Goal: Feedback & Contribution: Submit feedback/report problem

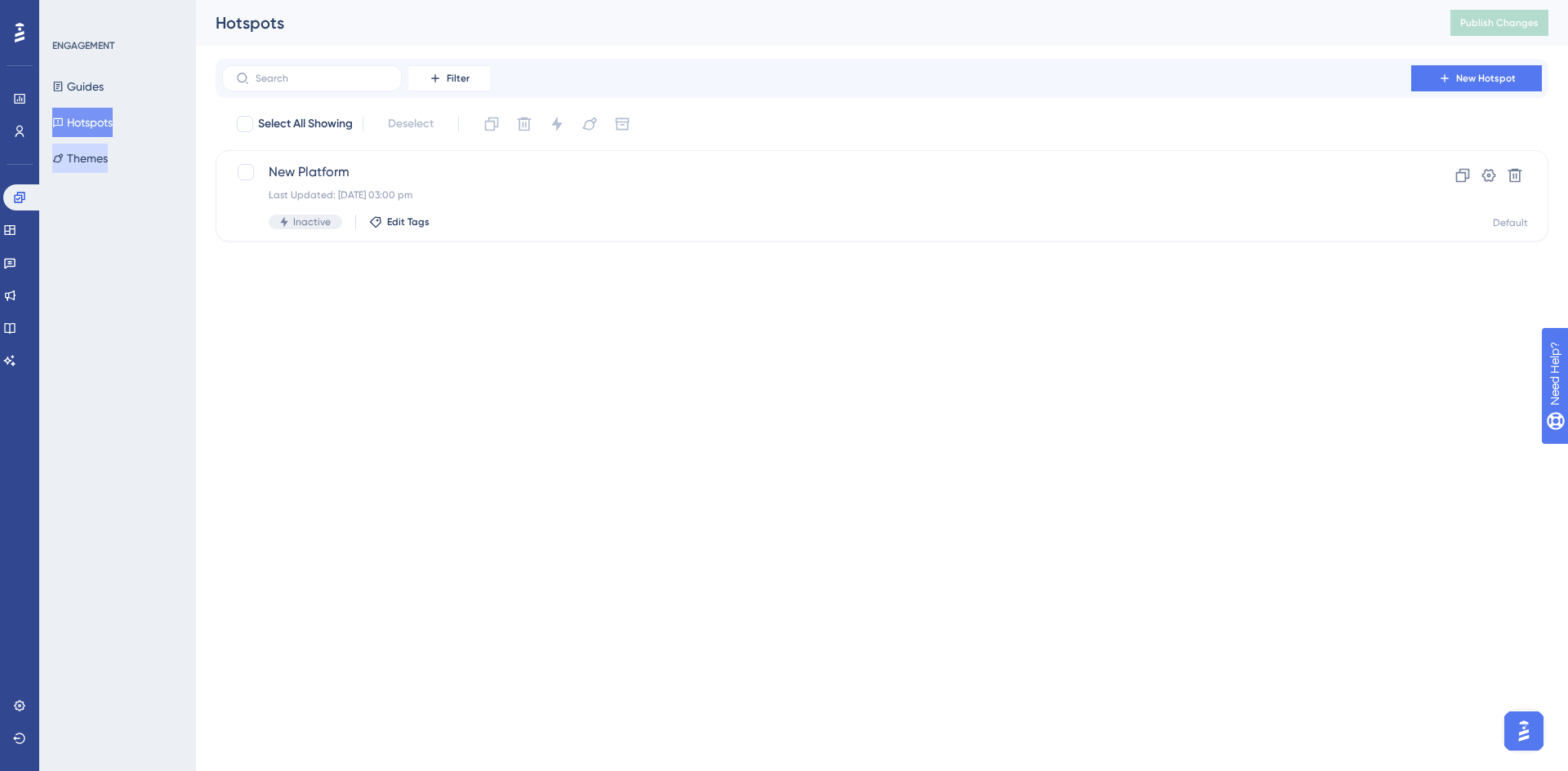
click at [99, 164] on button "Themes" at bounding box center [80, 158] width 55 height 29
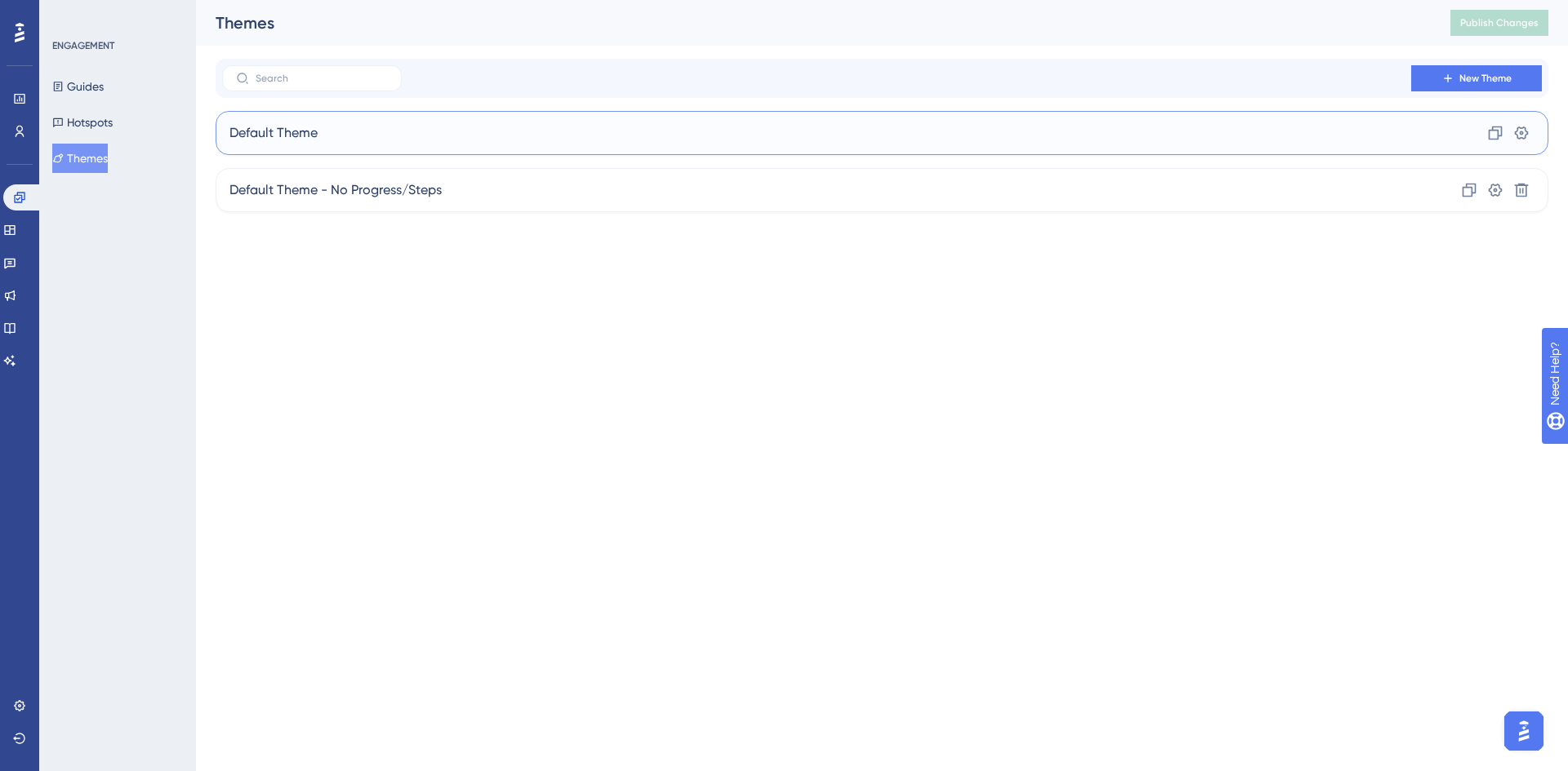
click at [477, 134] on div "Default Theme Clone Settings" at bounding box center [881, 132] width 1332 height 44
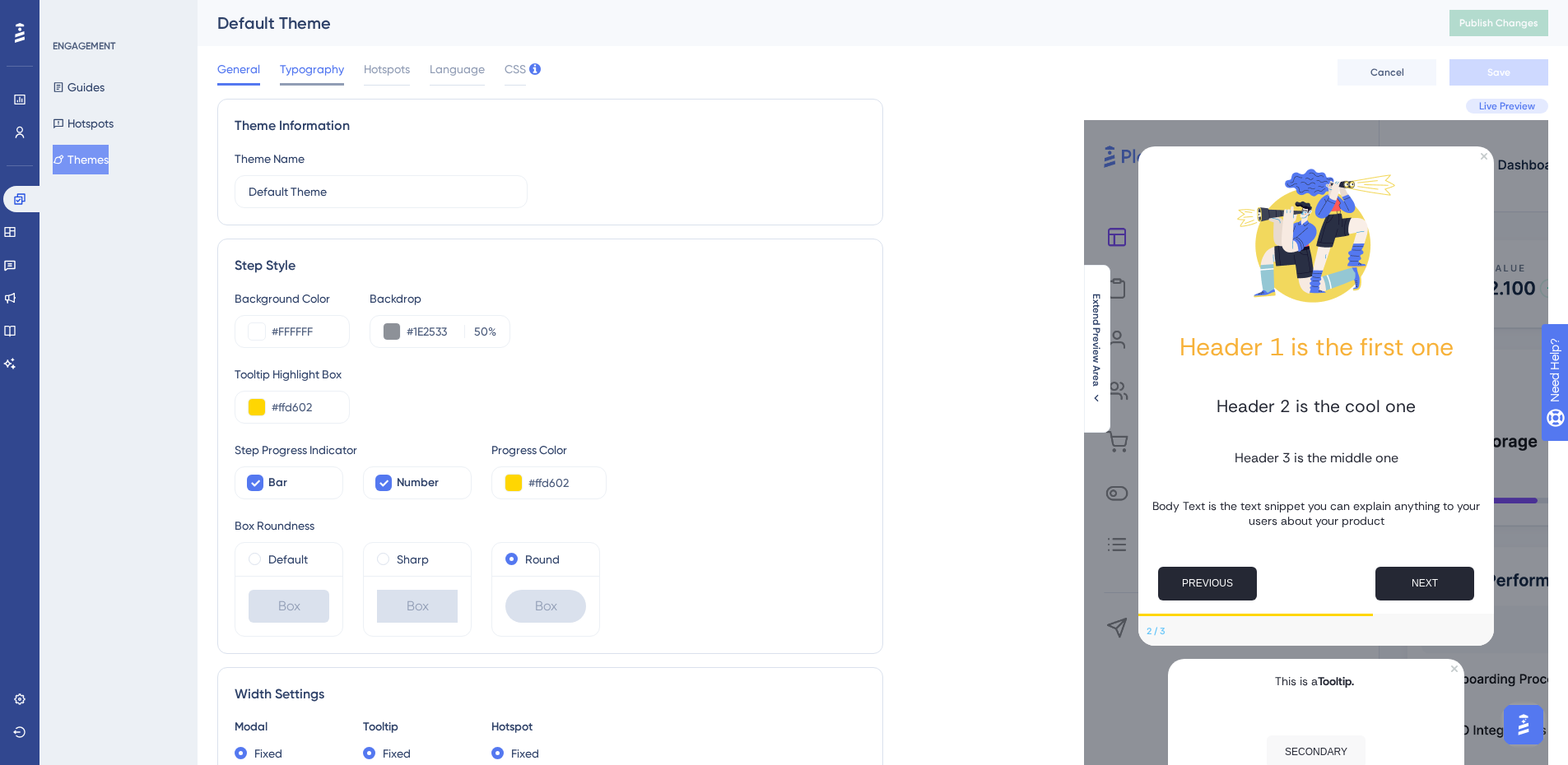
click at [324, 75] on span "Typography" at bounding box center [312, 69] width 64 height 20
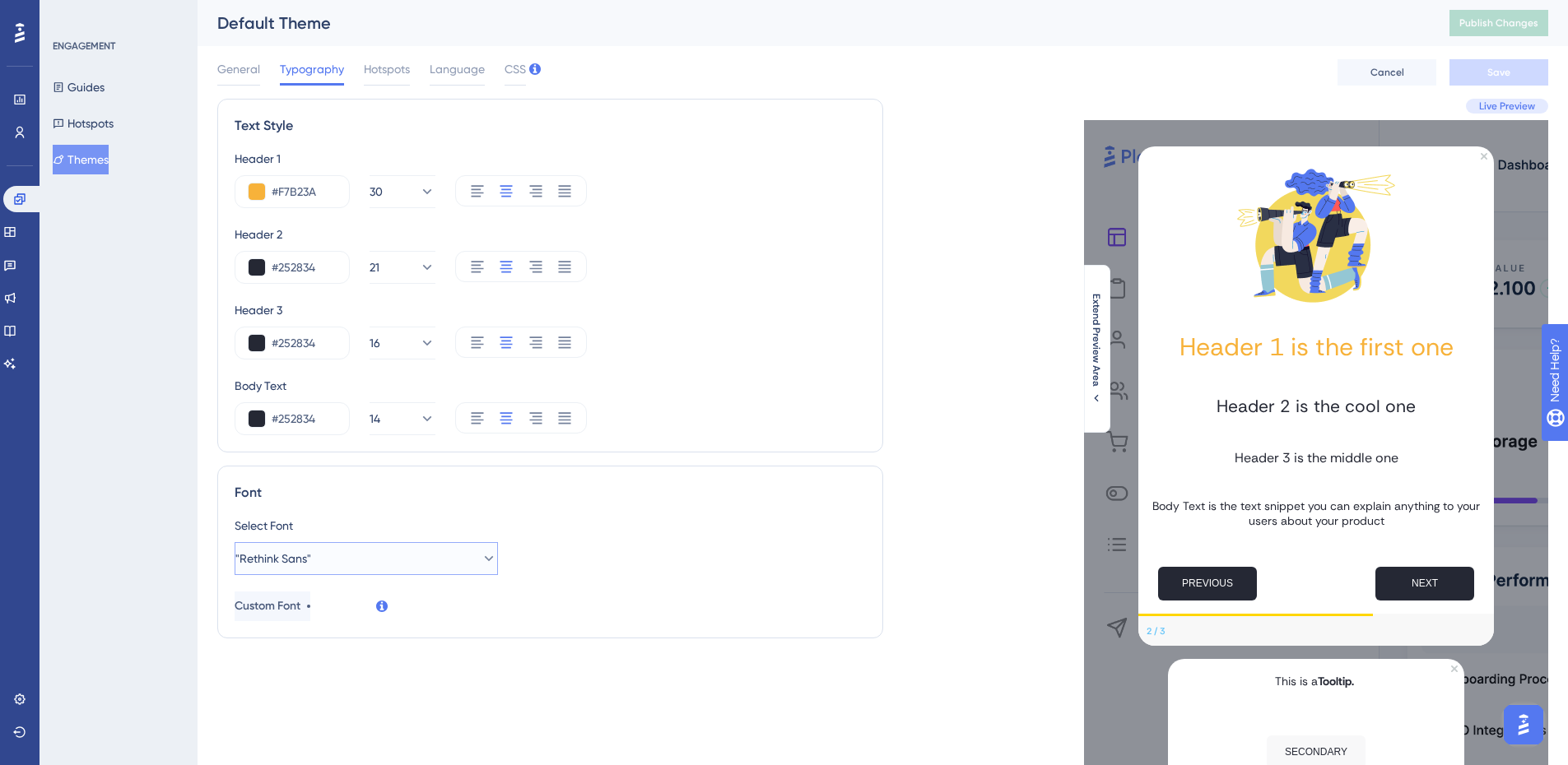
click at [485, 559] on icon at bounding box center [490, 559] width 9 height 5
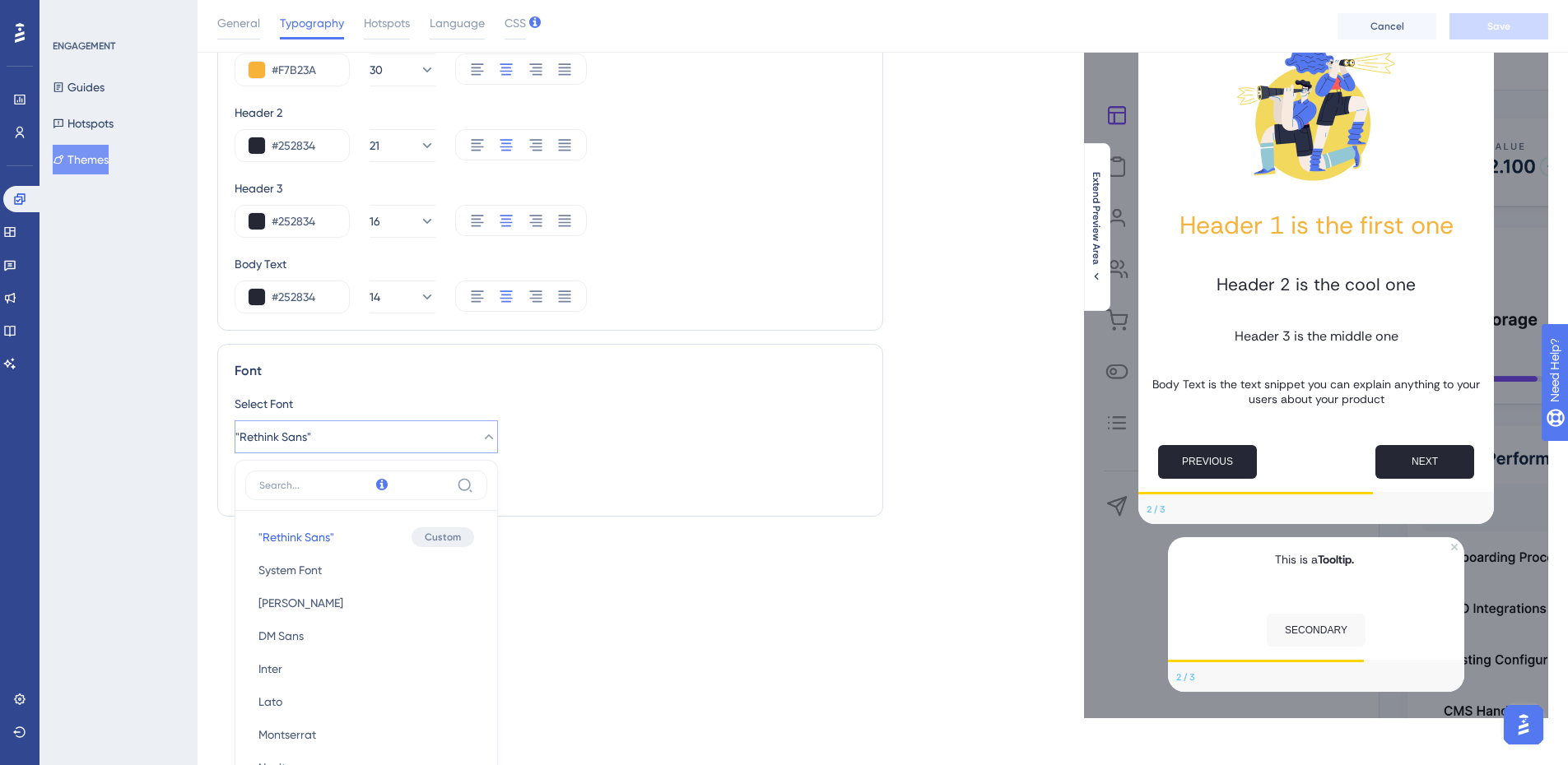
scroll to position [124, 0]
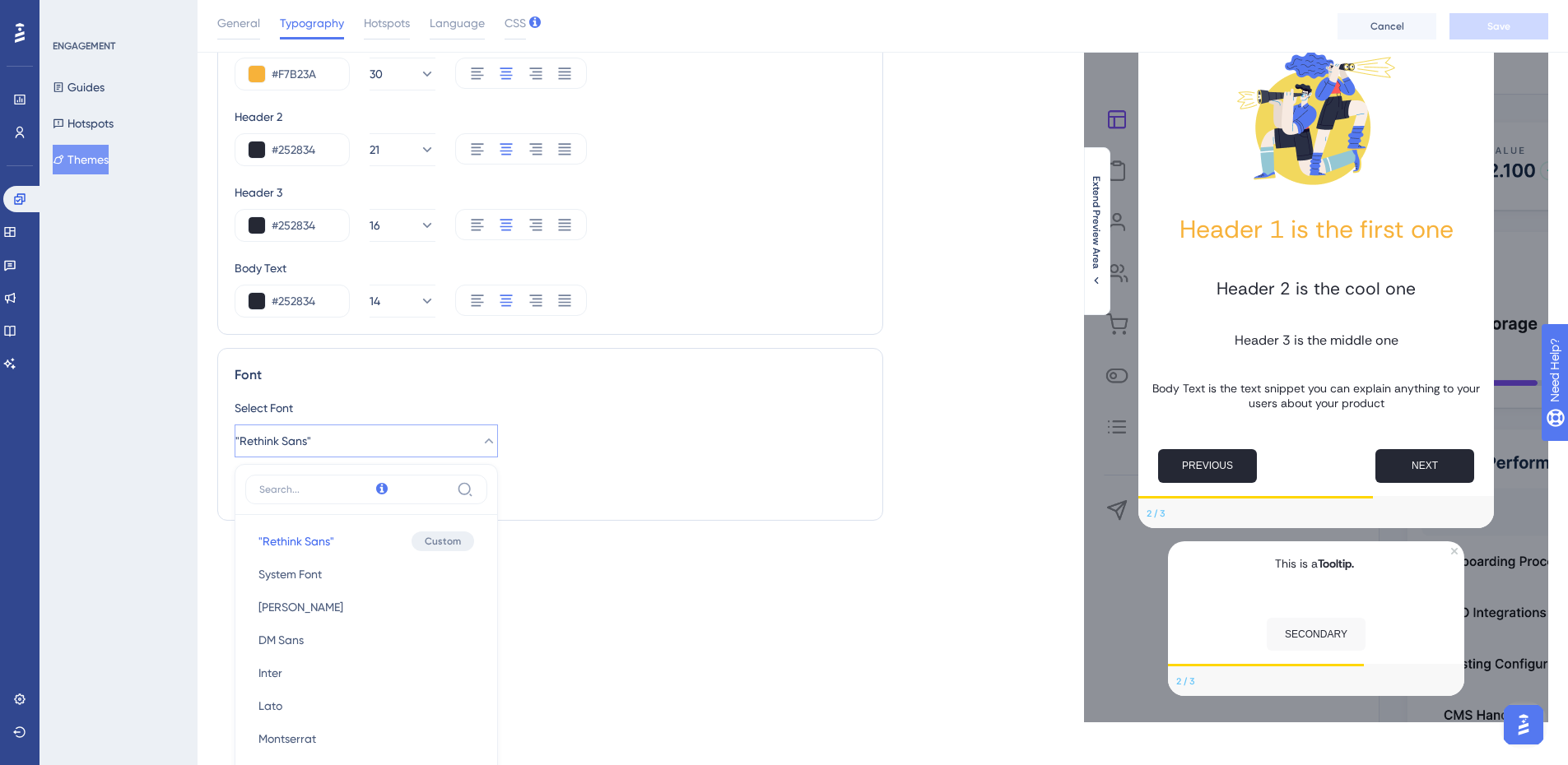
click at [619, 543] on div "Text Style Header 1 #F7B23A 30 Header 2 #252834 21 Header 3 #252834 16 Body Tex…" at bounding box center [549, 351] width 666 height 741
click at [302, 492] on span "Custom Font" at bounding box center [269, 489] width 66 height 20
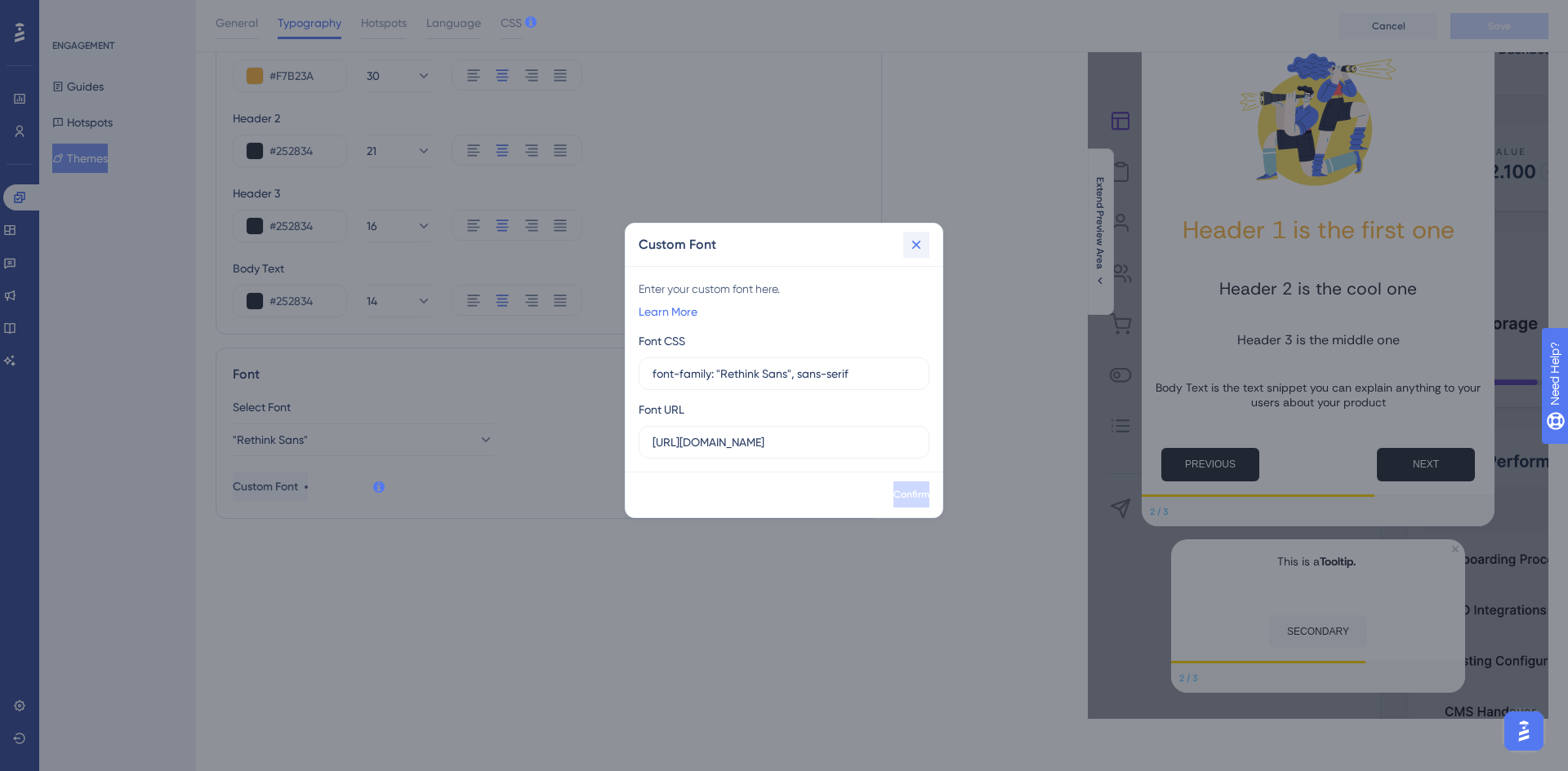
click at [921, 239] on icon at bounding box center [915, 244] width 16 height 16
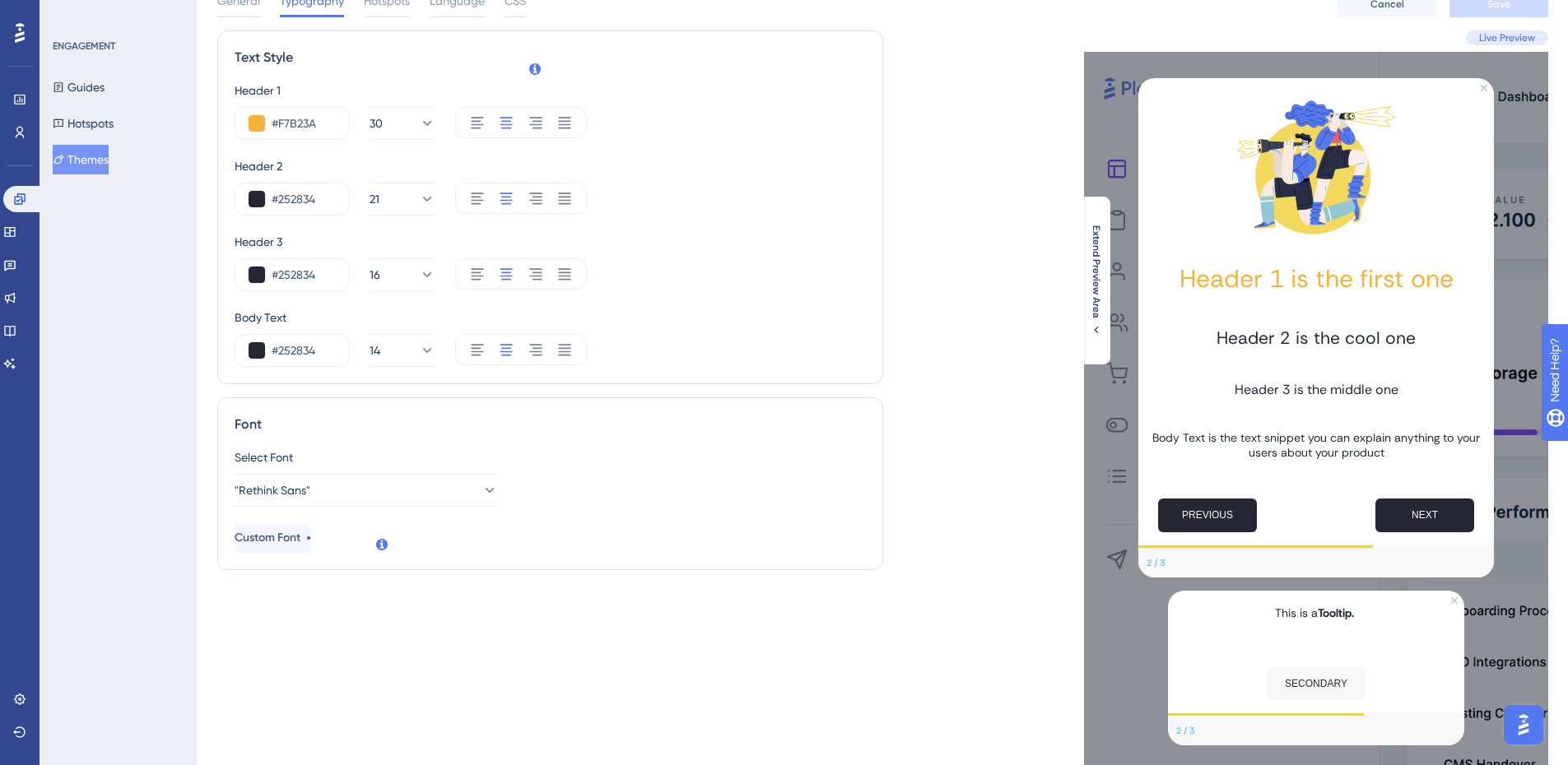
scroll to position [0, 0]
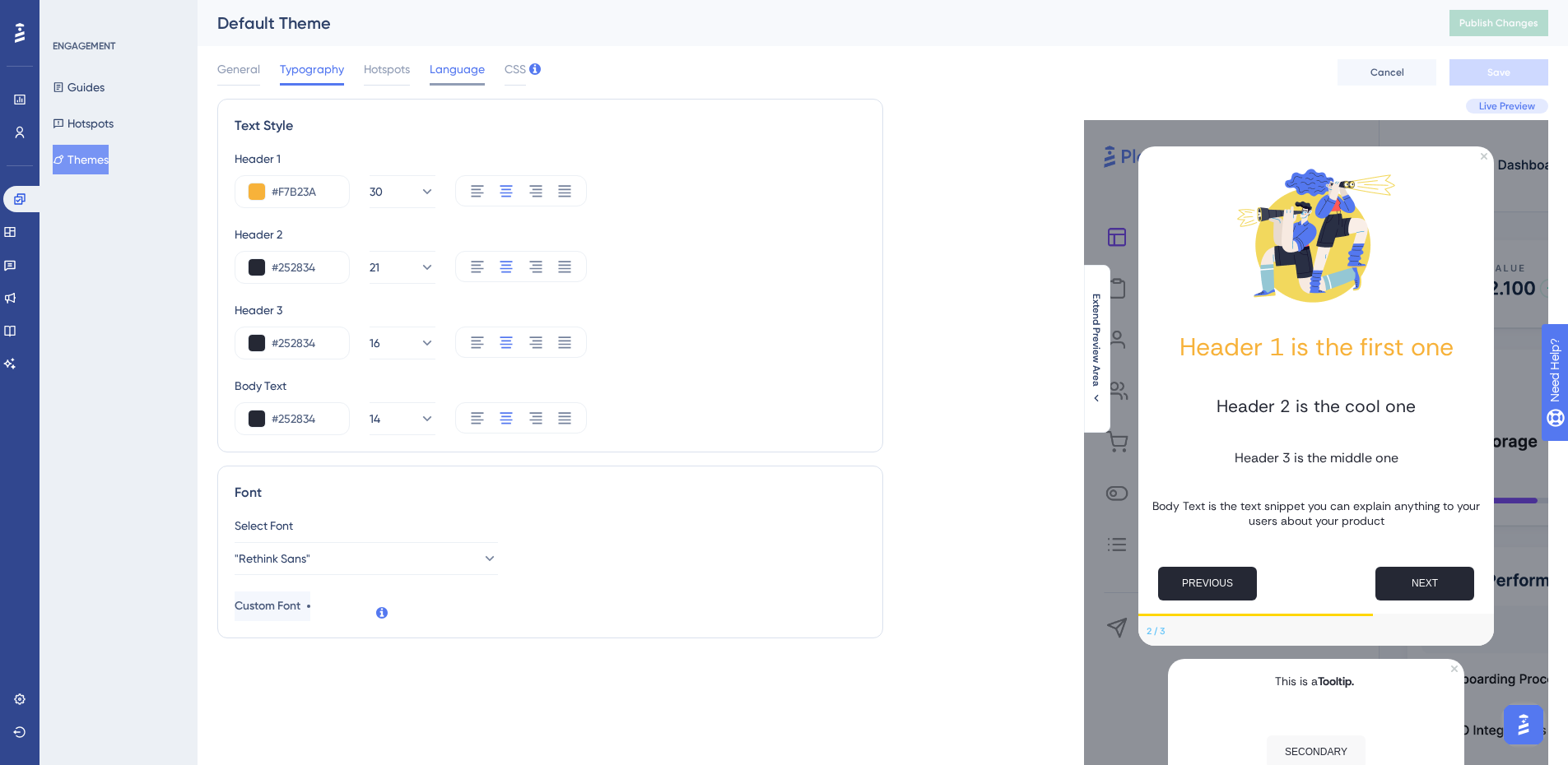
click at [442, 72] on span "Language" at bounding box center [457, 69] width 55 height 20
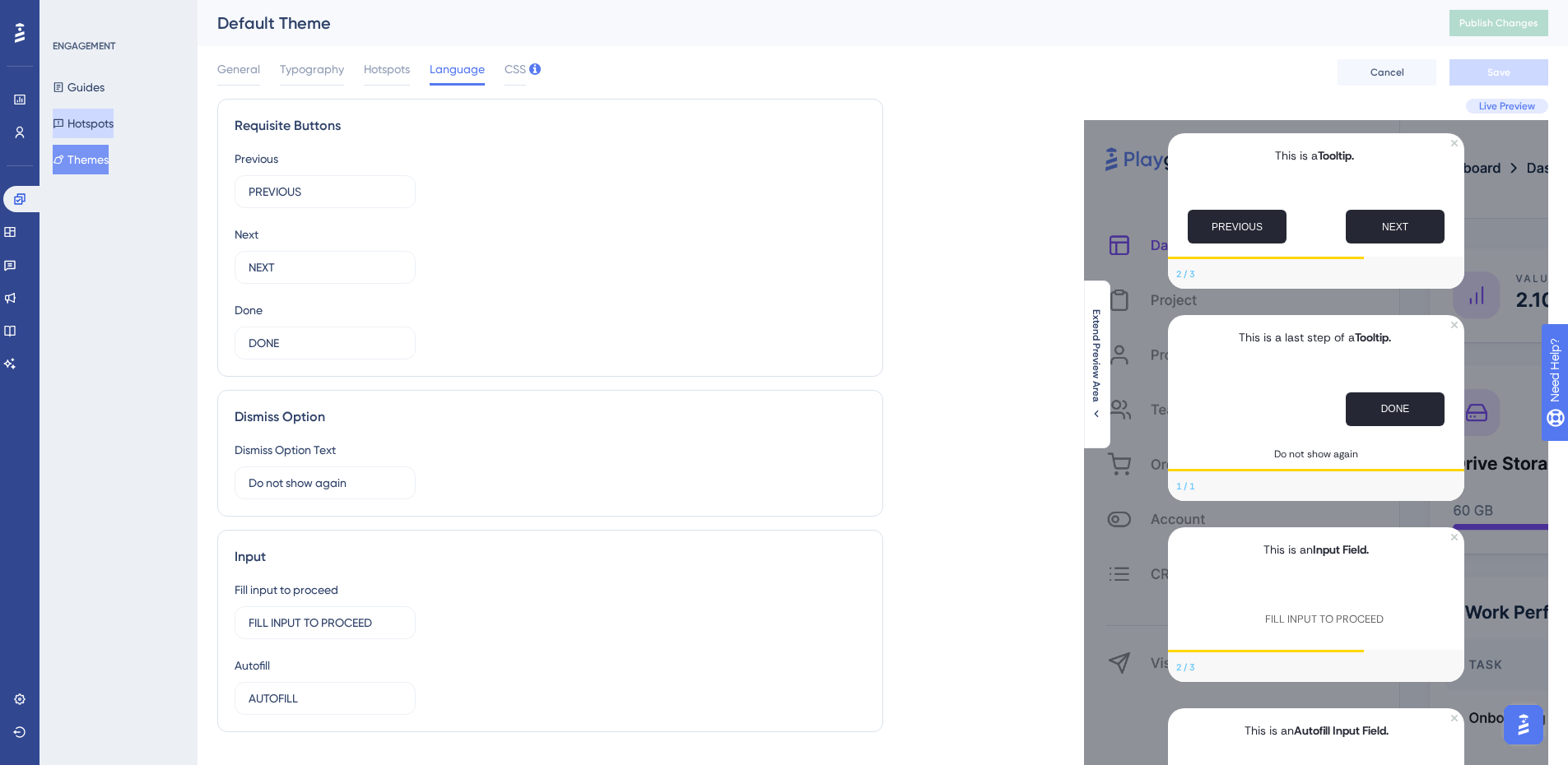
click at [87, 116] on button "Hotspots" at bounding box center [83, 123] width 61 height 29
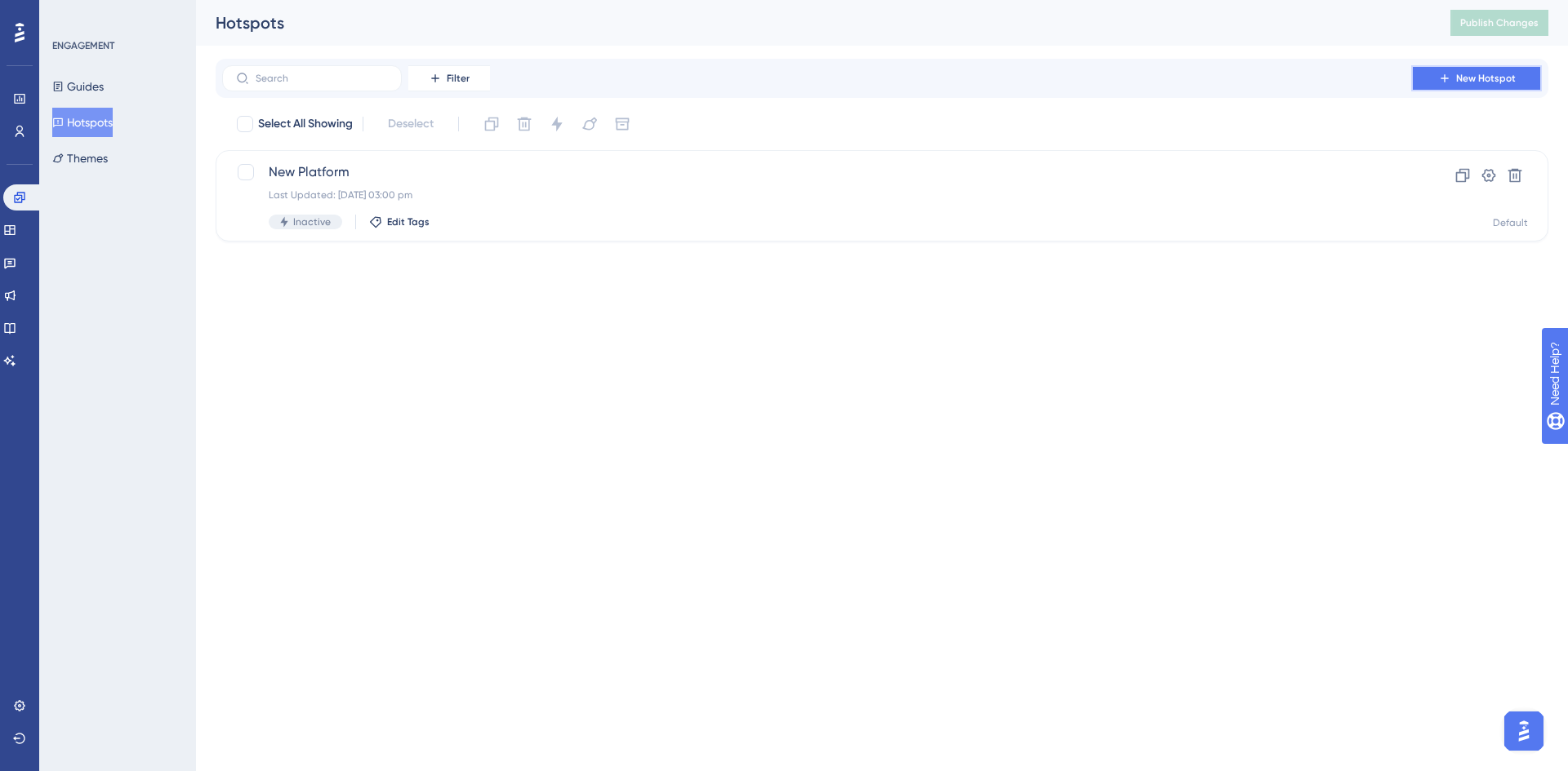
click at [1482, 78] on span "New Hotspot" at bounding box center [1485, 78] width 59 height 13
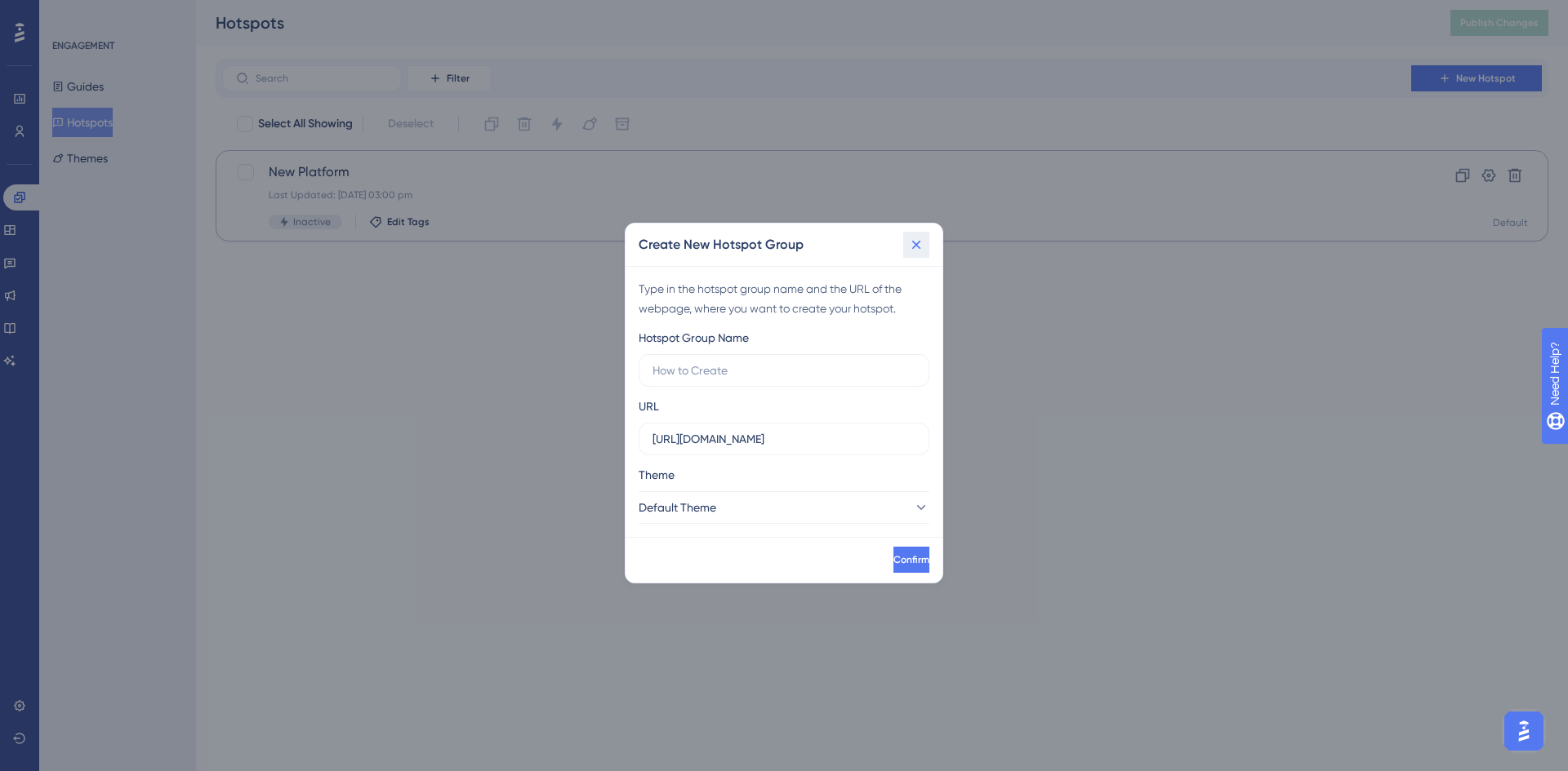
click at [914, 240] on icon at bounding box center [915, 244] width 16 height 16
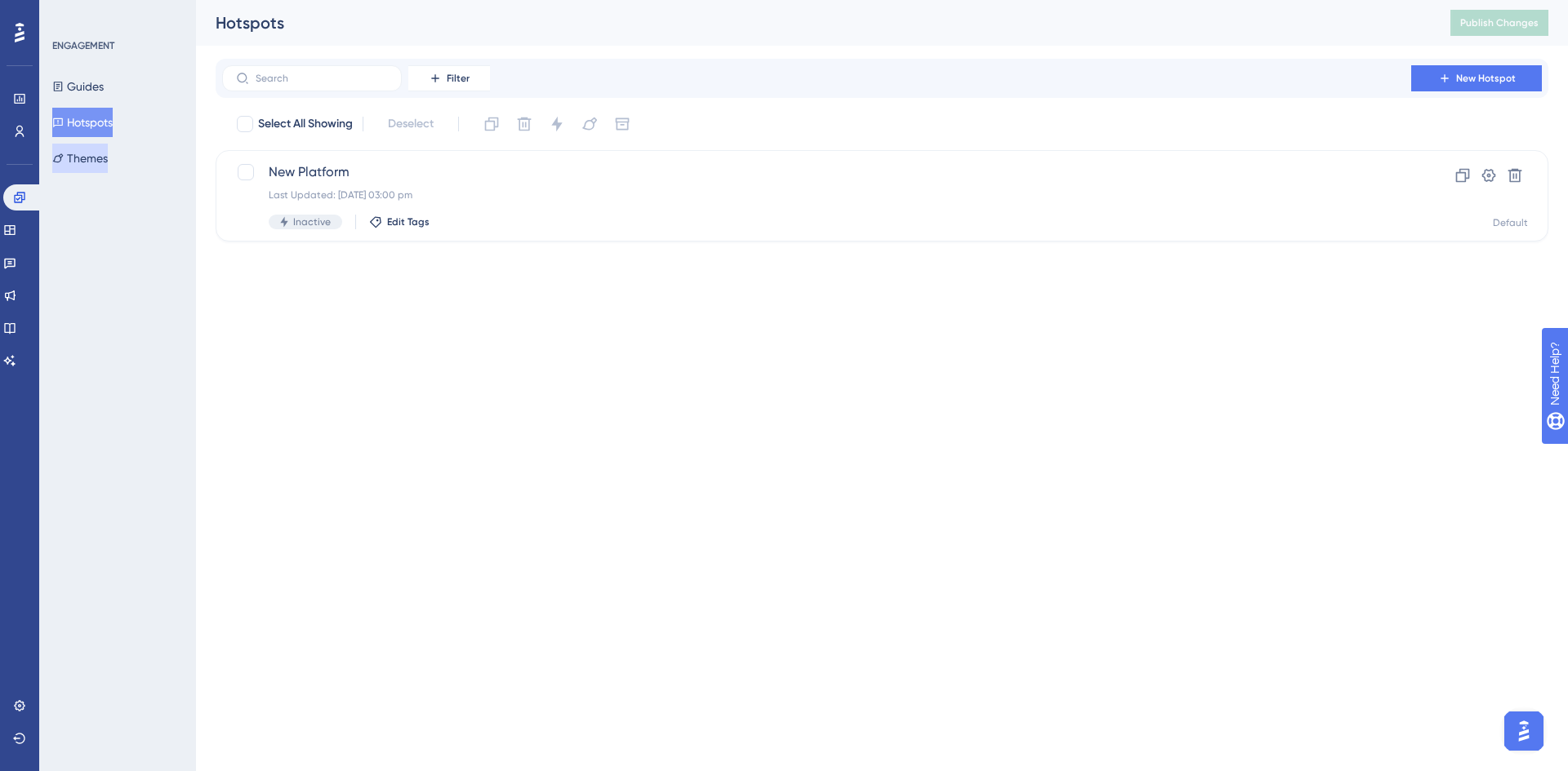
click at [108, 158] on button "Themes" at bounding box center [80, 158] width 55 height 29
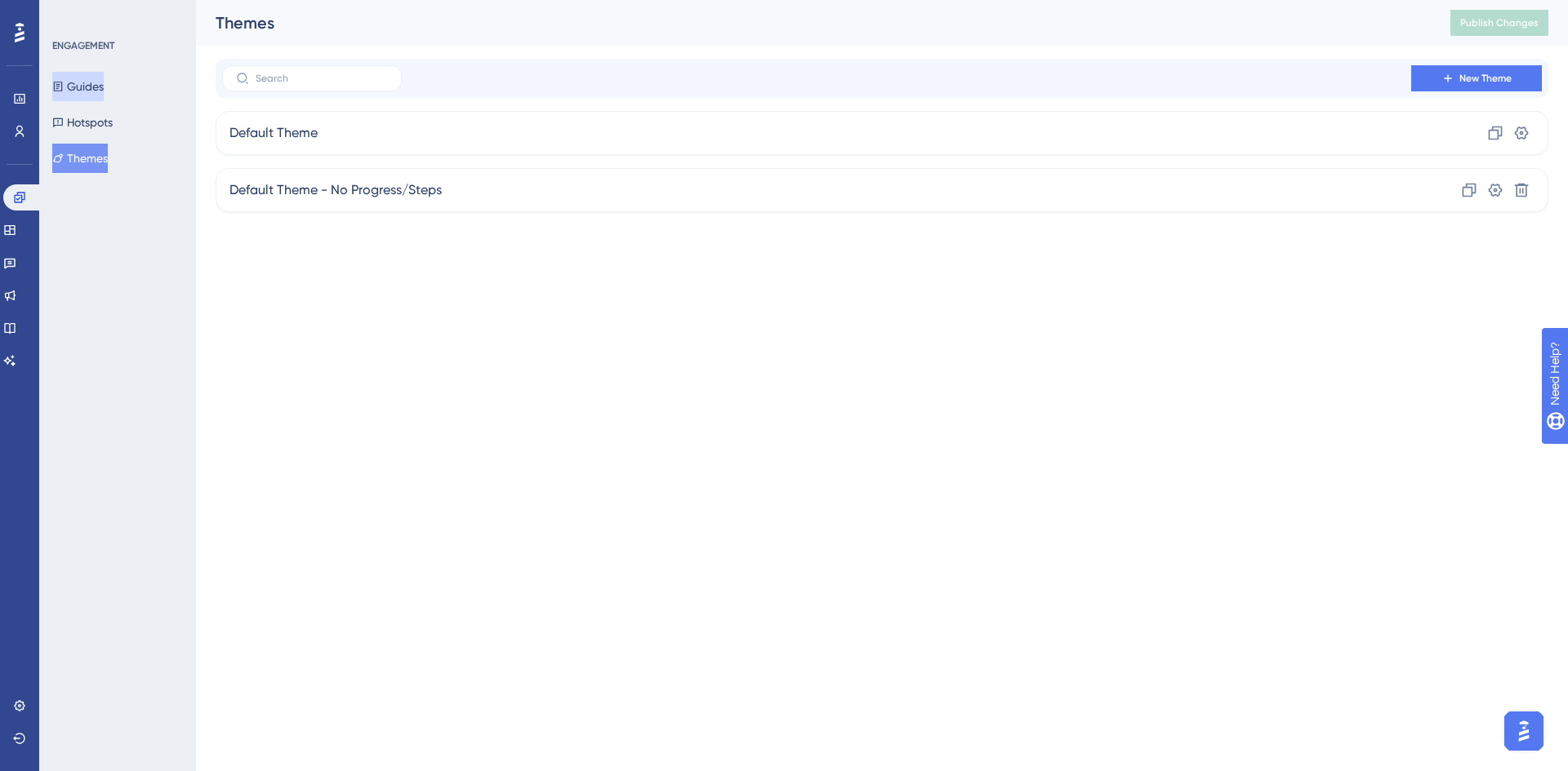
click at [92, 83] on button "Guides" at bounding box center [78, 85] width 52 height 29
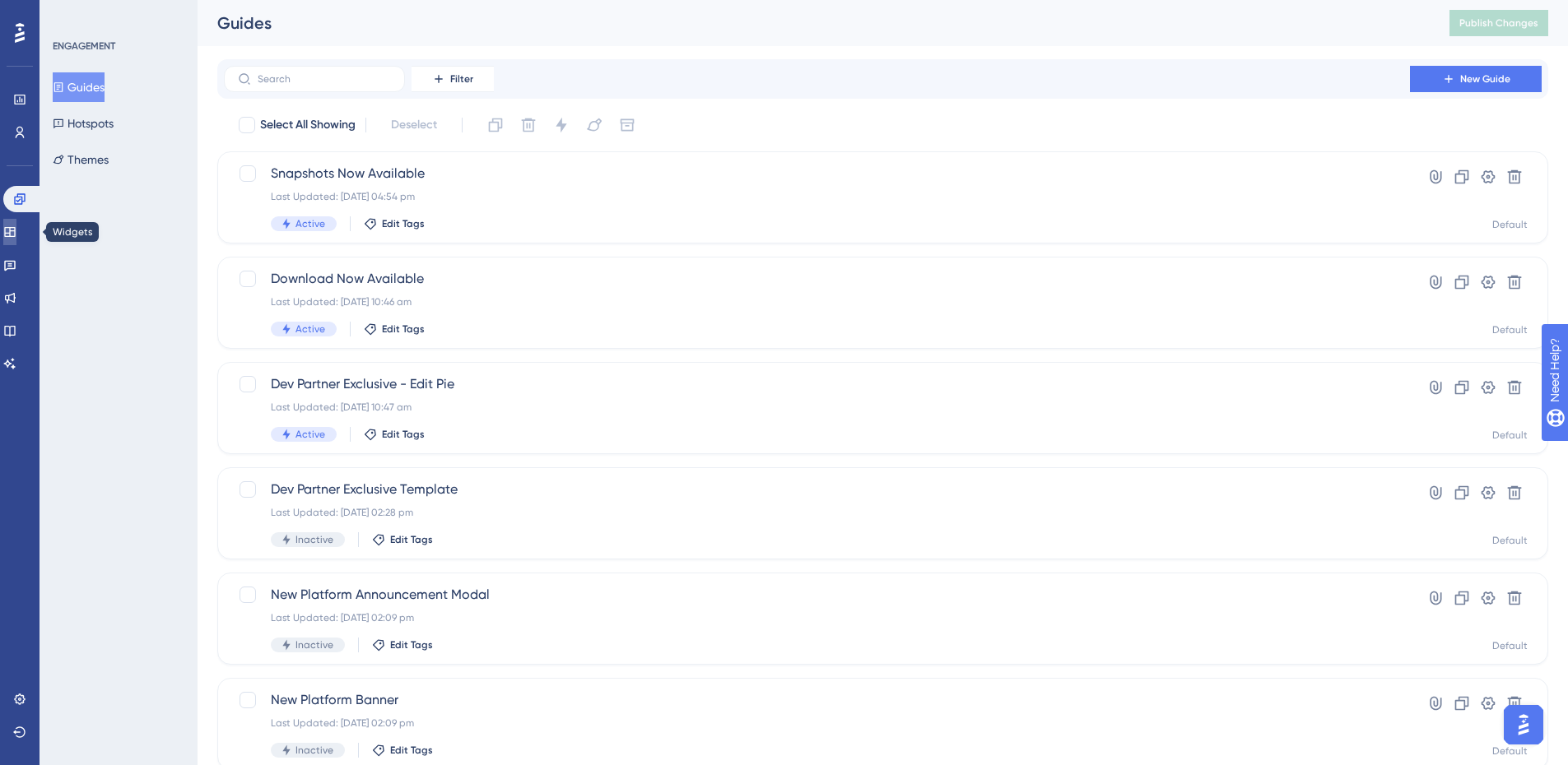
click at [16, 232] on icon at bounding box center [9, 232] width 13 height 13
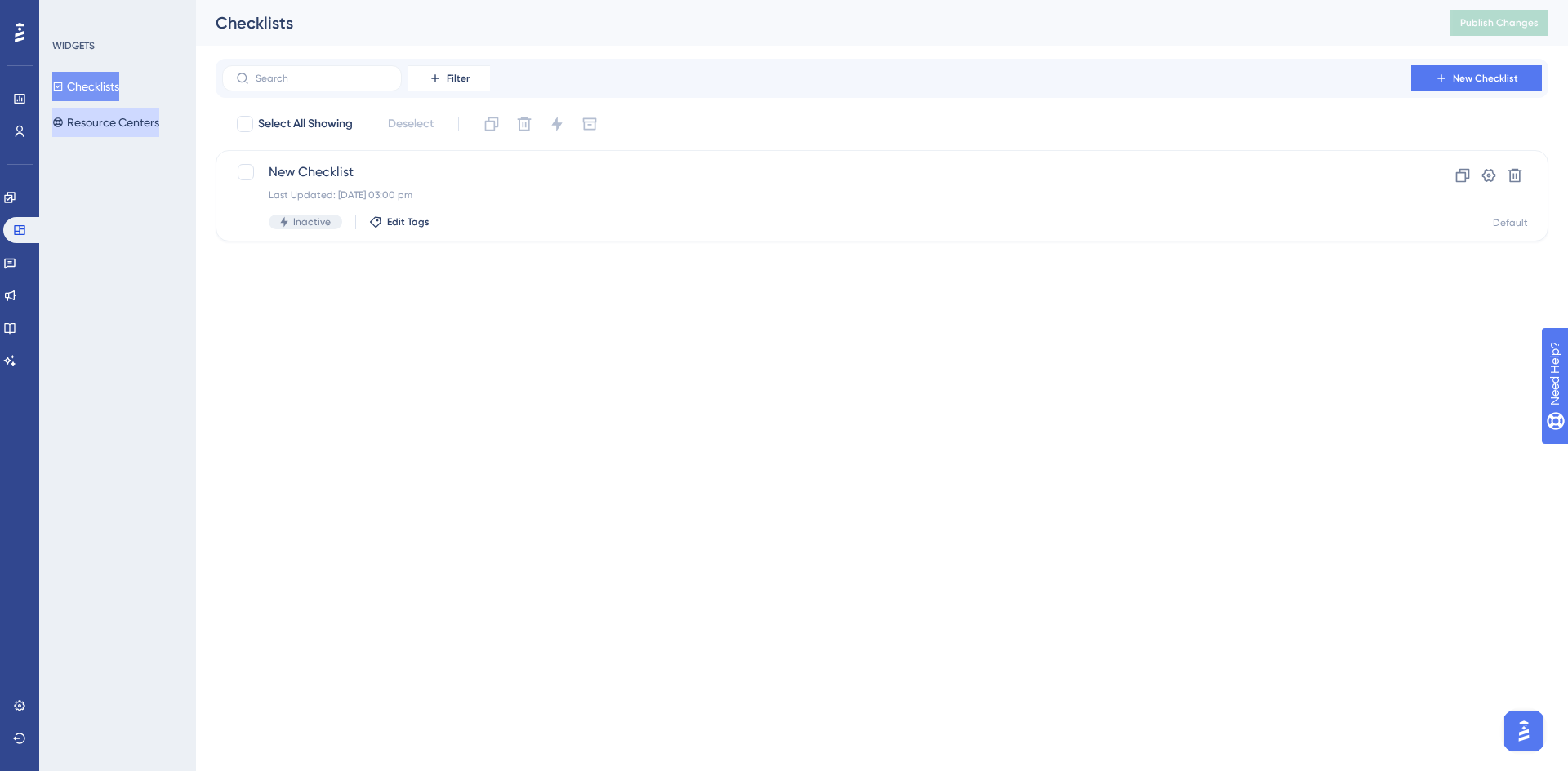
click at [142, 122] on button "Resource Centers" at bounding box center [106, 122] width 107 height 29
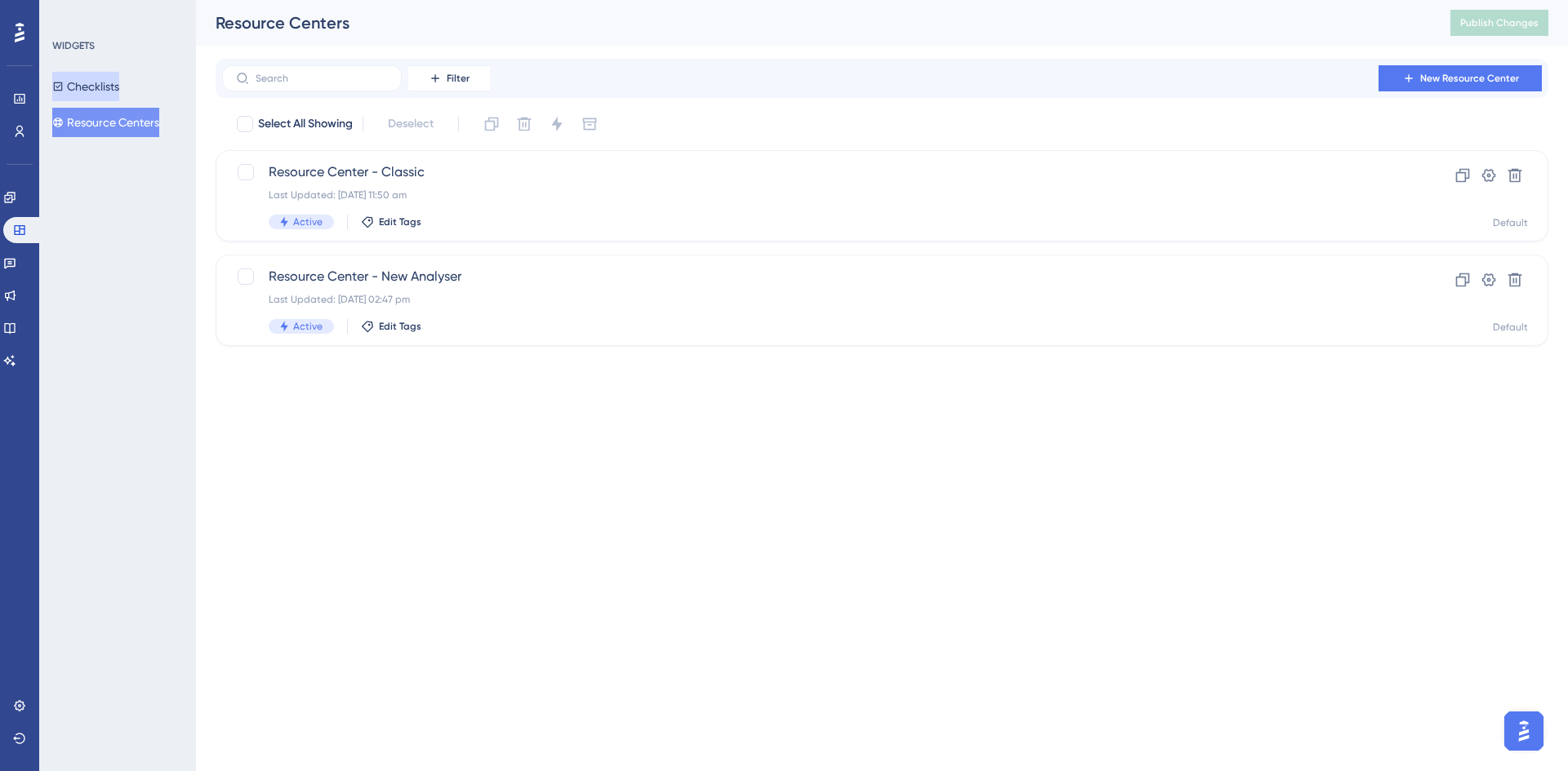
click at [119, 85] on button "Checklists" at bounding box center [85, 85] width 67 height 29
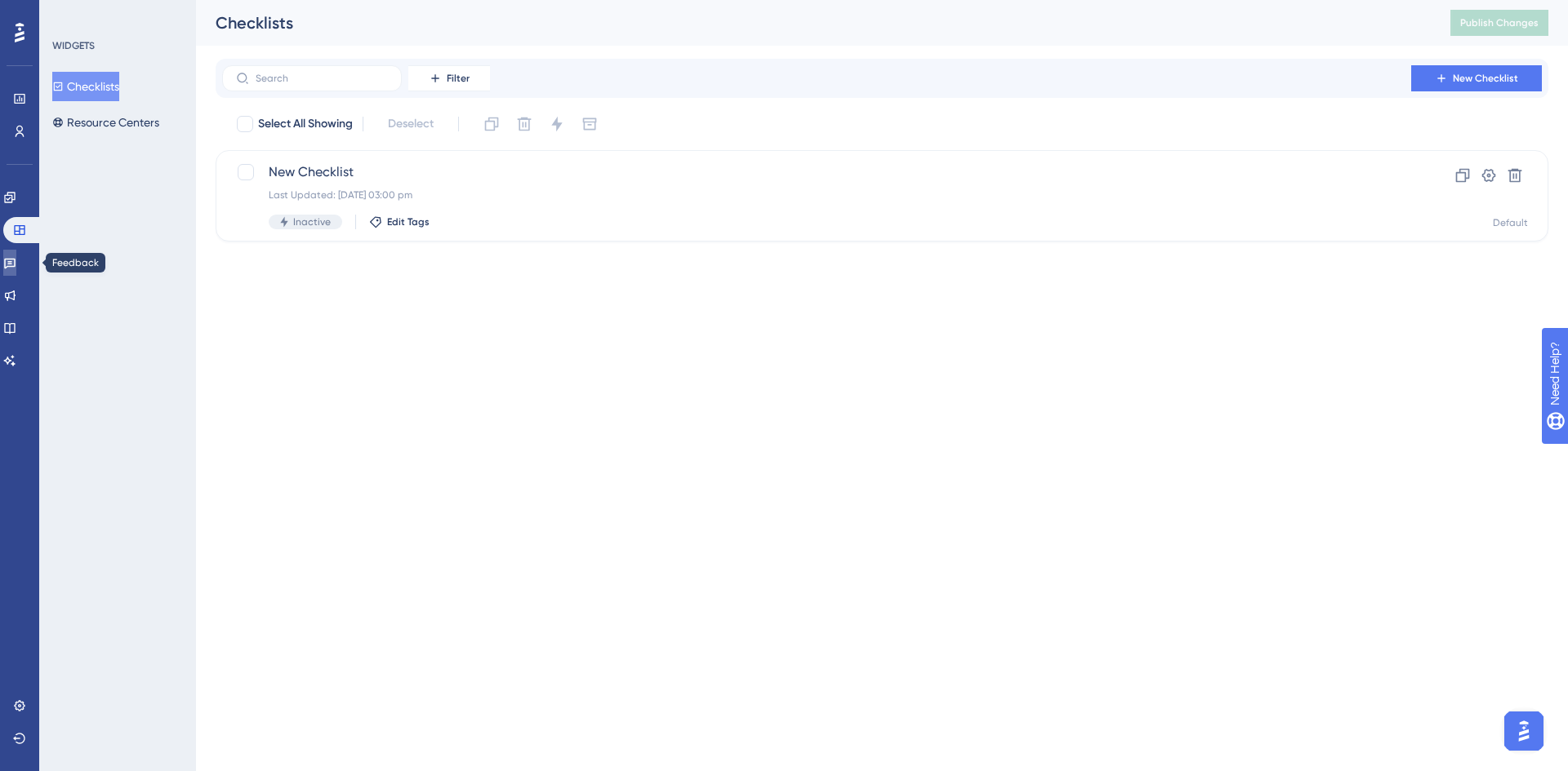
click at [16, 265] on icon at bounding box center [9, 263] width 13 height 13
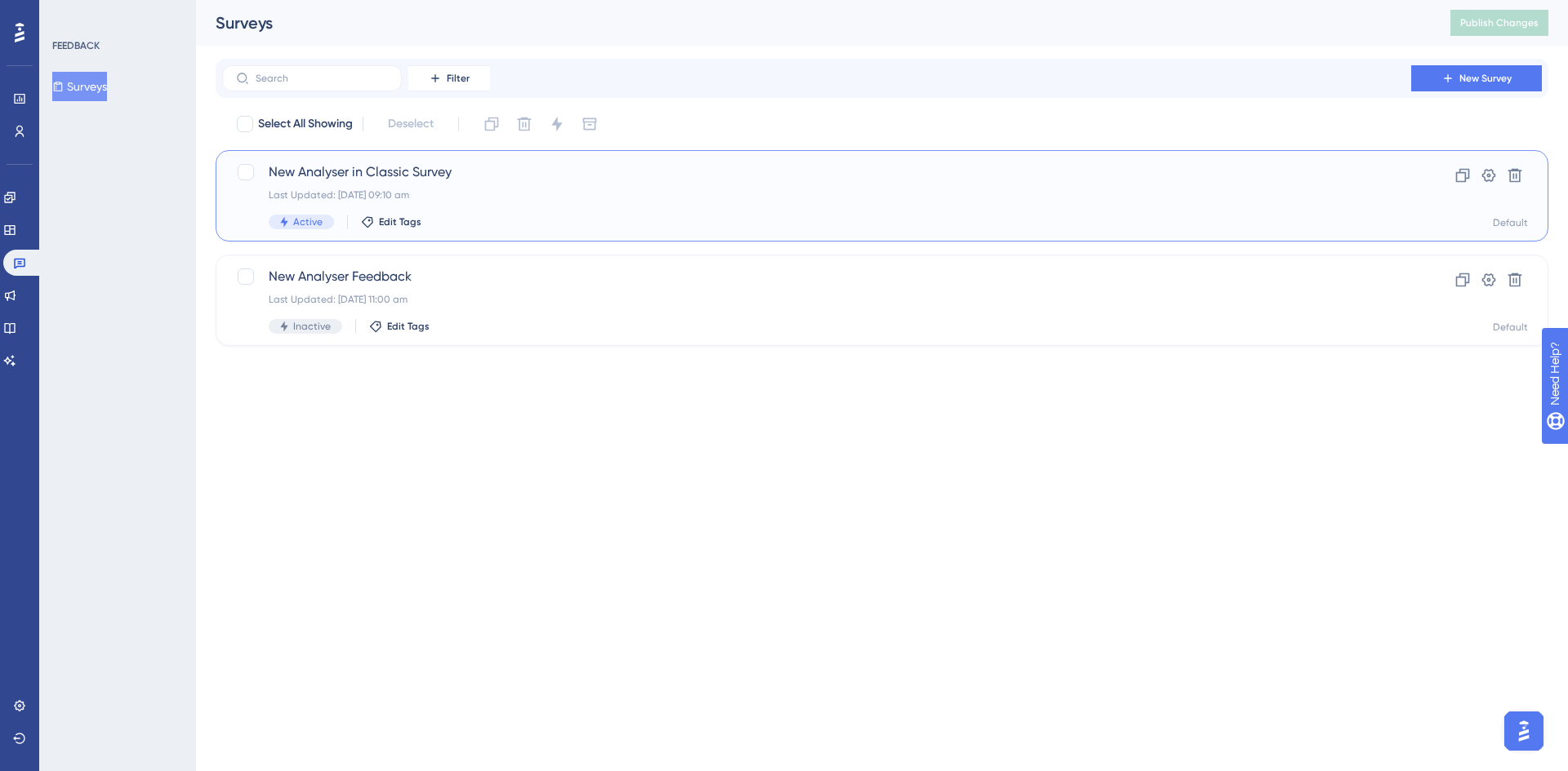
click at [479, 208] on div "New Analyser in Classic Survey Last Updated: [DATE] 09:10 am Active Edit Tags" at bounding box center [816, 195] width 1095 height 67
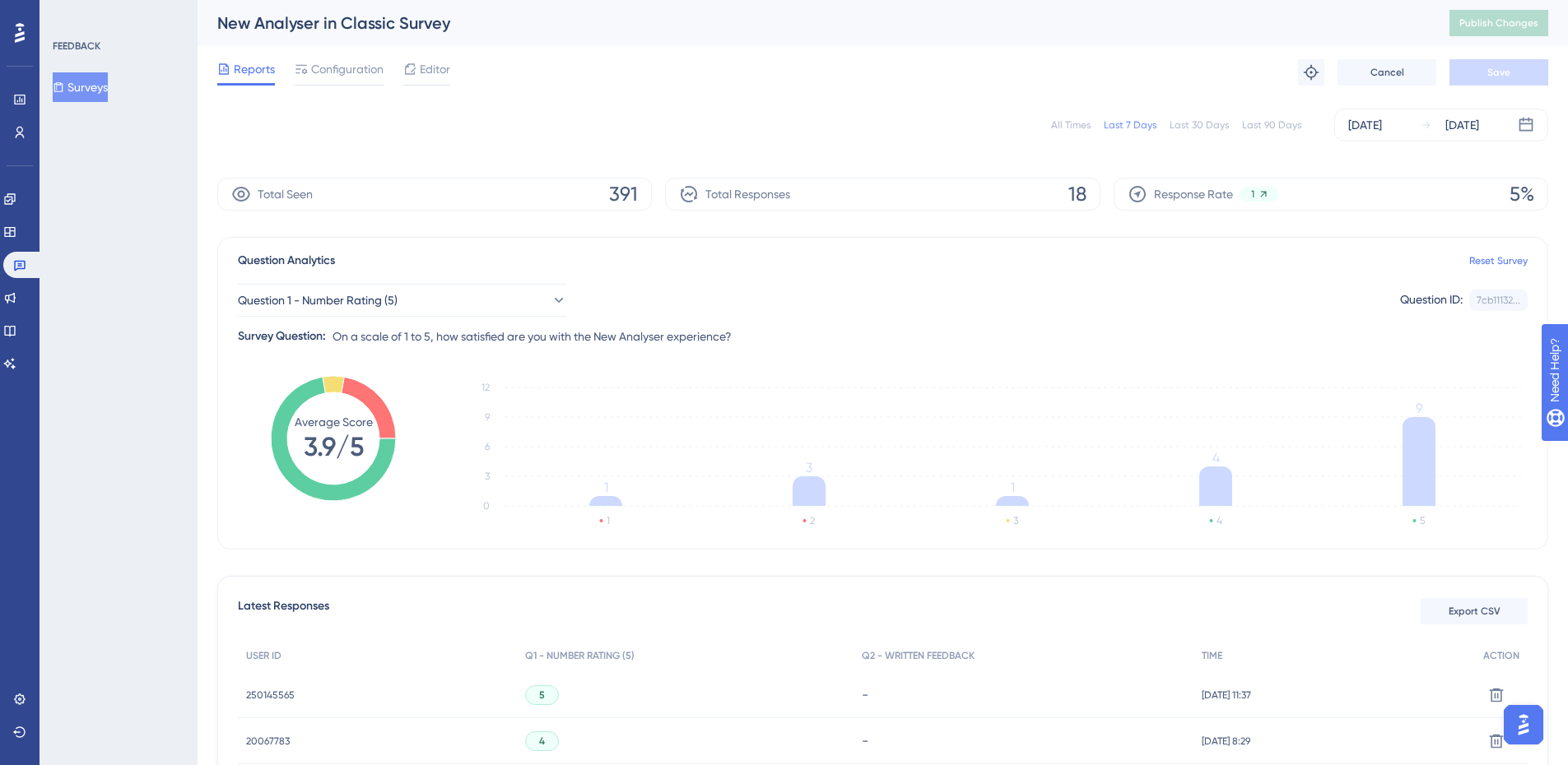
click at [1008, 198] on div "Total Responses 18" at bounding box center [882, 194] width 435 height 33
click at [93, 84] on button "Surveys" at bounding box center [80, 86] width 55 height 29
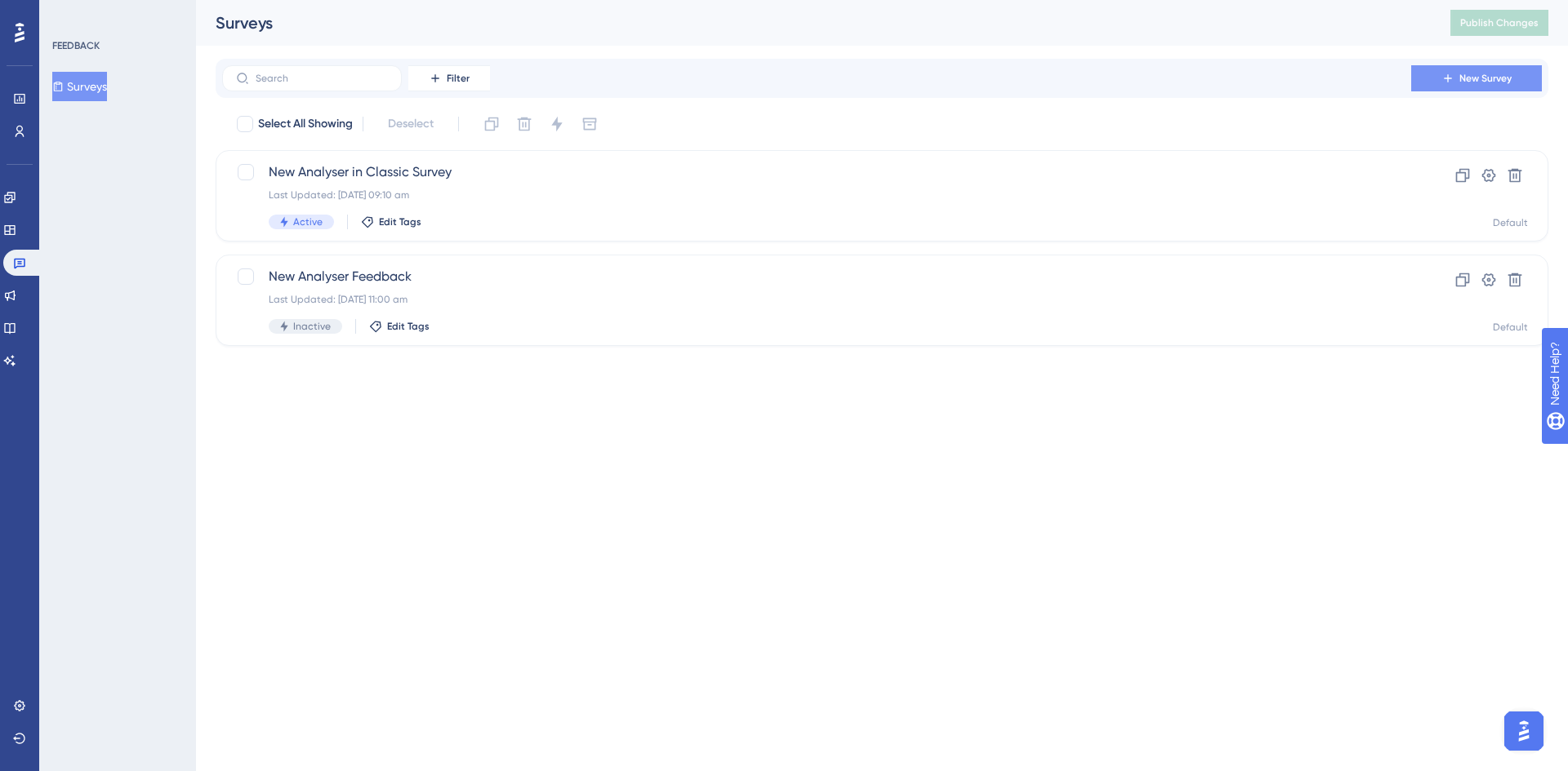
click at [1476, 79] on span "New Survey" at bounding box center [1485, 78] width 53 height 13
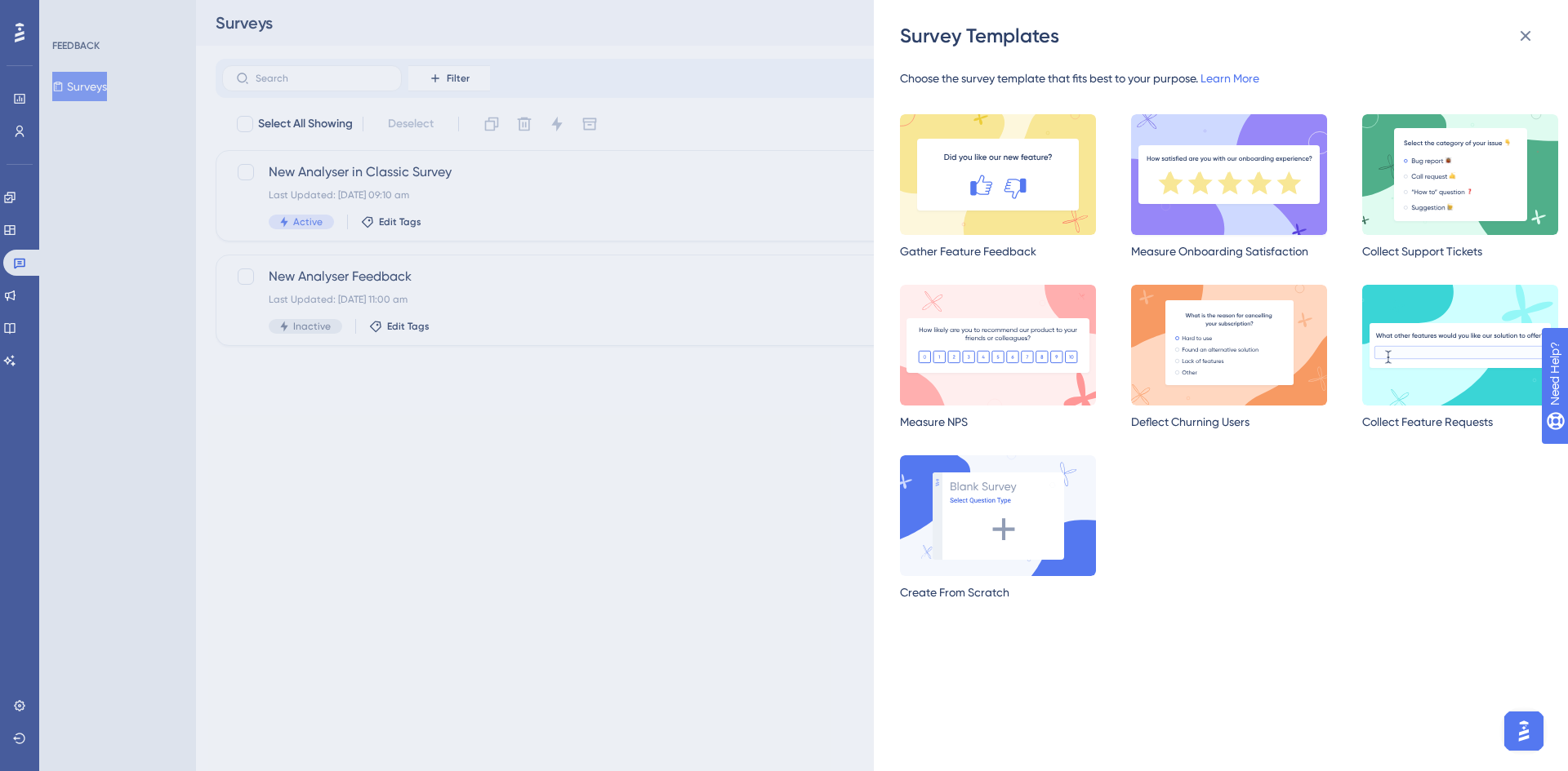
click at [1268, 221] on img at bounding box center [1229, 175] width 196 height 121
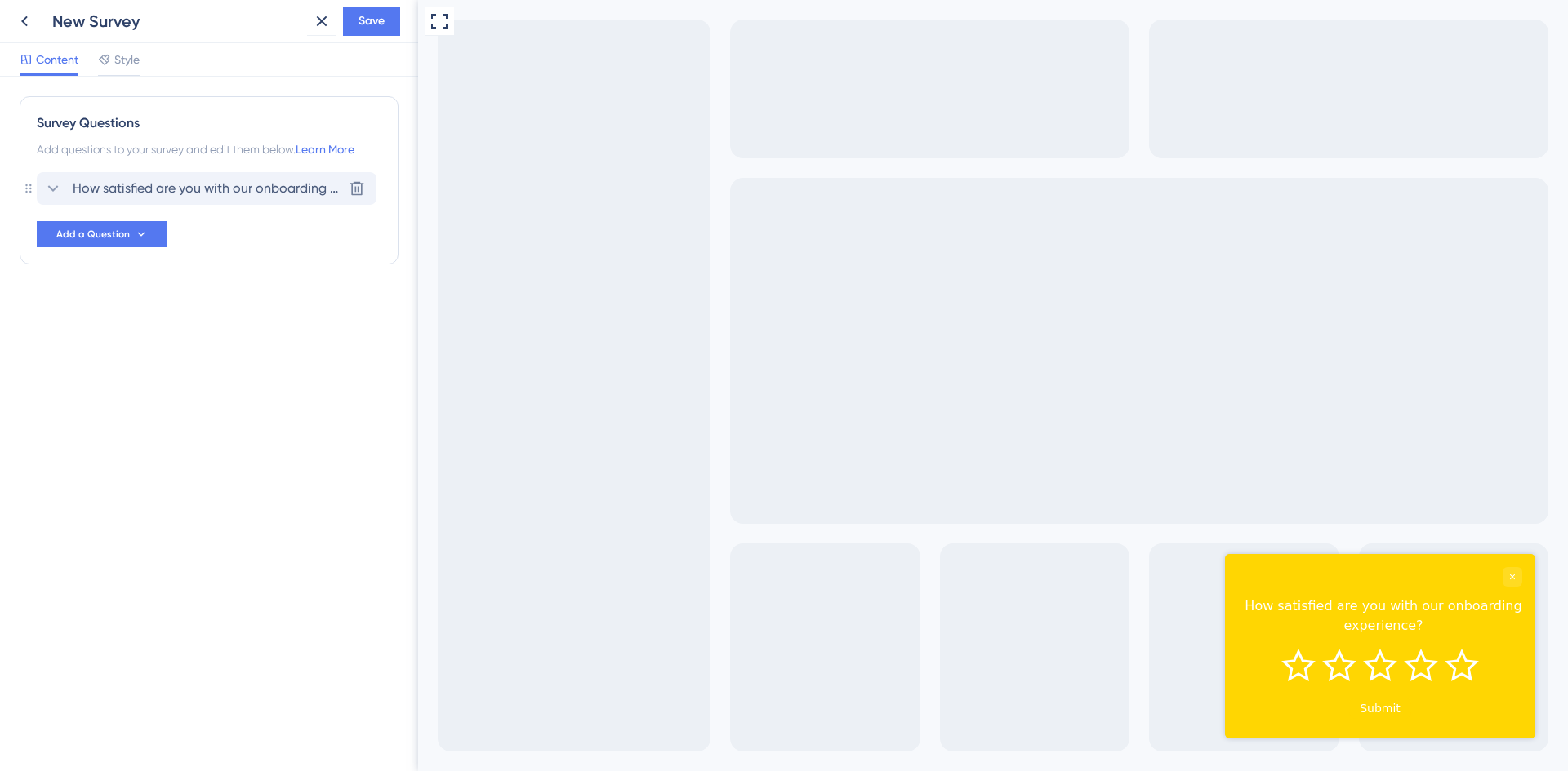
click at [196, 185] on span "How satisfied are you with our onboarding experience?" at bounding box center [207, 188] width 270 height 20
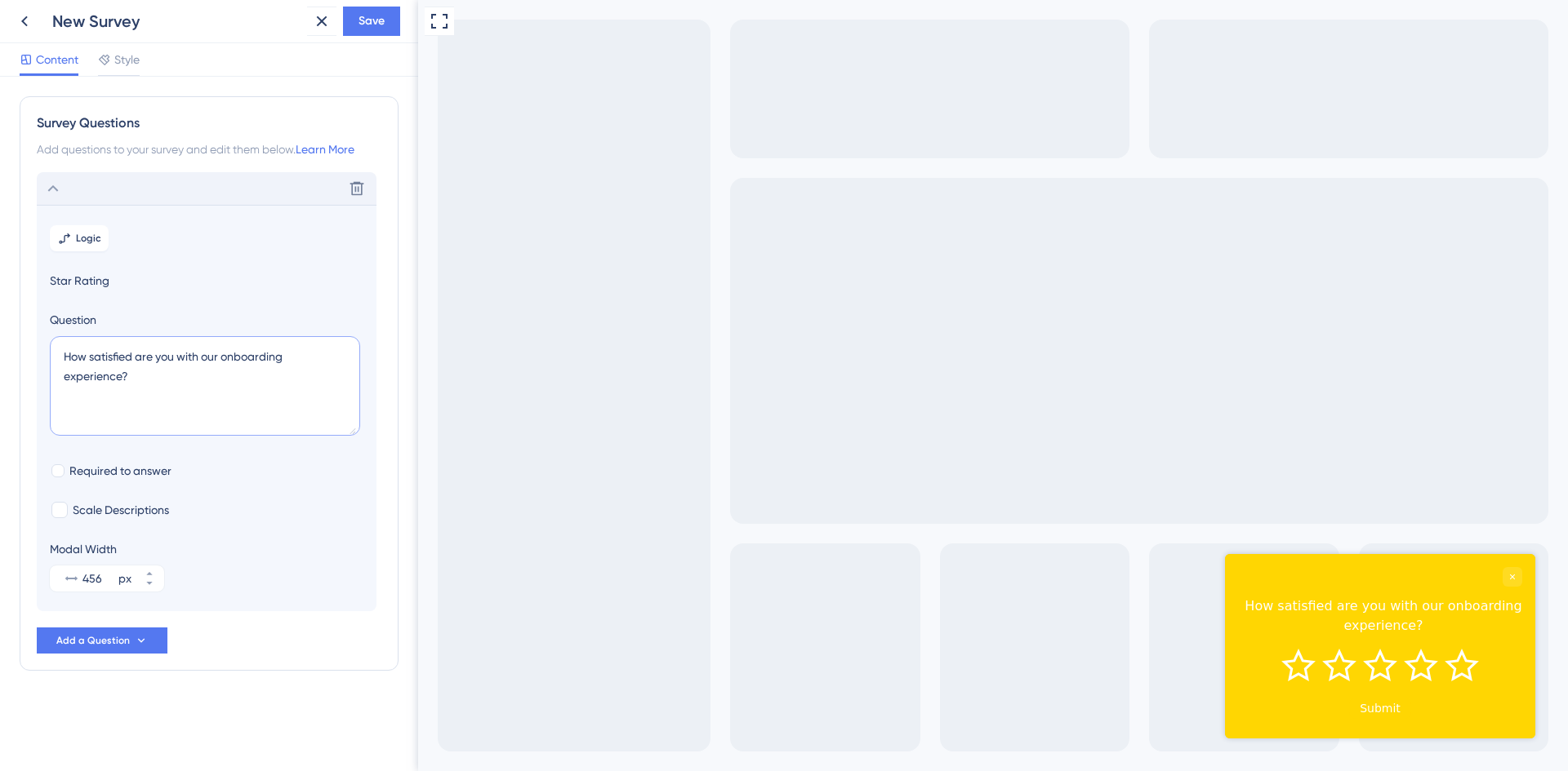
click at [205, 386] on textarea "How satisfied are you with our onboarding experience?" at bounding box center [205, 386] width 310 height 100
drag, startPoint x: 202, startPoint y: 384, endPoint x: 51, endPoint y: 341, distance: 157.0
click at [51, 341] on textarea "How satisfied are you with our onboarding experience?" at bounding box center [205, 386] width 310 height 100
paste textarea "easy was it to get started?"
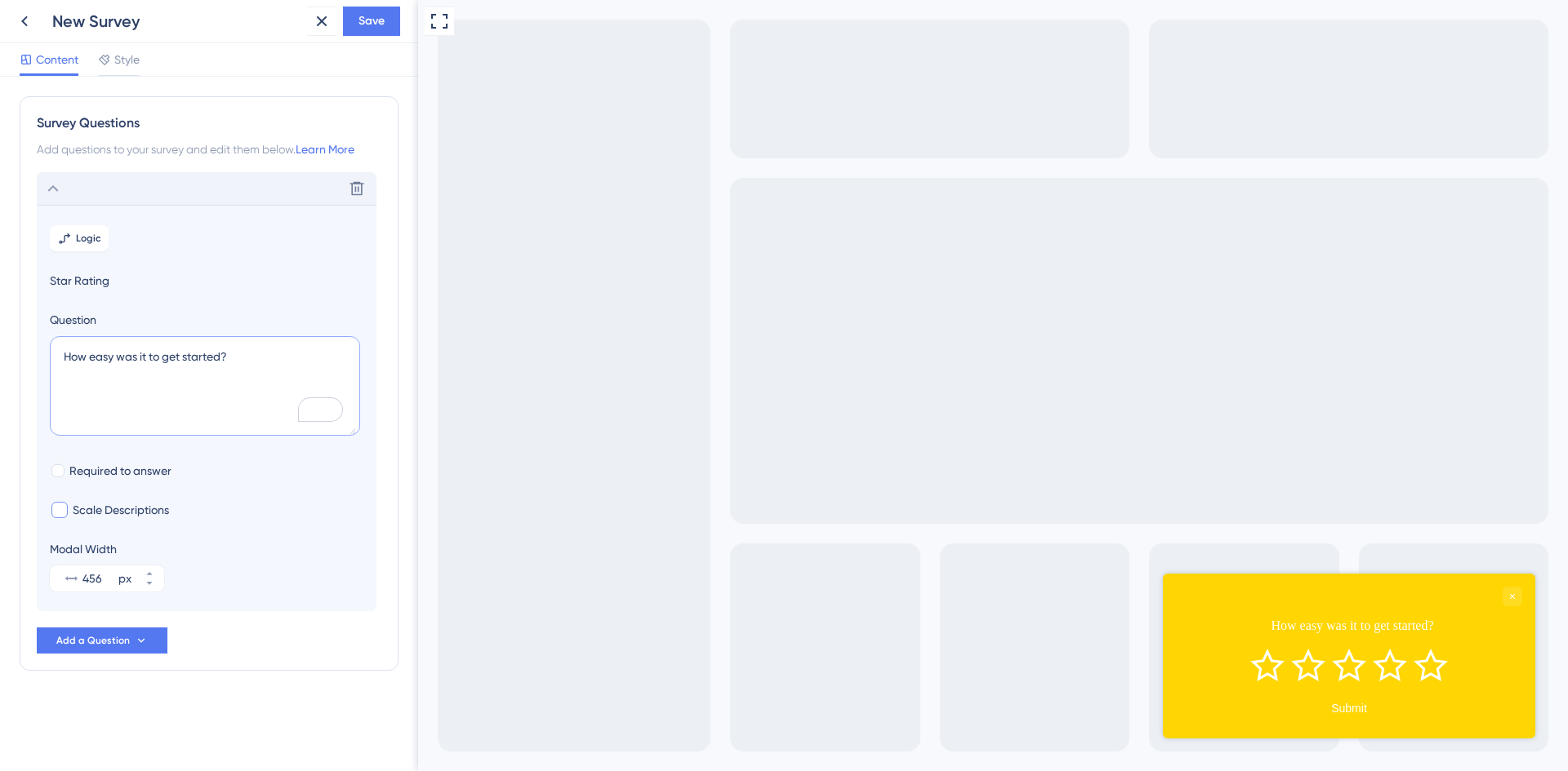
type textarea "How easy was it to get started?"
click at [151, 512] on span "Scale Descriptions" at bounding box center [120, 510] width 97 height 20
checkbox input "true"
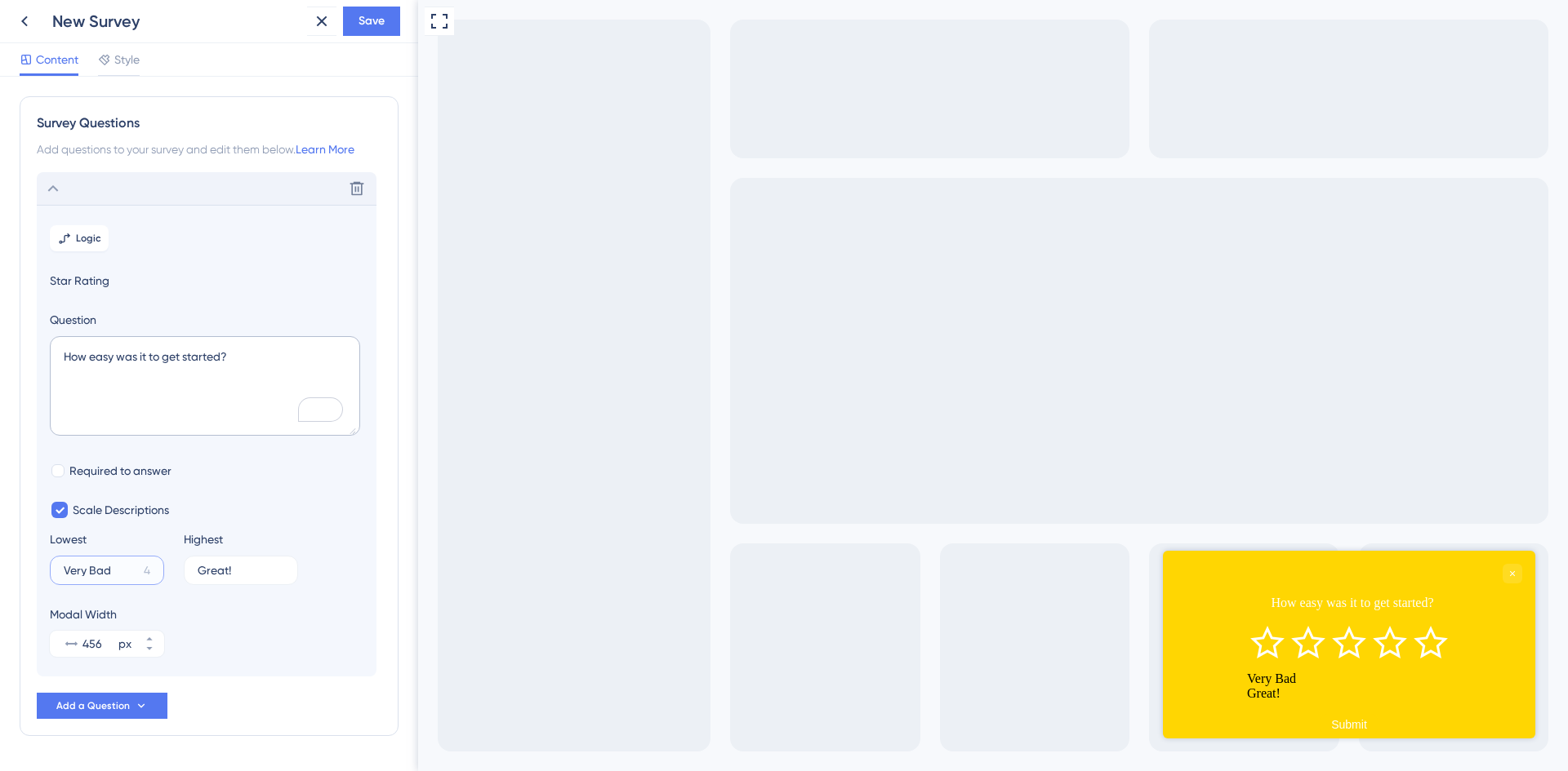
drag, startPoint x: 115, startPoint y: 570, endPoint x: 88, endPoint y: 571, distance: 27.0
click at [88, 571] on input "Very Bad" at bounding box center [101, 570] width 73 height 11
drag, startPoint x: 90, startPoint y: 570, endPoint x: 44, endPoint y: 569, distance: 46.0
click at [44, 569] on section "Logic Star Rating Question How easy was it to get started? Required to answer S…" at bounding box center [207, 440] width 340 height 471
type input "Difficult"
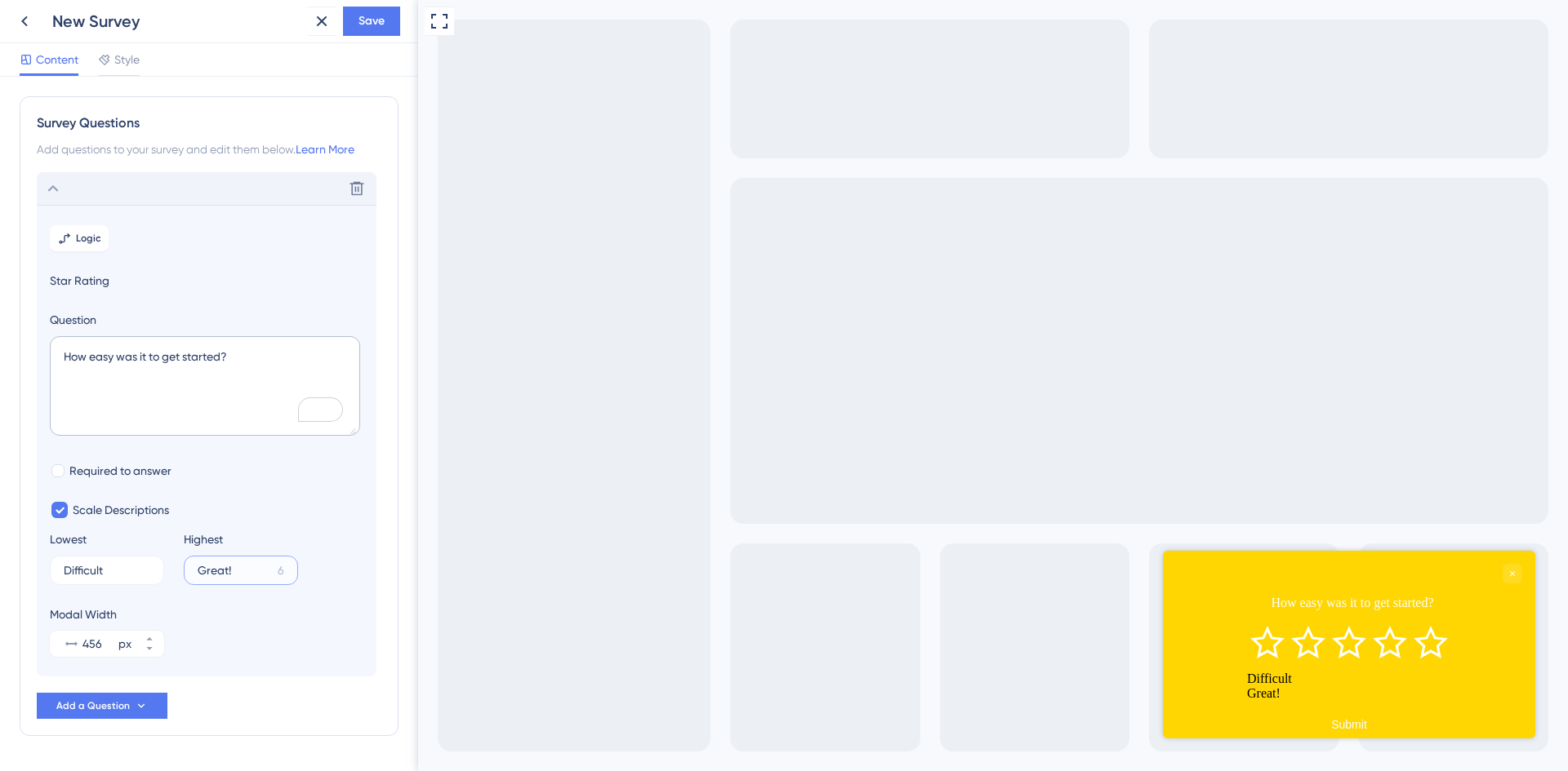
click at [234, 570] on input "Great!" at bounding box center [234, 570] width 73 height 11
drag, startPoint x: 252, startPoint y: 571, endPoint x: 172, endPoint y: 565, distance: 80.2
click at [172, 565] on div "Lowest Difficult 3 Highest Great! 6" at bounding box center [207, 557] width 314 height 55
click at [282, 573] on div "6" at bounding box center [281, 570] width 7 height 20
click at [272, 573] on input "Great!" at bounding box center [234, 570] width 73 height 11
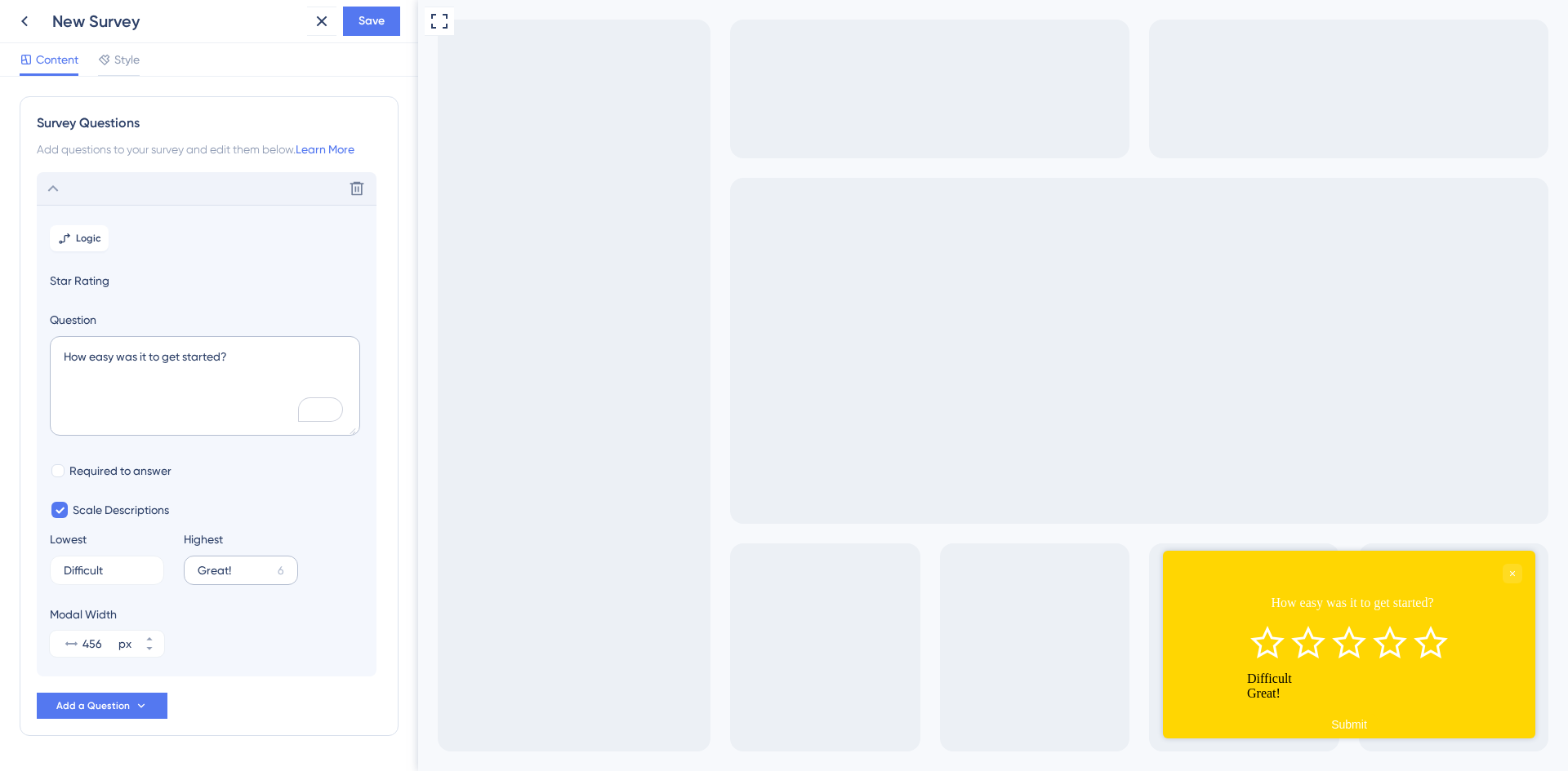
click at [282, 568] on div "6" at bounding box center [281, 570] width 7 height 20
click at [272, 568] on input "Great!" at bounding box center [234, 570] width 73 height 11
type input "Very Easy"
click at [111, 470] on span "Required to answer" at bounding box center [120, 470] width 102 height 20
checkbox input "true"
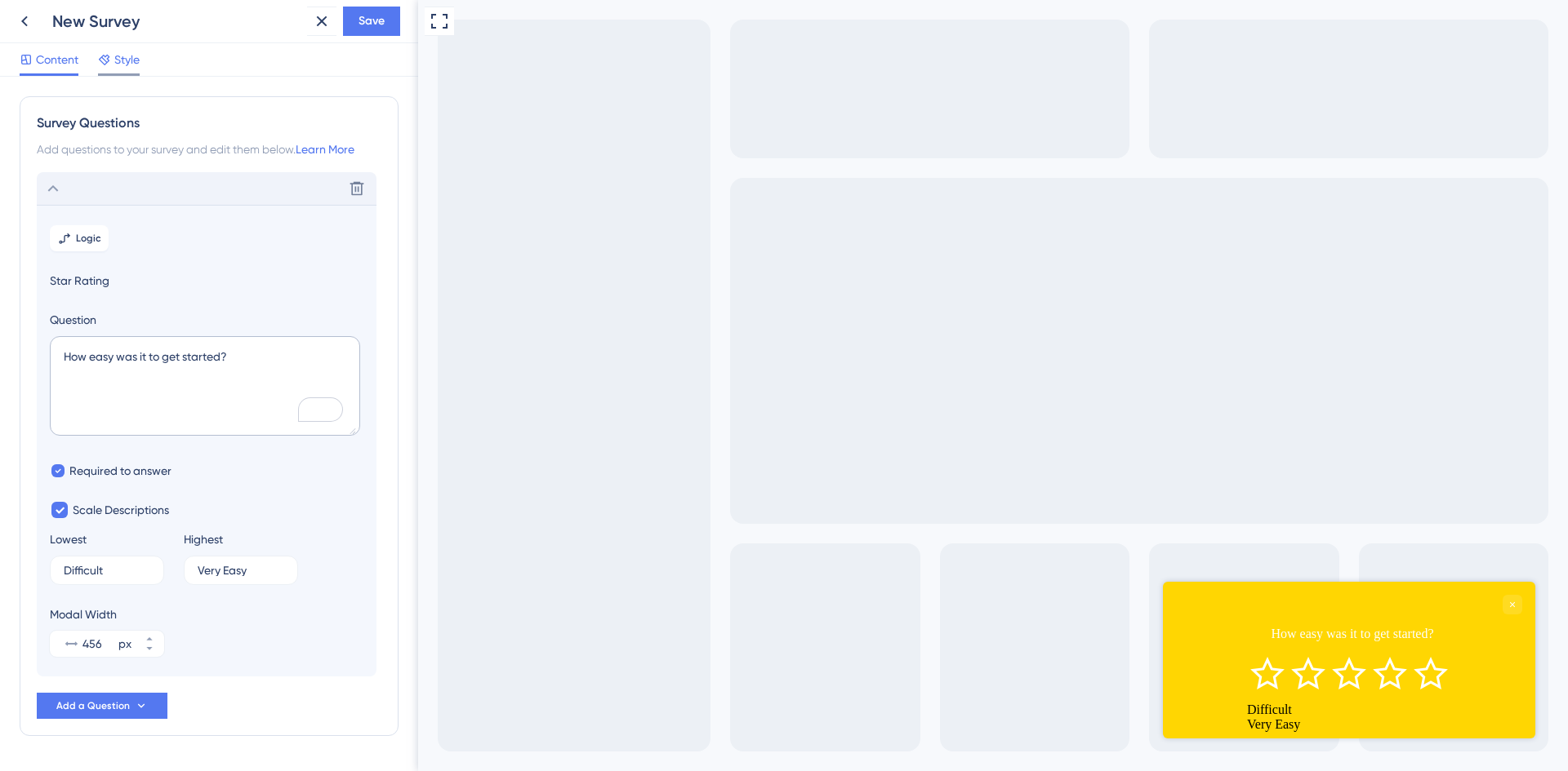
click at [113, 57] on div "Style" at bounding box center [118, 59] width 41 height 20
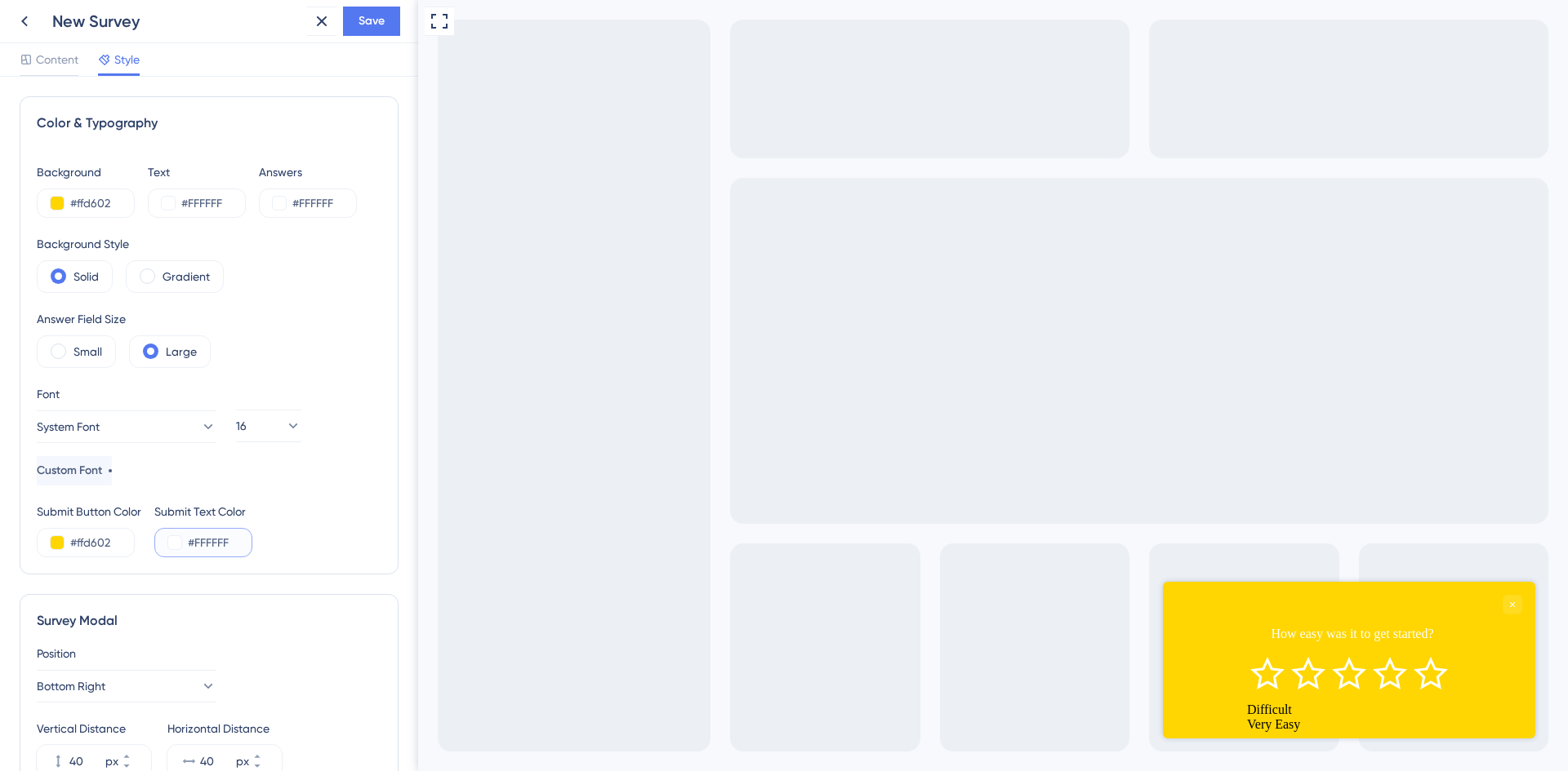
click at [201, 546] on input "#FFFFFF" at bounding box center [221, 543] width 67 height 20
click at [173, 542] on button at bounding box center [175, 543] width 13 height 13
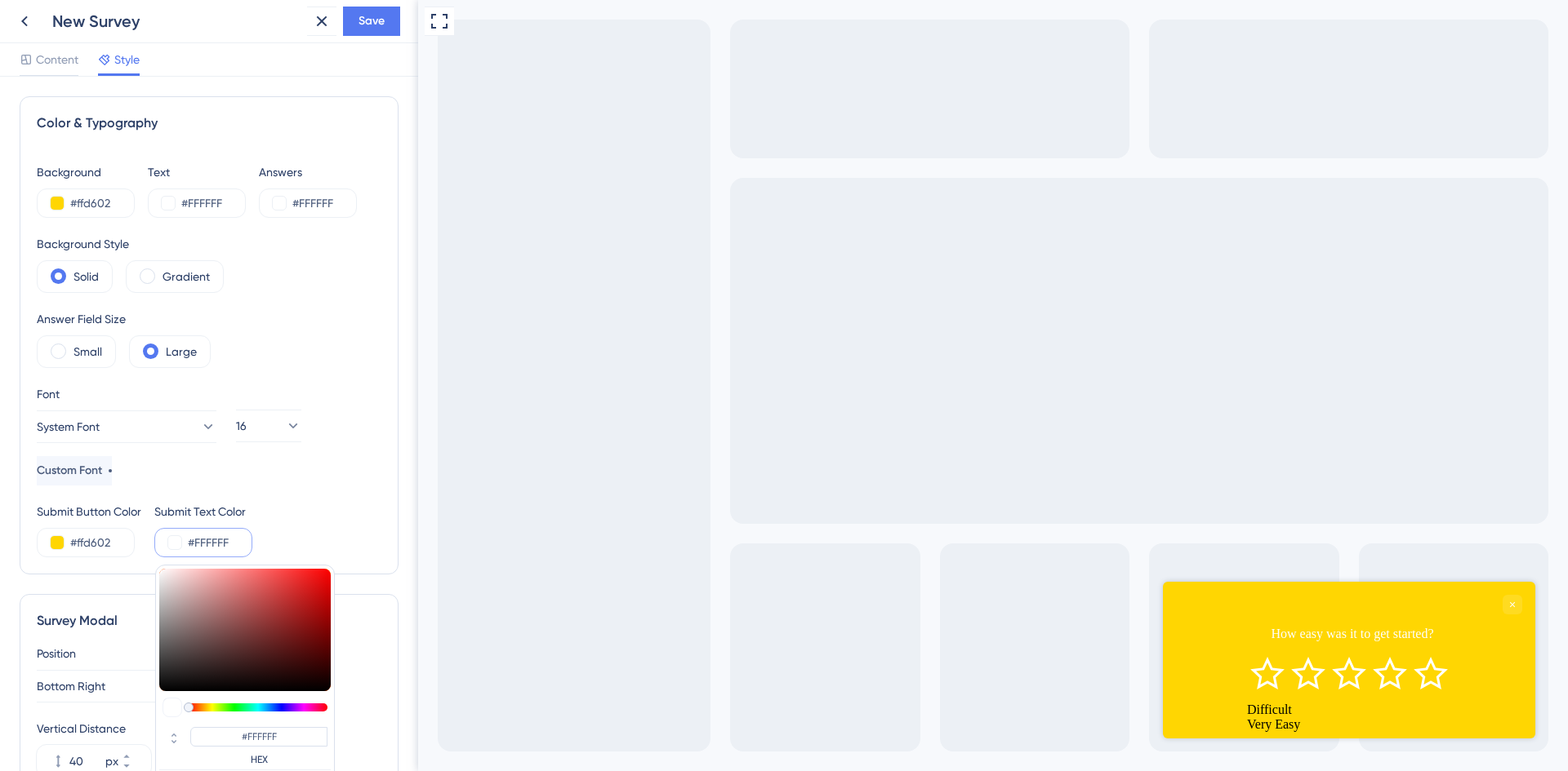
type input "#0e0d0d"
type input "#0E0D0D"
type input "#0e0e0e"
type input "#0E0E0E"
type input "#0c0c0c"
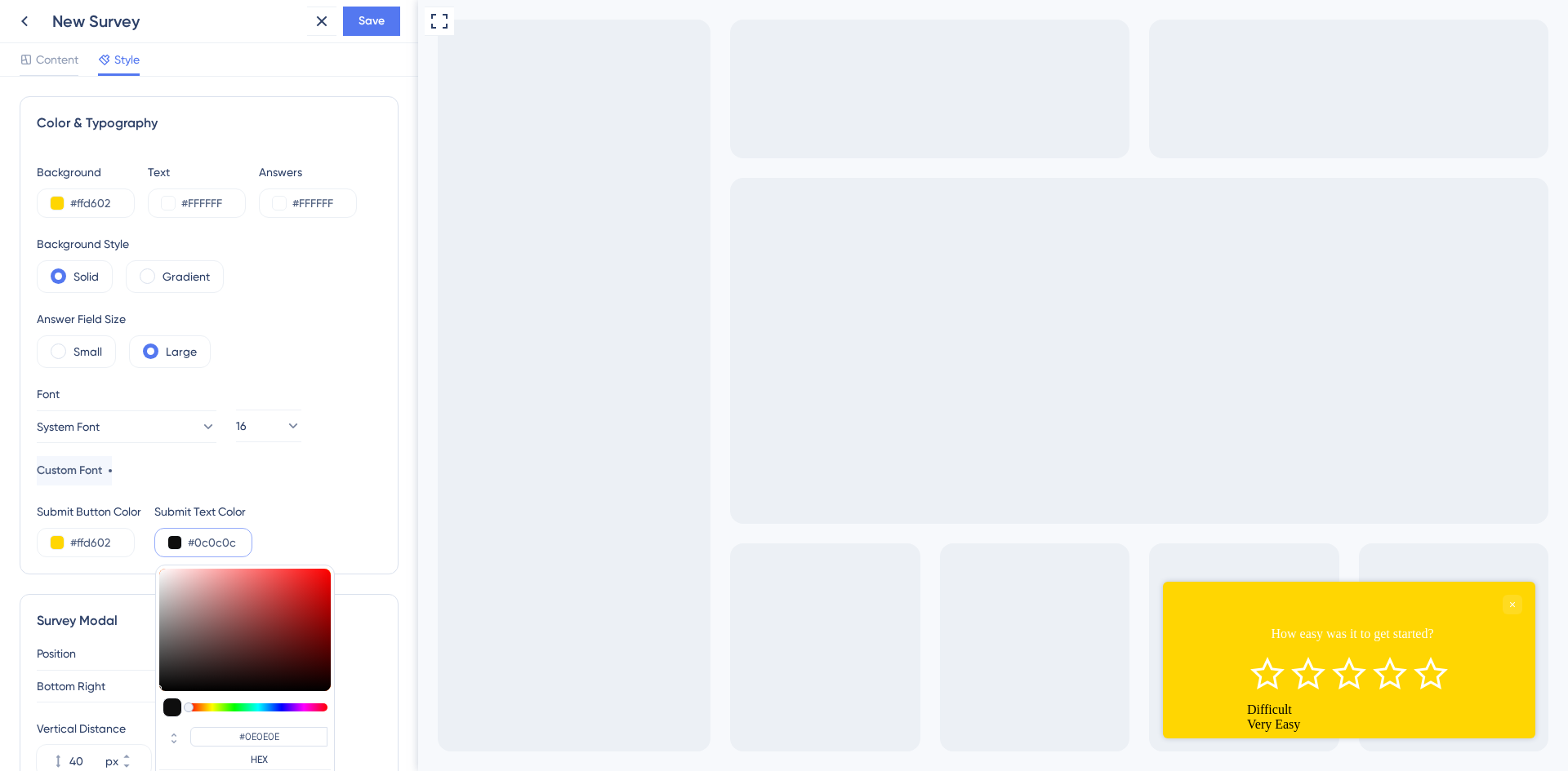
type input "#0C0C0C"
type input "#020202"
type input "#000000"
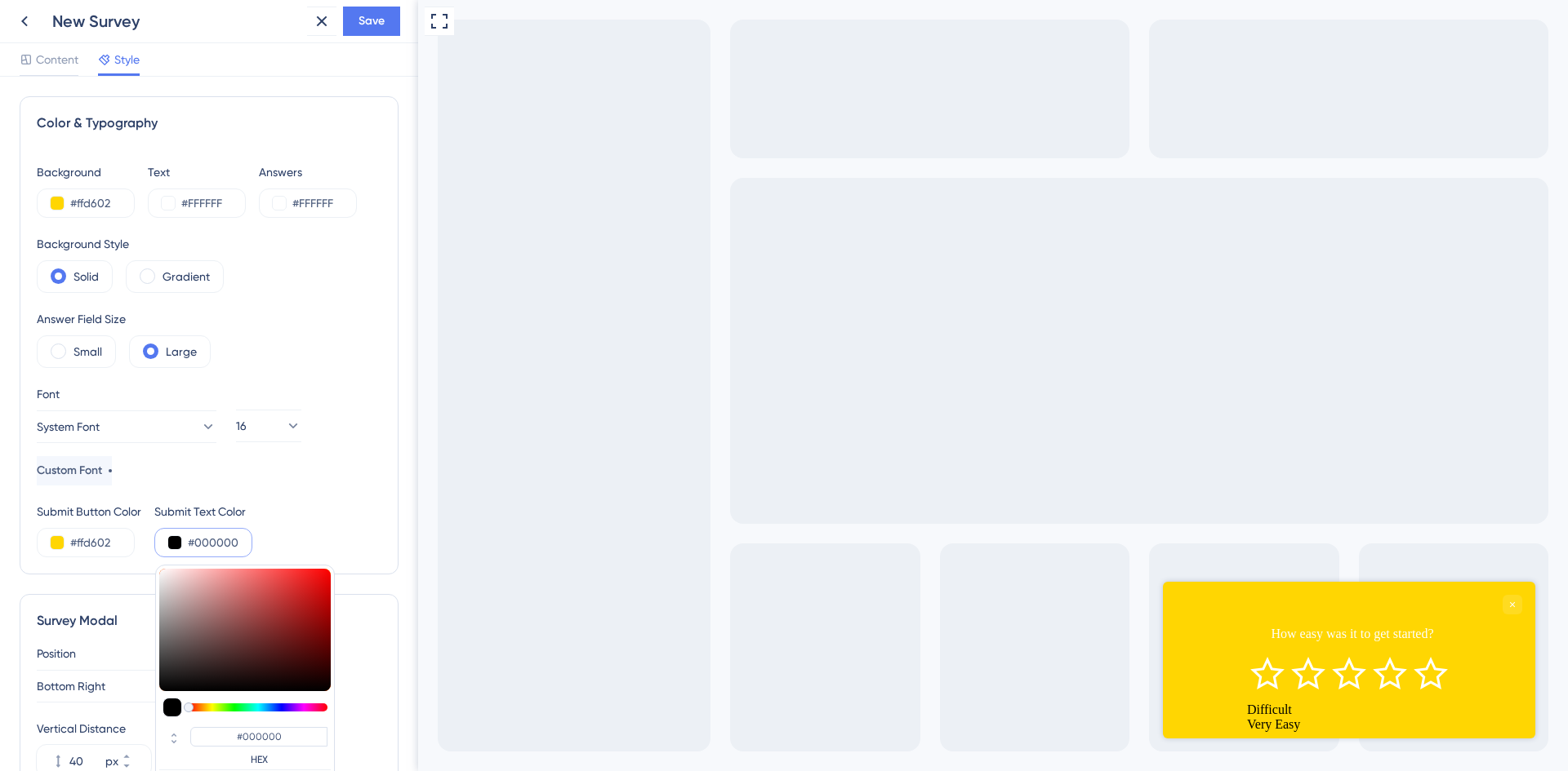
drag, startPoint x: 164, startPoint y: 685, endPoint x: 138, endPoint y: 720, distance: 43.6
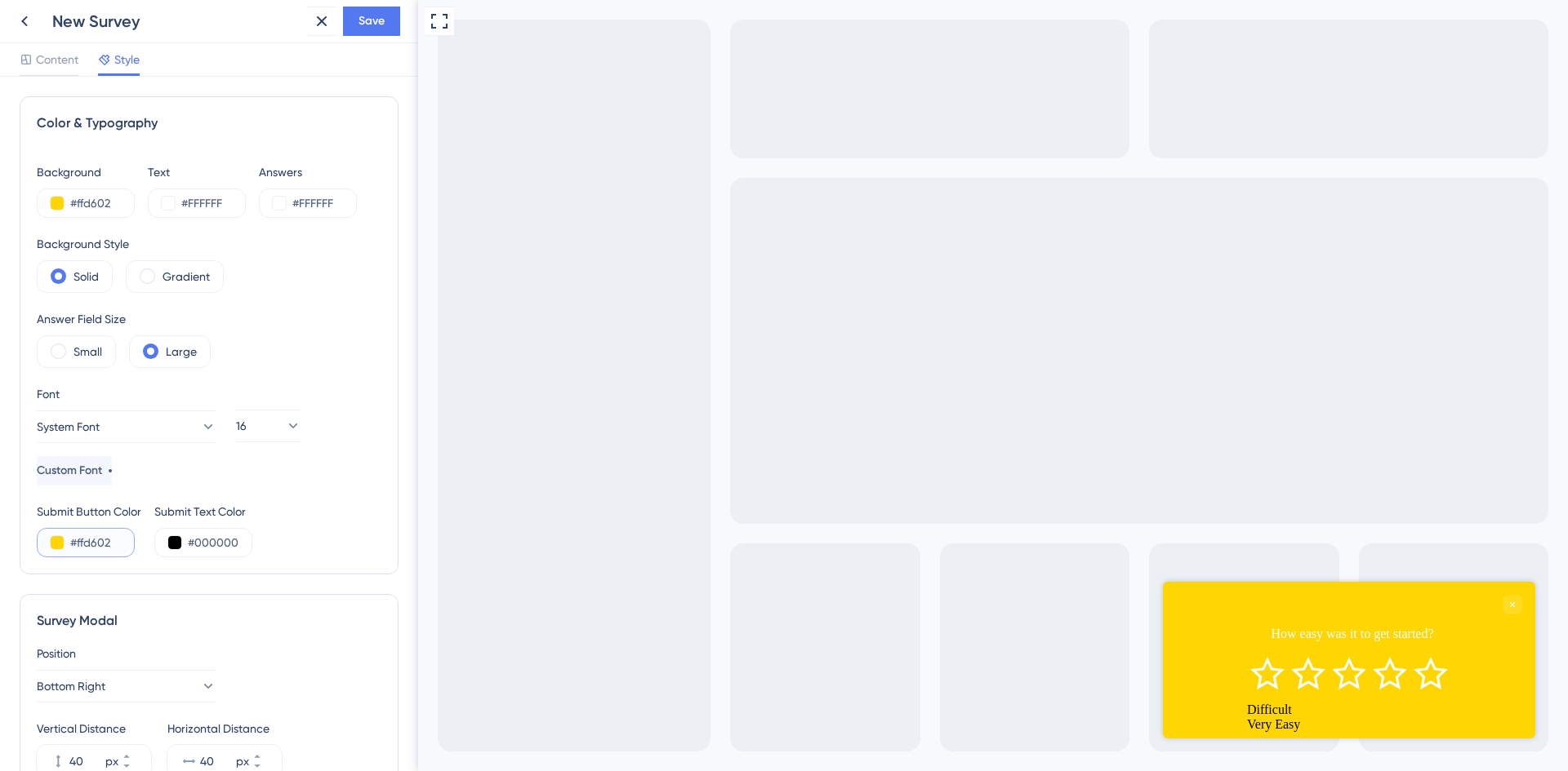
click at [71, 547] on input "#ffd602" at bounding box center [103, 543] width 67 height 20
drag, startPoint x: 115, startPoint y: 546, endPoint x: 35, endPoint y: 547, distance: 80.0
click at [35, 547] on div "Color & Typography Background #ffd602 Text #FFFFFF Answers #FFFFFF Background S…" at bounding box center [209, 335] width 379 height 478
click at [284, 309] on div "Answer Field Size Small Large" at bounding box center [209, 338] width 345 height 59
click at [287, 429] on button "16" at bounding box center [269, 425] width 66 height 33
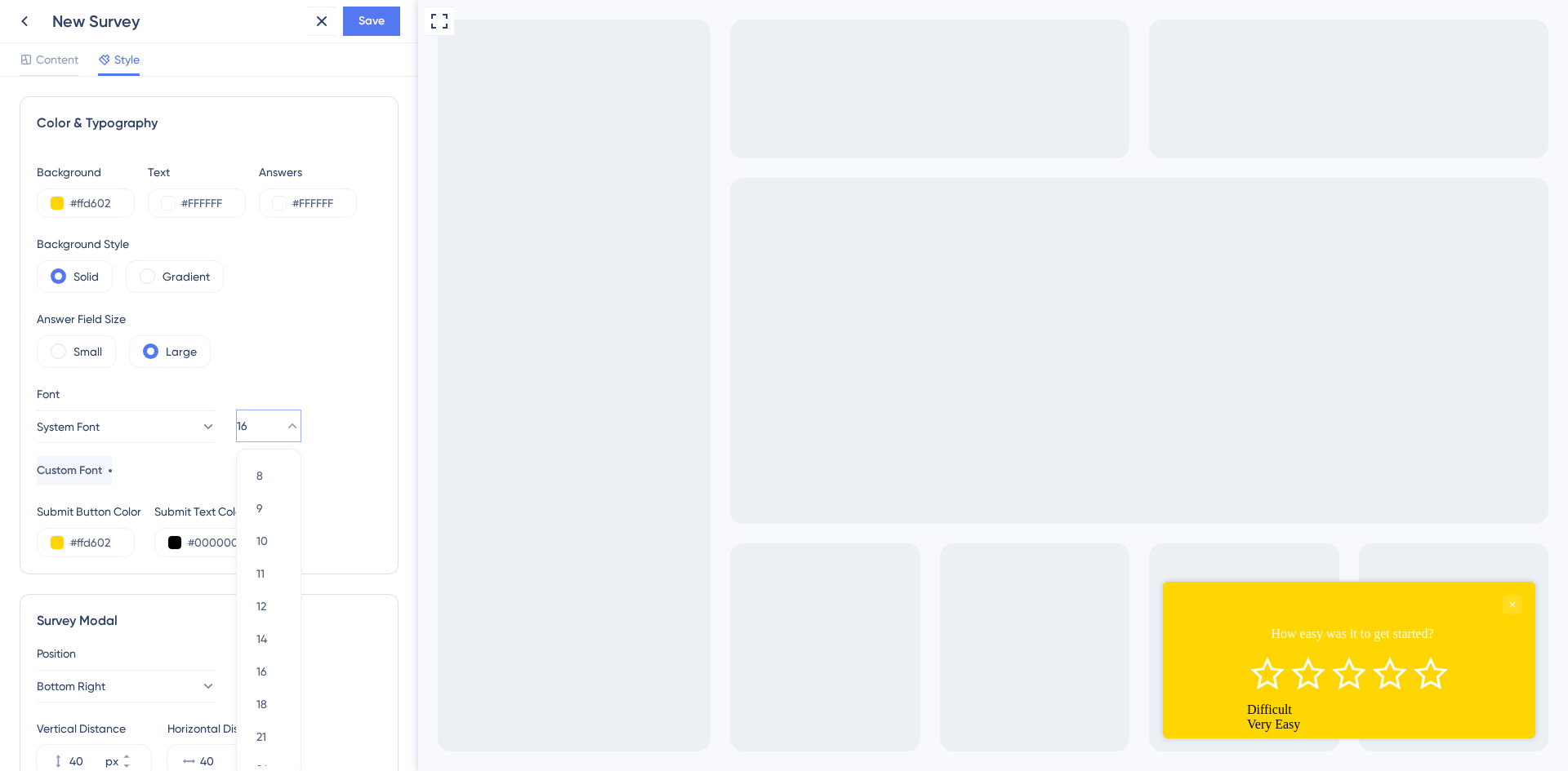
scroll to position [189, 0]
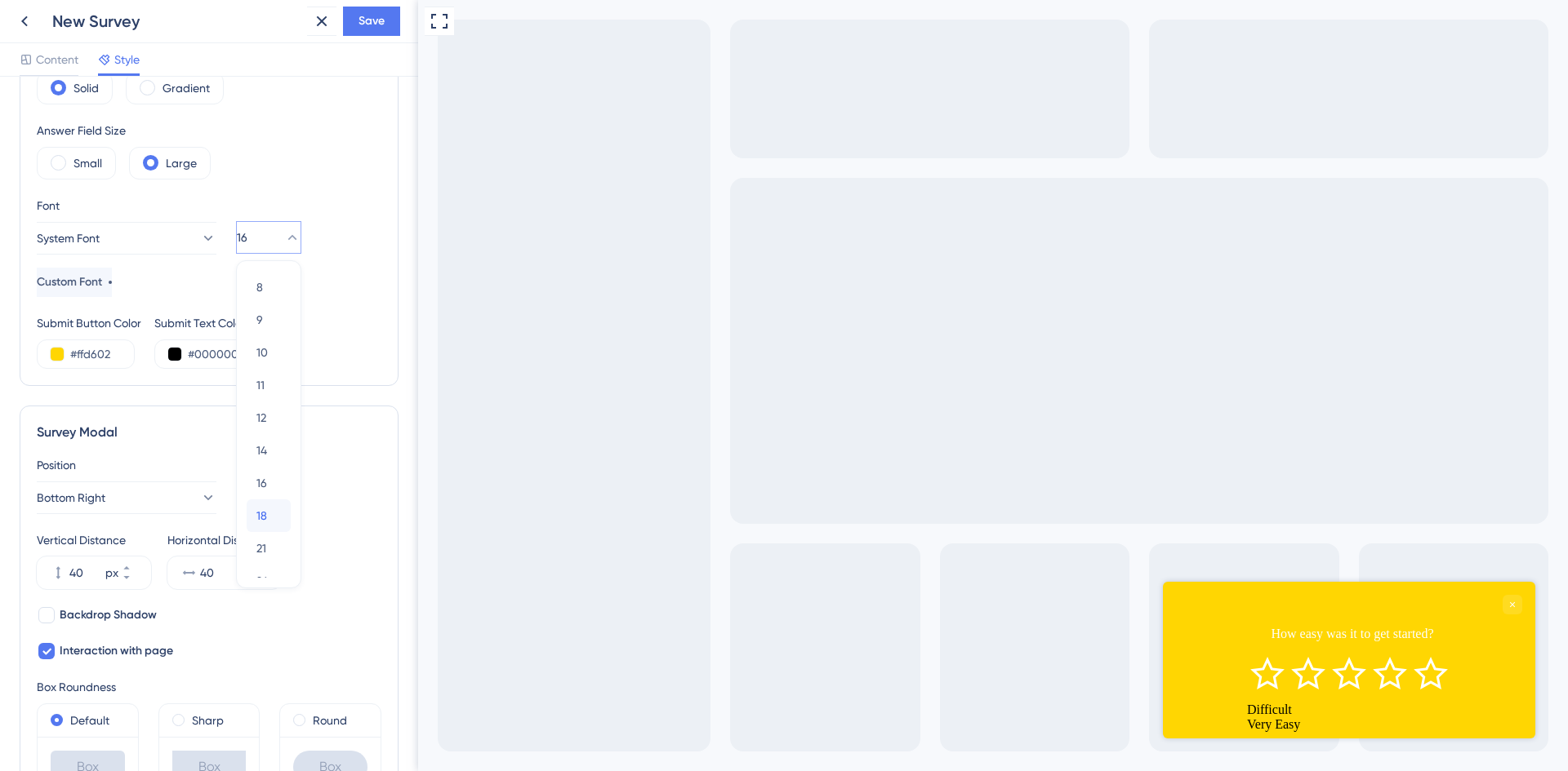
click at [266, 508] on span "18" at bounding box center [261, 516] width 10 height 20
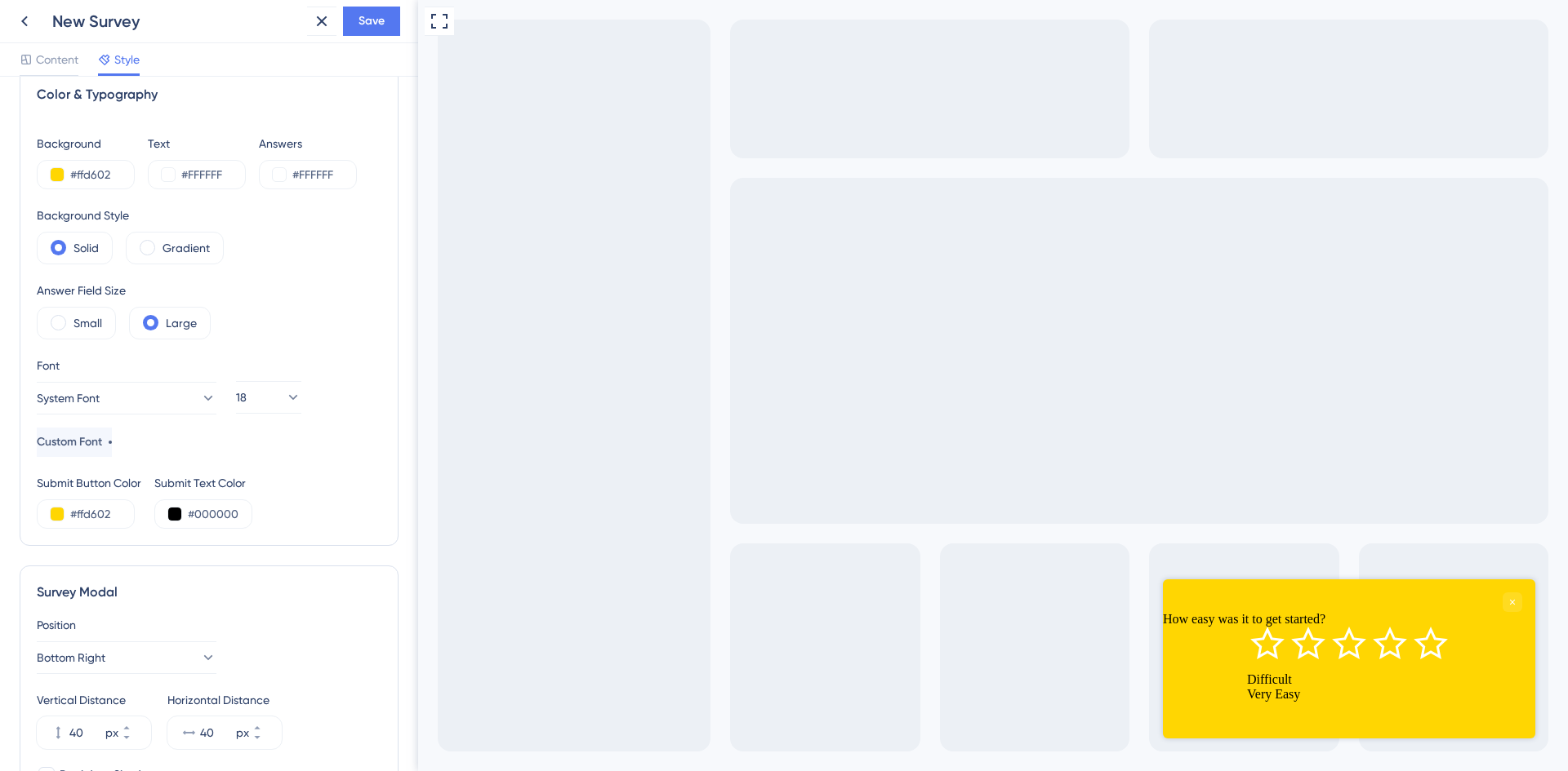
scroll to position [25, 0]
click at [76, 57] on span "Content" at bounding box center [56, 59] width 42 height 20
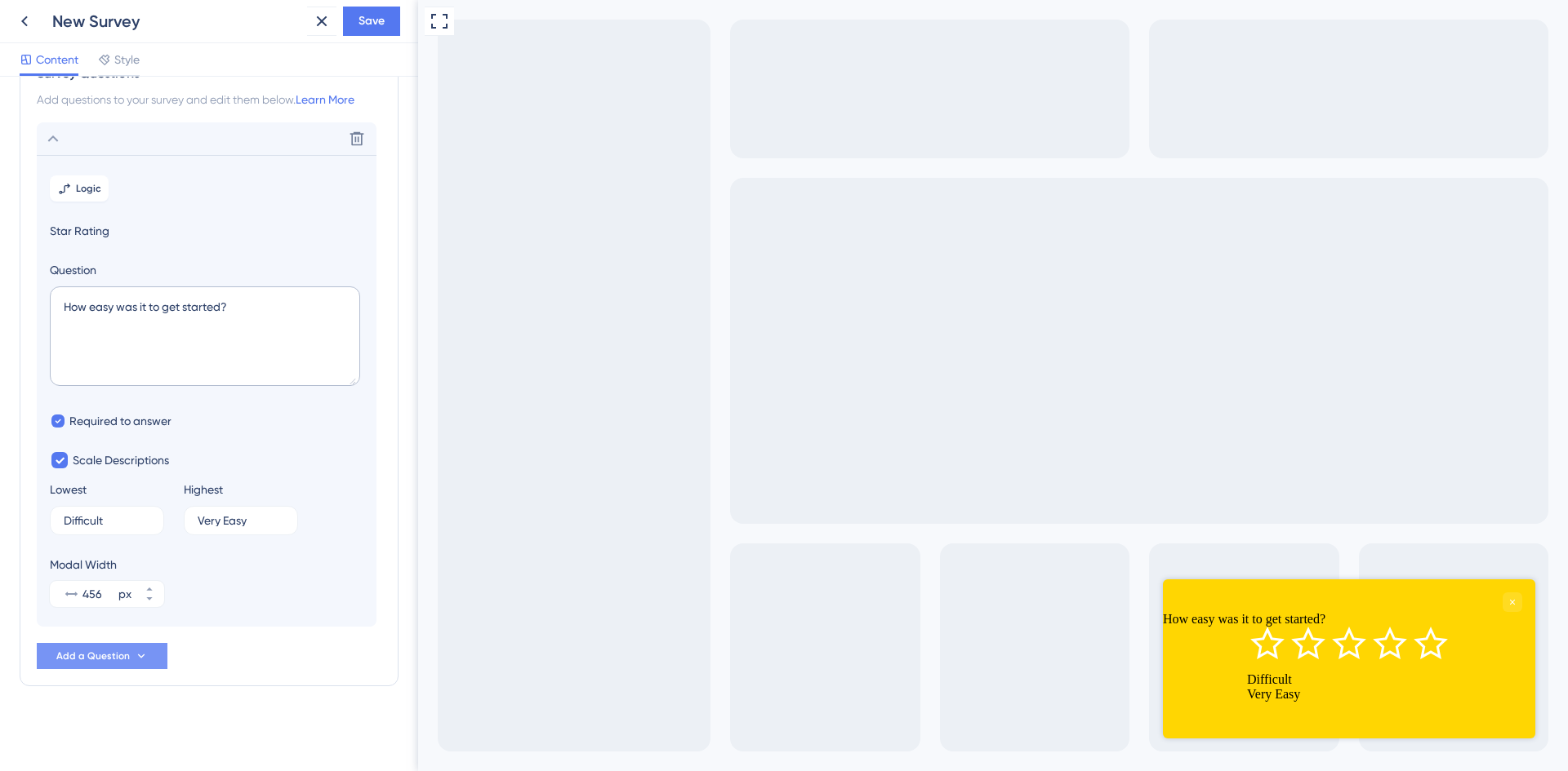
click at [86, 658] on span "Add a Question" at bounding box center [93, 656] width 73 height 13
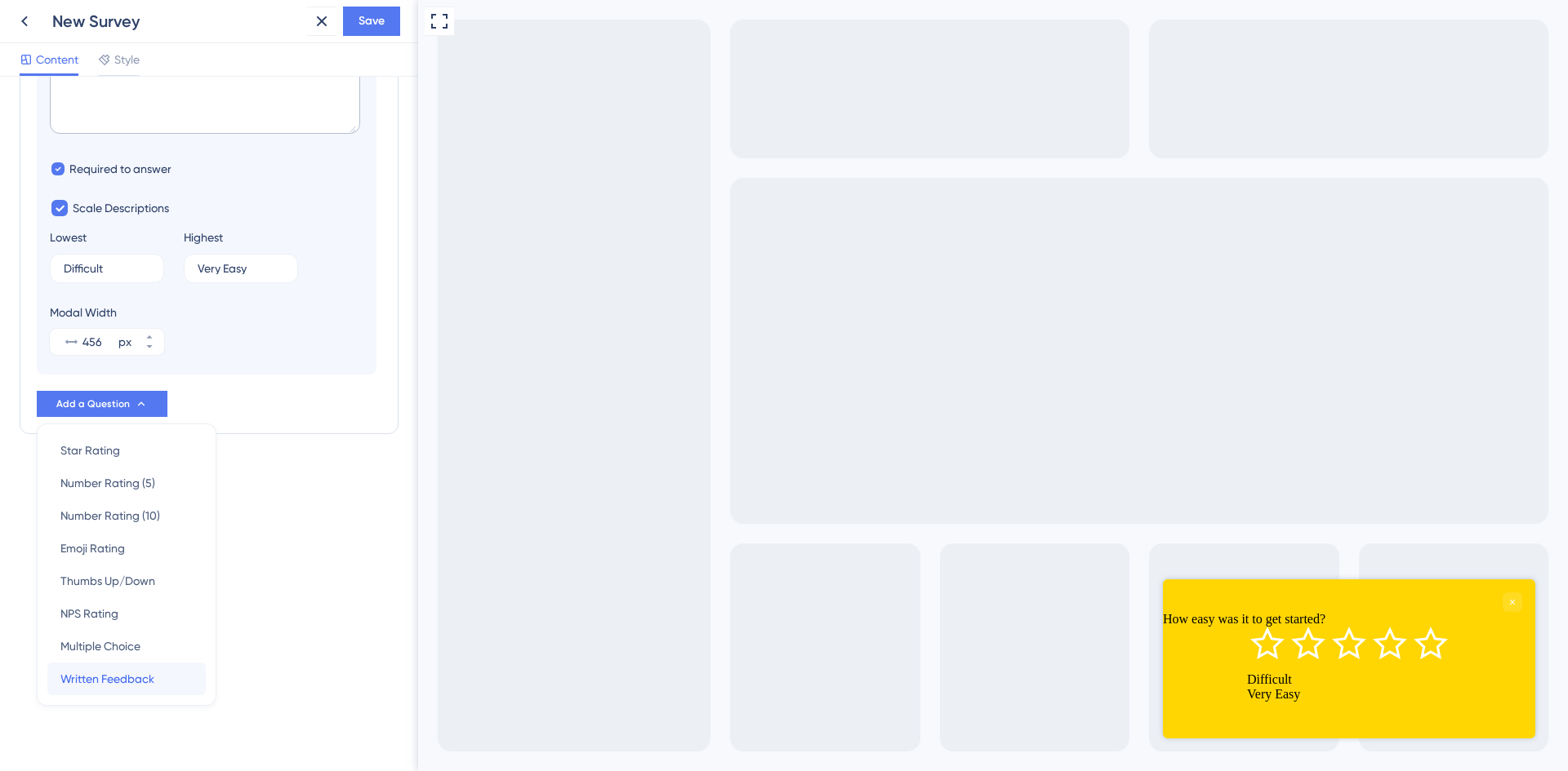
click at [155, 682] on div "Written Feedback Written Feedback" at bounding box center [126, 679] width 132 height 33
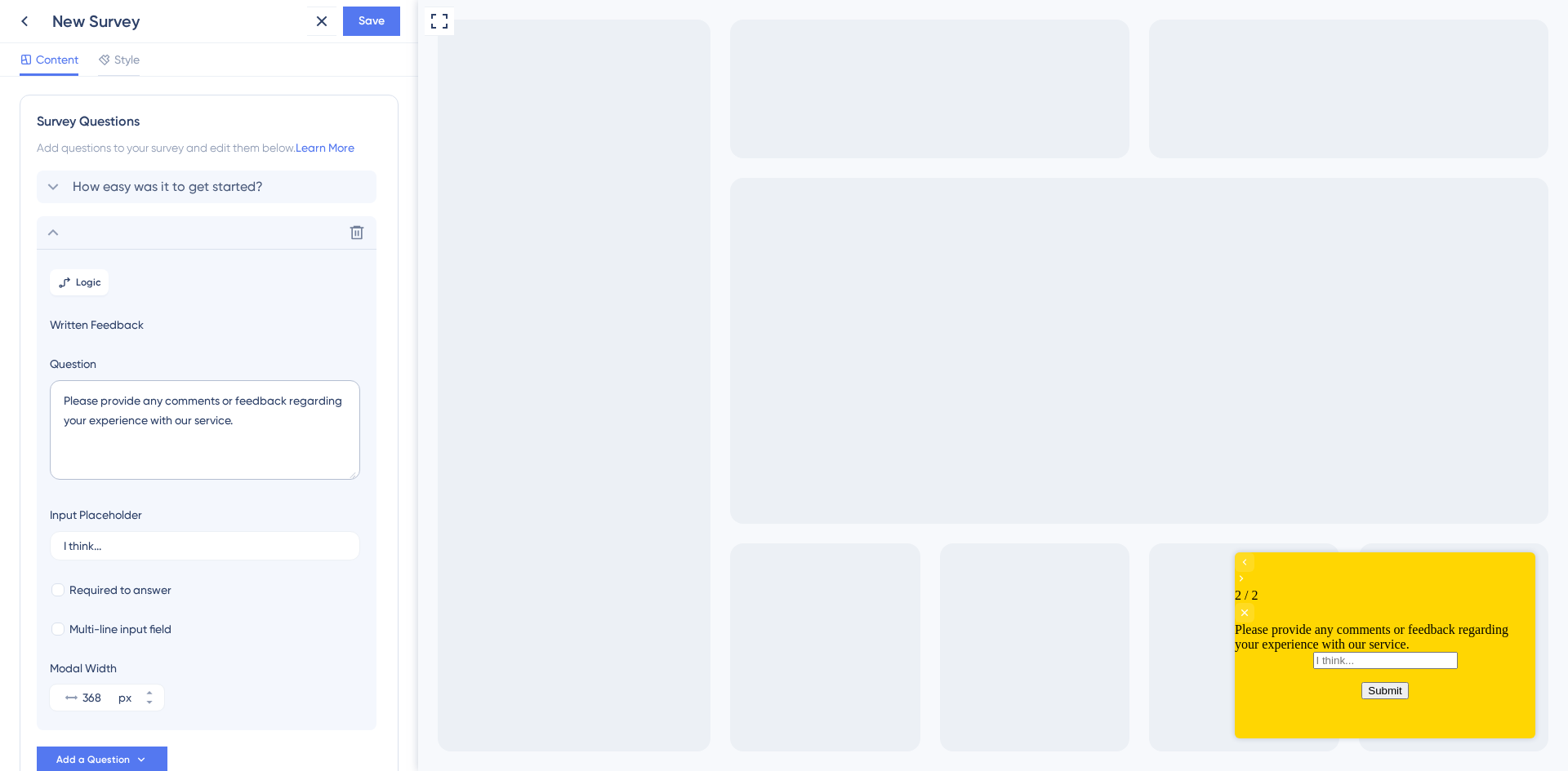
scroll to position [0, 0]
click at [93, 288] on span "Logic" at bounding box center [88, 285] width 25 height 13
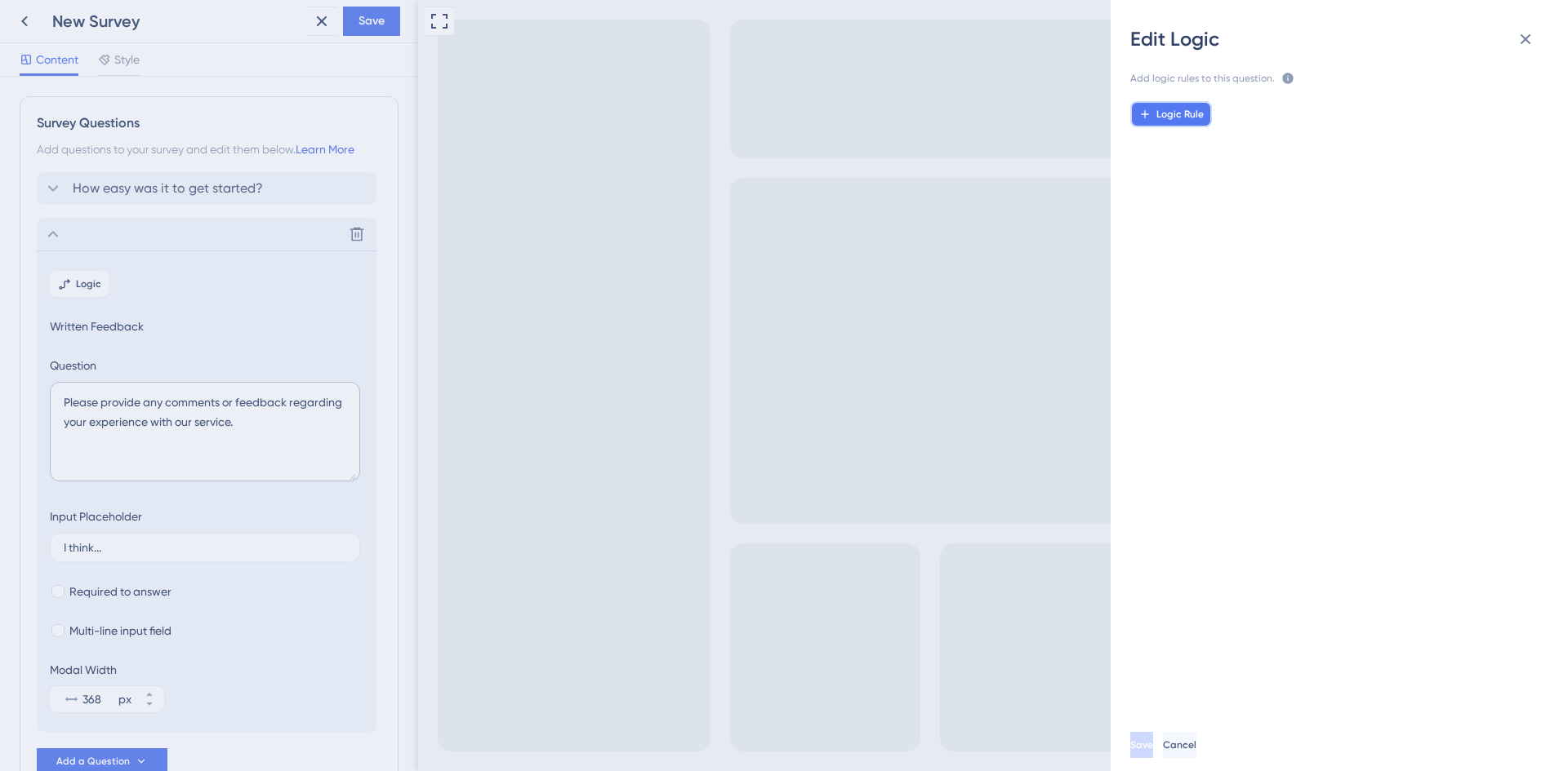
click at [1192, 122] on button "Logic Rule" at bounding box center [1171, 115] width 82 height 26
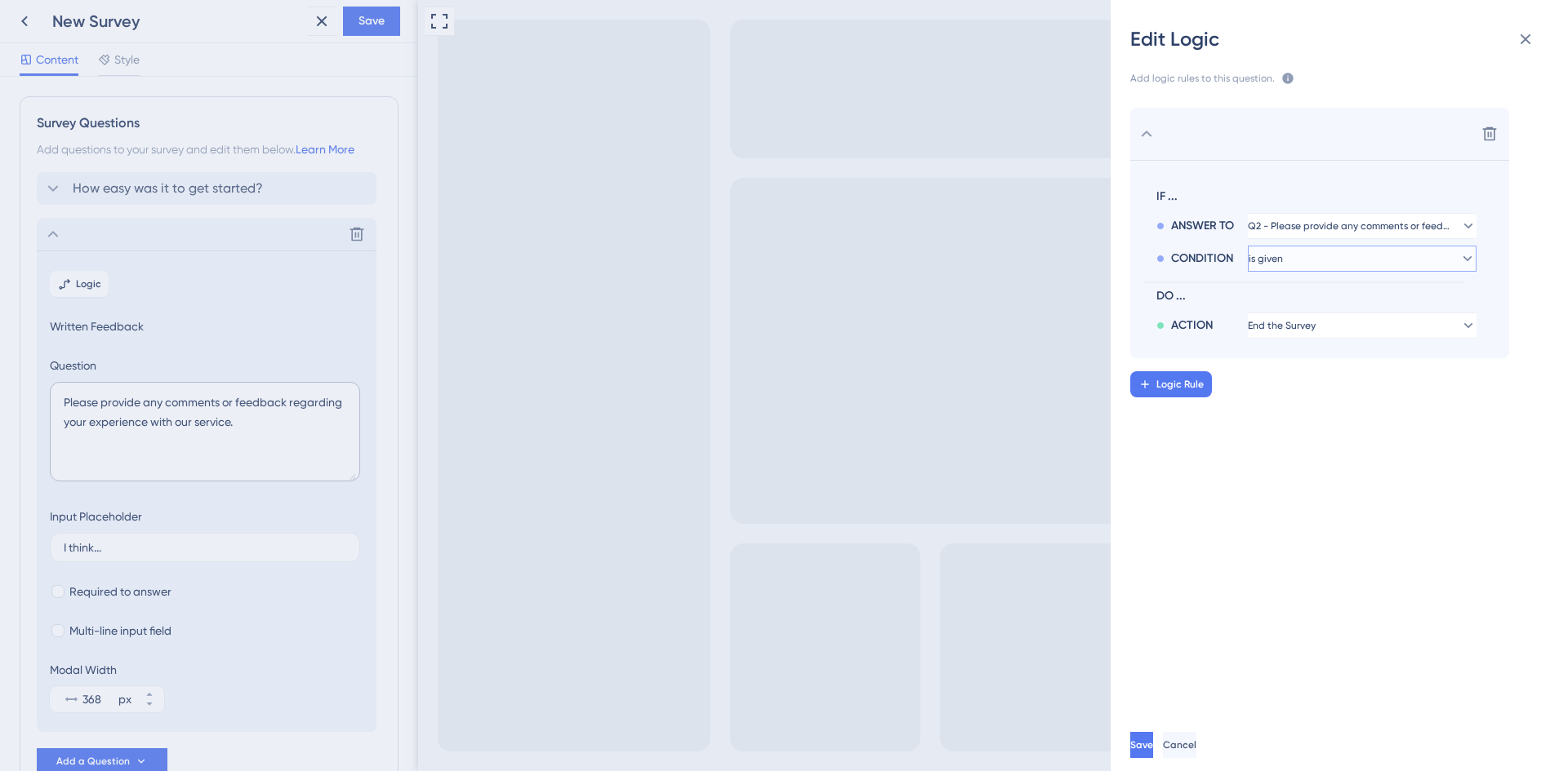
click at [1350, 262] on button "is given" at bounding box center [1361, 259] width 228 height 26
click at [1343, 301] on div "is given is given" at bounding box center [1361, 305] width 208 height 33
click at [1347, 330] on button "End the Survey" at bounding box center [1361, 326] width 228 height 26
click at [1209, 478] on div "Delete IF ... ANSWER TO Q2 - Please provide any comments or feedback regarding …" at bounding box center [1345, 397] width 484 height 618
click at [1363, 321] on button "End the Survey" at bounding box center [1361, 326] width 228 height 26
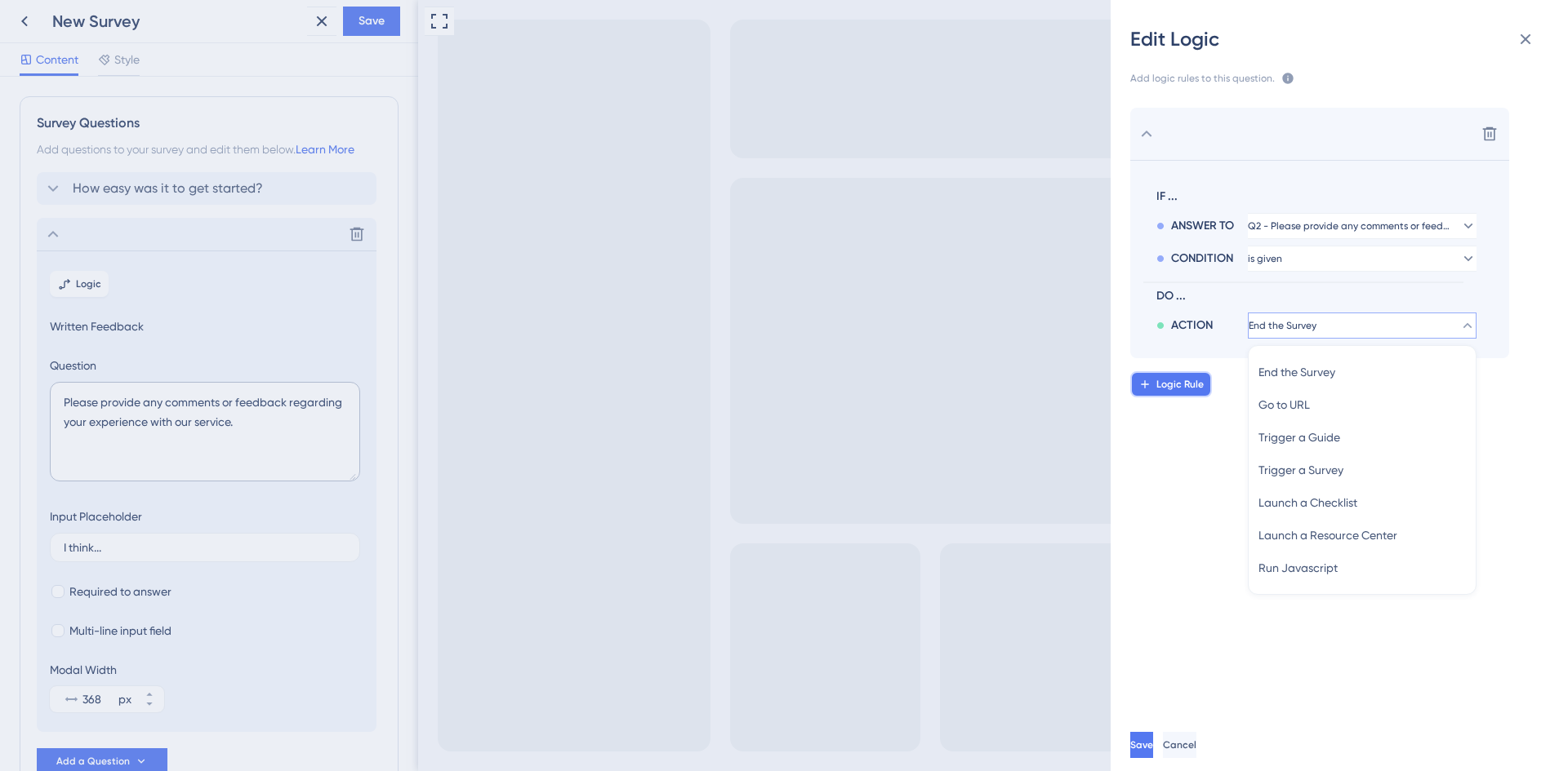
click at [1168, 388] on span "Logic Rule" at bounding box center [1180, 384] width 47 height 13
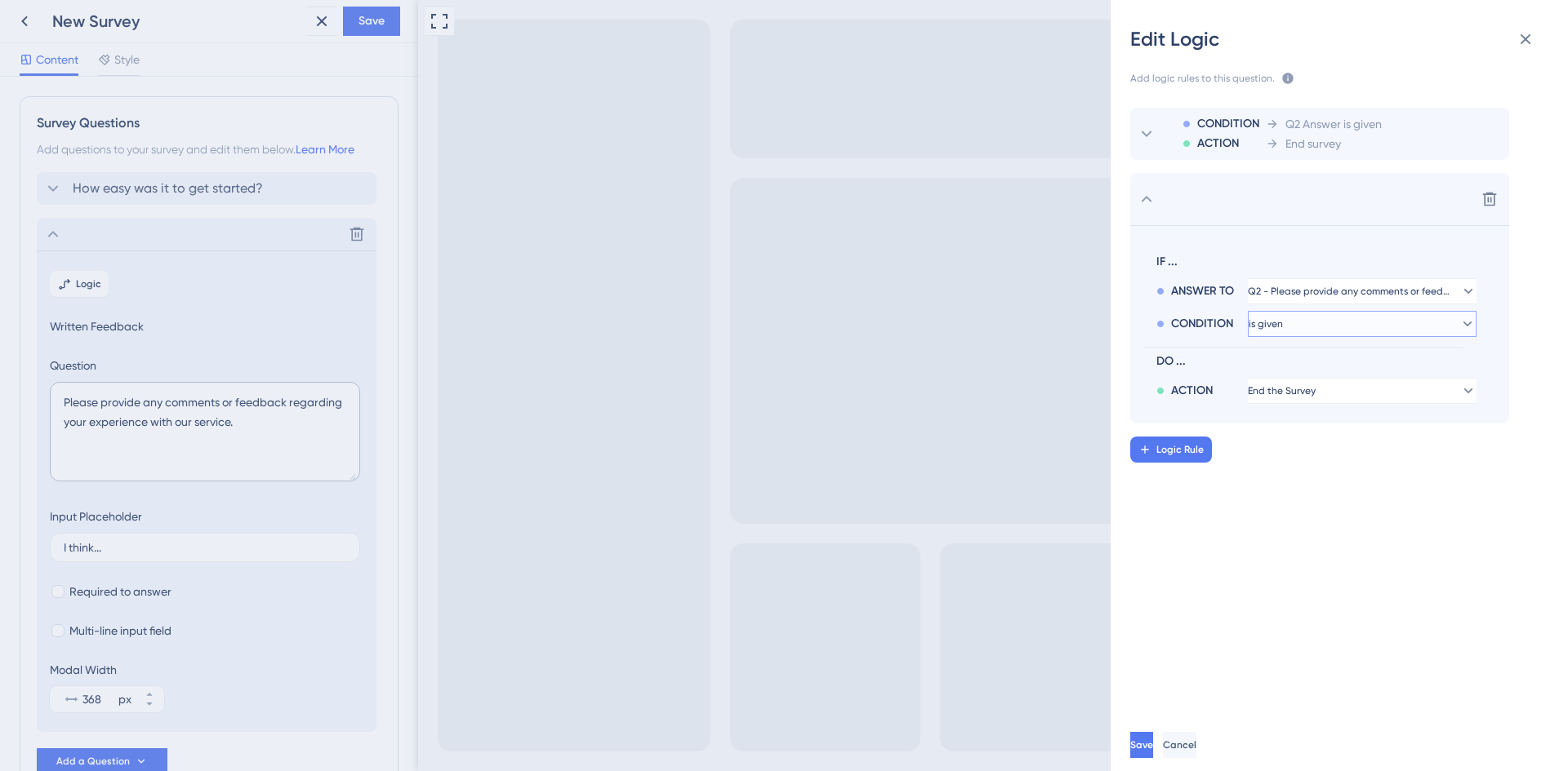
click at [1372, 320] on button "is given" at bounding box center [1361, 324] width 228 height 26
click at [1372, 371] on div "is given is given" at bounding box center [1361, 370] width 208 height 33
click at [1464, 292] on icon at bounding box center [1467, 291] width 16 height 16
click at [1457, 332] on div "Q1 - How easy was it to get started? Q1 - How easy was it to get started?" at bounding box center [1361, 337] width 208 height 33
click at [1417, 390] on button "End the Survey" at bounding box center [1361, 391] width 228 height 26
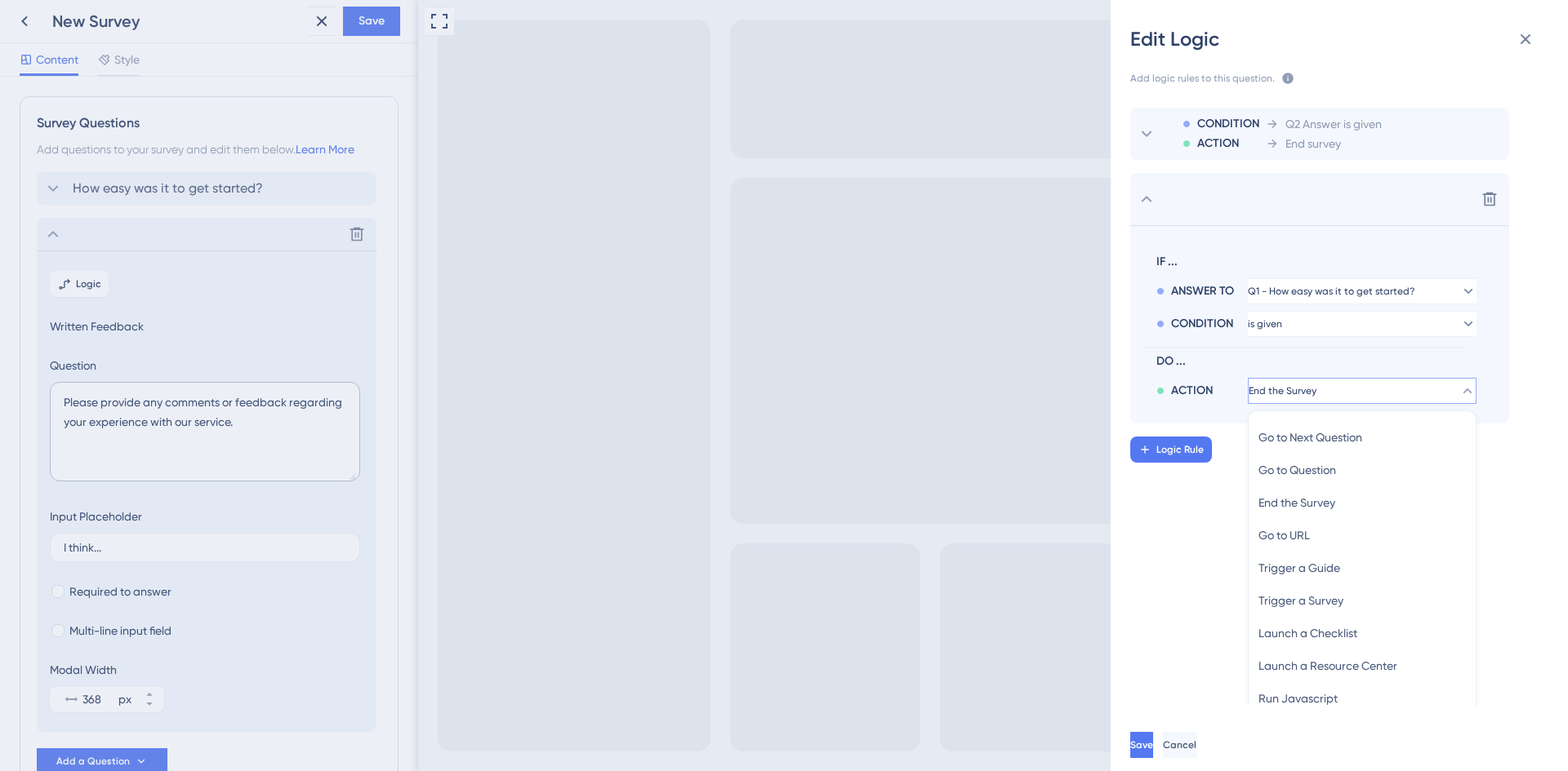
scroll to position [20, 0]
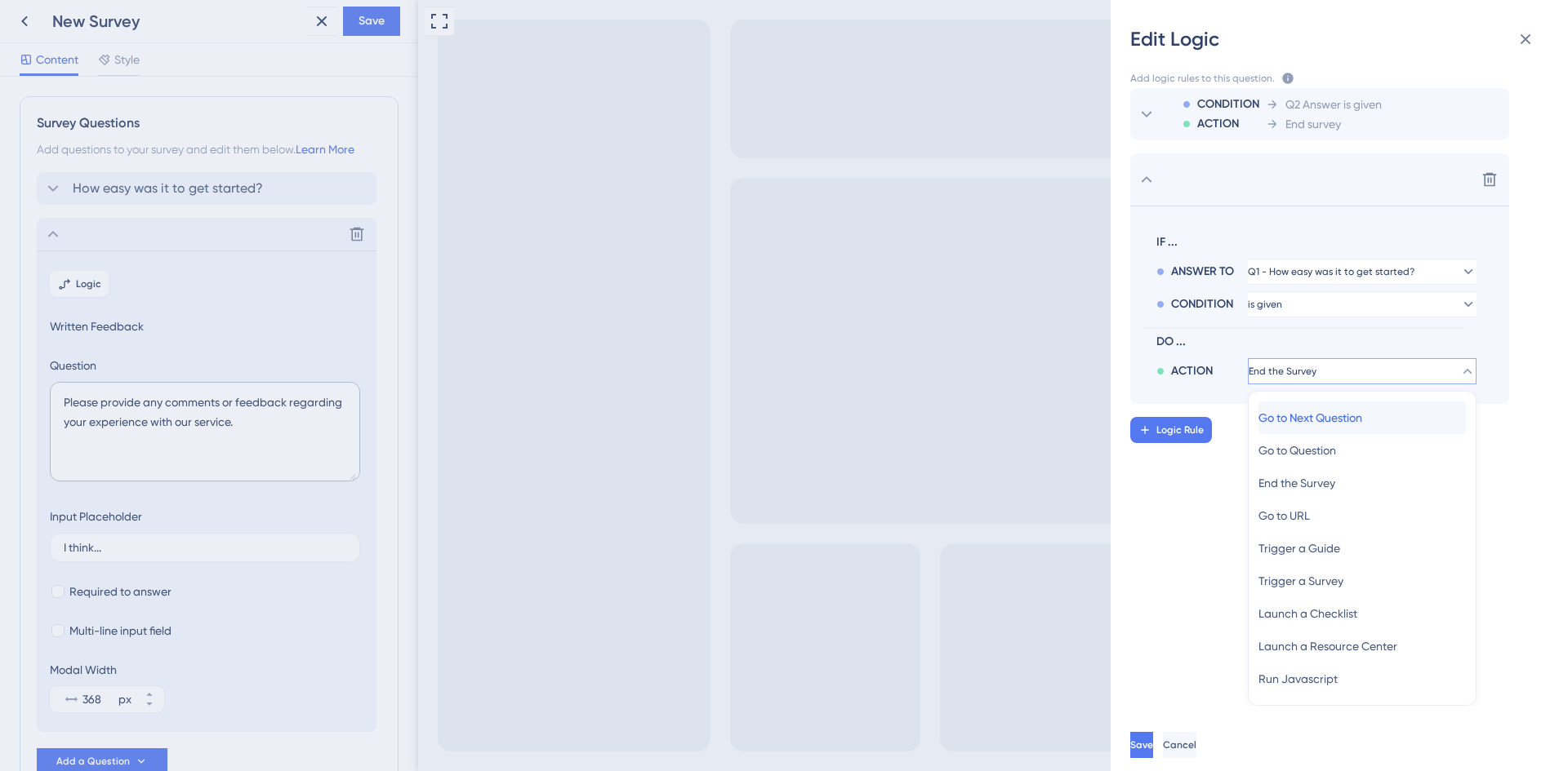
click at [1405, 415] on div "Go to Next Question Go to Next Question" at bounding box center [1361, 418] width 208 height 33
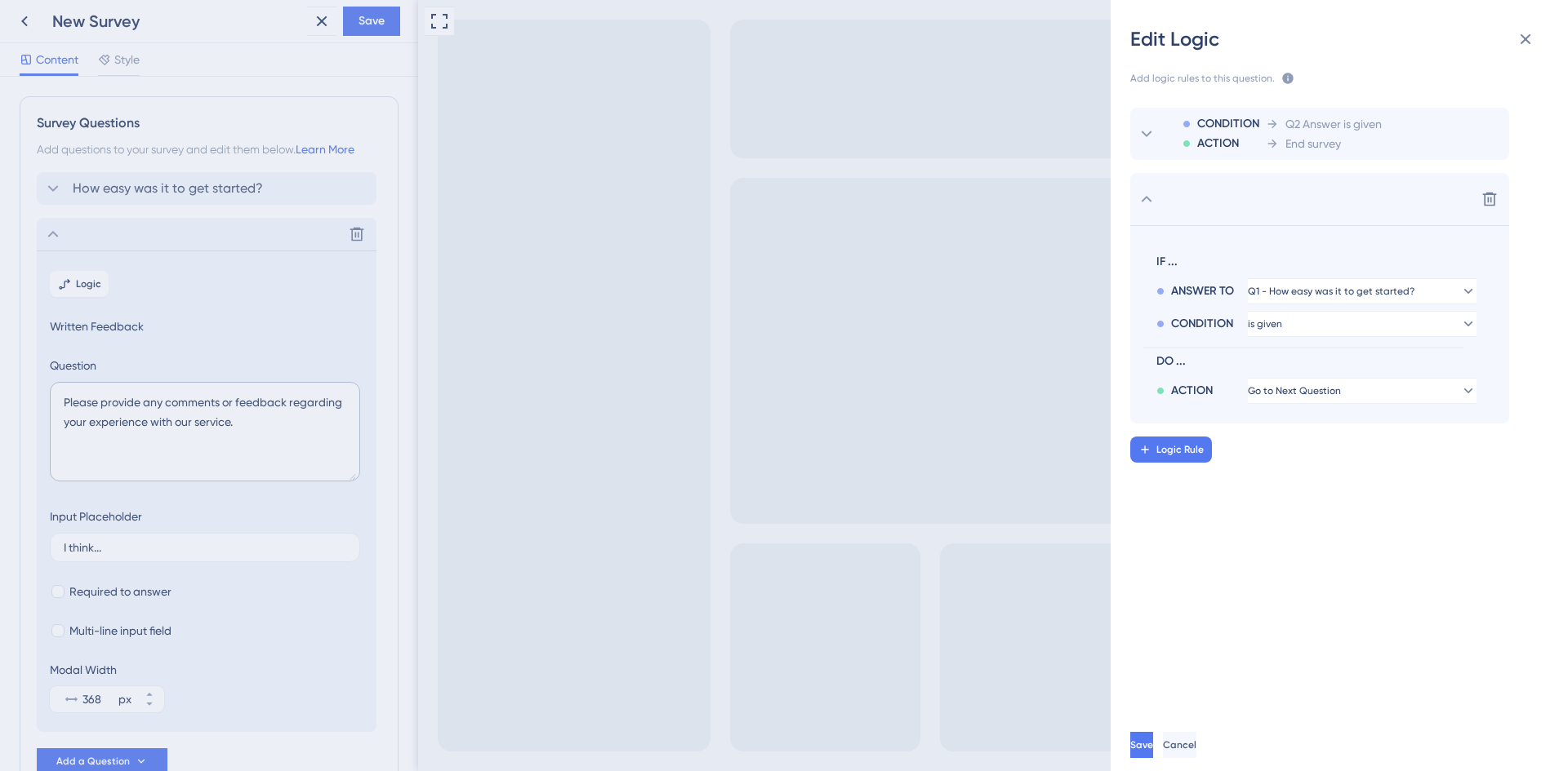
scroll to position [0, 0]
click at [1200, 447] on span "Logic Rule" at bounding box center [1180, 450] width 47 height 13
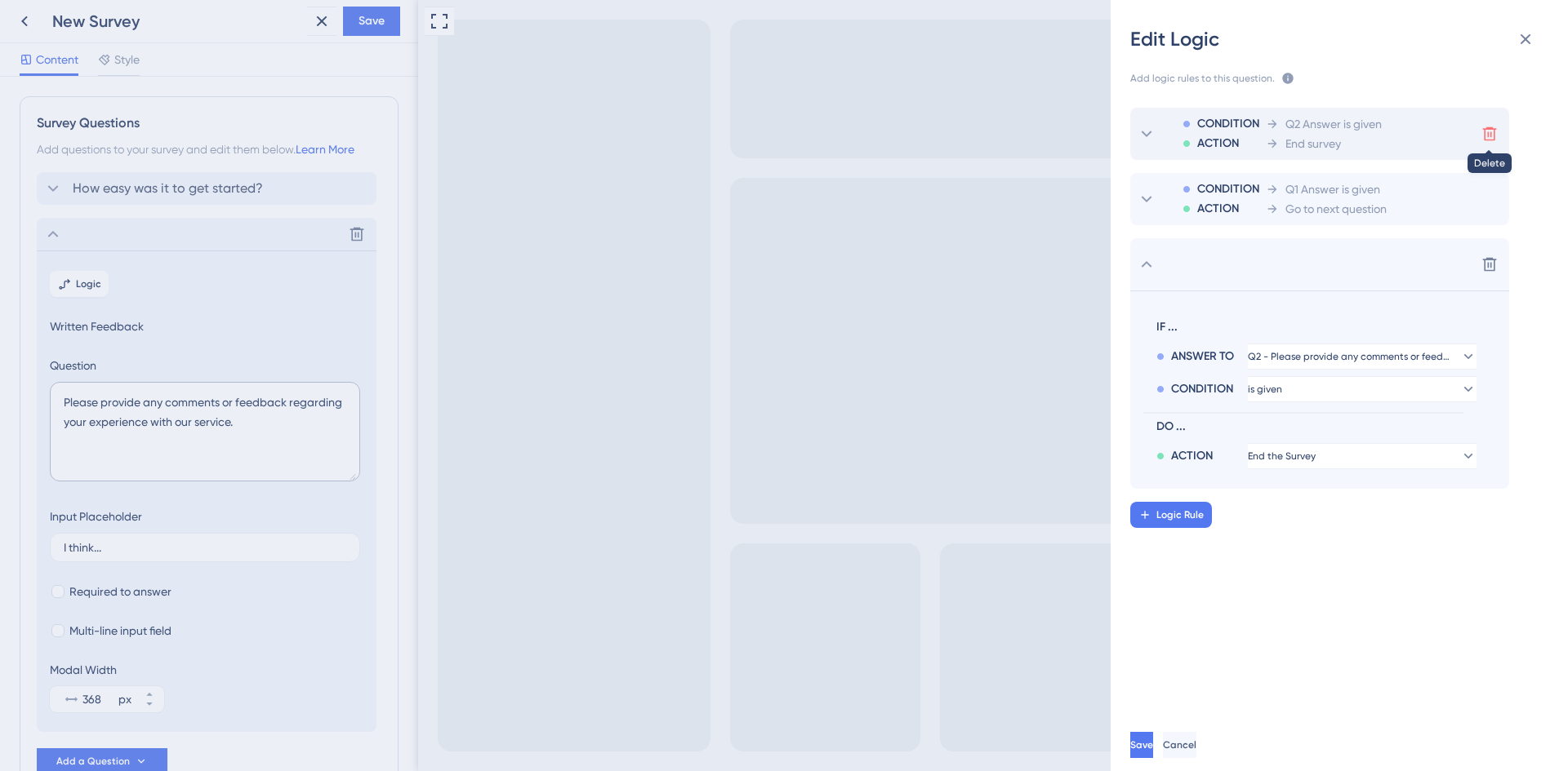
click at [1487, 130] on icon at bounding box center [1489, 134] width 14 height 14
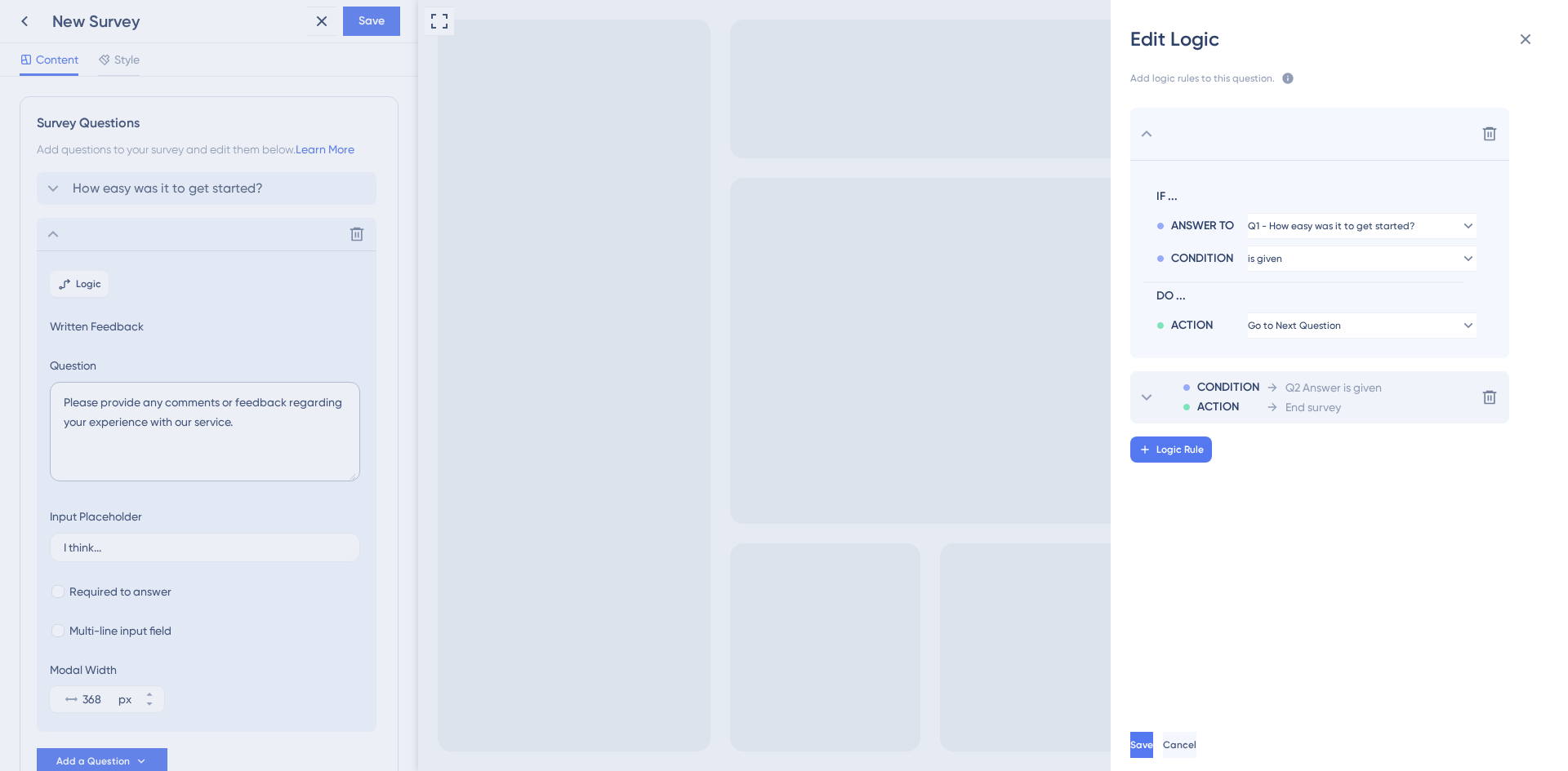
click at [1370, 398] on div "End survey" at bounding box center [1323, 407] width 116 height 20
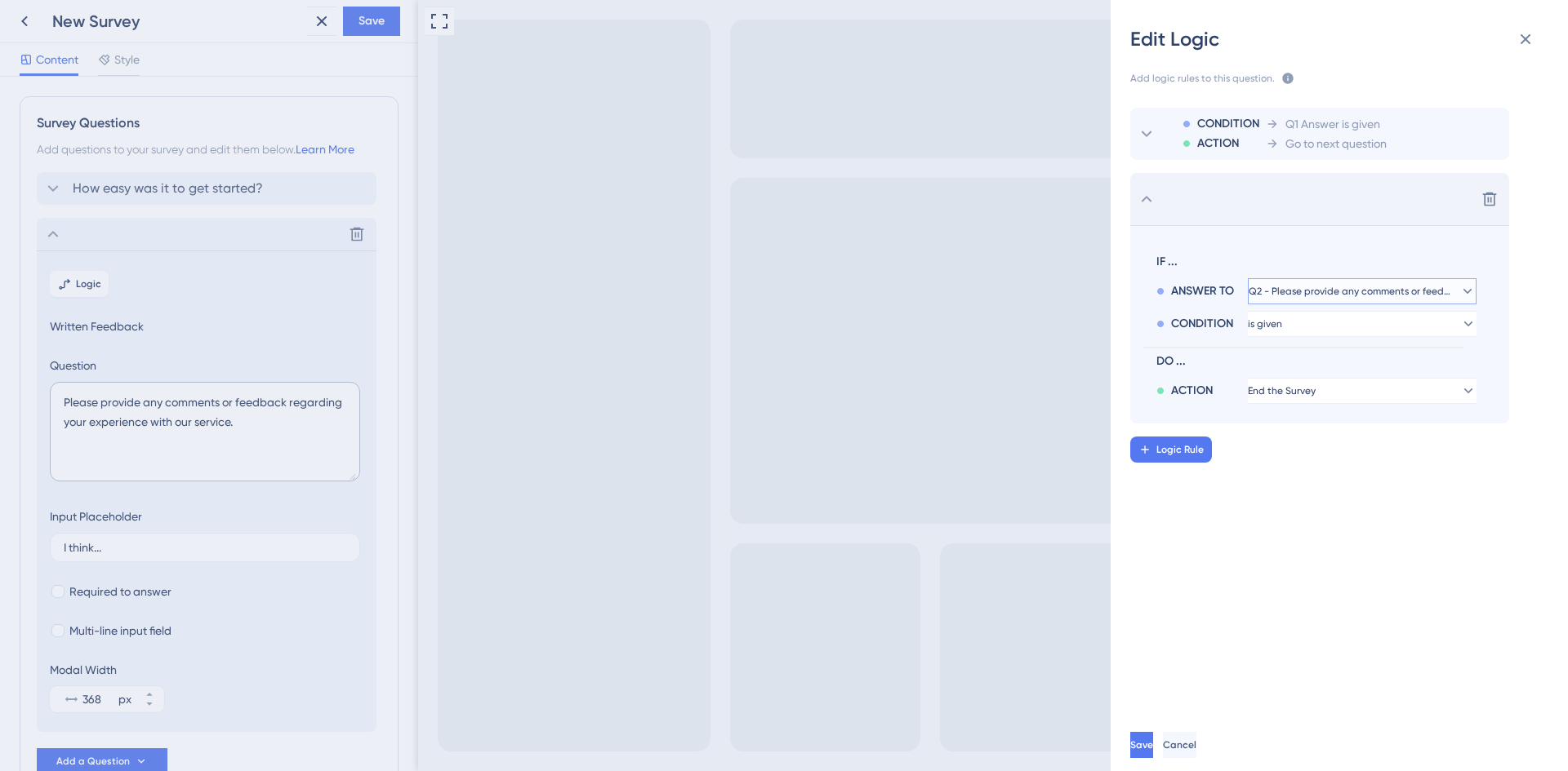
click at [1288, 295] on span "Q2 - Please provide any comments or feedback regarding your experience with our…" at bounding box center [1350, 291] width 204 height 13
click at [1351, 345] on span "Q1 - How easy was it to get started?" at bounding box center [1351, 337] width 187 height 20
click at [1337, 390] on button "End the Survey" at bounding box center [1361, 391] width 228 height 26
click at [1489, 203] on icon at bounding box center [1489, 198] width 16 height 16
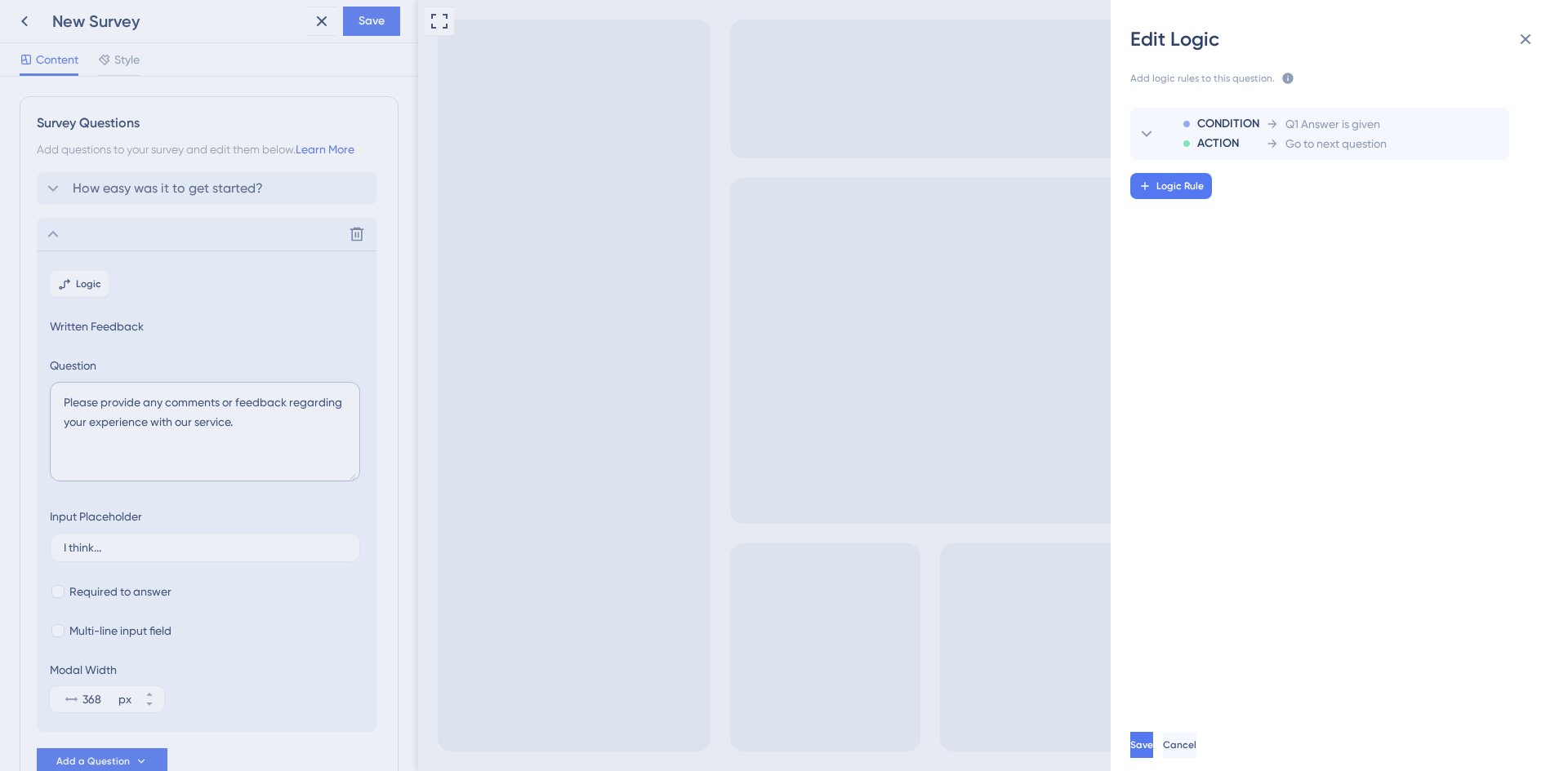
click at [119, 546] on div "Edit Logic Add logic rules to this question. The rules will apply after this qu…" at bounding box center [784, 385] width 1568 height 771
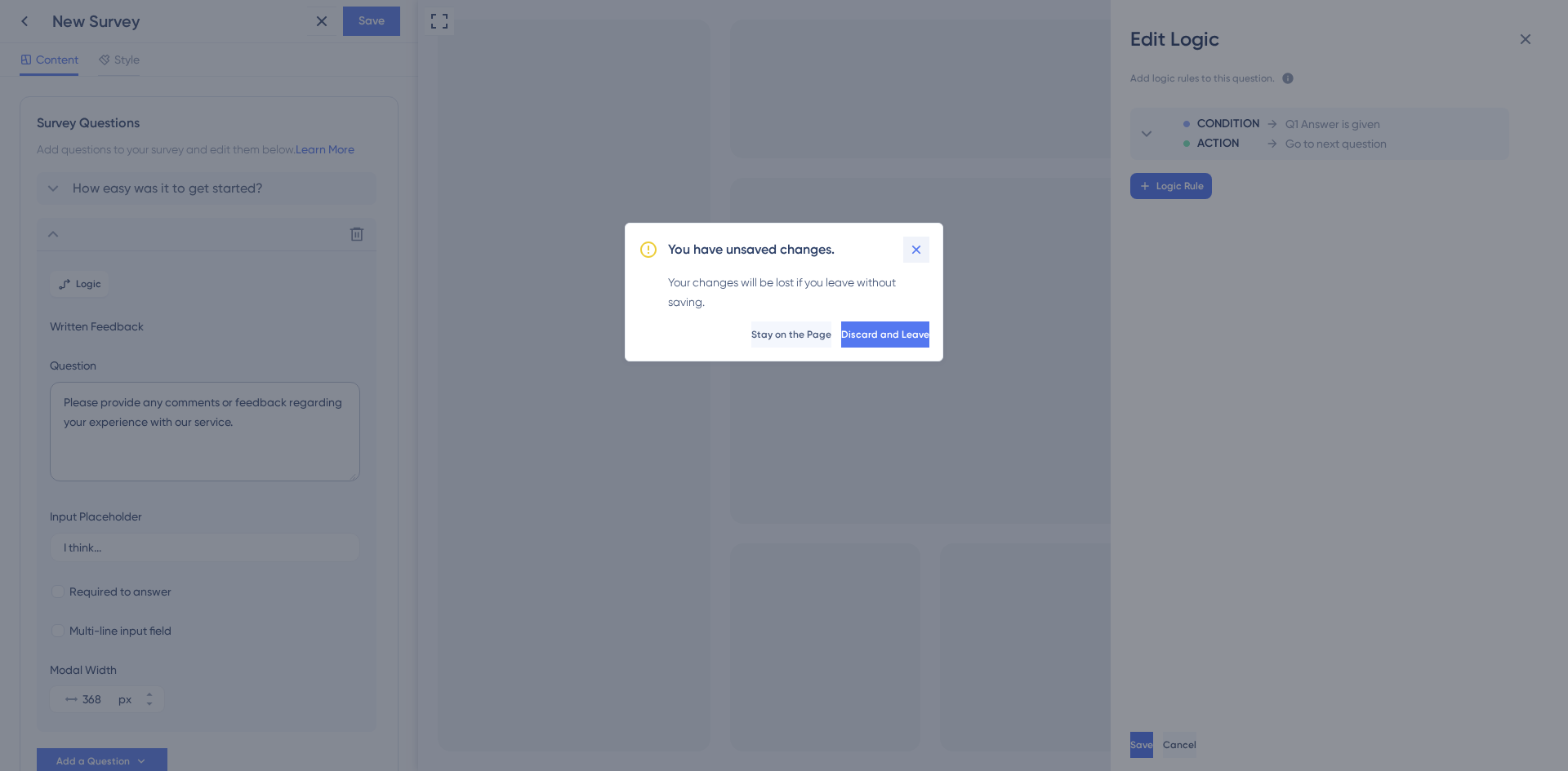
click at [911, 248] on icon at bounding box center [915, 249] width 16 height 16
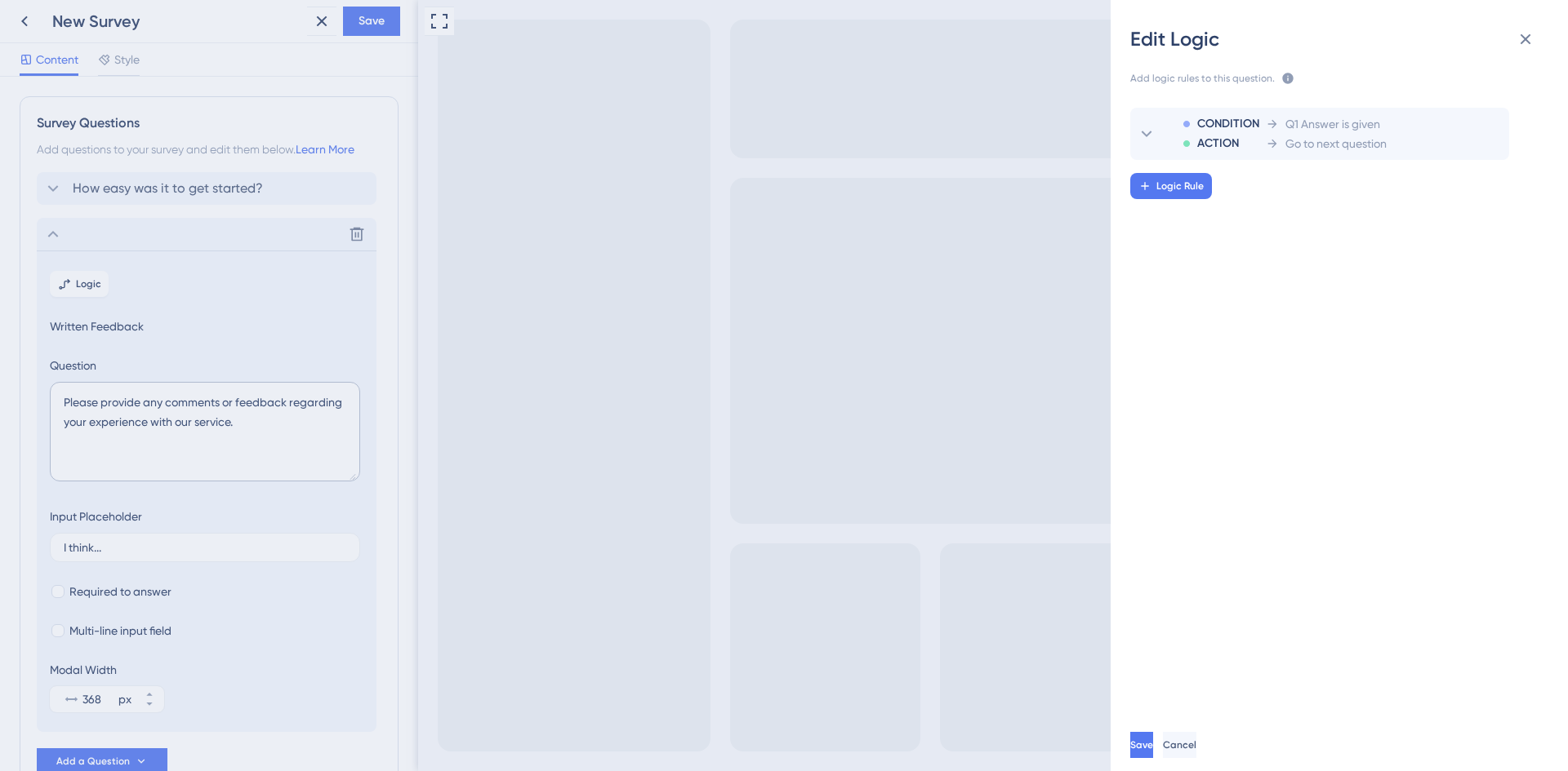
click at [161, 418] on div "Edit Logic Add logic rules to this question. The rules will apply after this qu…" at bounding box center [784, 385] width 1568 height 771
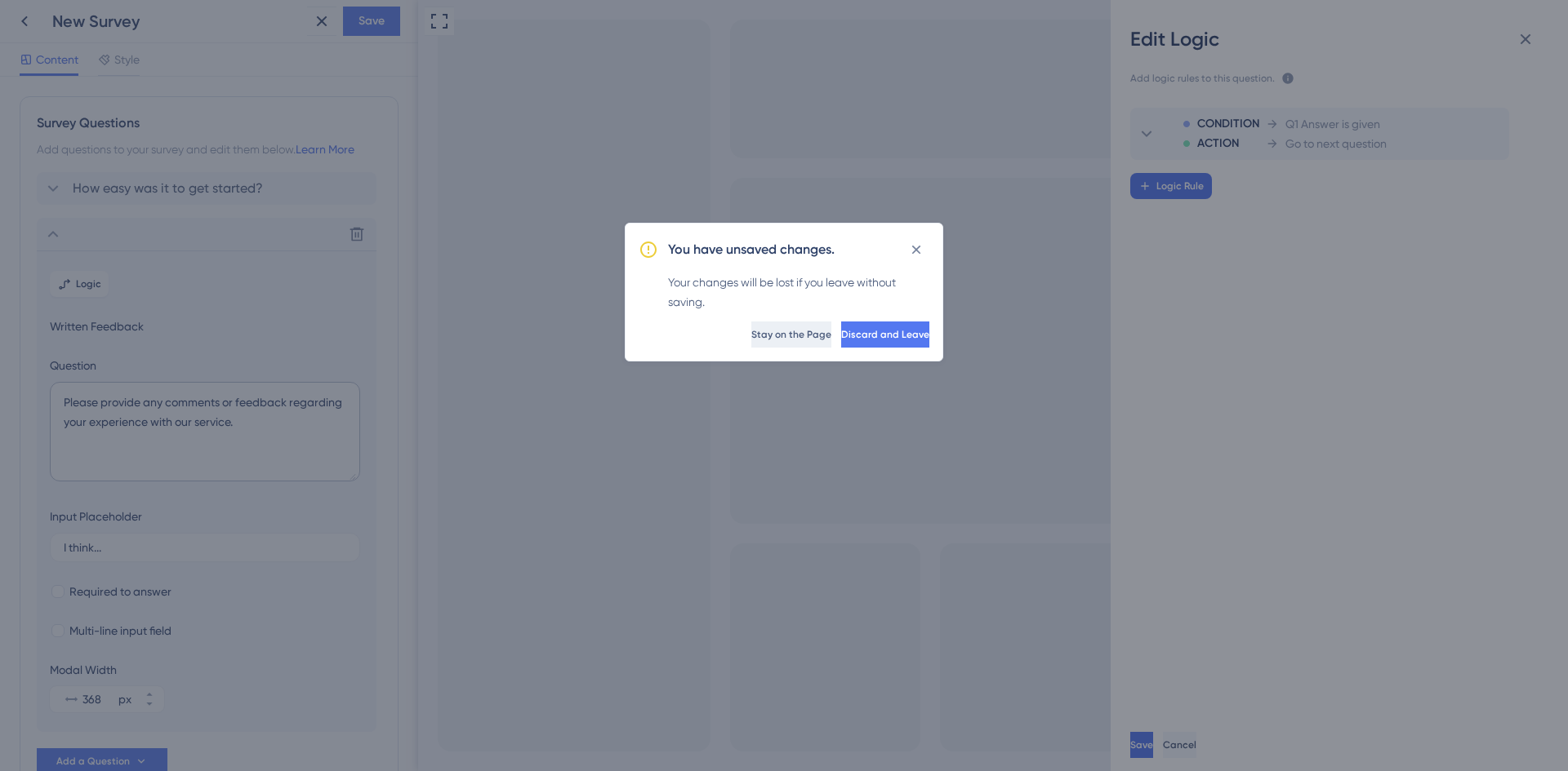
click at [752, 341] on button "Stay on the Page" at bounding box center [791, 334] width 80 height 26
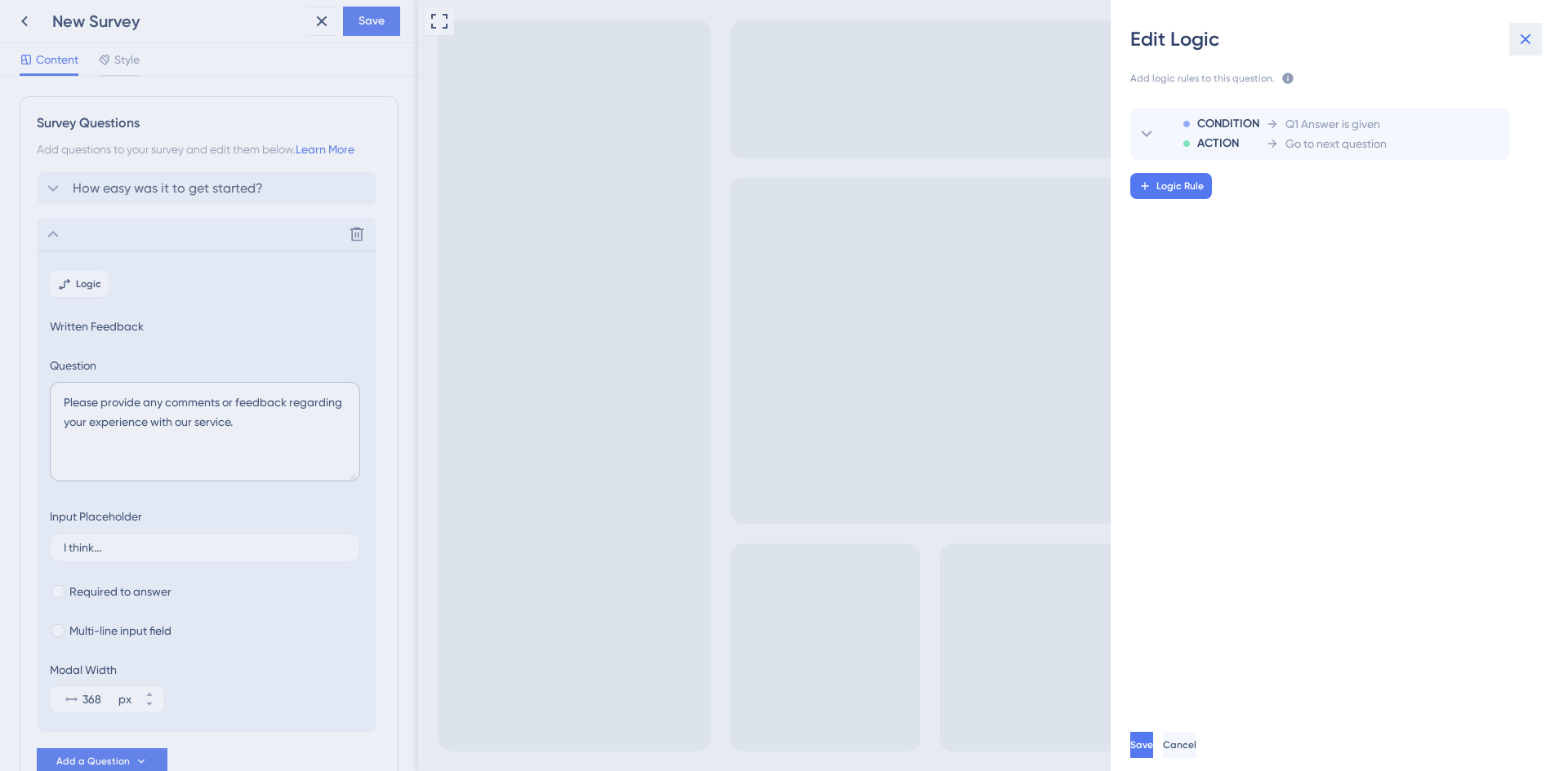
click at [1531, 40] on icon at bounding box center [1525, 39] width 20 height 20
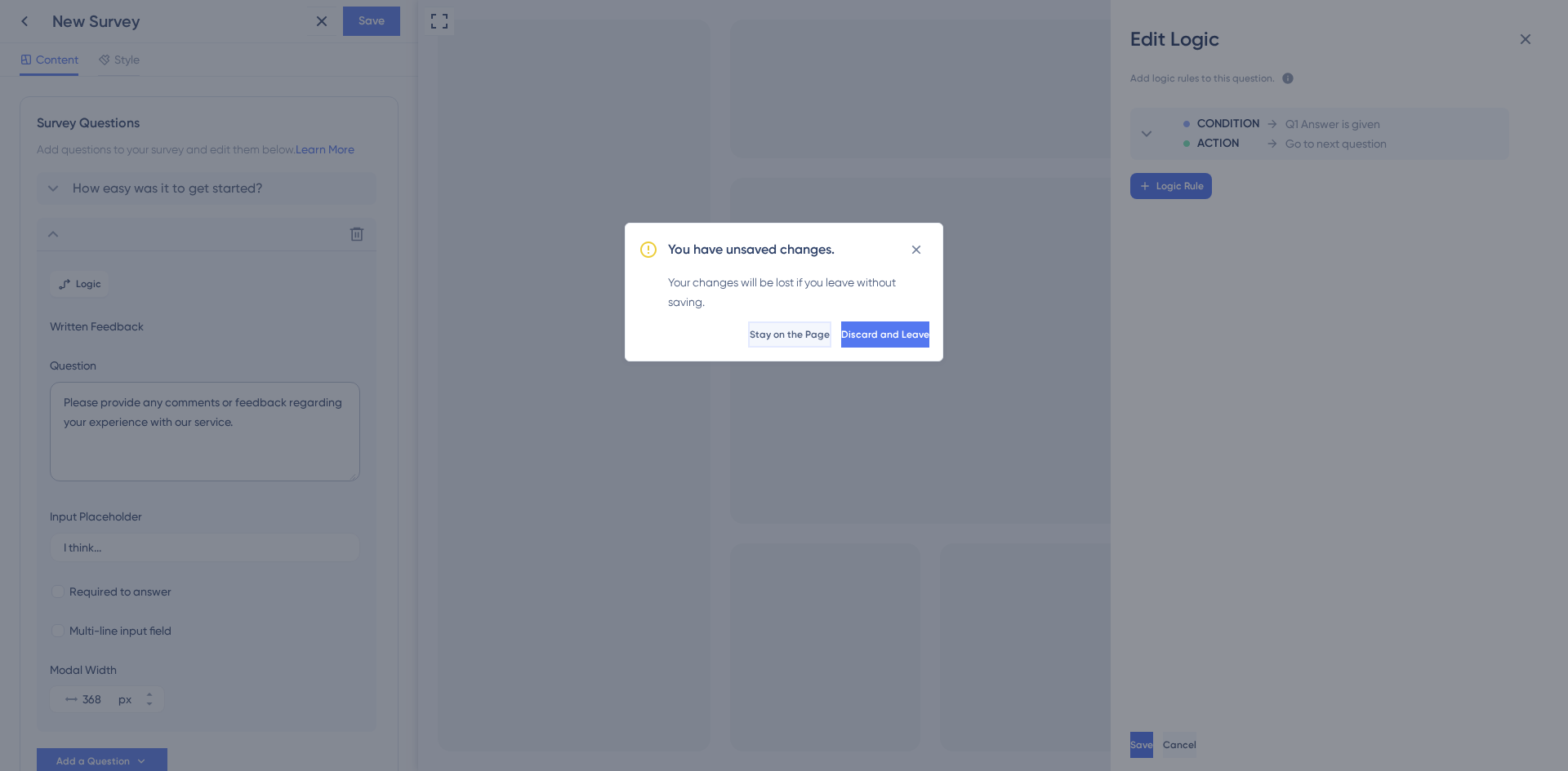
click at [750, 337] on span "Stay on the Page" at bounding box center [789, 334] width 80 height 13
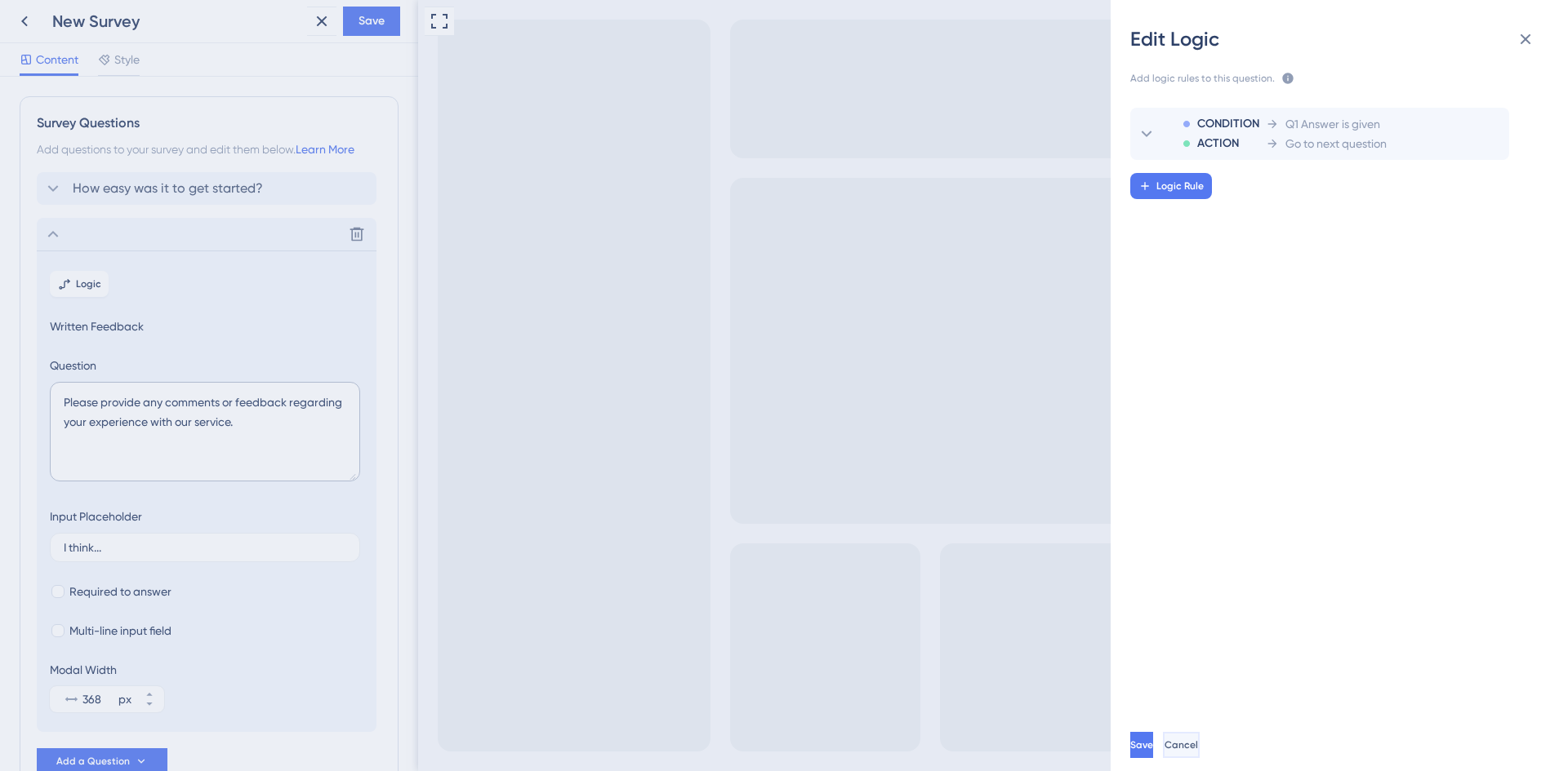
click at [1200, 751] on button "Cancel" at bounding box center [1181, 746] width 37 height 26
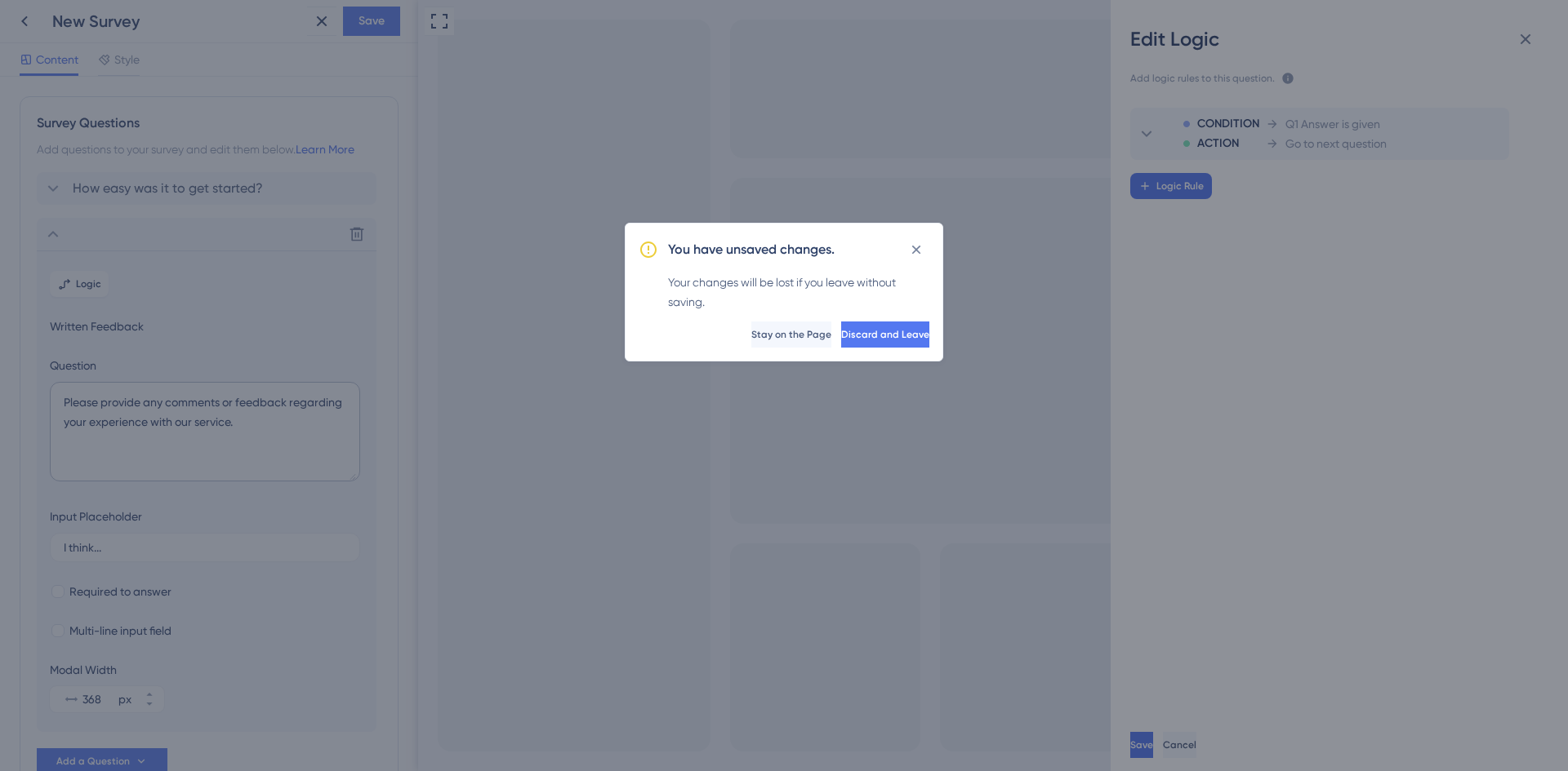
click at [1402, 418] on div "You have unsaved changes. Your changes will be lost if you leave without saving…" at bounding box center [784, 385] width 1568 height 771
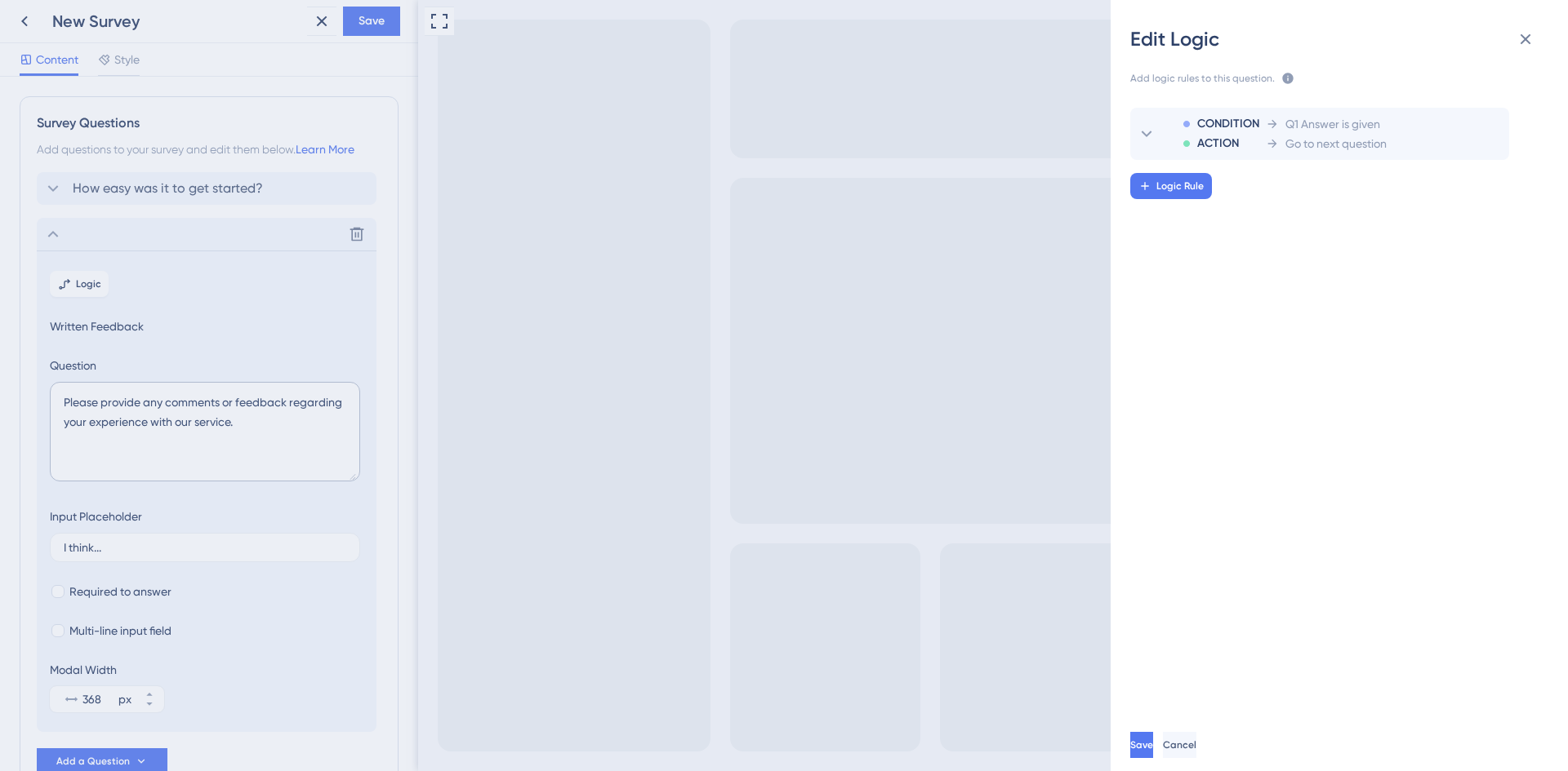
click at [1153, 744] on span "Save" at bounding box center [1141, 746] width 23 height 13
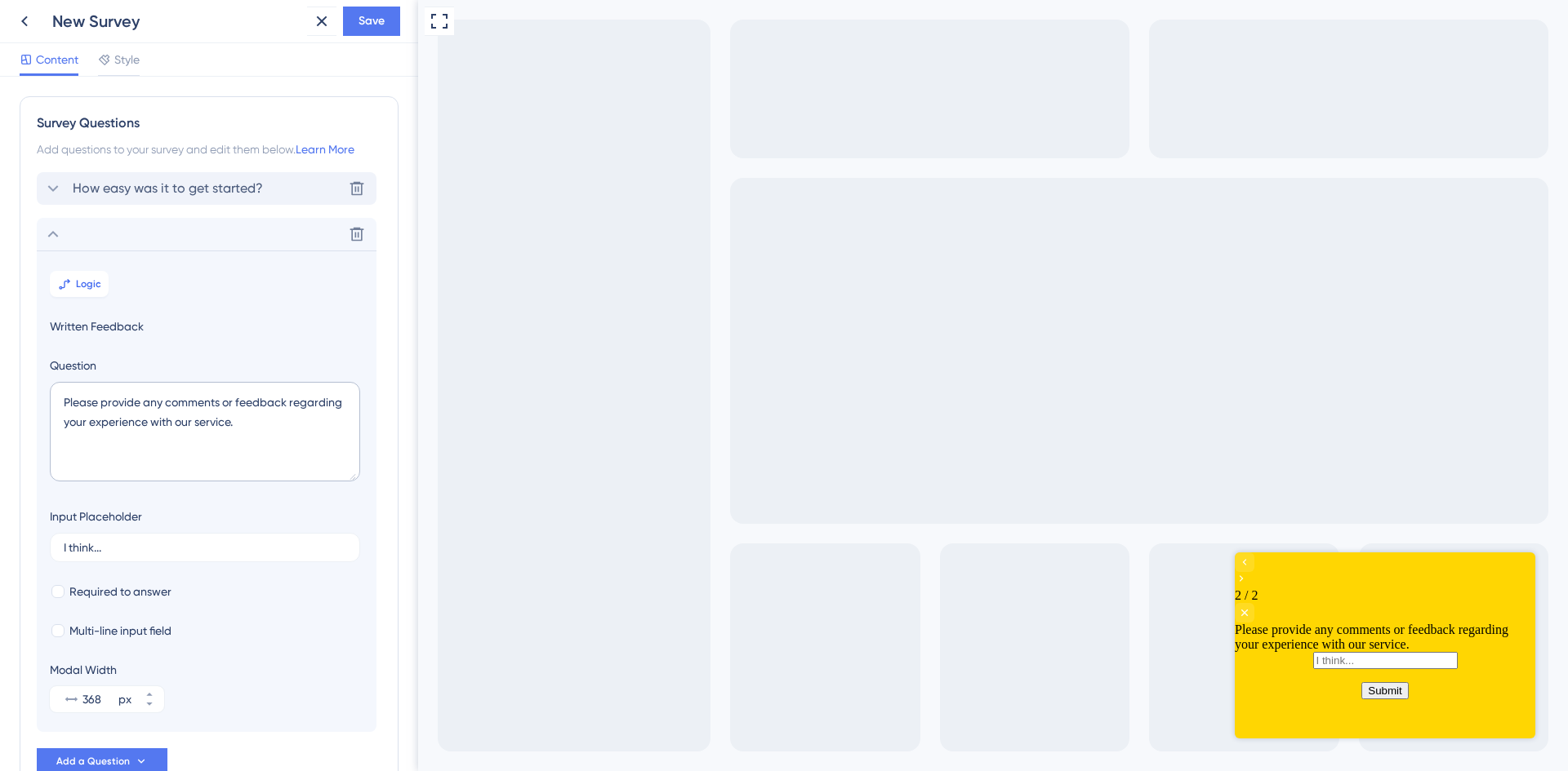
click at [216, 190] on span "How easy was it to get started?" at bounding box center [167, 188] width 191 height 20
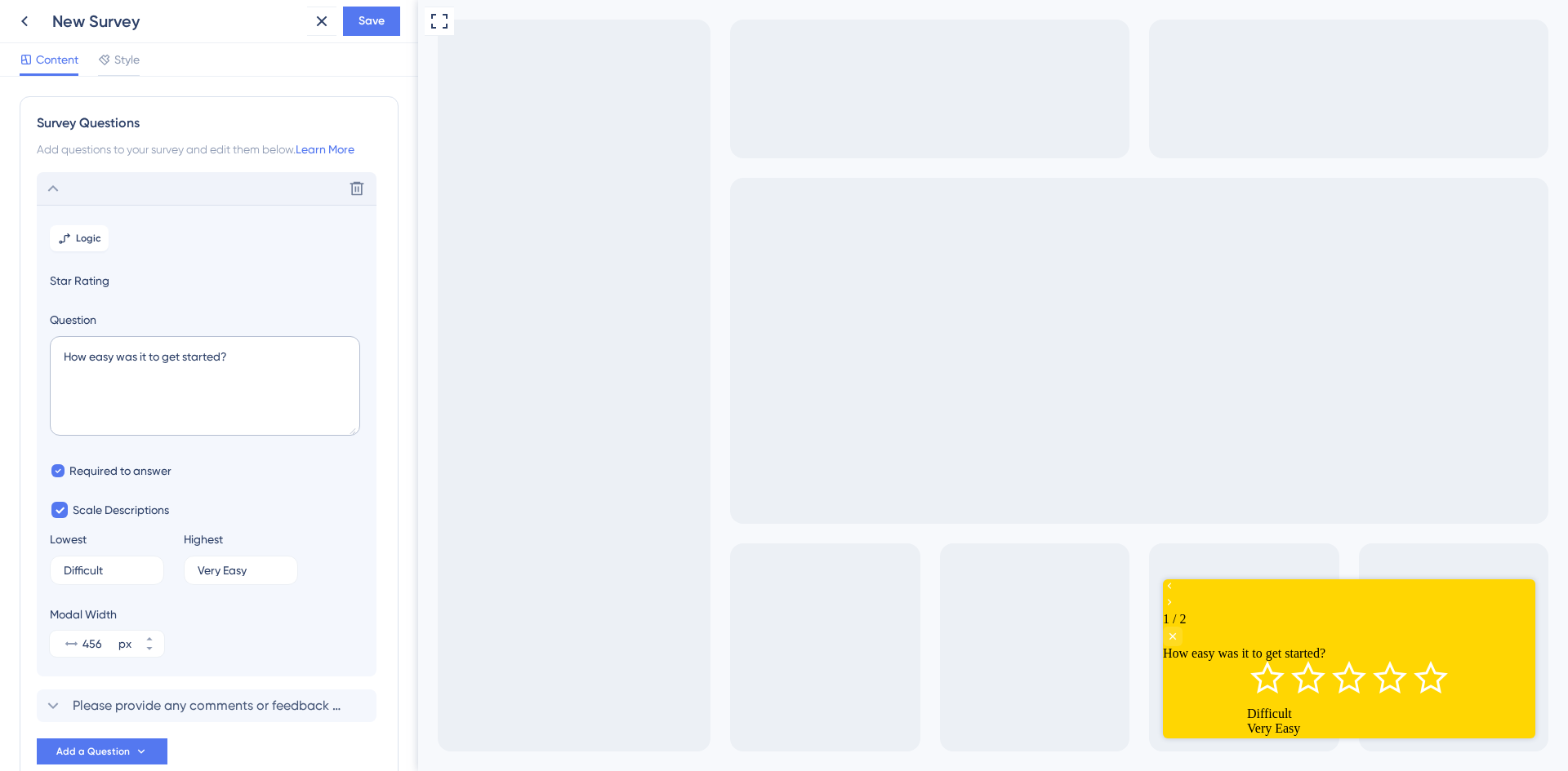
scroll to position [96, 0]
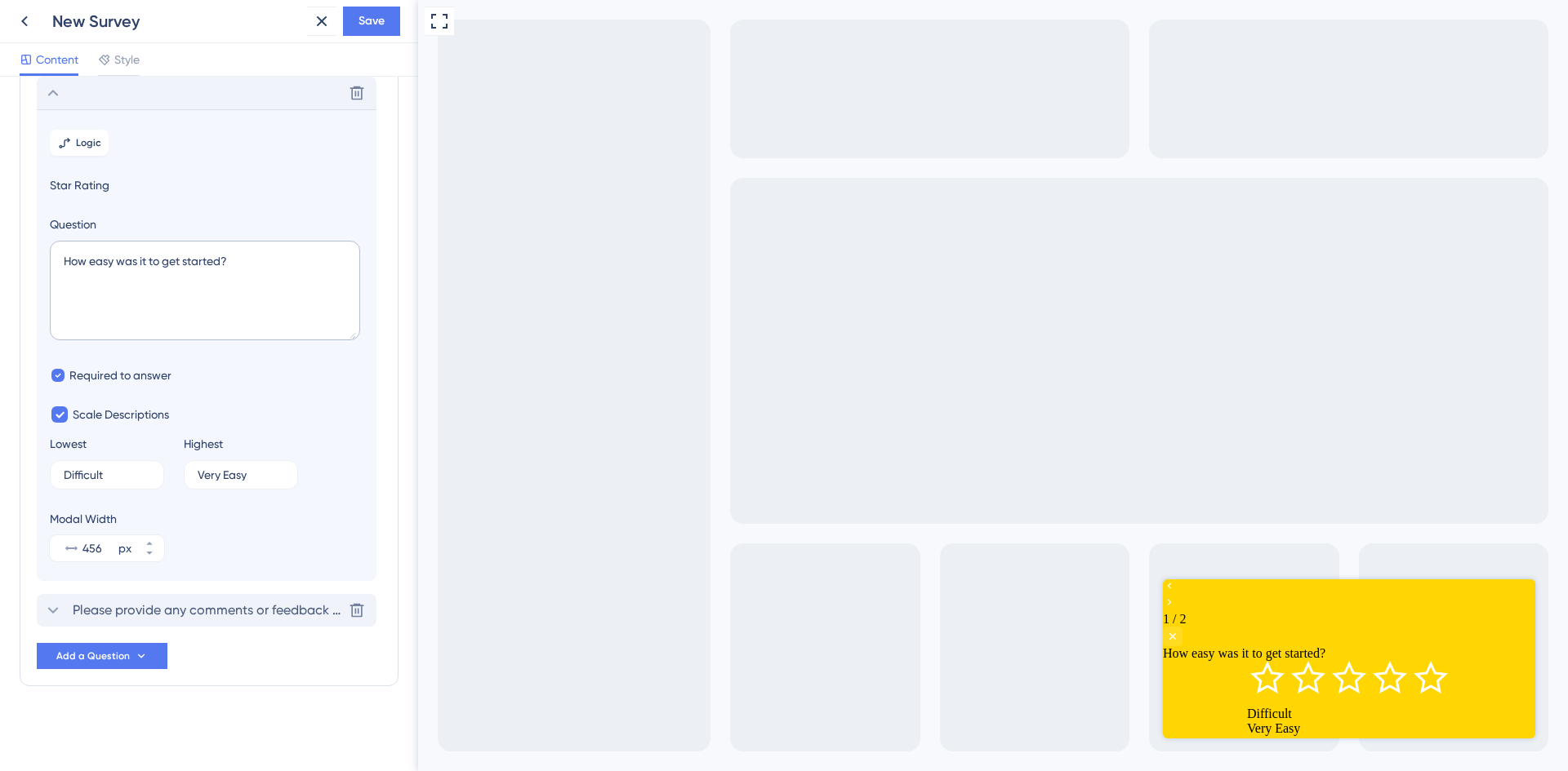
click at [243, 607] on span "Please provide any comments or feedback regarding your experience with our serv…" at bounding box center [207, 610] width 270 height 20
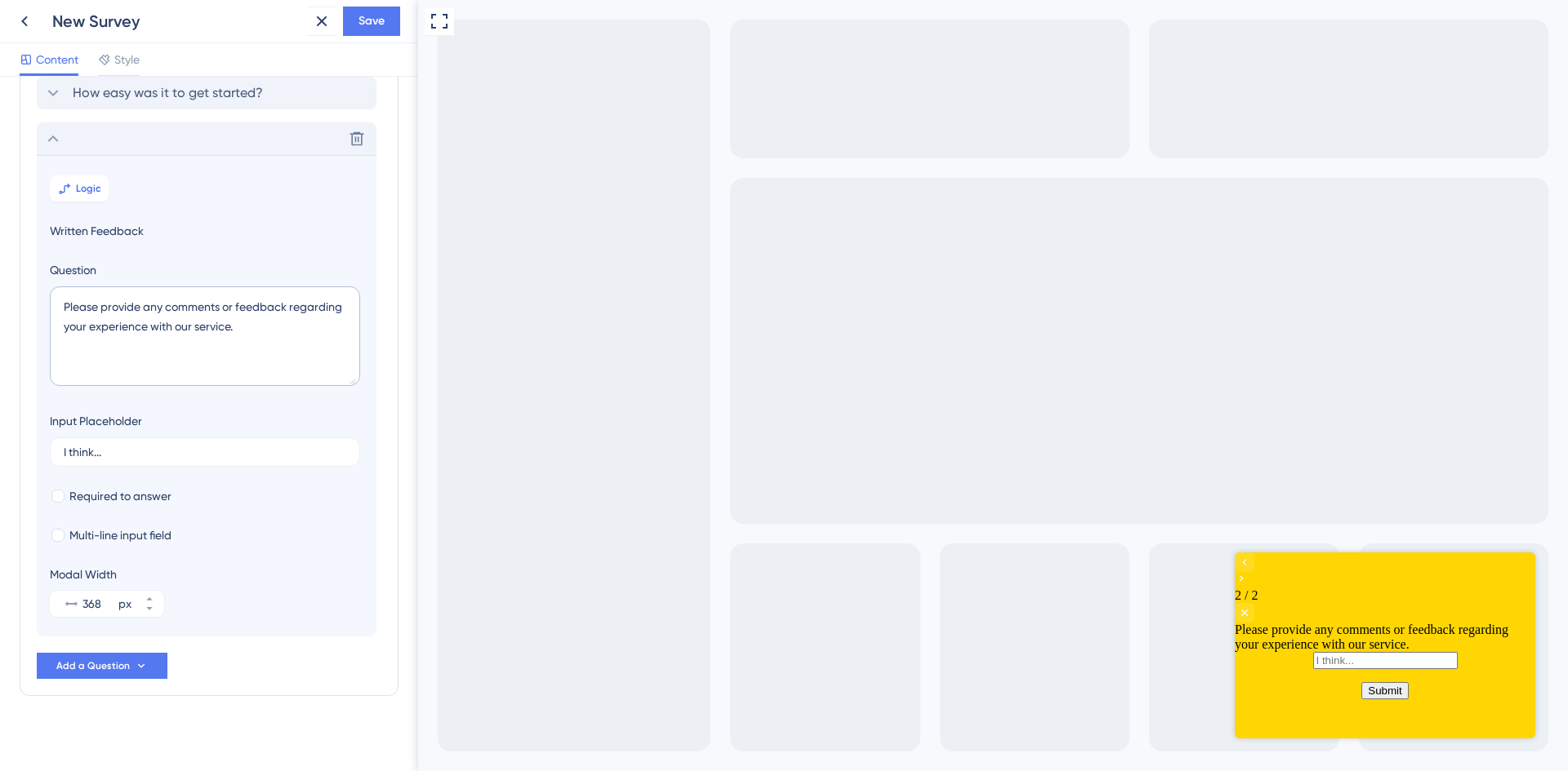
scroll to position [105, 0]
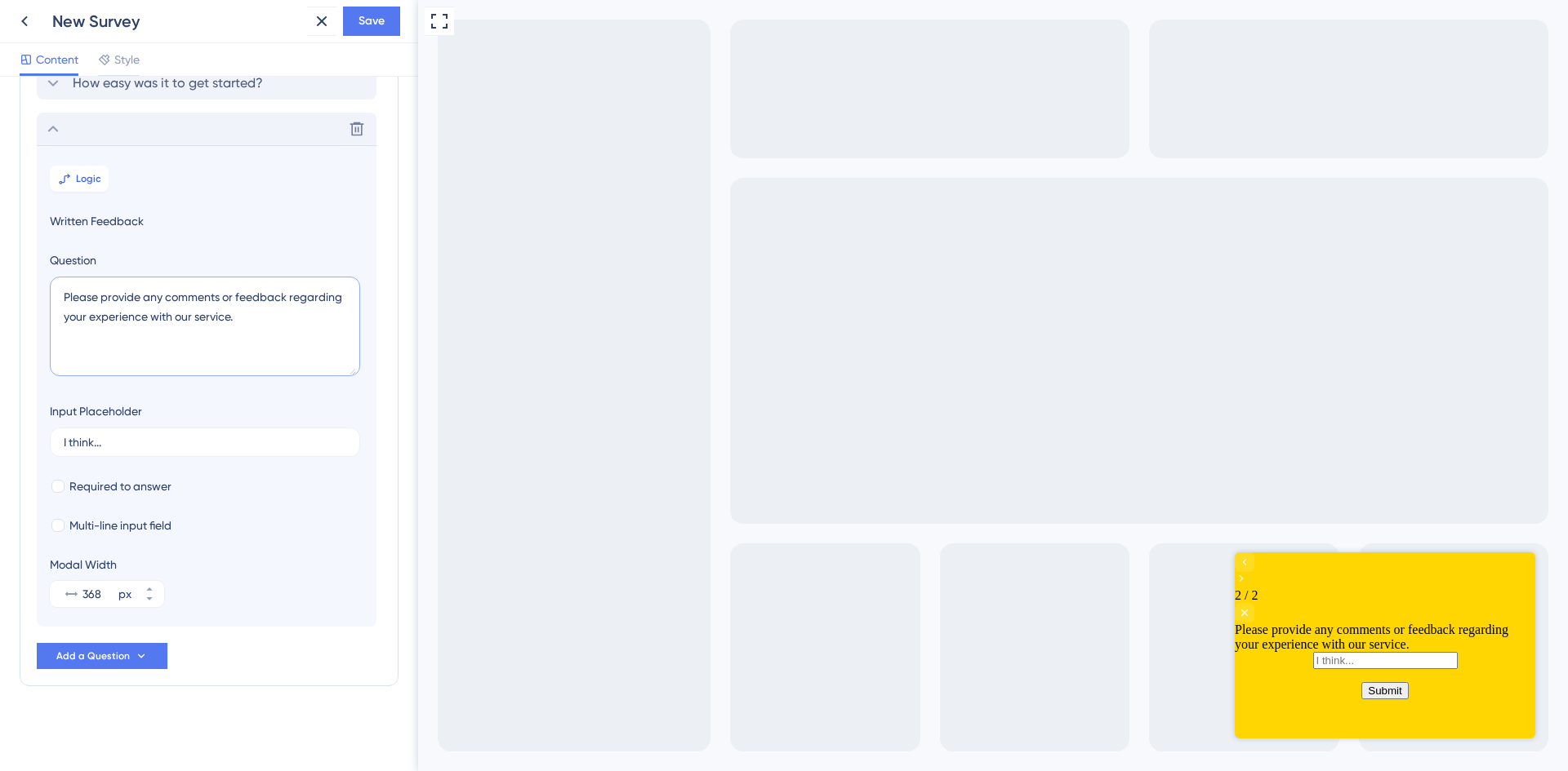
click at [266, 316] on textarea "Please provide any comments or feedback regarding your experience with our serv…" at bounding box center [205, 327] width 310 height 100
drag, startPoint x: 267, startPoint y: 316, endPoint x: 33, endPoint y: 287, distance: 235.8
click at [33, 287] on div "Survey Questions Add questions to your survey and edit them below. Learn More H…" at bounding box center [209, 338] width 379 height 696
paste textarea "Thanks for your feedback! What could we improve?"
click at [199, 297] on textarea "Thanks for your feedback! What could we improve?" at bounding box center [205, 327] width 310 height 100
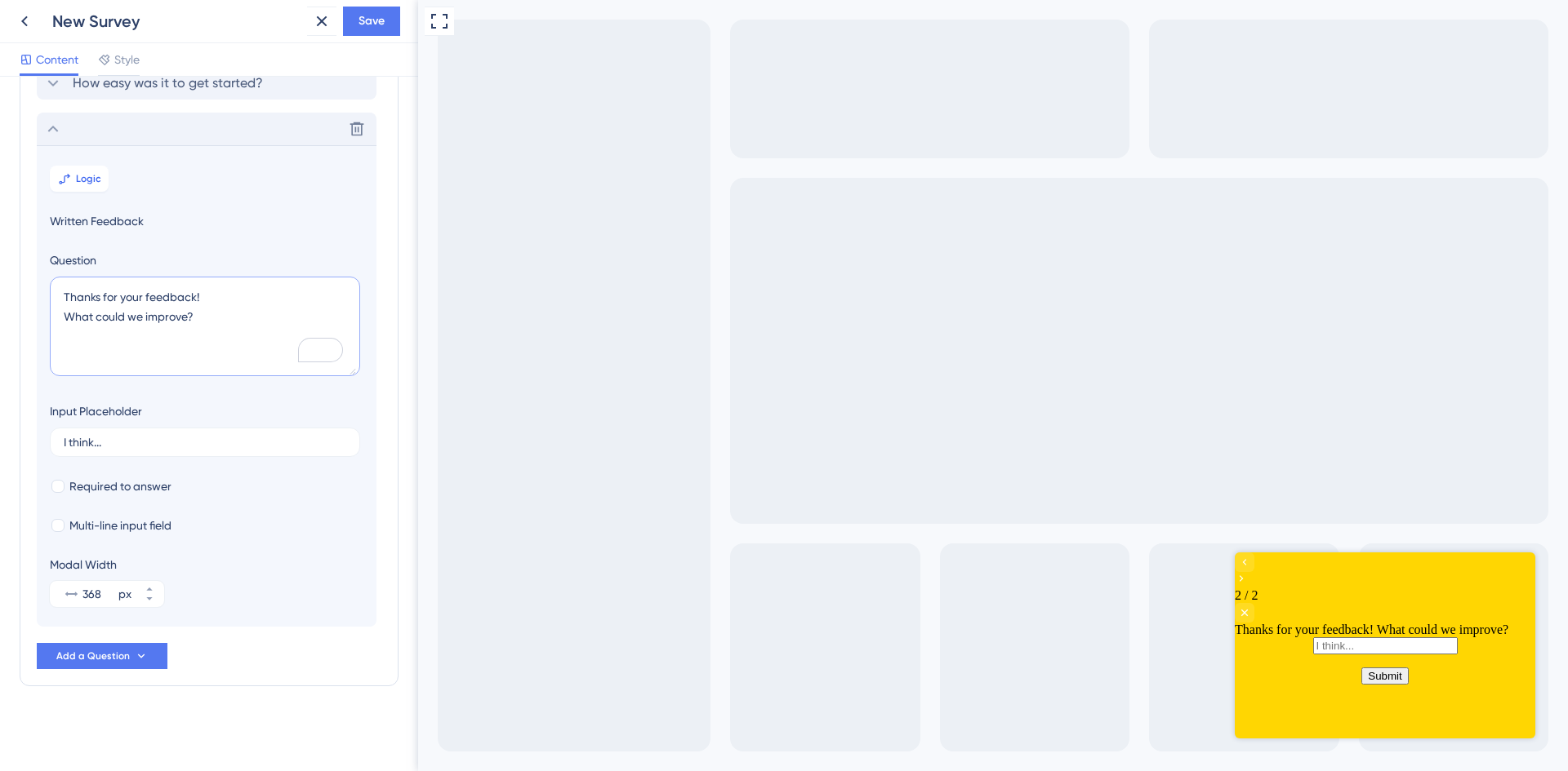
click at [100, 293] on textarea "Thanks for your feedback! What could we improve?" at bounding box center [205, 327] width 310 height 100
click at [238, 296] on textarea "Thank you for your feedback! What could we improve?" at bounding box center [205, 327] width 310 height 100
type textarea "Thank you for your feedback What could we improve?"
click at [121, 651] on span "Add a Question" at bounding box center [93, 656] width 73 height 13
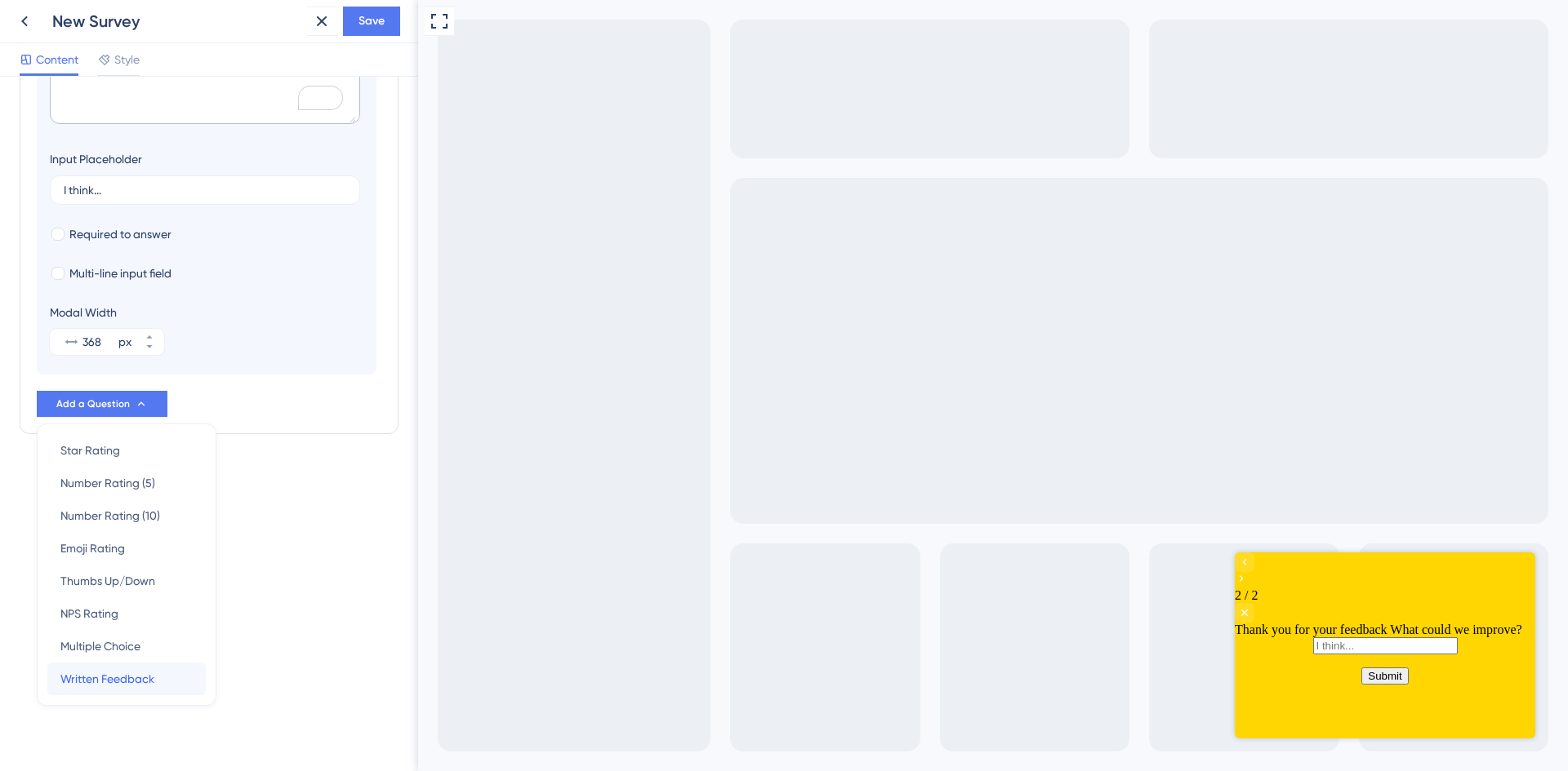
click at [147, 677] on span "Written Feedback" at bounding box center [107, 679] width 94 height 20
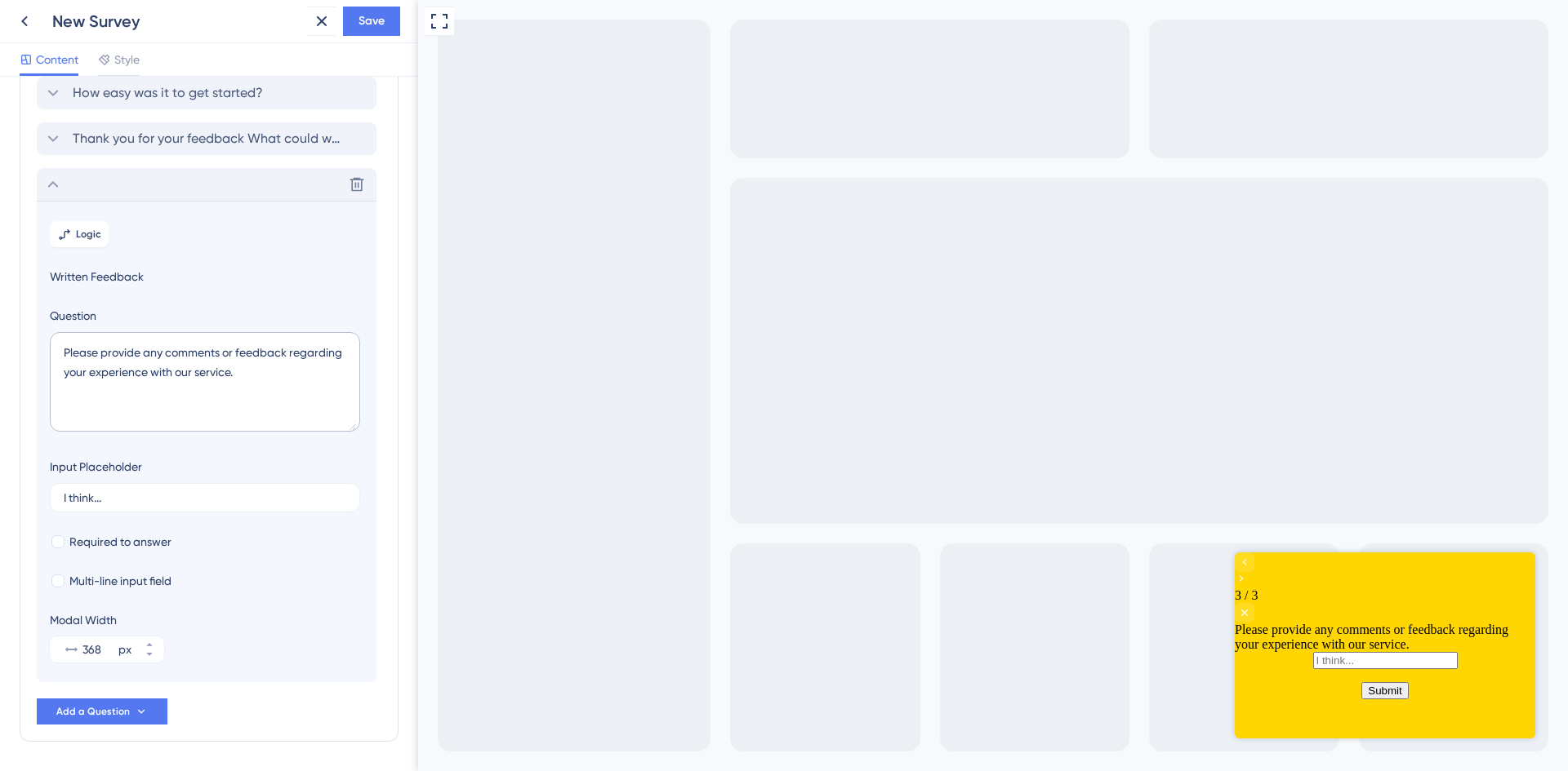
scroll to position [0, 0]
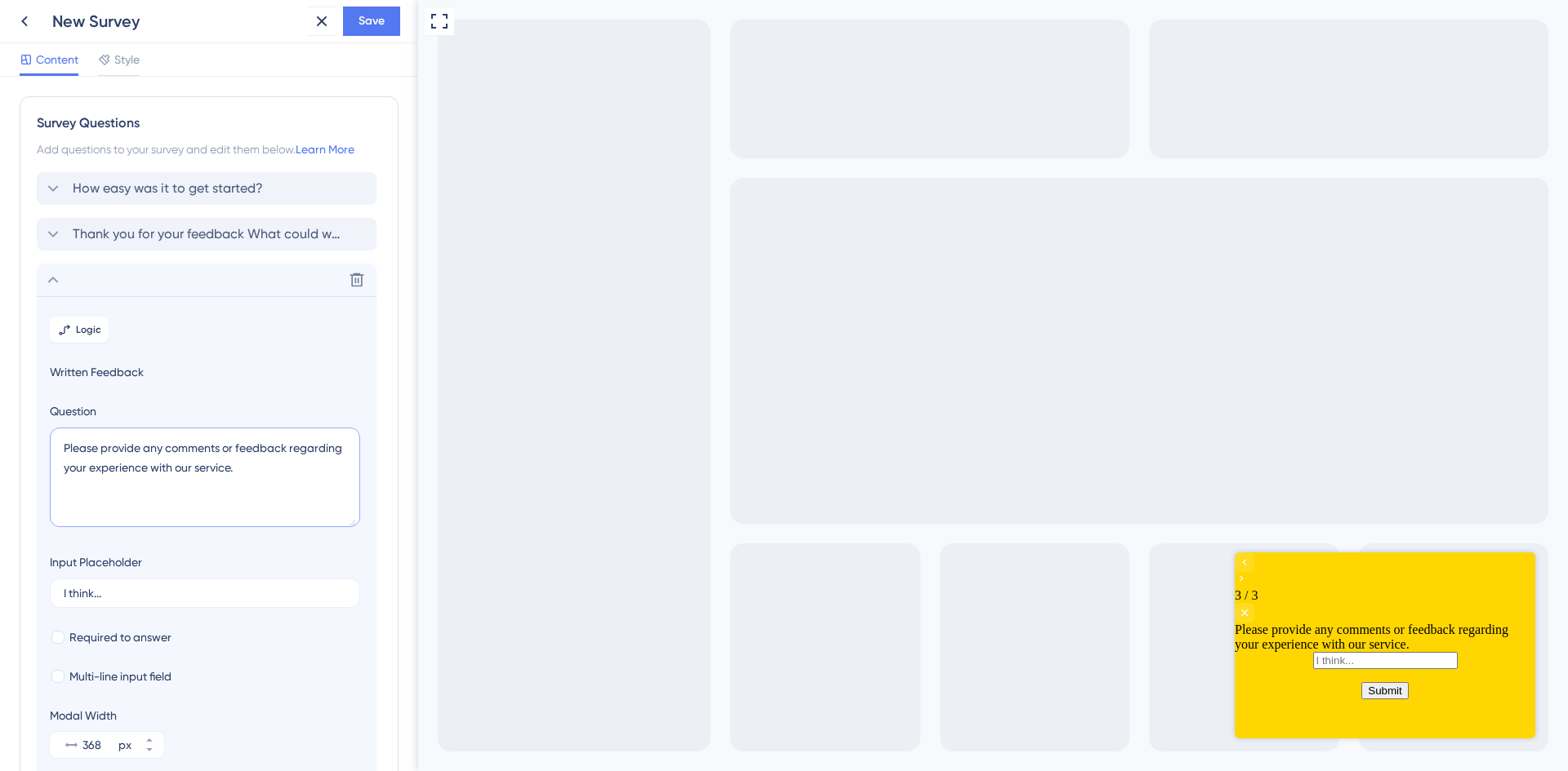
click at [278, 472] on textarea "Please provide any comments or feedback regarding your experience with our serv…" at bounding box center [205, 477] width 310 height 100
drag, startPoint x: 278, startPoint y: 469, endPoint x: 37, endPoint y: 443, distance: 242.4
click at [37, 443] on section "Logic Written Feedback Question Please provide any comments or feedback regardi…" at bounding box center [207, 536] width 340 height 482
paste textarea "Thanks for your feedback! What’s worked well for you?"
click at [203, 450] on textarea "Thanks for your feedback! What’s worked well for you?" at bounding box center [205, 477] width 310 height 100
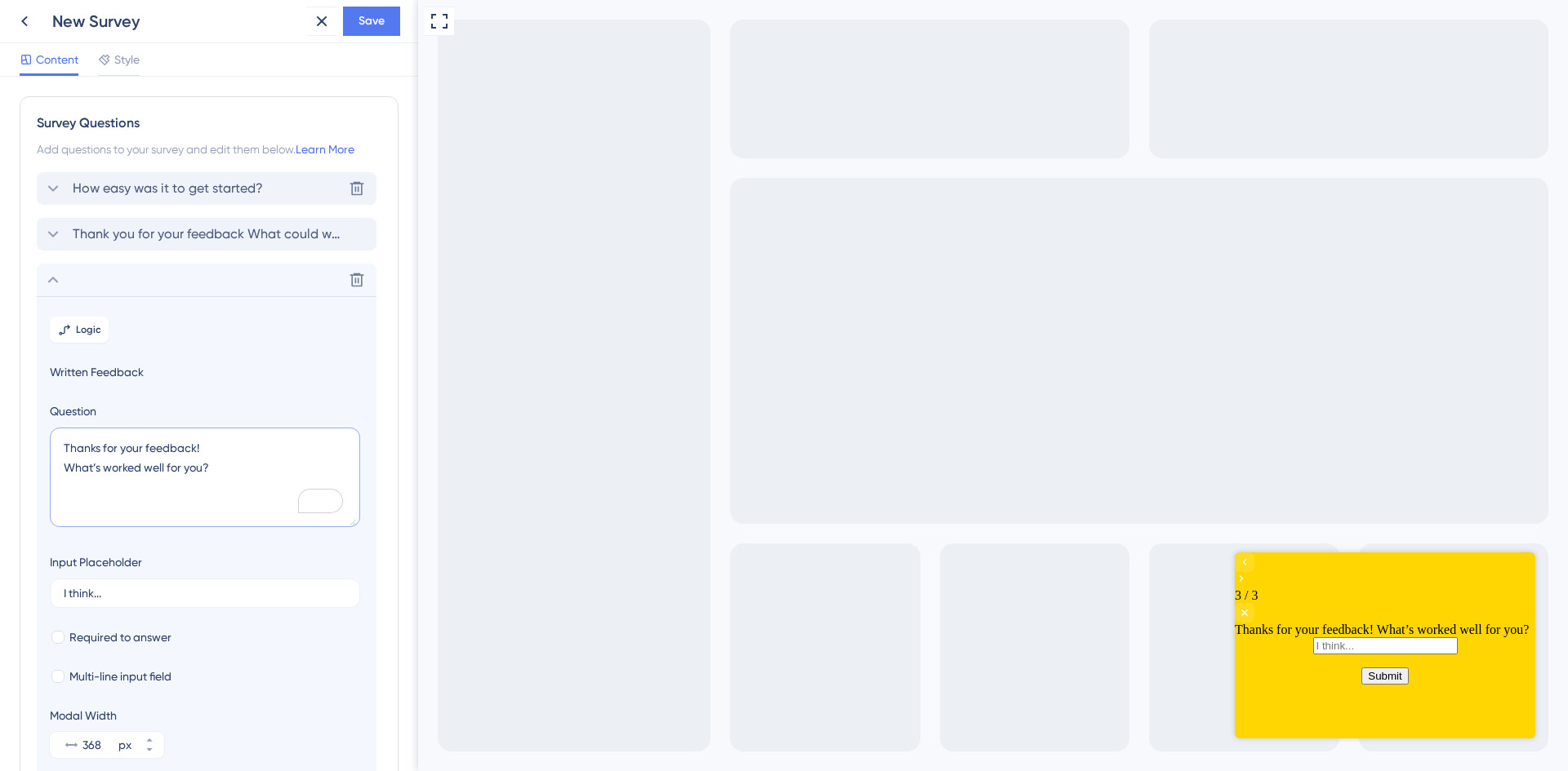
type textarea "Thanks for your feedback! What’s worked well for you?"
click at [163, 189] on span "How easy was it to get started?" at bounding box center [167, 188] width 191 height 20
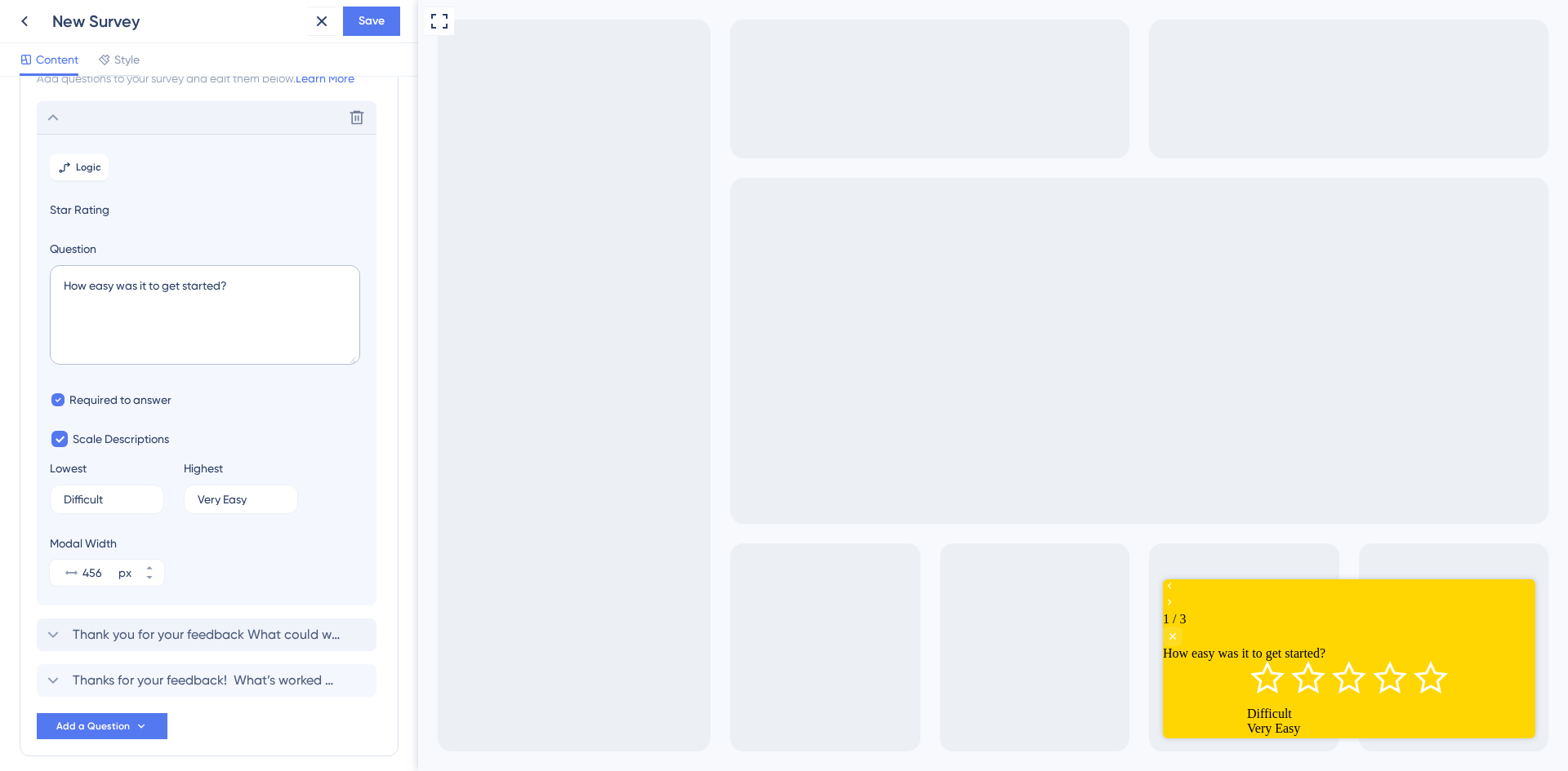
scroll to position [96, 0]
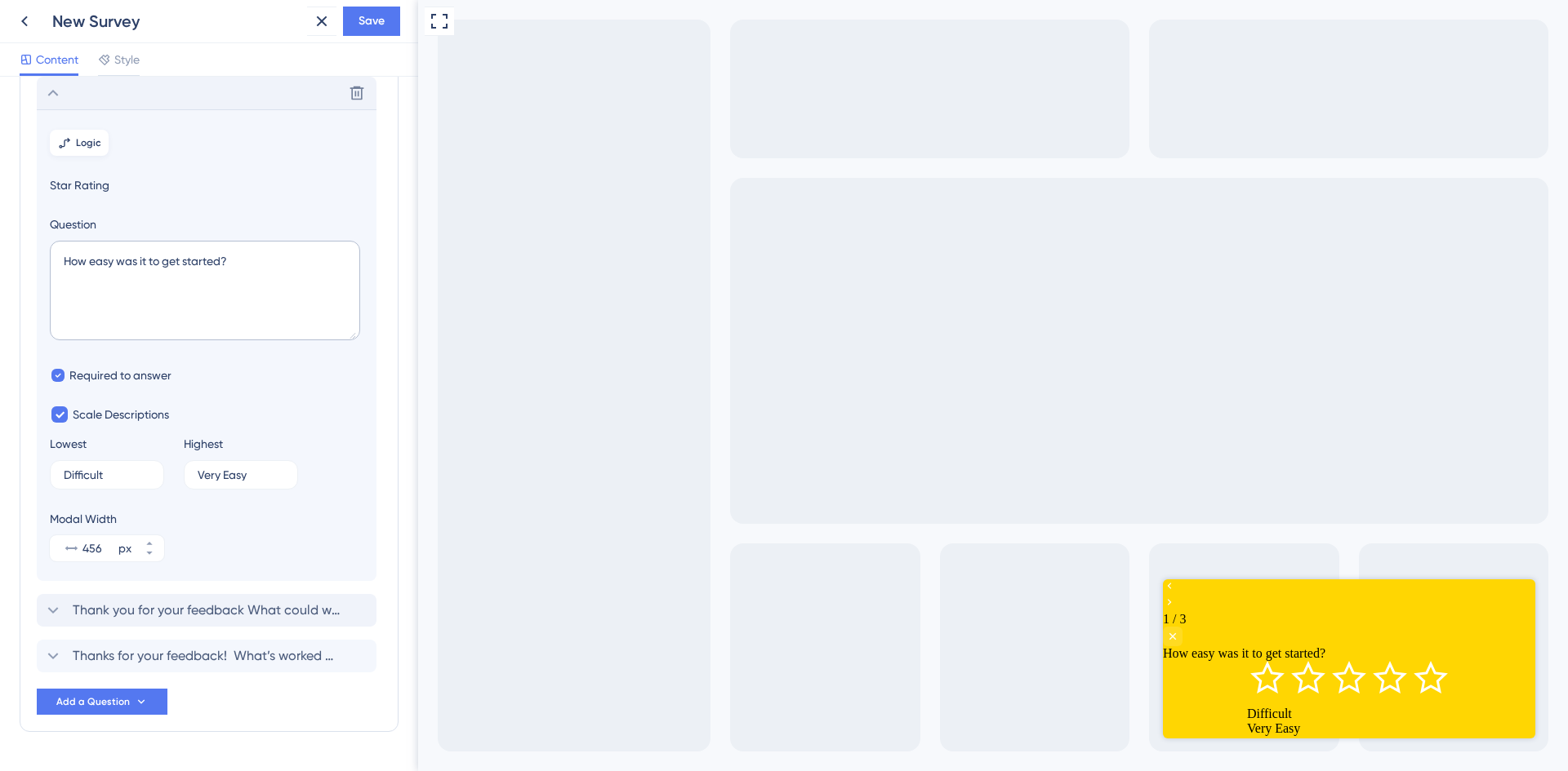
click at [85, 148] on span "Logic" at bounding box center [88, 143] width 25 height 13
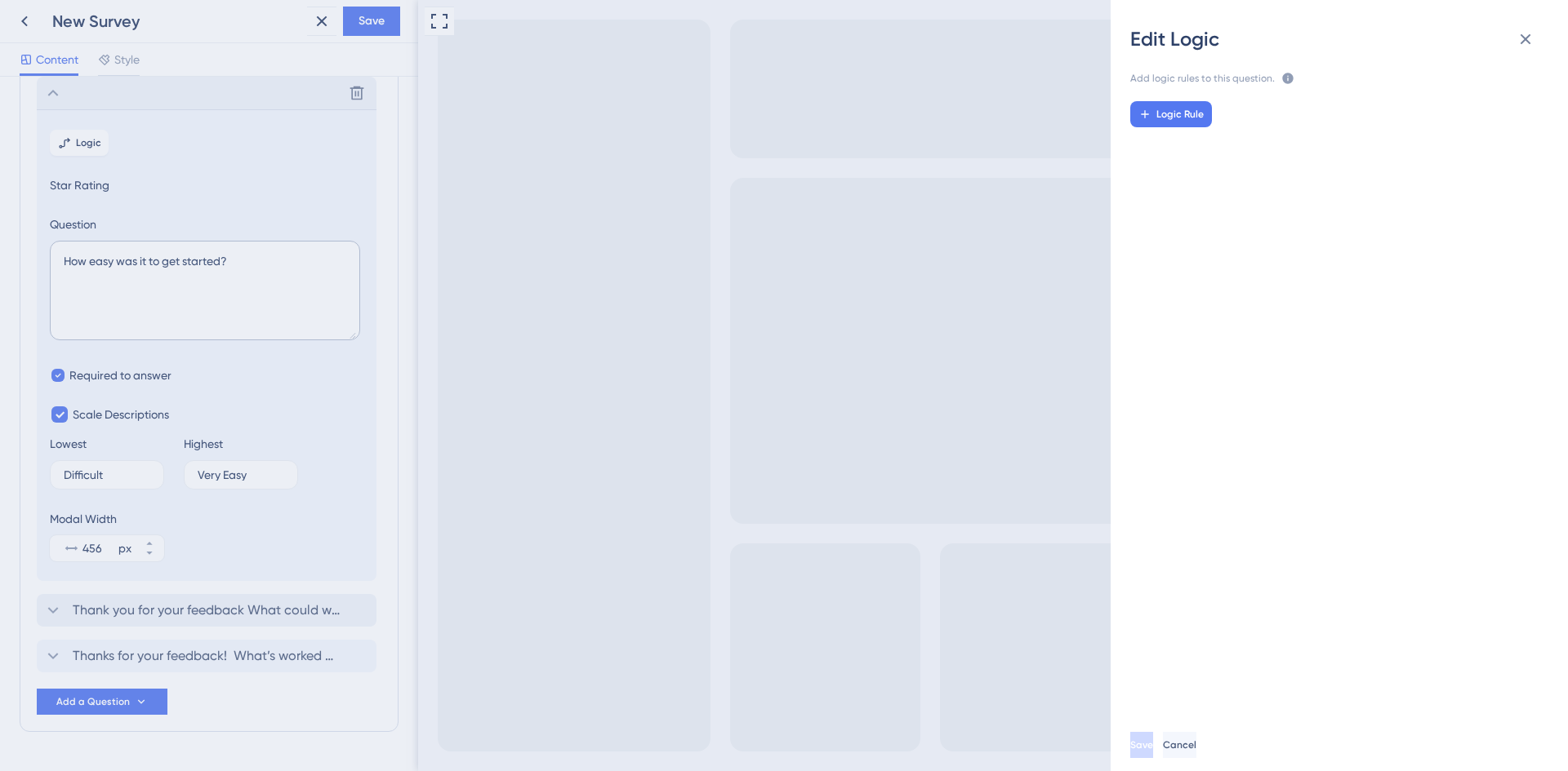
click at [1282, 77] on icon at bounding box center [1287, 77] width 10 height 10
click at [1192, 113] on span "Logic Rule" at bounding box center [1180, 115] width 47 height 13
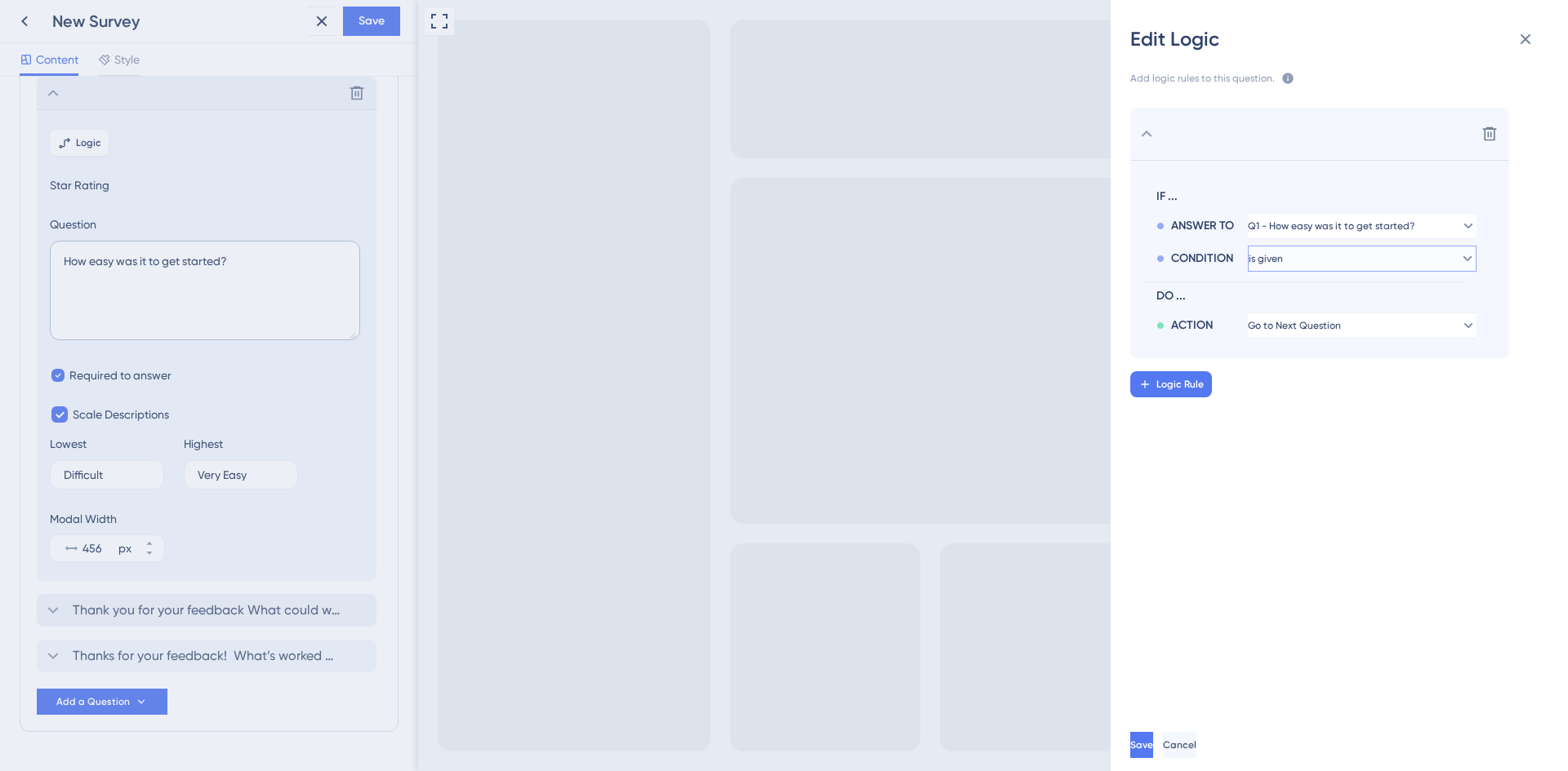
click at [1359, 259] on button "is given" at bounding box center [1361, 259] width 228 height 26
click at [1356, 365] on div "is less than is less than" at bounding box center [1361, 370] width 208 height 33
click at [1344, 290] on button "2" at bounding box center [1361, 291] width 228 height 26
click at [1320, 402] on div "4 4" at bounding box center [1361, 403] width 208 height 33
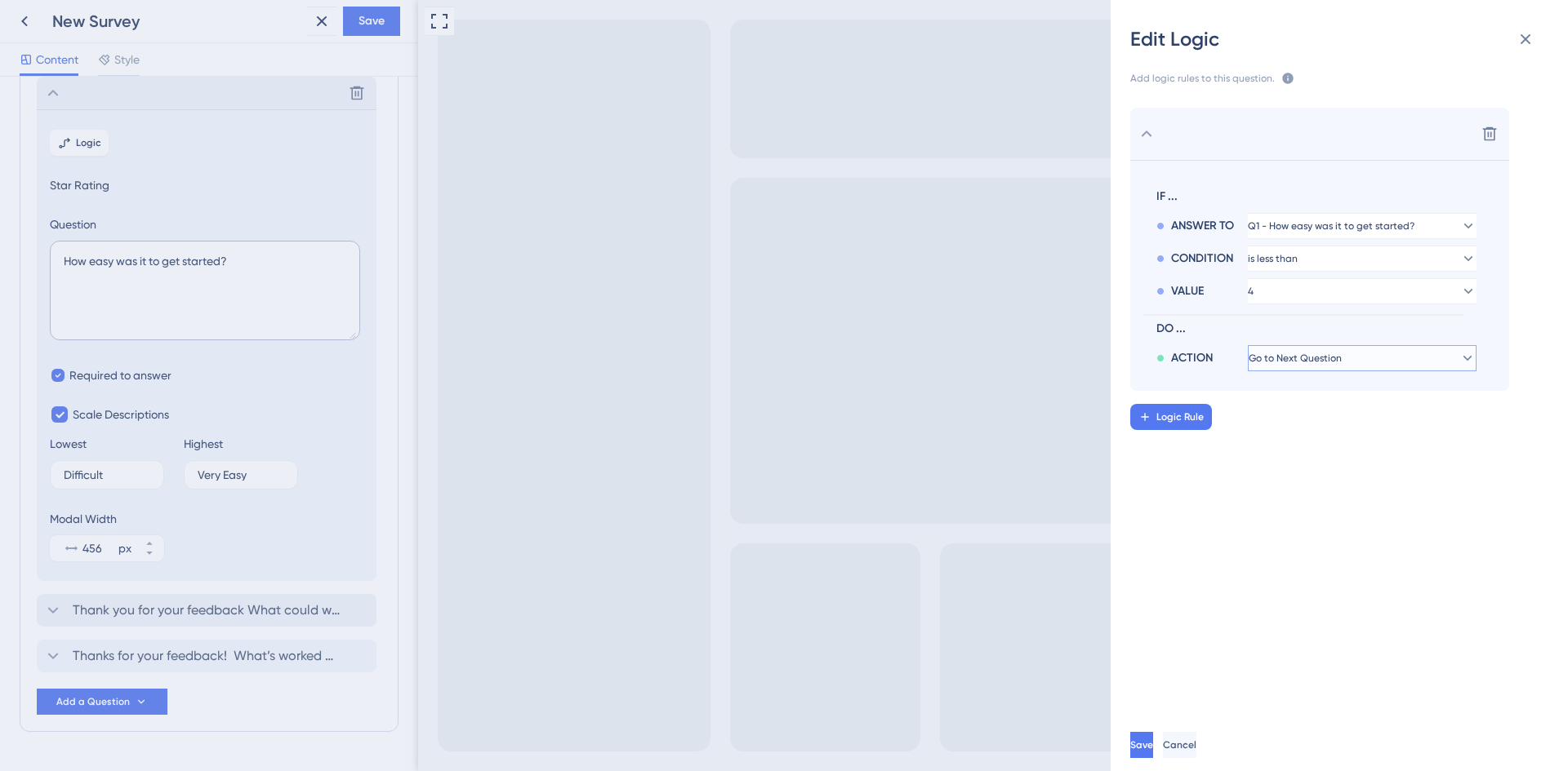
click at [1342, 356] on span "Go to Next Question" at bounding box center [1295, 359] width 93 height 13
click at [1346, 404] on span "Go to Next Question" at bounding box center [1310, 405] width 103 height 20
click at [1165, 421] on span "Logic Rule" at bounding box center [1180, 417] width 47 height 13
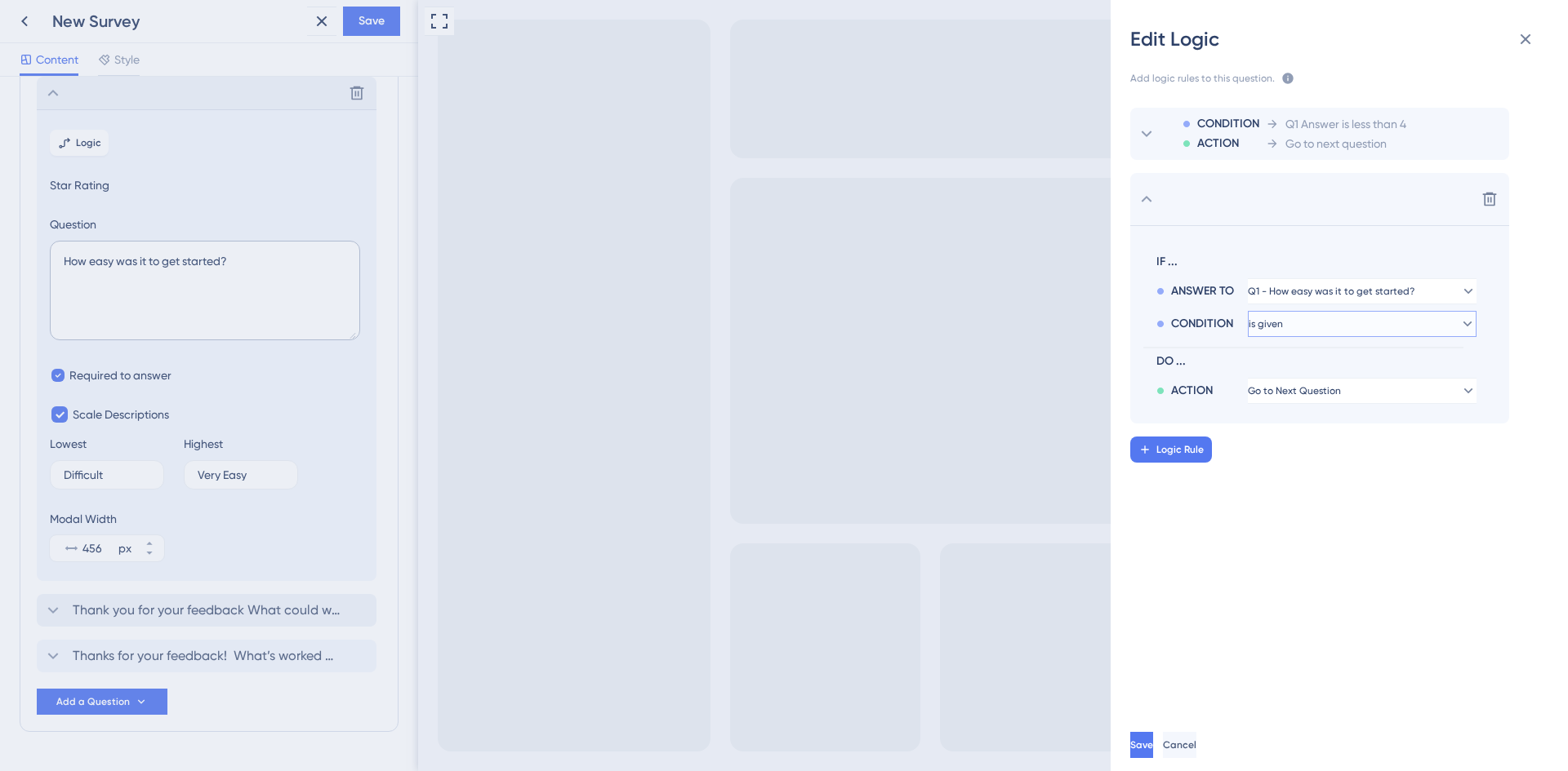
click at [1417, 327] on button "is given" at bounding box center [1361, 324] width 228 height 26
click at [1320, 467] on span "is greater than" at bounding box center [1296, 468] width 77 height 20
click at [1327, 364] on button "1" at bounding box center [1361, 357] width 228 height 26
click at [1349, 505] on div "4 4" at bounding box center [1361, 501] width 208 height 33
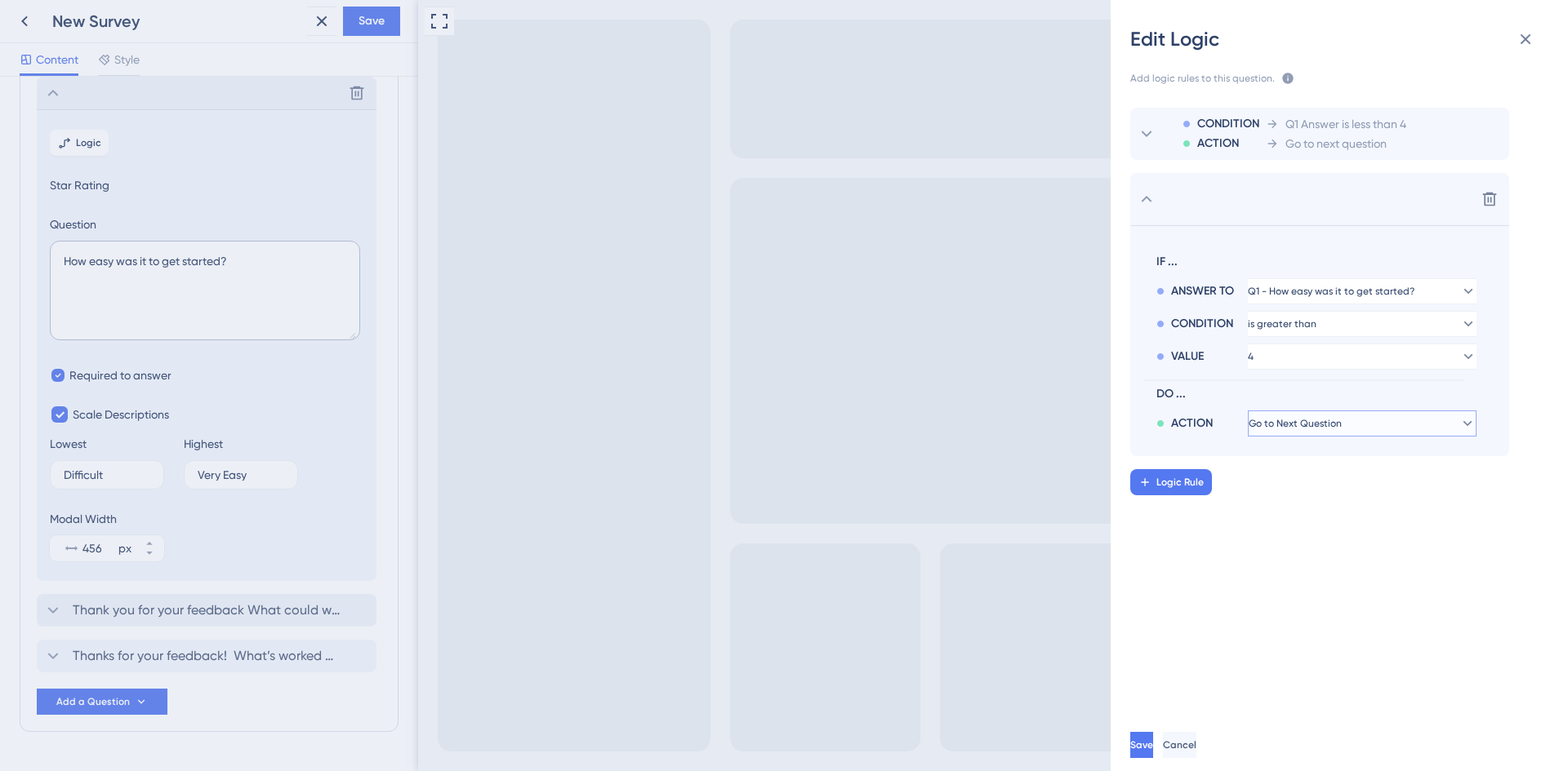
click at [1353, 426] on button "Go to Next Question" at bounding box center [1361, 424] width 228 height 26
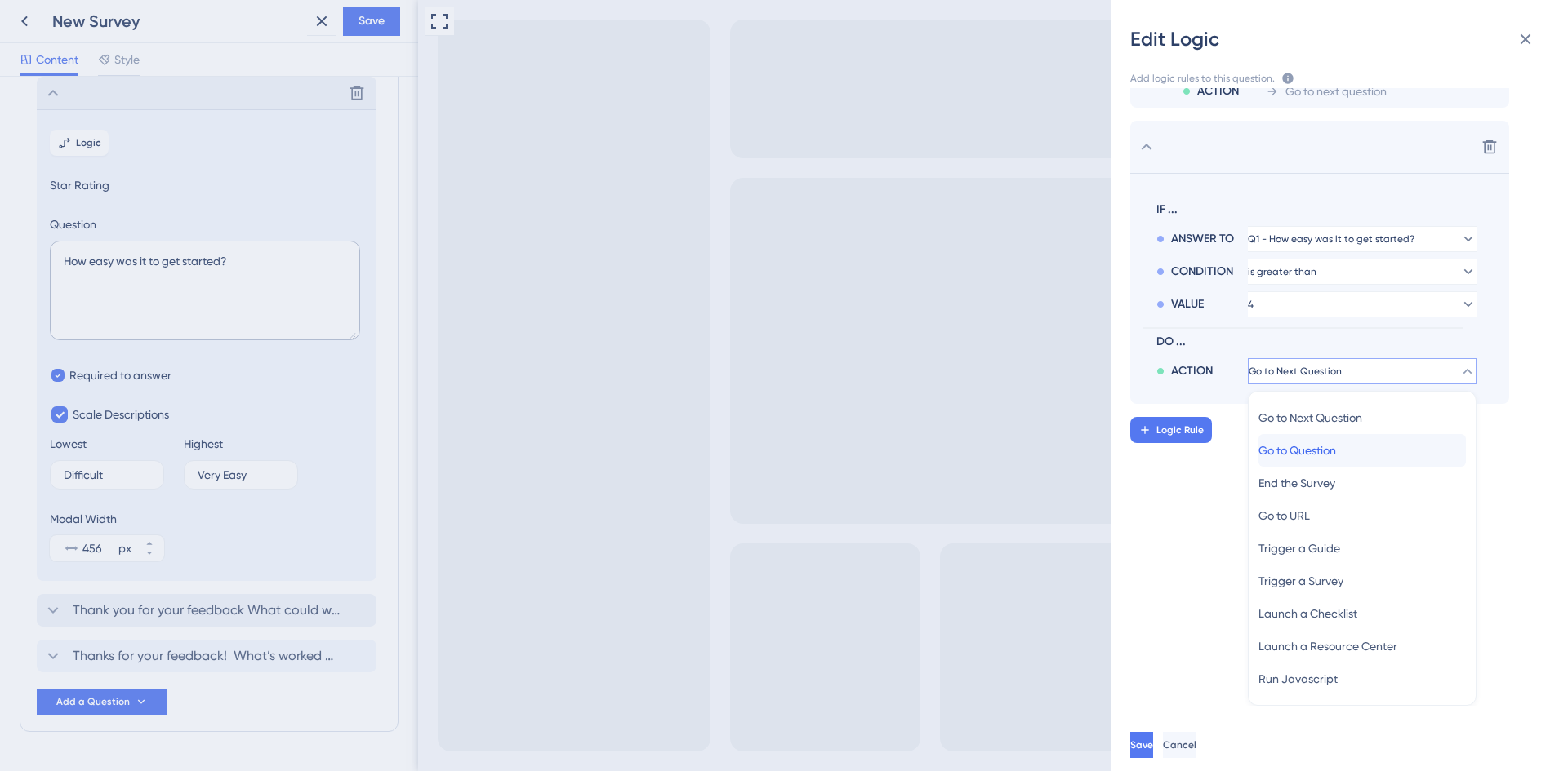
click at [1350, 457] on div "Go to Question Go to Question" at bounding box center [1361, 450] width 208 height 33
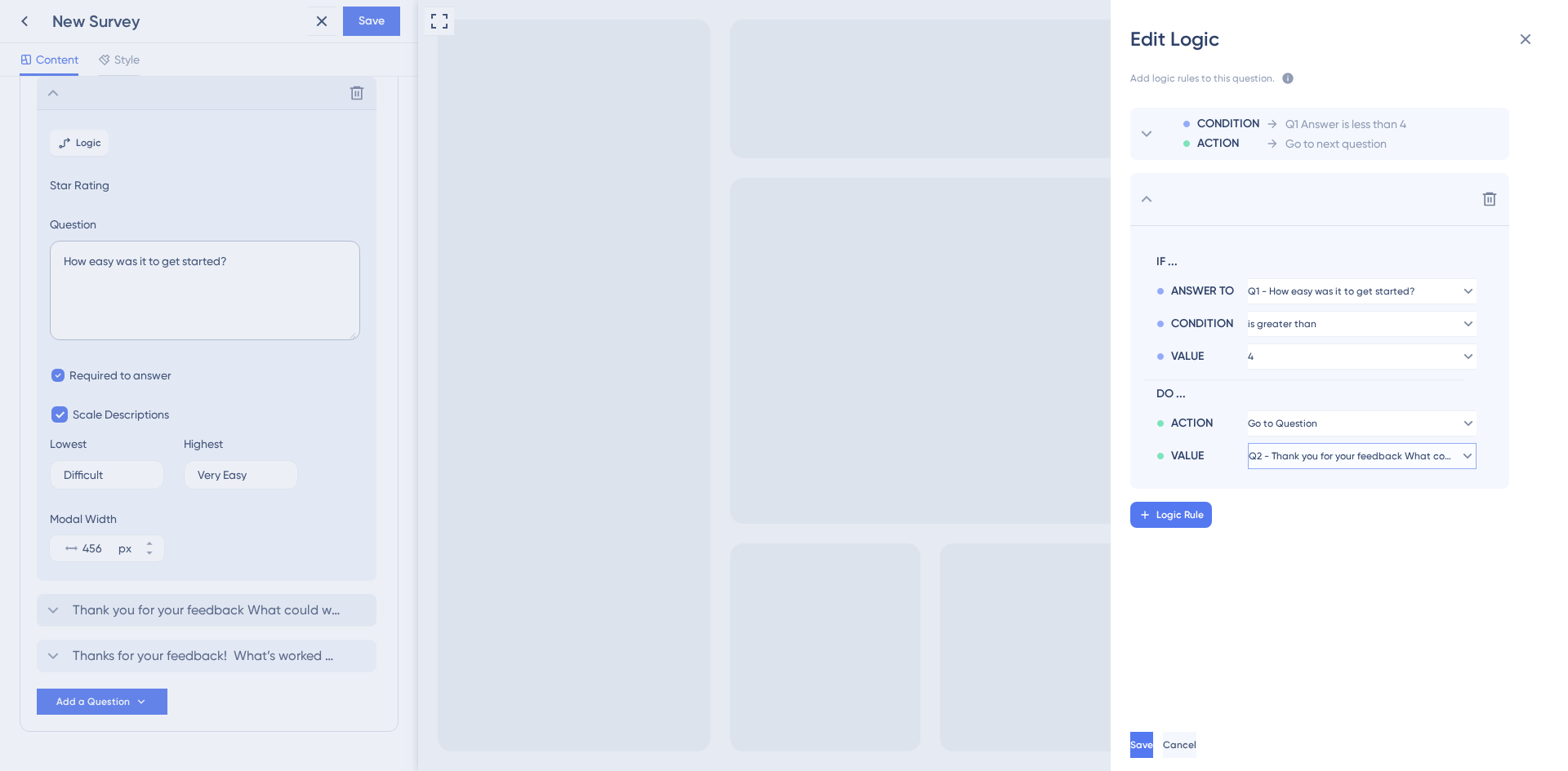
click at [1332, 458] on span "Q2 - Thank you for your feedback What could we improve?" at bounding box center [1350, 456] width 204 height 13
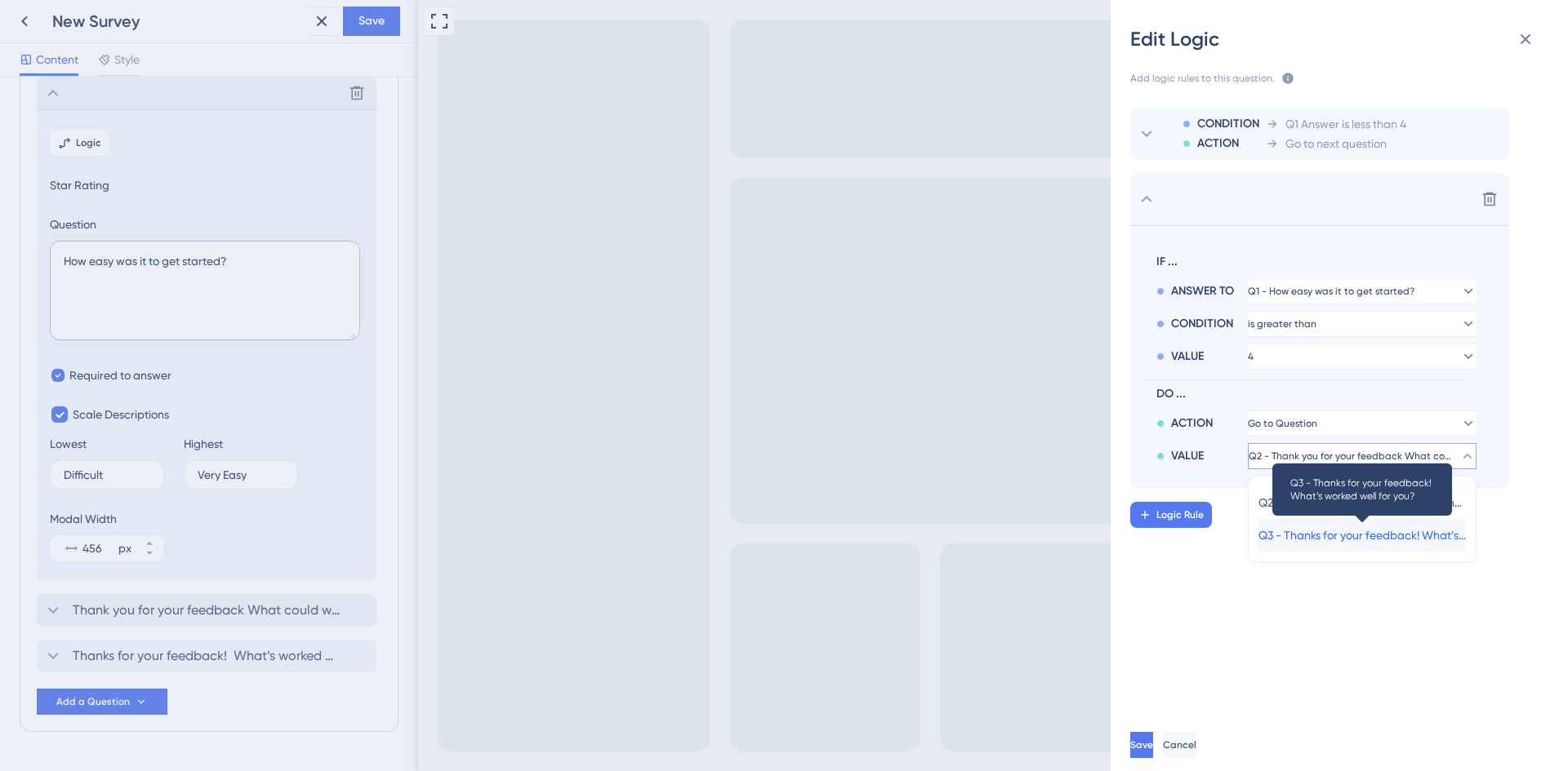
click at [1398, 541] on span "Q3 - Thanks for your feedback! What’s worked well for you?" at bounding box center [1361, 535] width 208 height 20
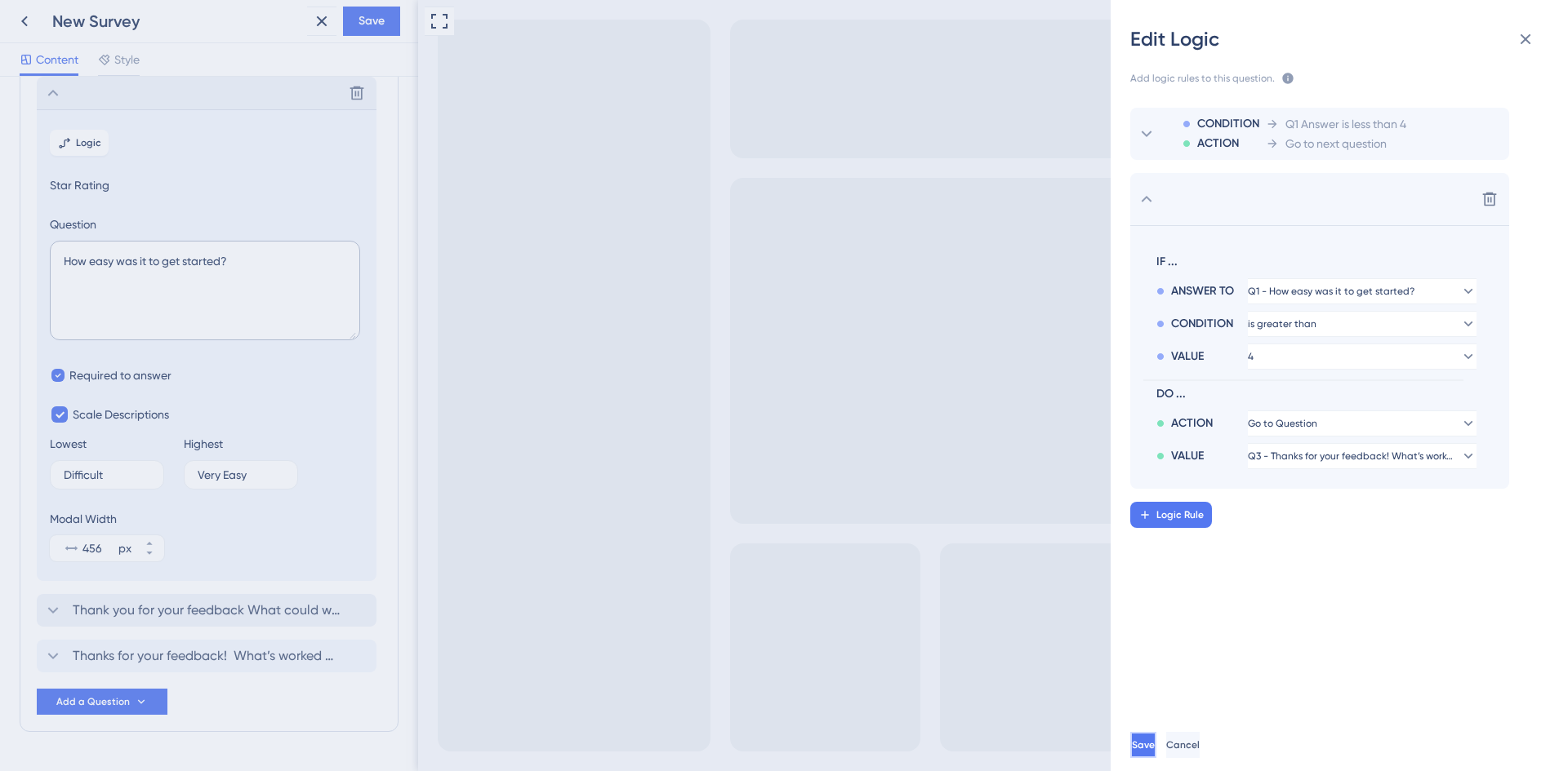
click at [1155, 748] on span "Save" at bounding box center [1143, 746] width 23 height 13
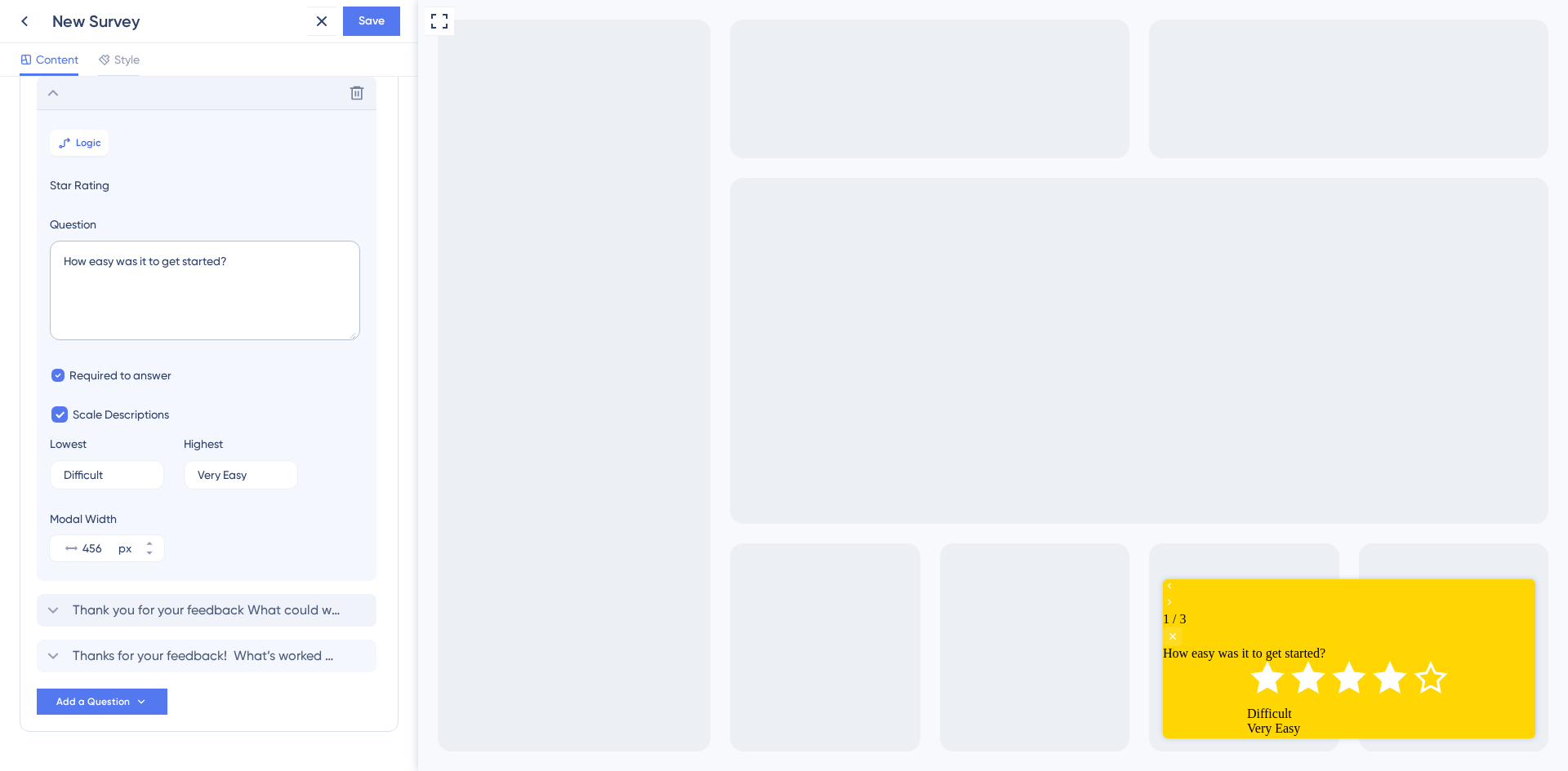
click at [1394, 675] on icon "Rate 4 star" at bounding box center [1389, 677] width 35 height 33
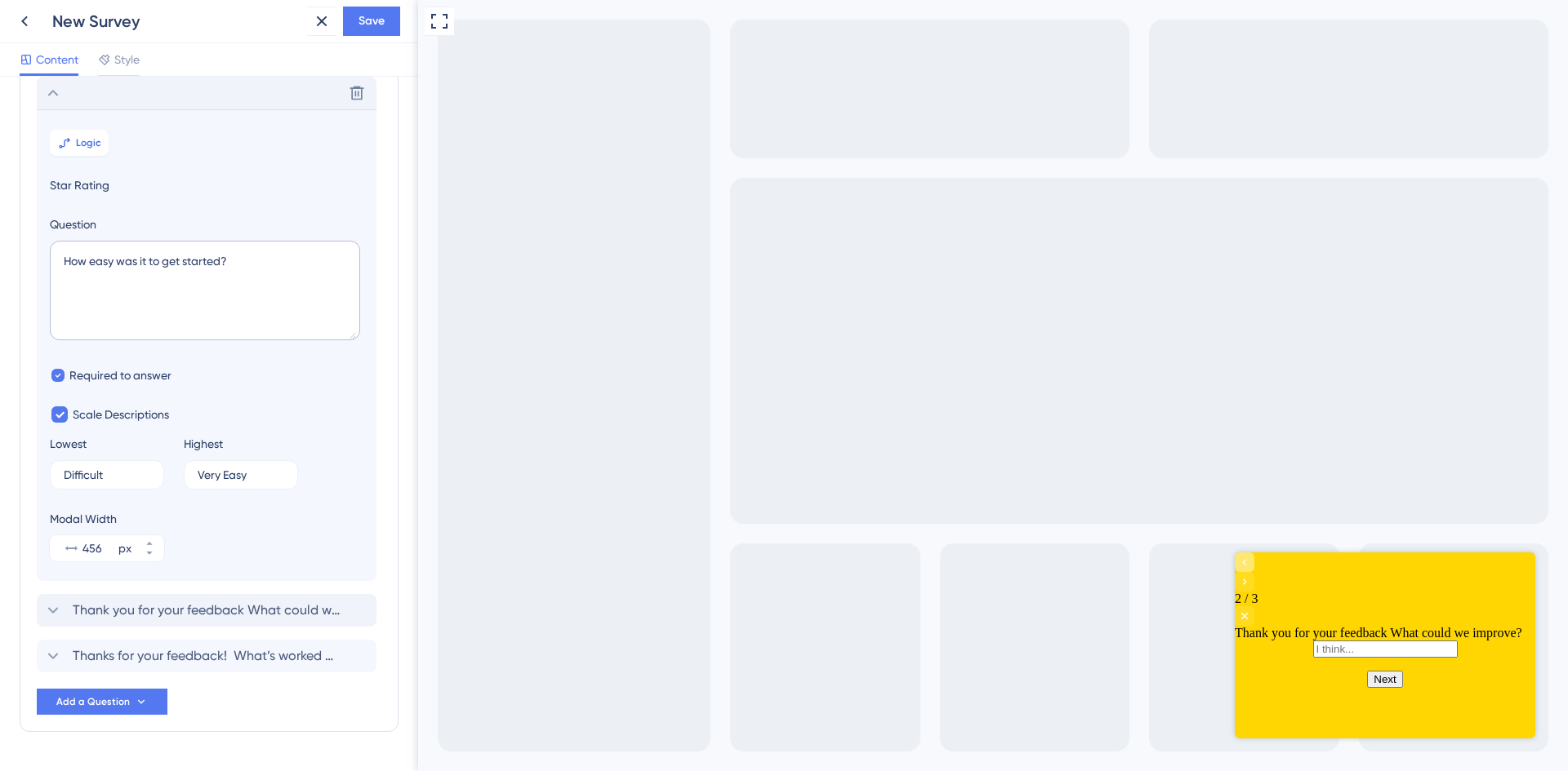
click at [1251, 569] on icon "Go to Question 1" at bounding box center [1245, 563] width 13 height 13
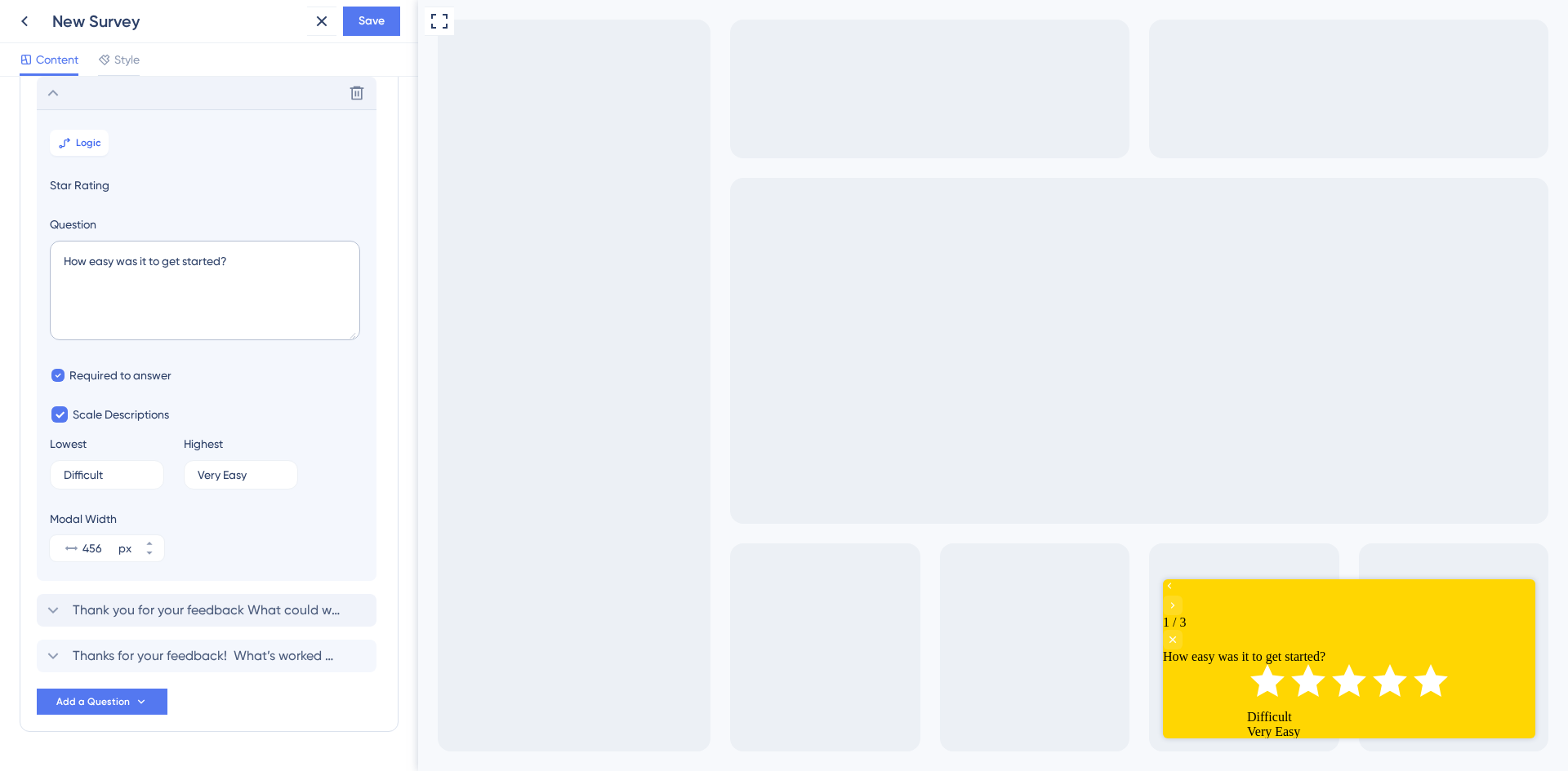
click at [1438, 668] on icon "Rate 5 star" at bounding box center [1430, 680] width 35 height 33
click at [1271, 685] on icon "Rate 1 star" at bounding box center [1267, 680] width 35 height 33
drag, startPoint x: 1451, startPoint y: 674, endPoint x: 1433, endPoint y: 671, distance: 18.2
click at [1433, 671] on icon "Rate 5 star" at bounding box center [1430, 680] width 35 height 33
click at [1179, 633] on icon "Close survey" at bounding box center [1172, 640] width 13 height 13
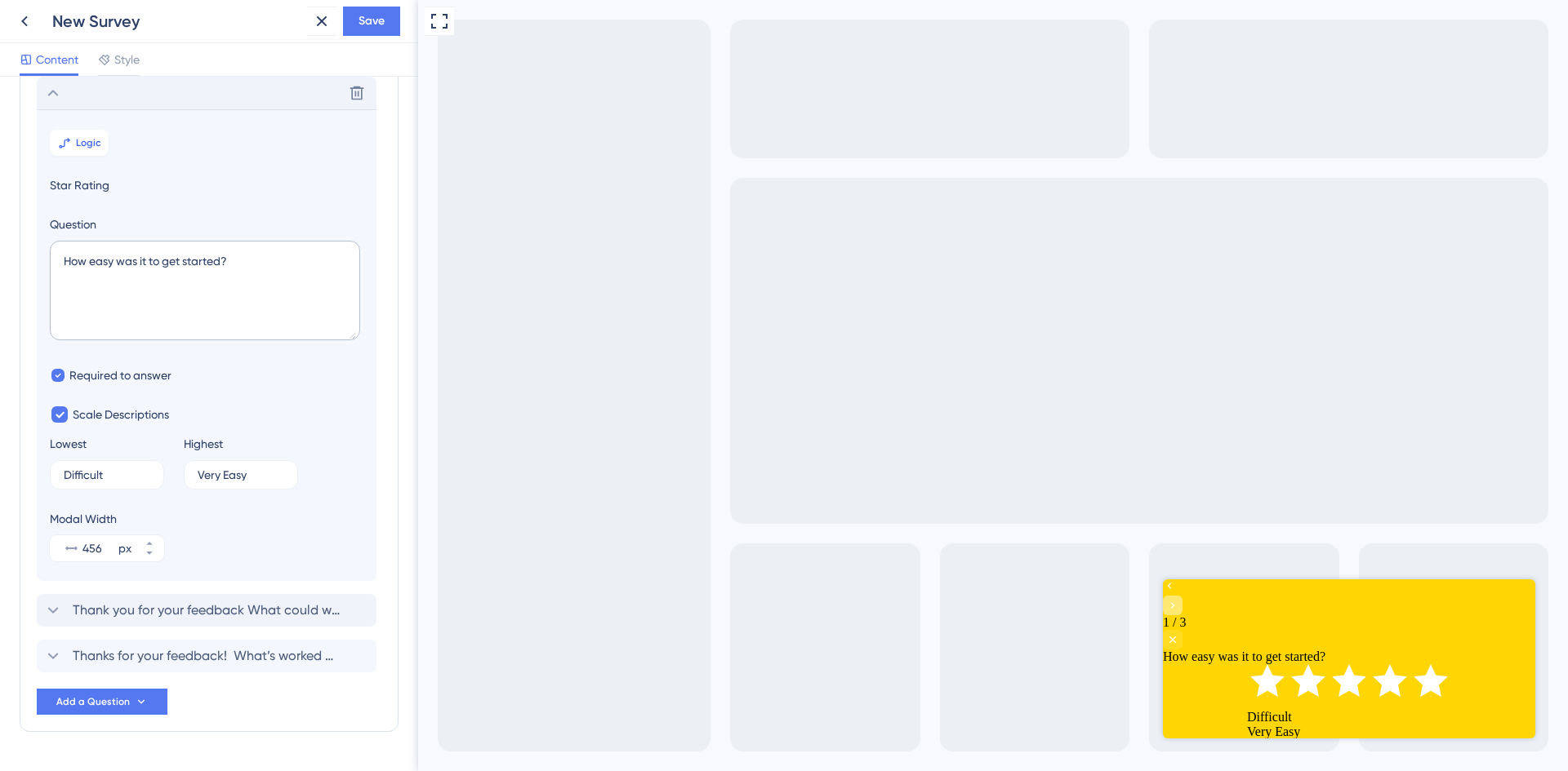
click at [1183, 603] on div "Go to Question 2" at bounding box center [1172, 605] width 20 height 20
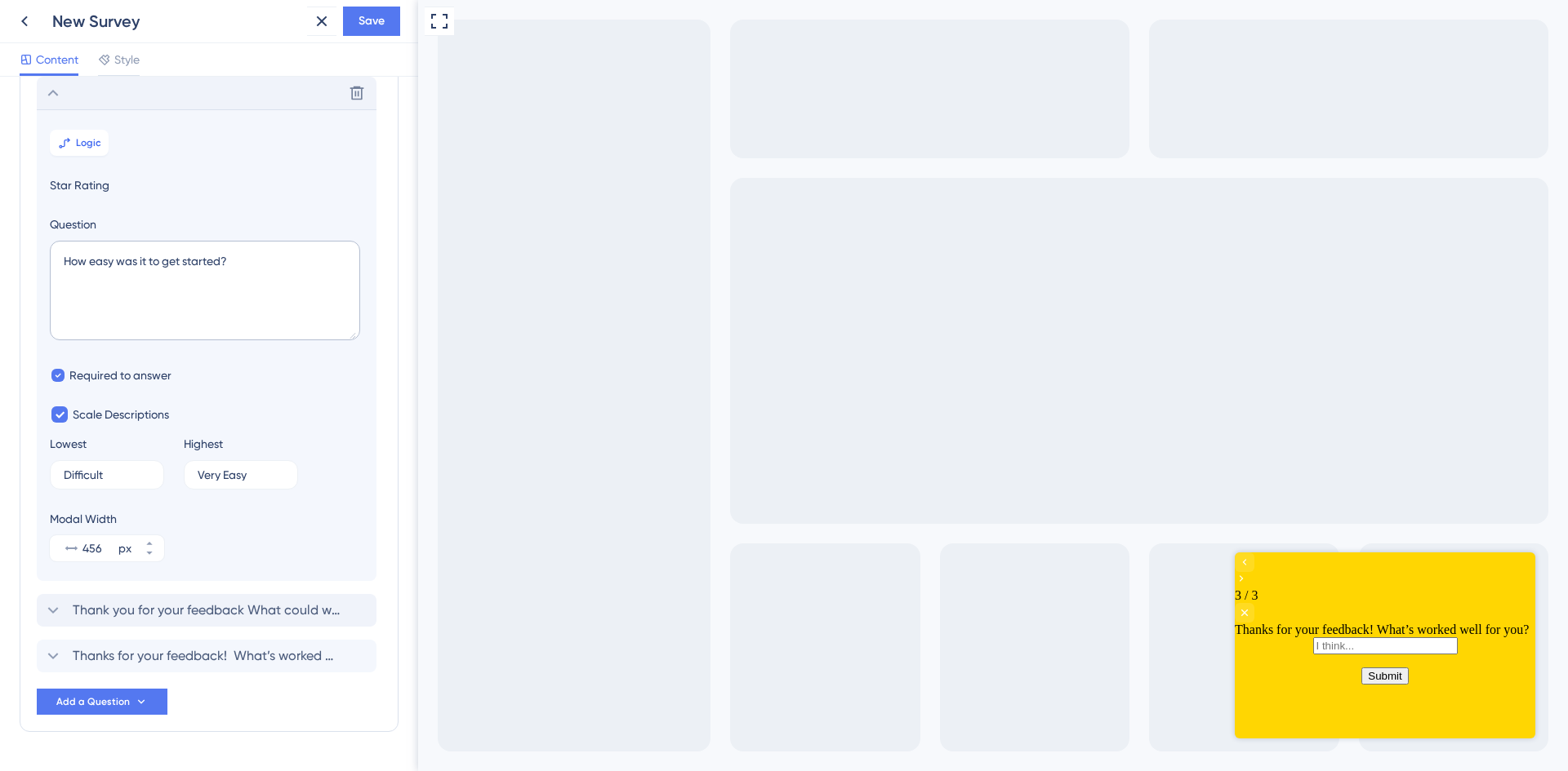
click at [1285, 576] on div at bounding box center [1385, 570] width 301 height 36
click at [1254, 572] on div "Go to Question 2" at bounding box center [1244, 562] width 20 height 20
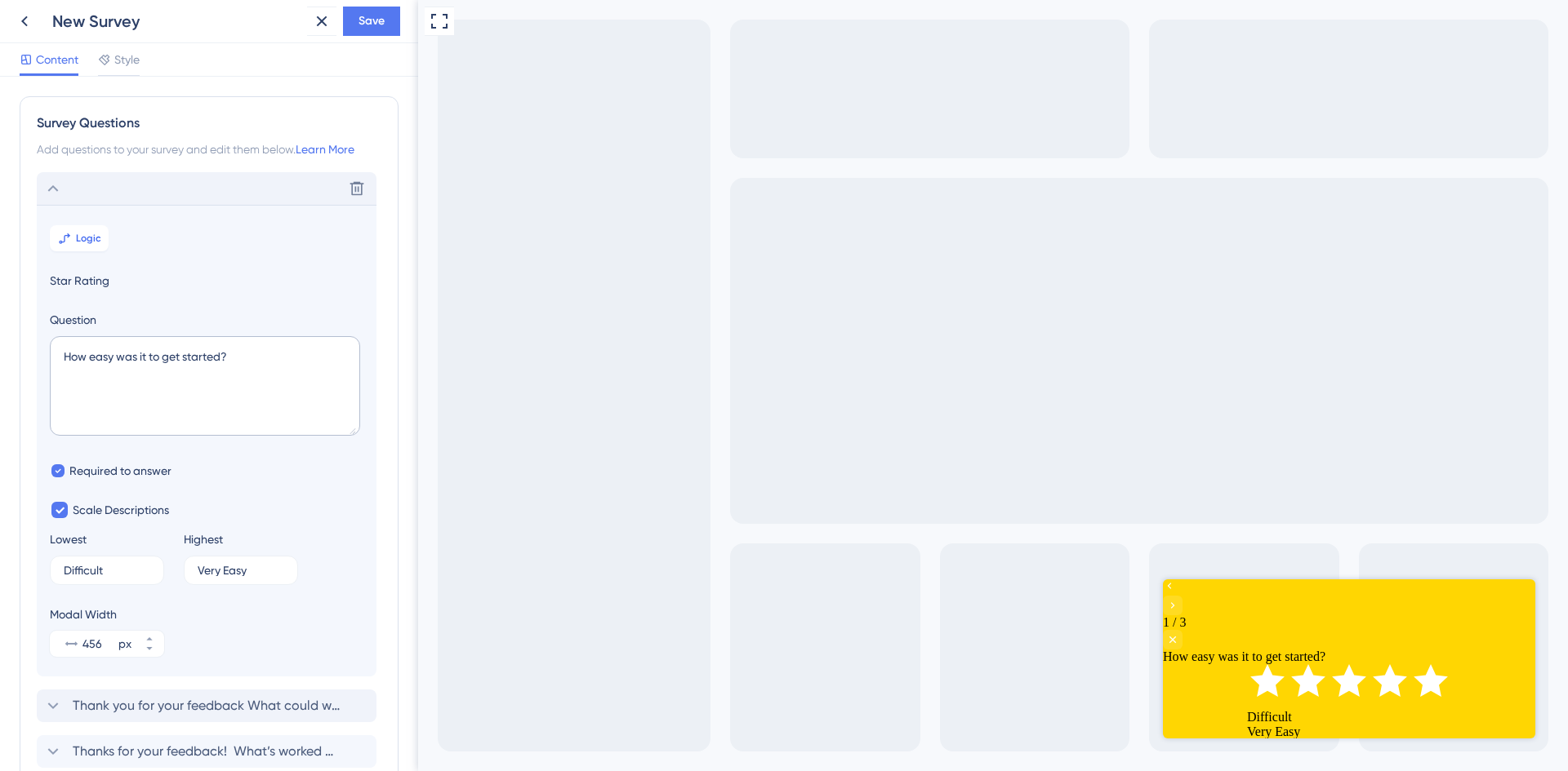
scroll to position [141, 0]
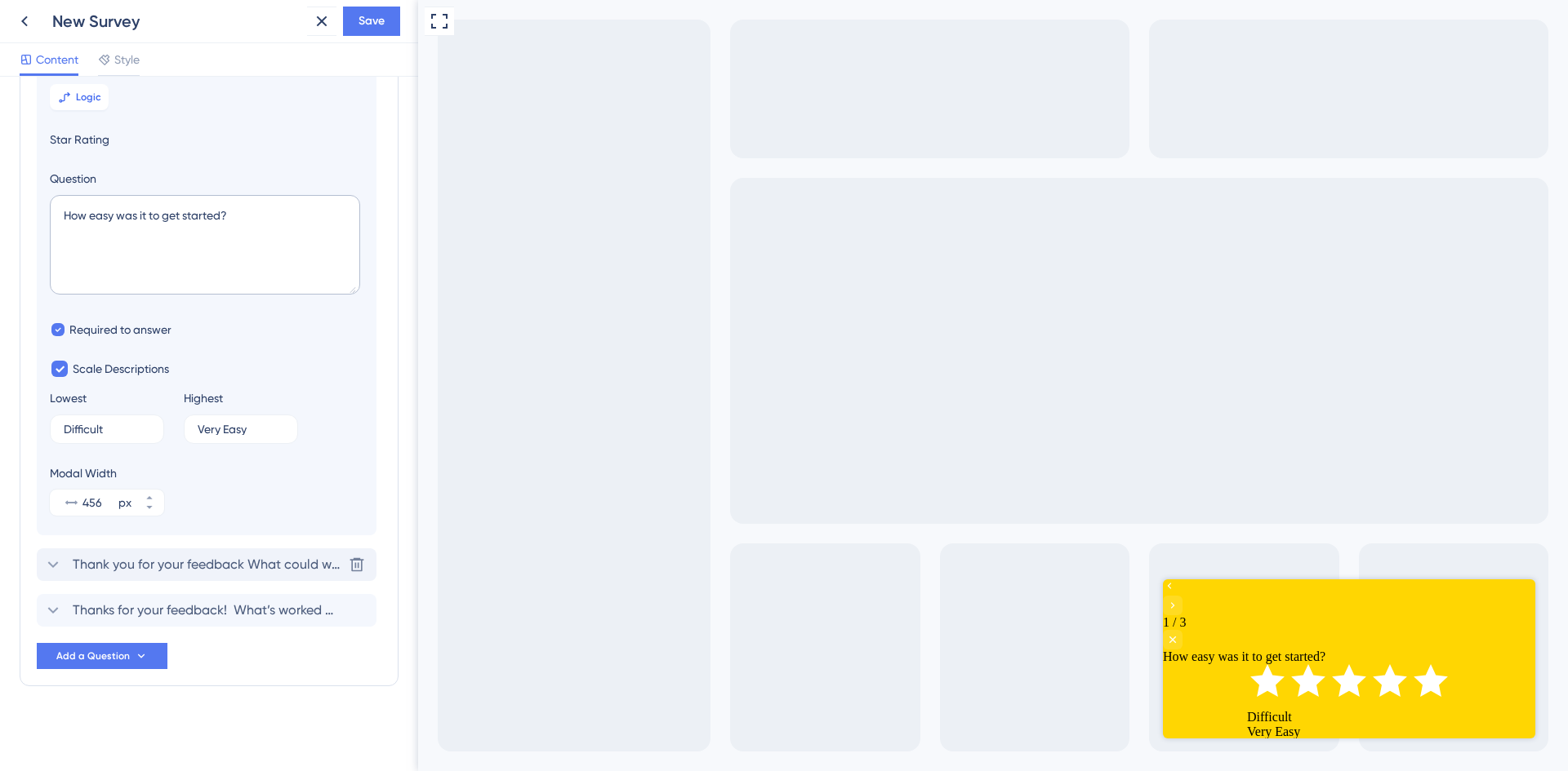
click at [256, 571] on span "Thank you for your feedback What could we improve?" at bounding box center [207, 564] width 270 height 20
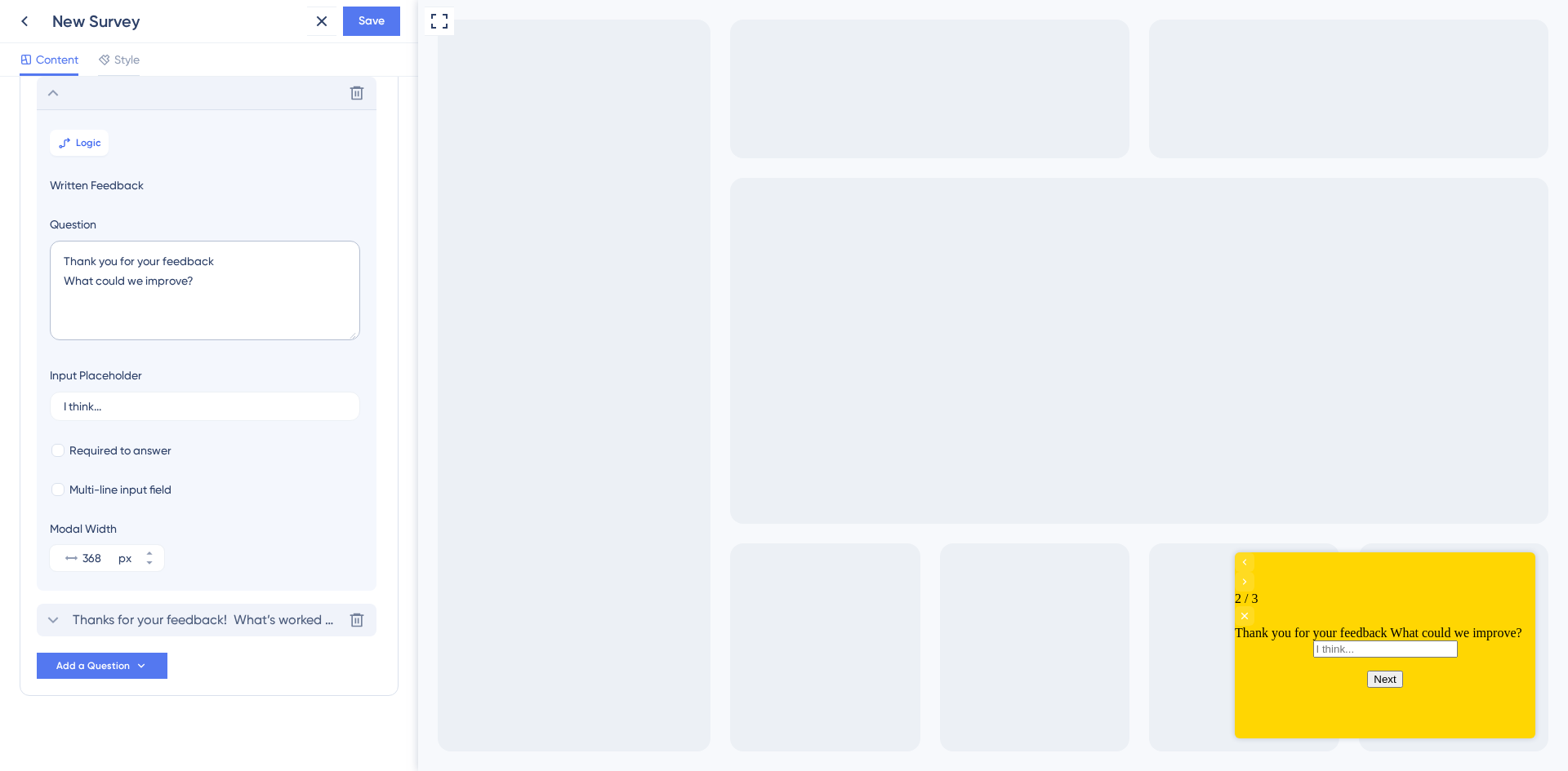
click at [254, 616] on span "Thanks for your feedback! What’s worked well for you?" at bounding box center [207, 620] width 270 height 20
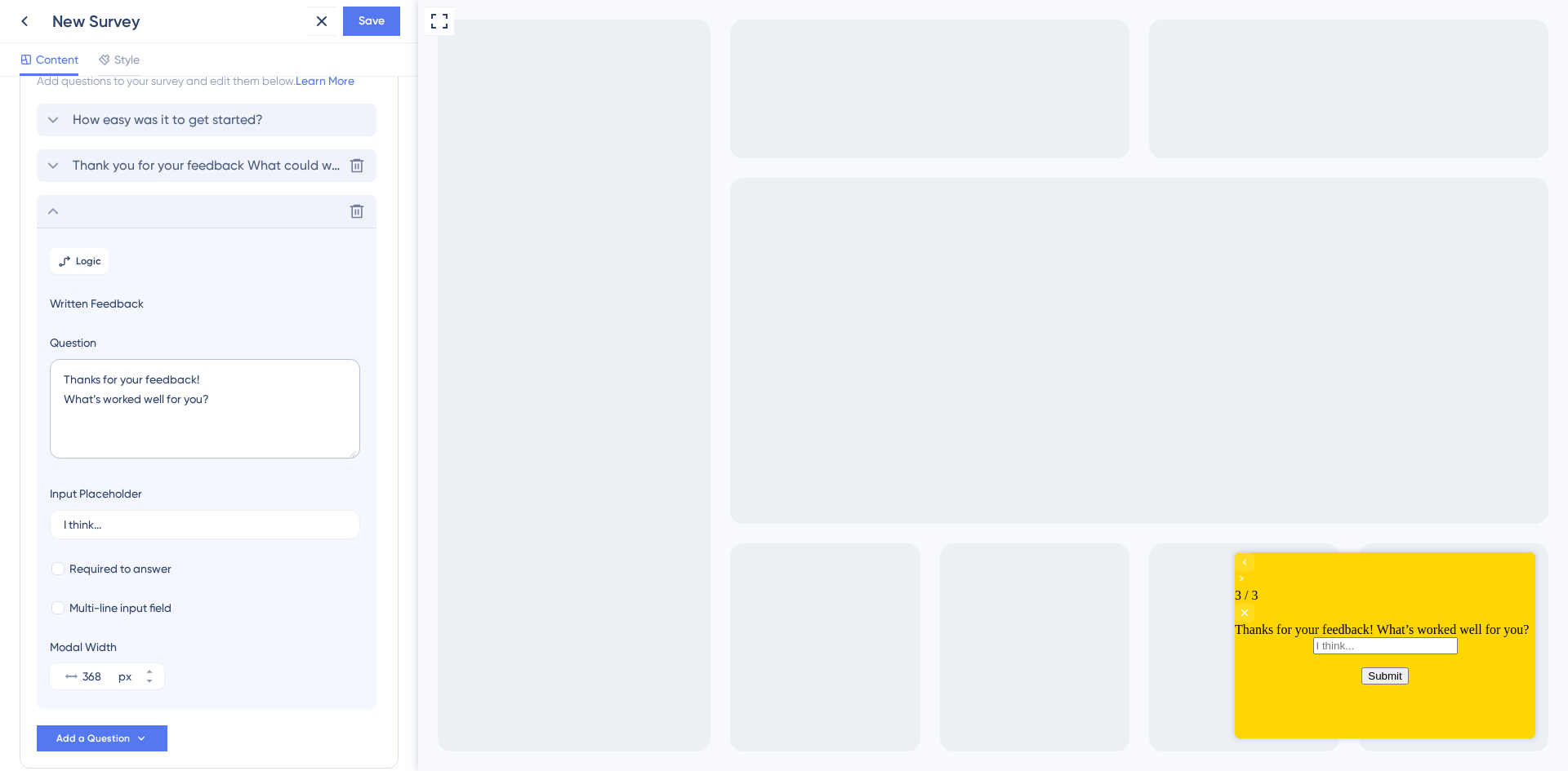
scroll to position [0, 0]
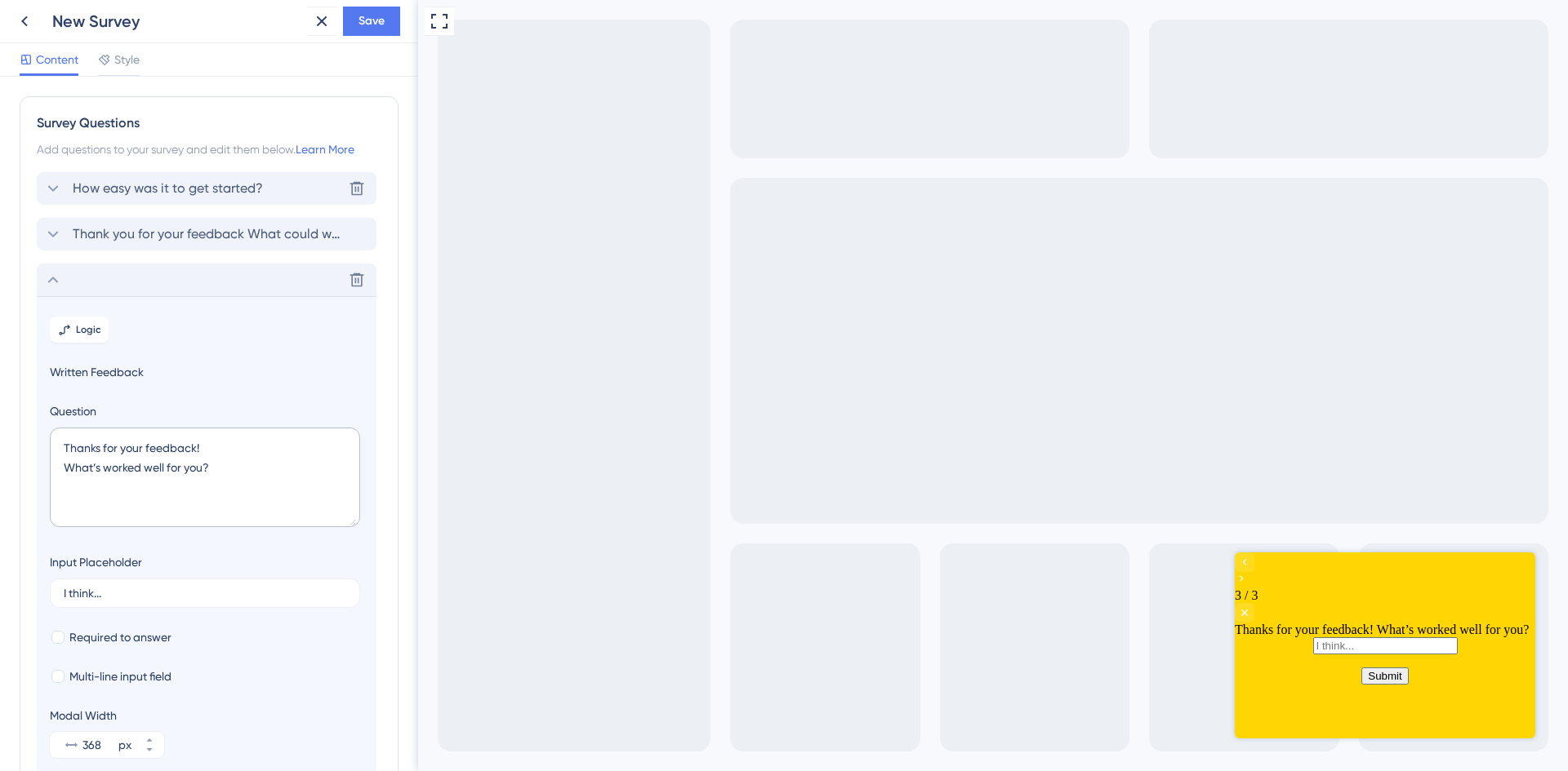
click at [195, 191] on span "How easy was it to get started?" at bounding box center [167, 188] width 191 height 20
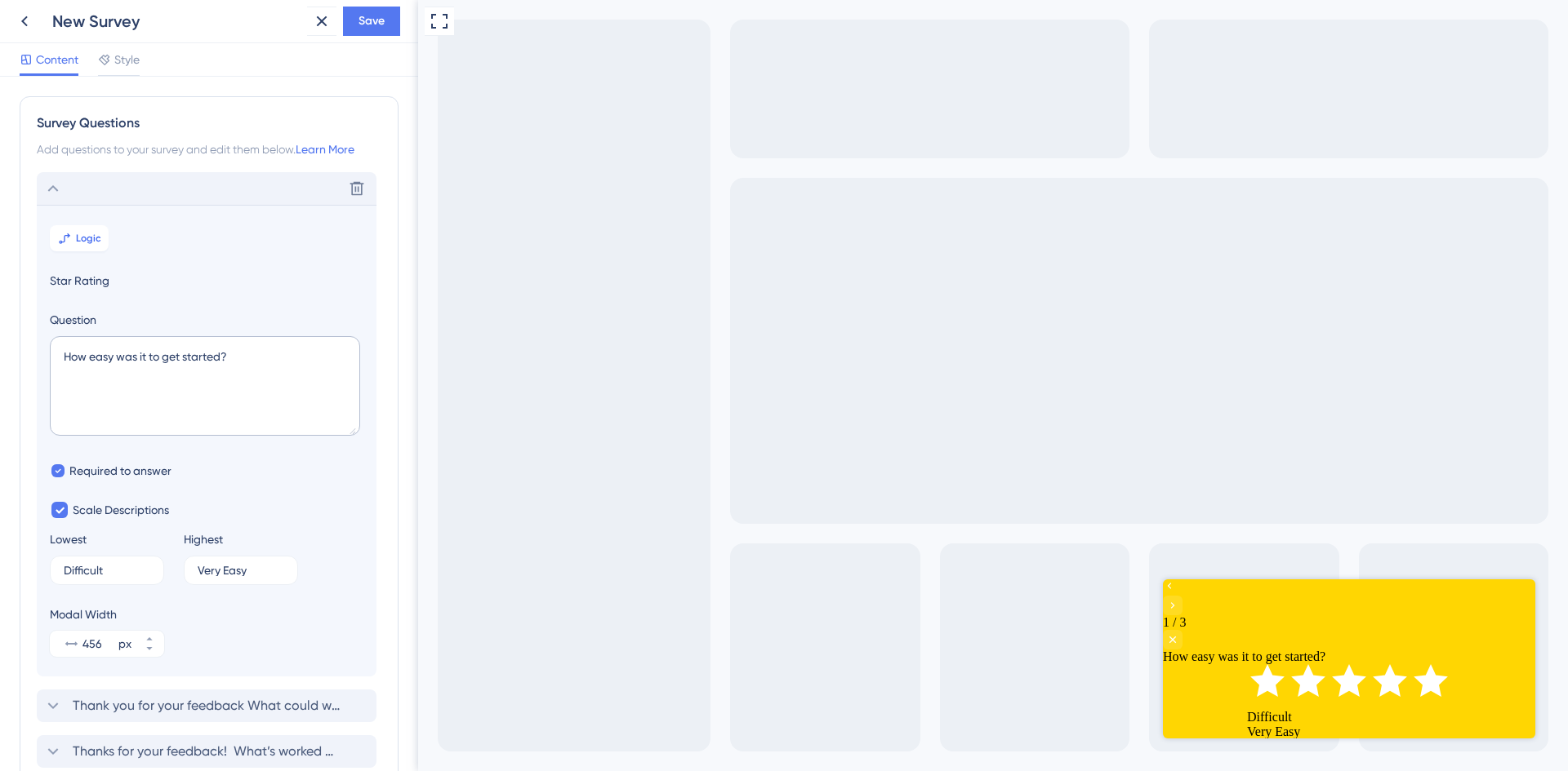
scroll to position [96, 0]
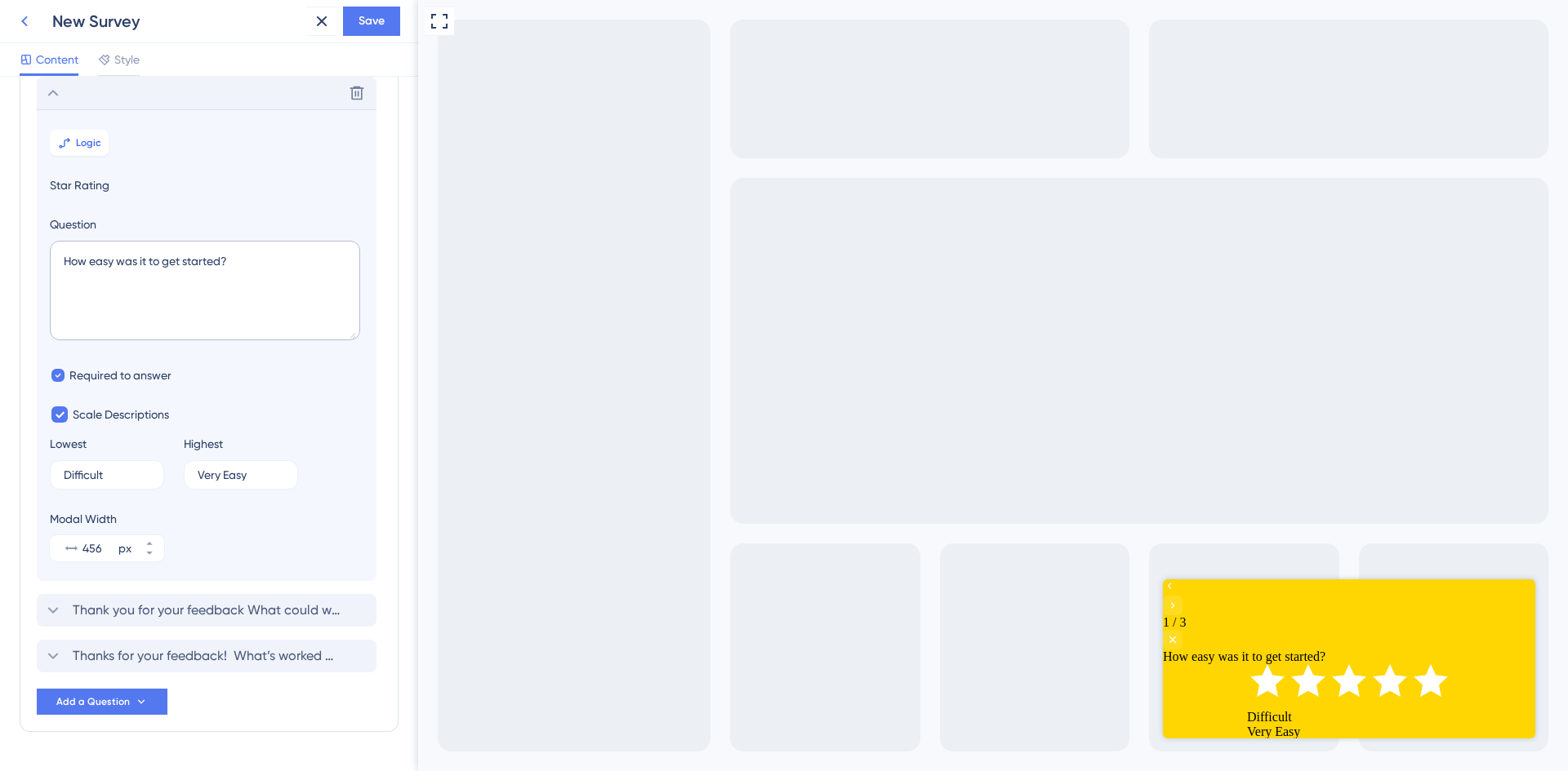
click at [28, 22] on icon at bounding box center [24, 21] width 20 height 20
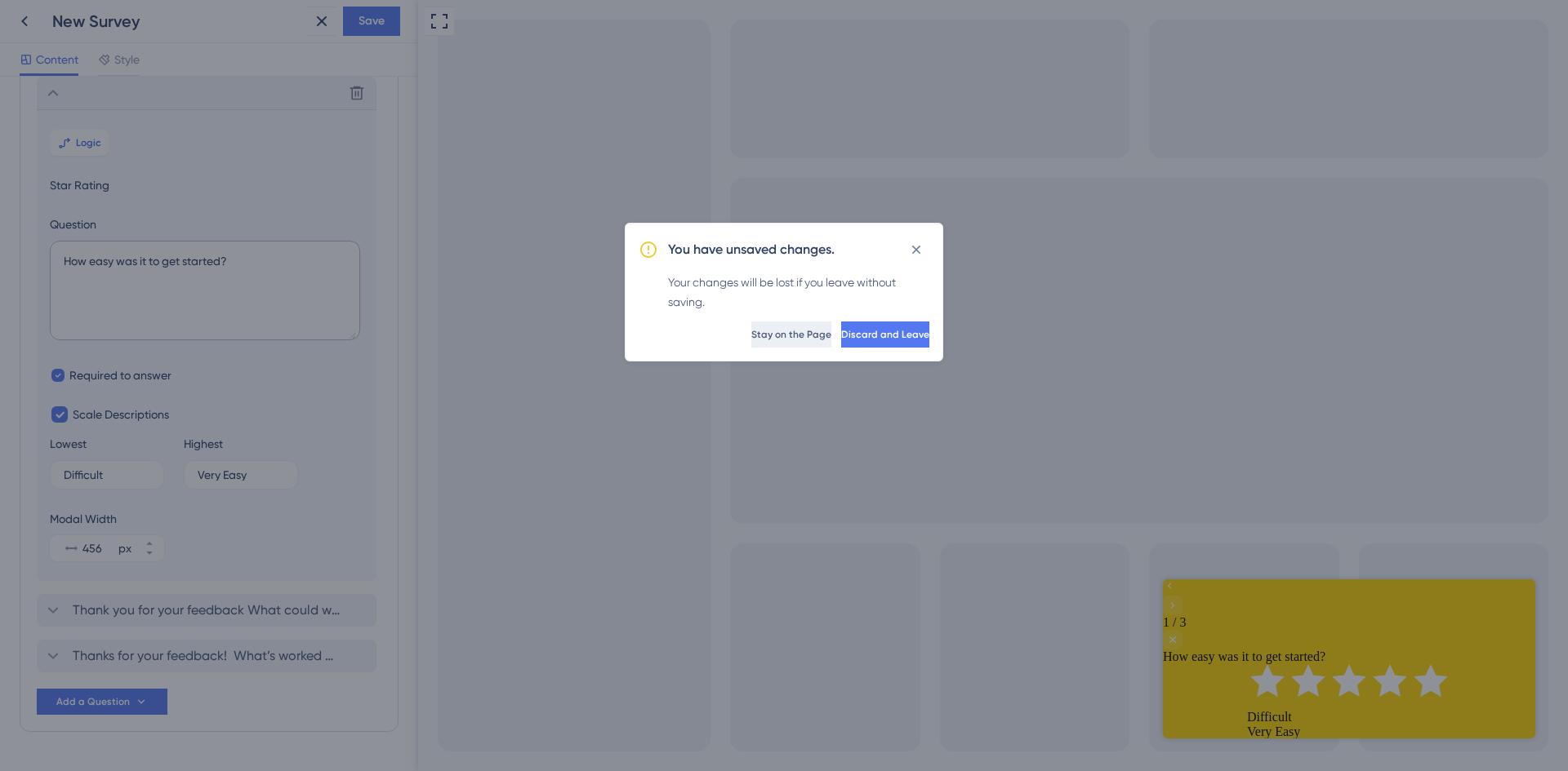
click at [752, 342] on button "Stay on the Page" at bounding box center [791, 334] width 80 height 26
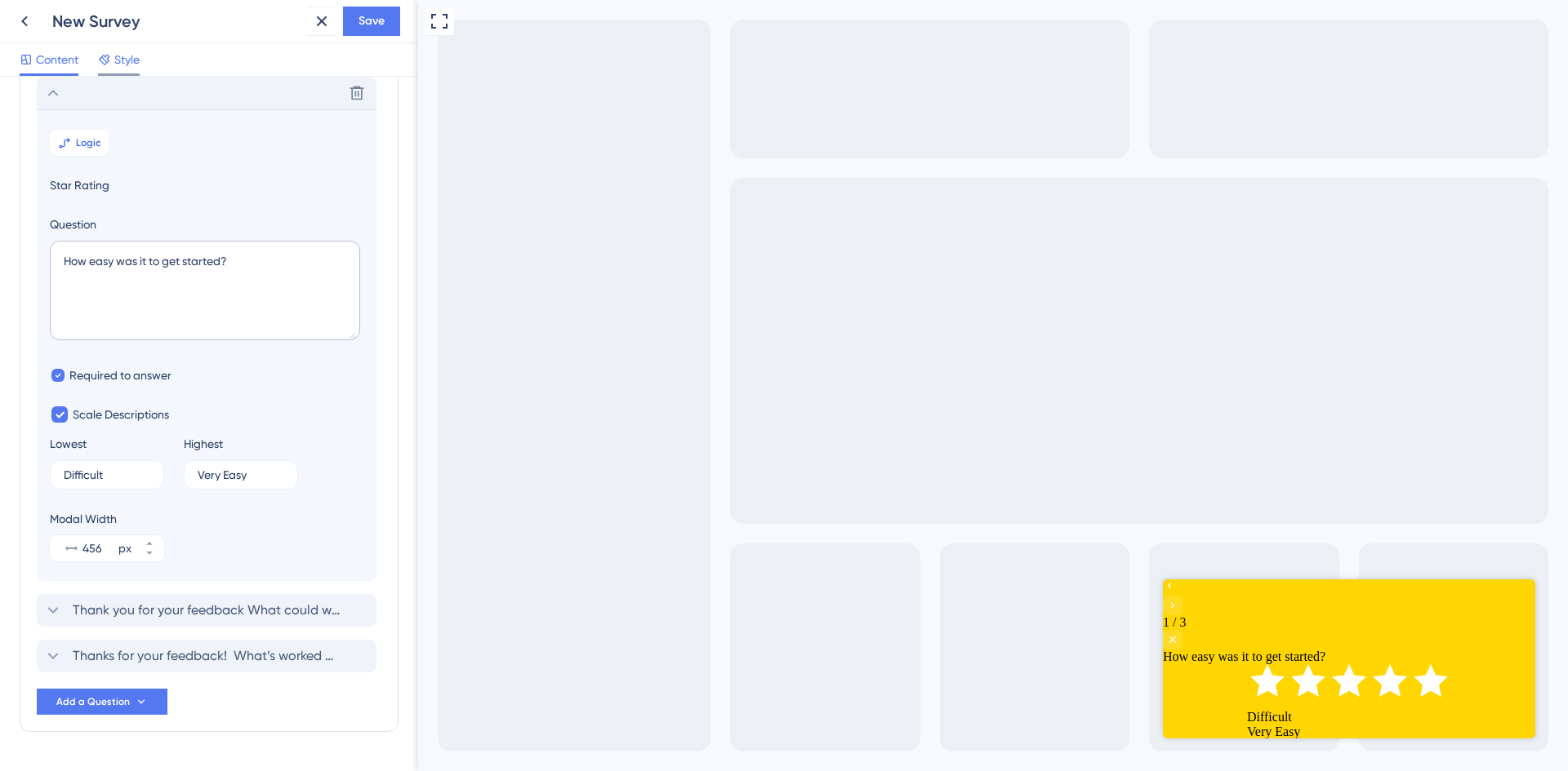
click at [132, 59] on span "Style" at bounding box center [127, 59] width 25 height 20
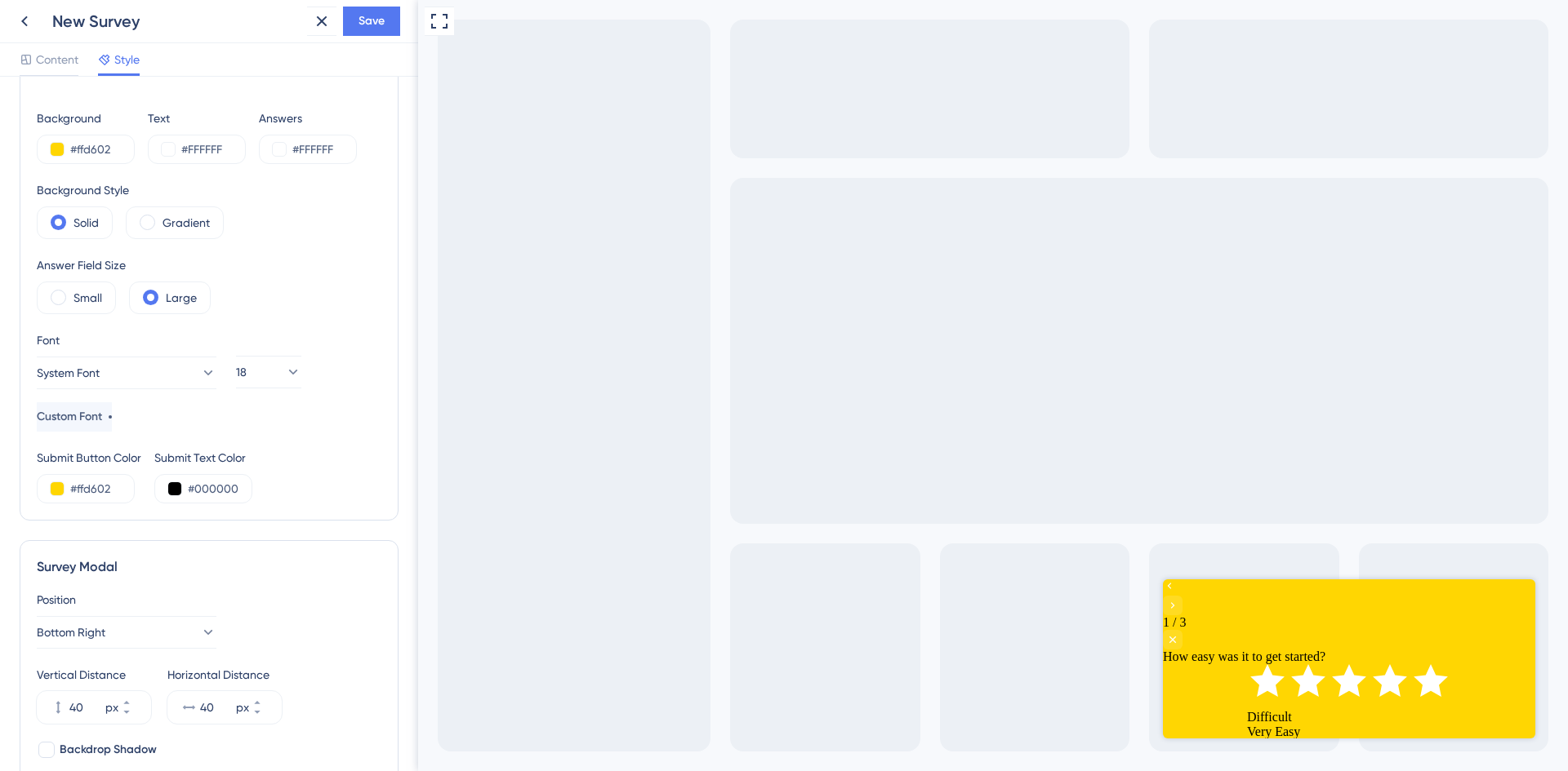
scroll to position [14, 0]
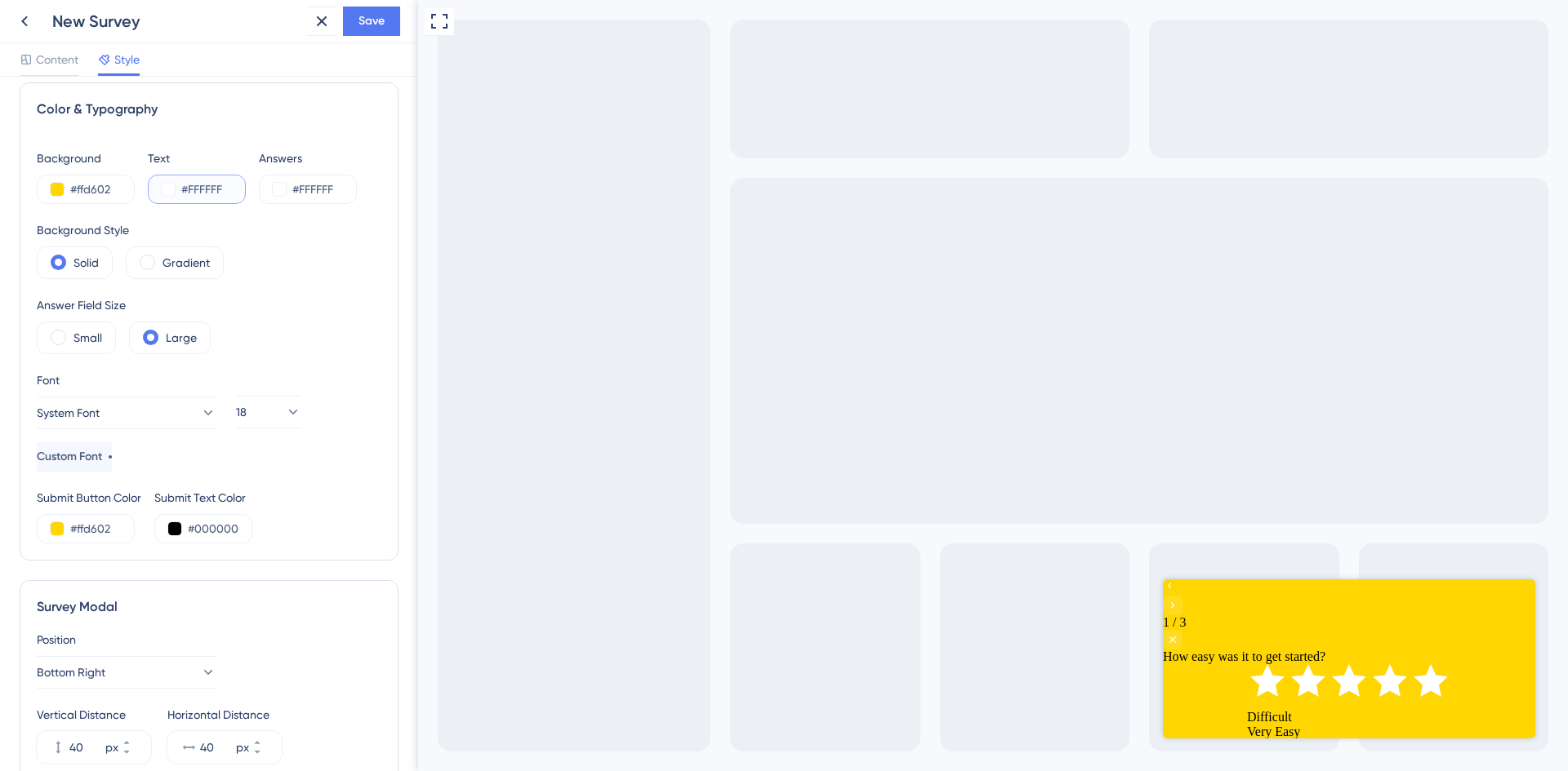
click at [228, 189] on input "#FFFFFF" at bounding box center [214, 189] width 67 height 20
click at [181, 188] on input "#FFFFFF" at bounding box center [214, 189] width 67 height 20
click at [165, 188] on button at bounding box center [168, 190] width 13 height 13
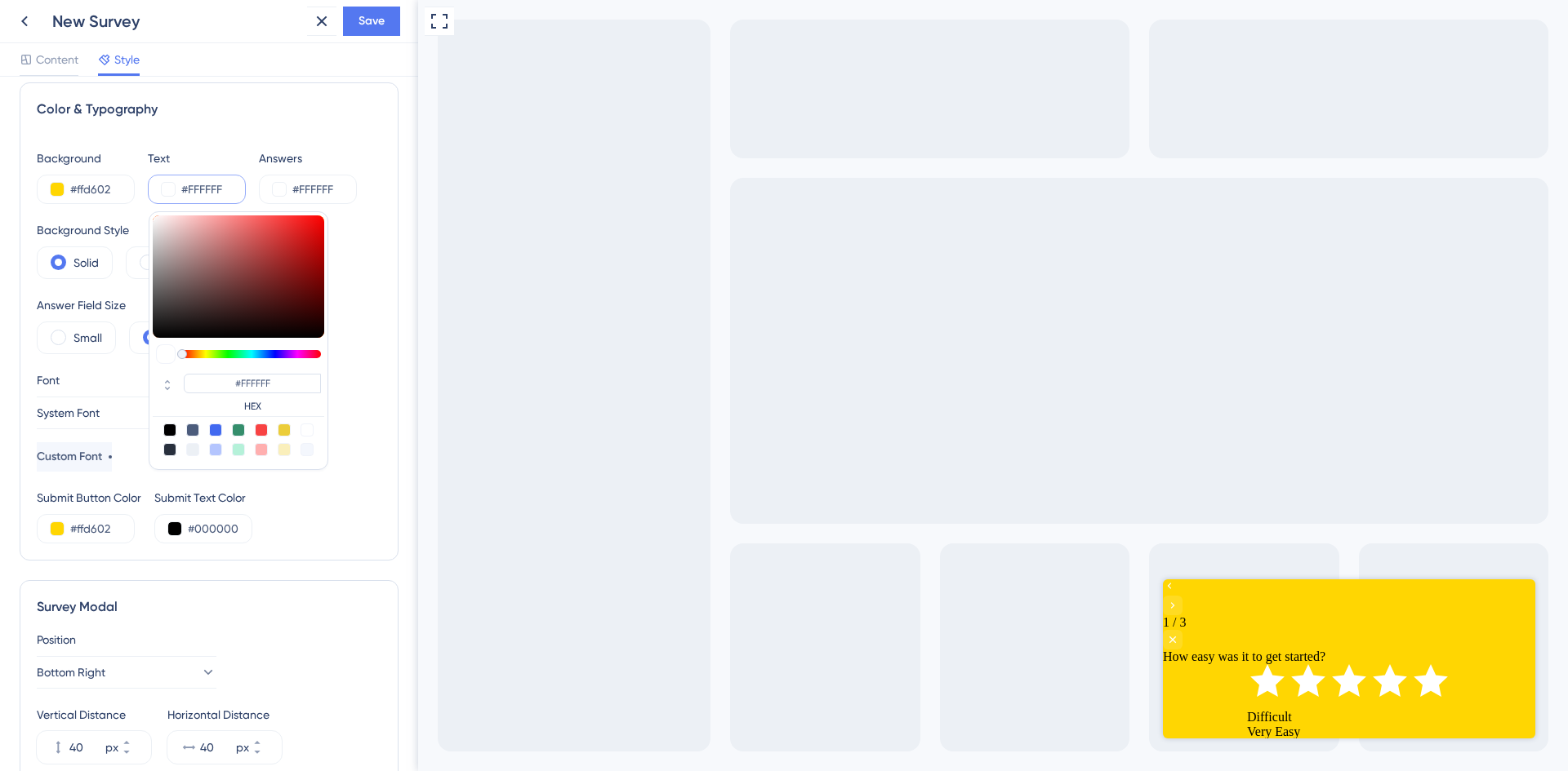
click at [171, 427] on div at bounding box center [170, 430] width 13 height 13
type input "#000000"
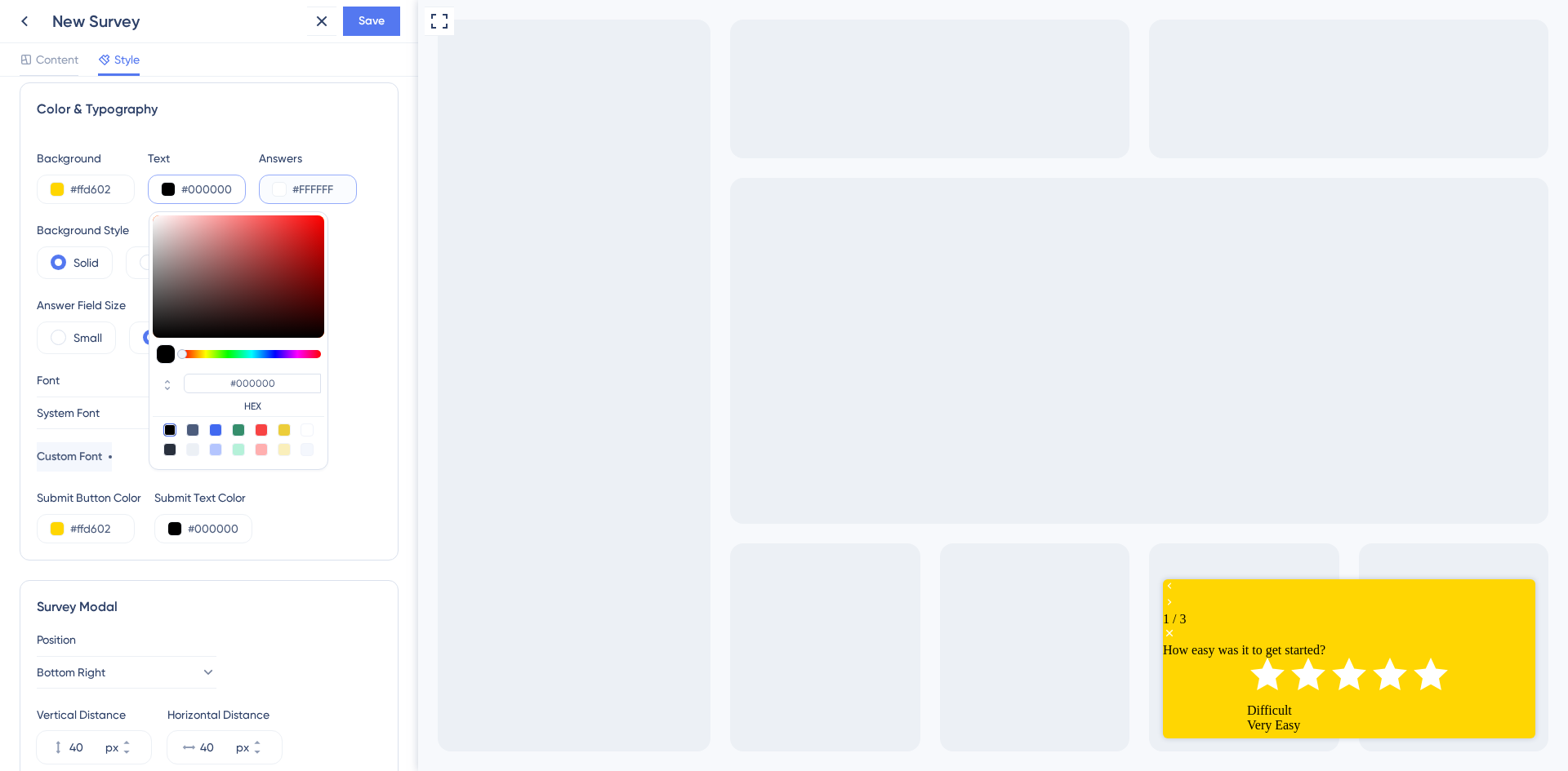
click at [278, 192] on button at bounding box center [279, 190] width 13 height 13
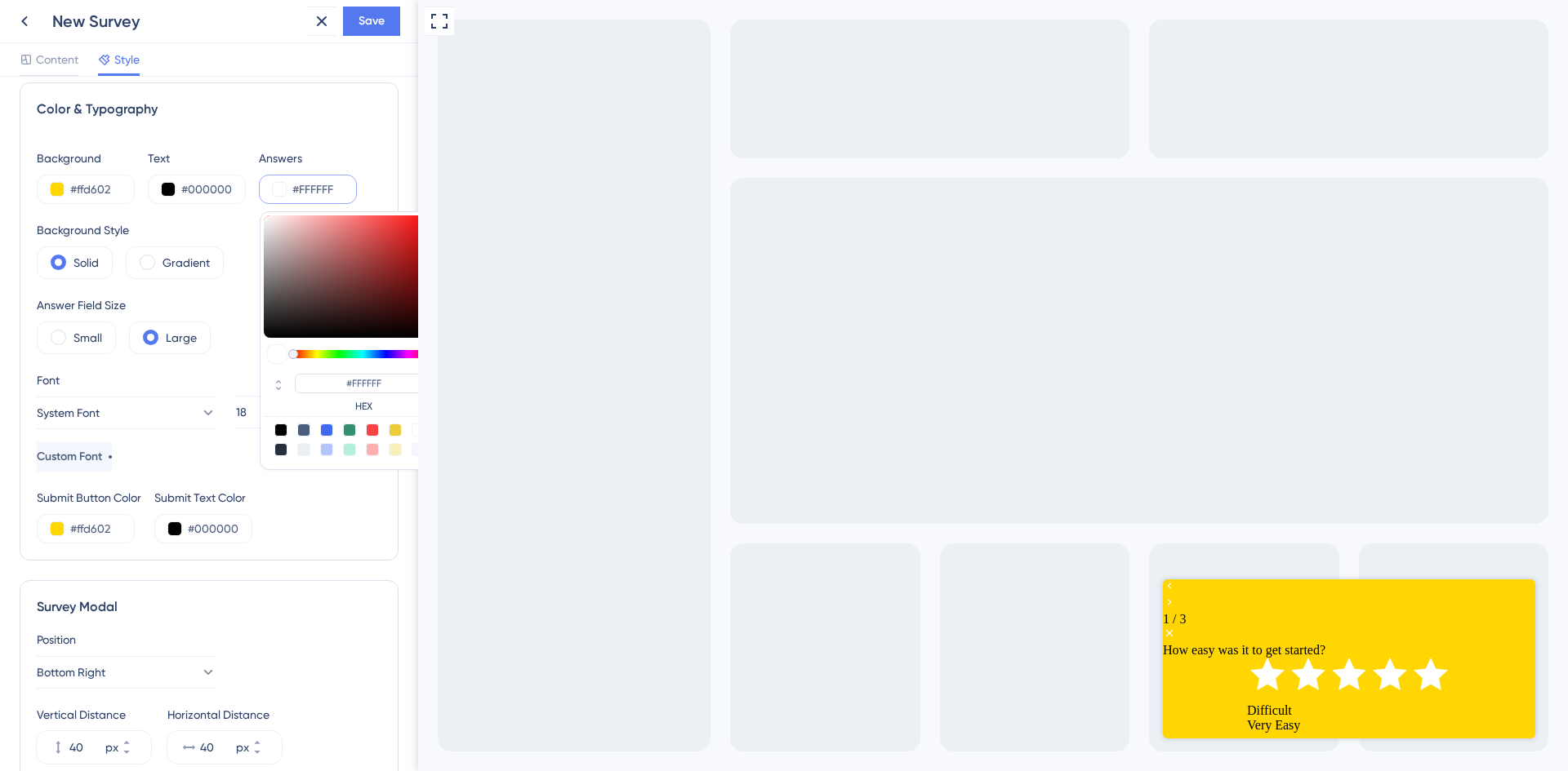
click at [280, 428] on div at bounding box center [281, 430] width 13 height 13
type input "#000000"
click at [1176, 600] on icon "Go to Question 2" at bounding box center [1170, 602] width 13 height 13
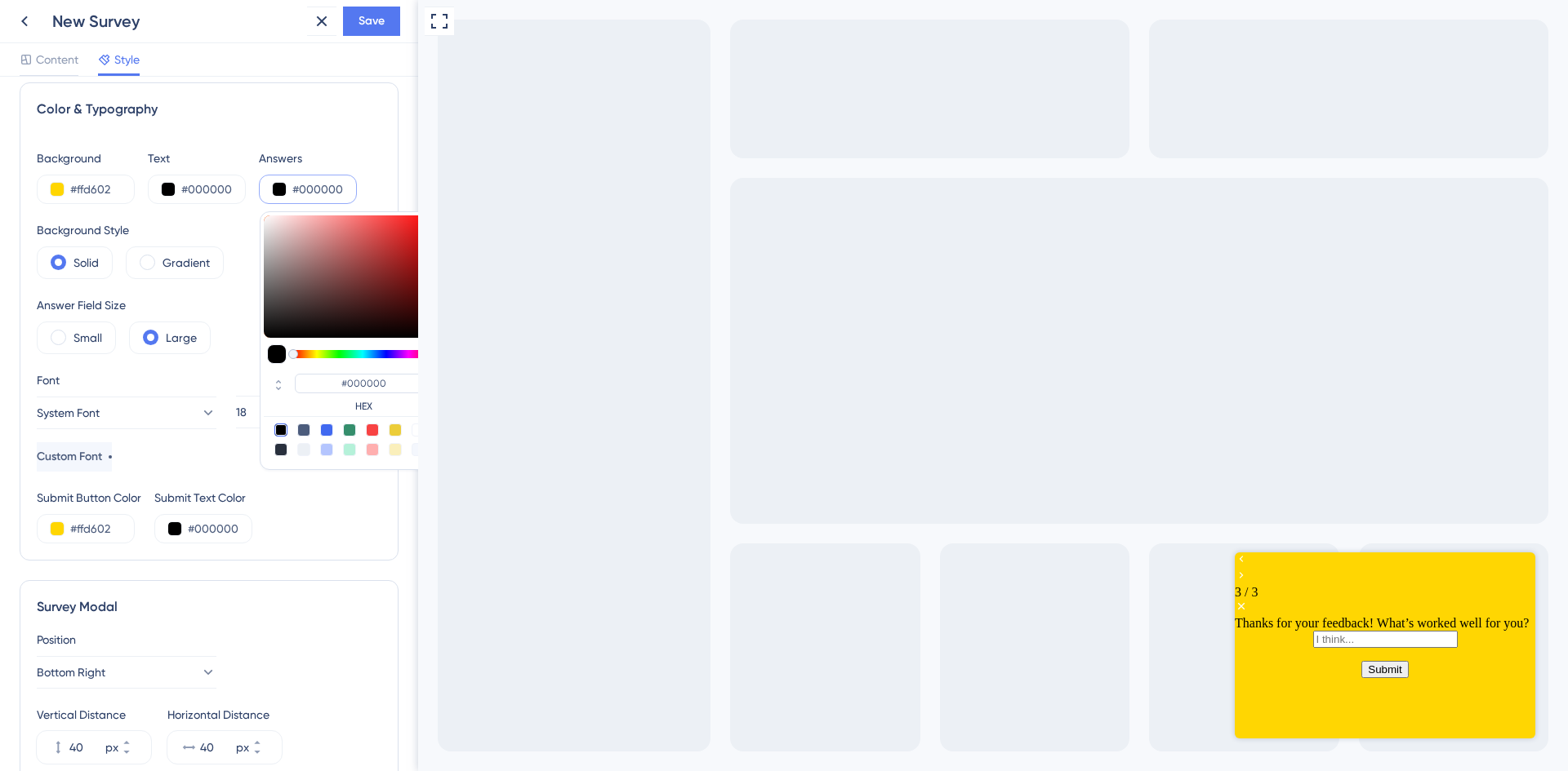
click at [1281, 572] on div at bounding box center [1385, 568] width 301 height 33
click at [1248, 565] on icon "Go to Question 2" at bounding box center [1241, 559] width 13 height 13
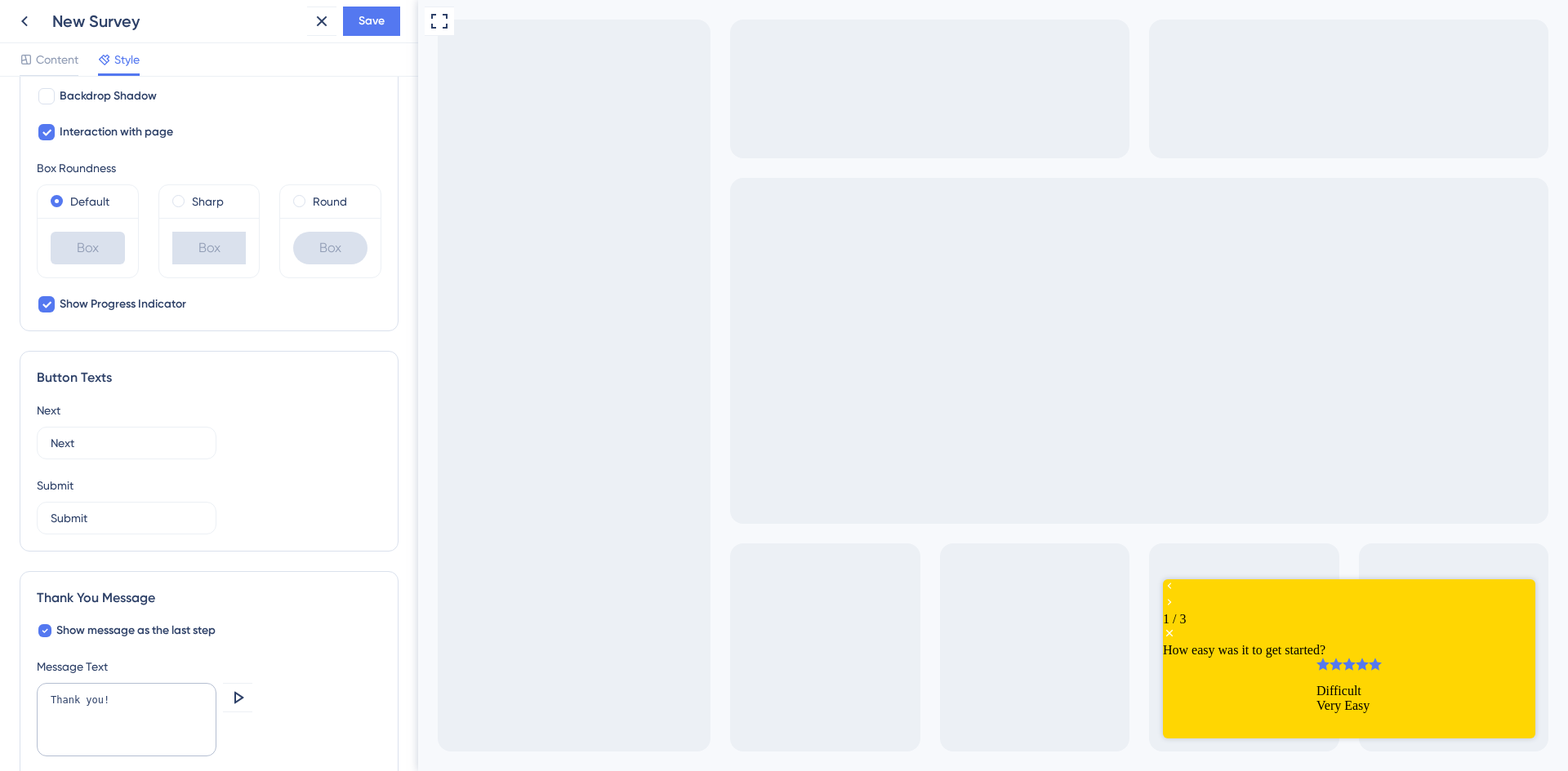
scroll to position [864, 0]
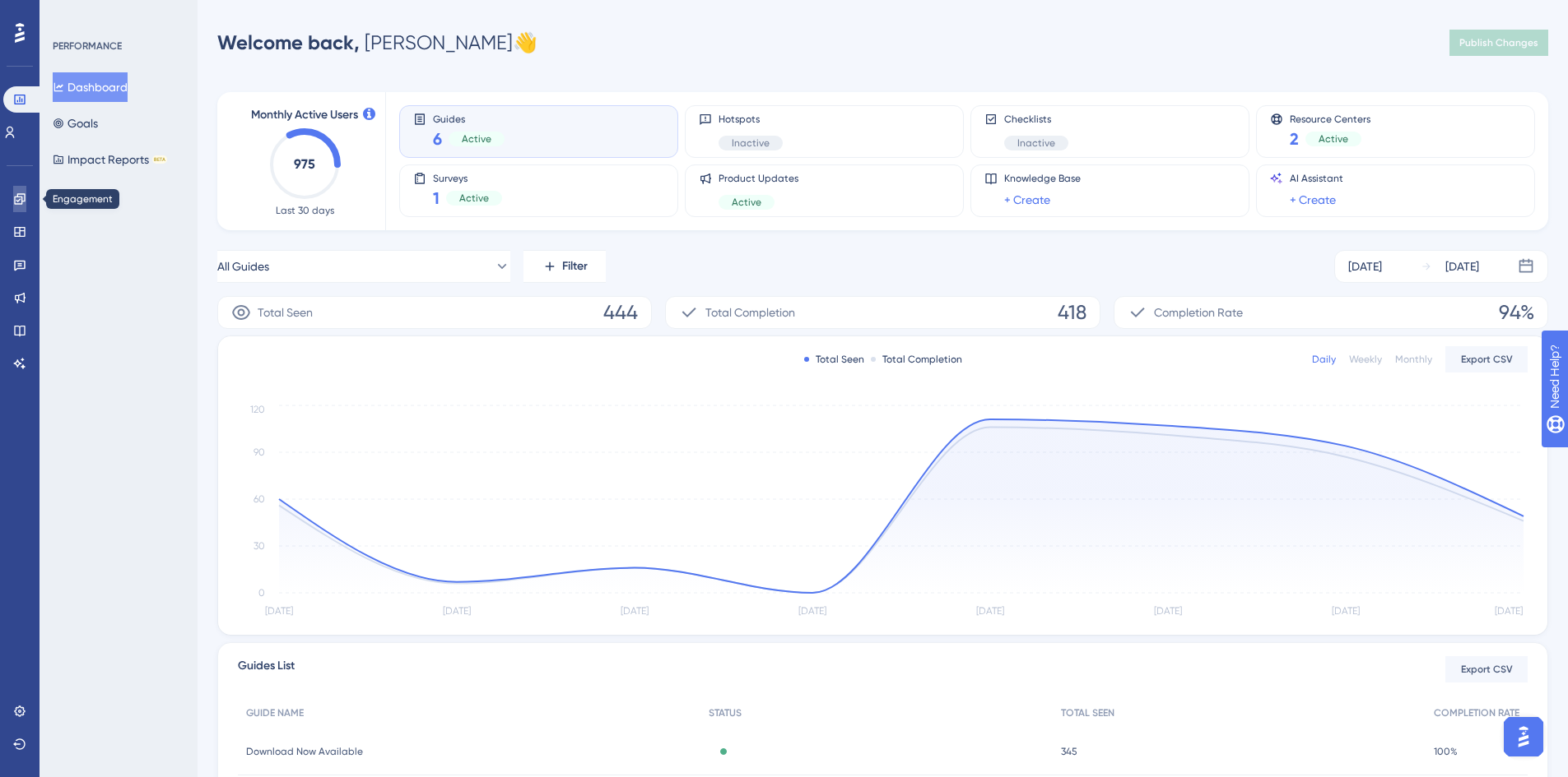
click at [15, 200] on icon at bounding box center [19, 198] width 10 height 10
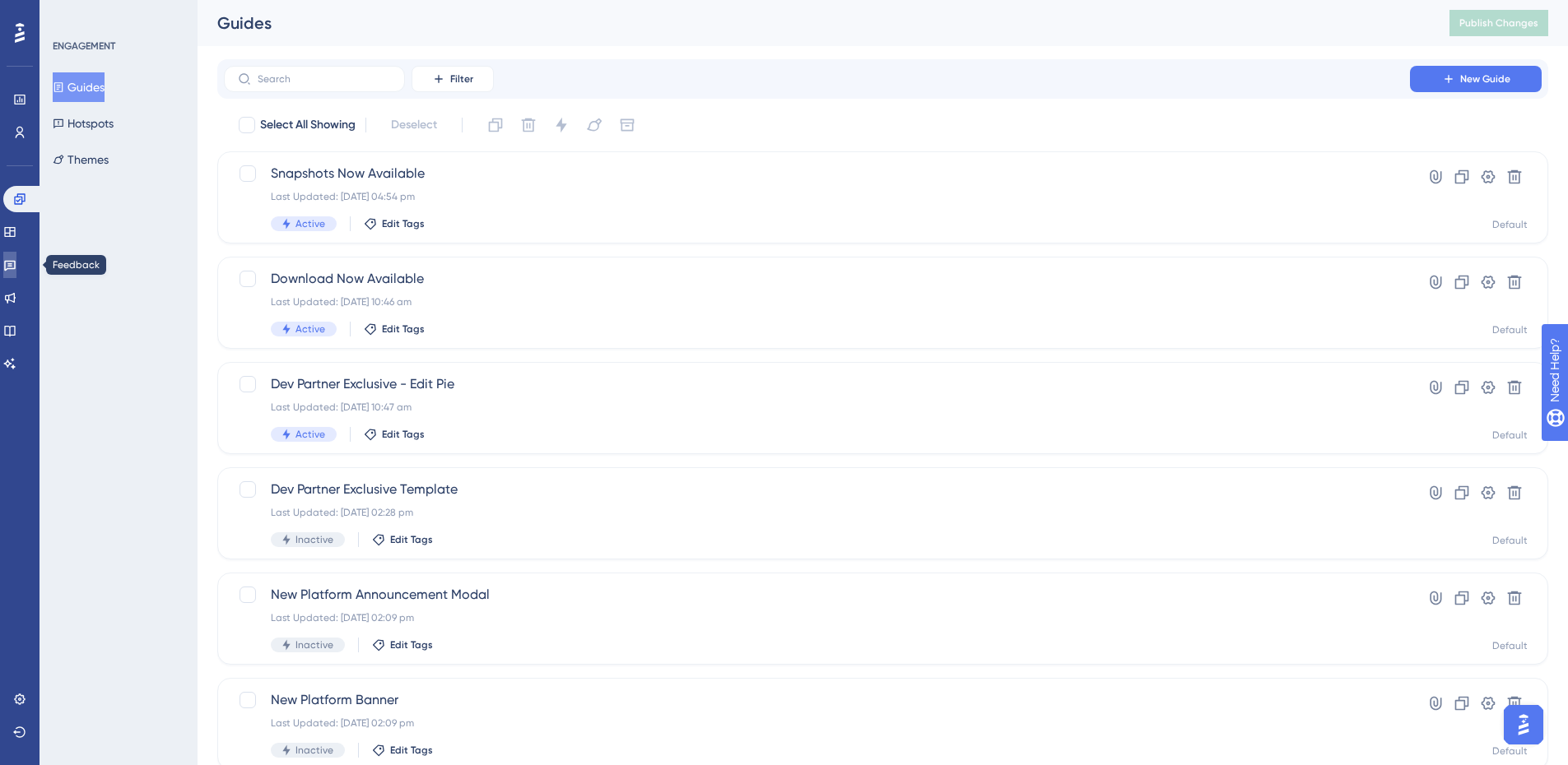
click at [16, 267] on icon at bounding box center [9, 265] width 13 height 13
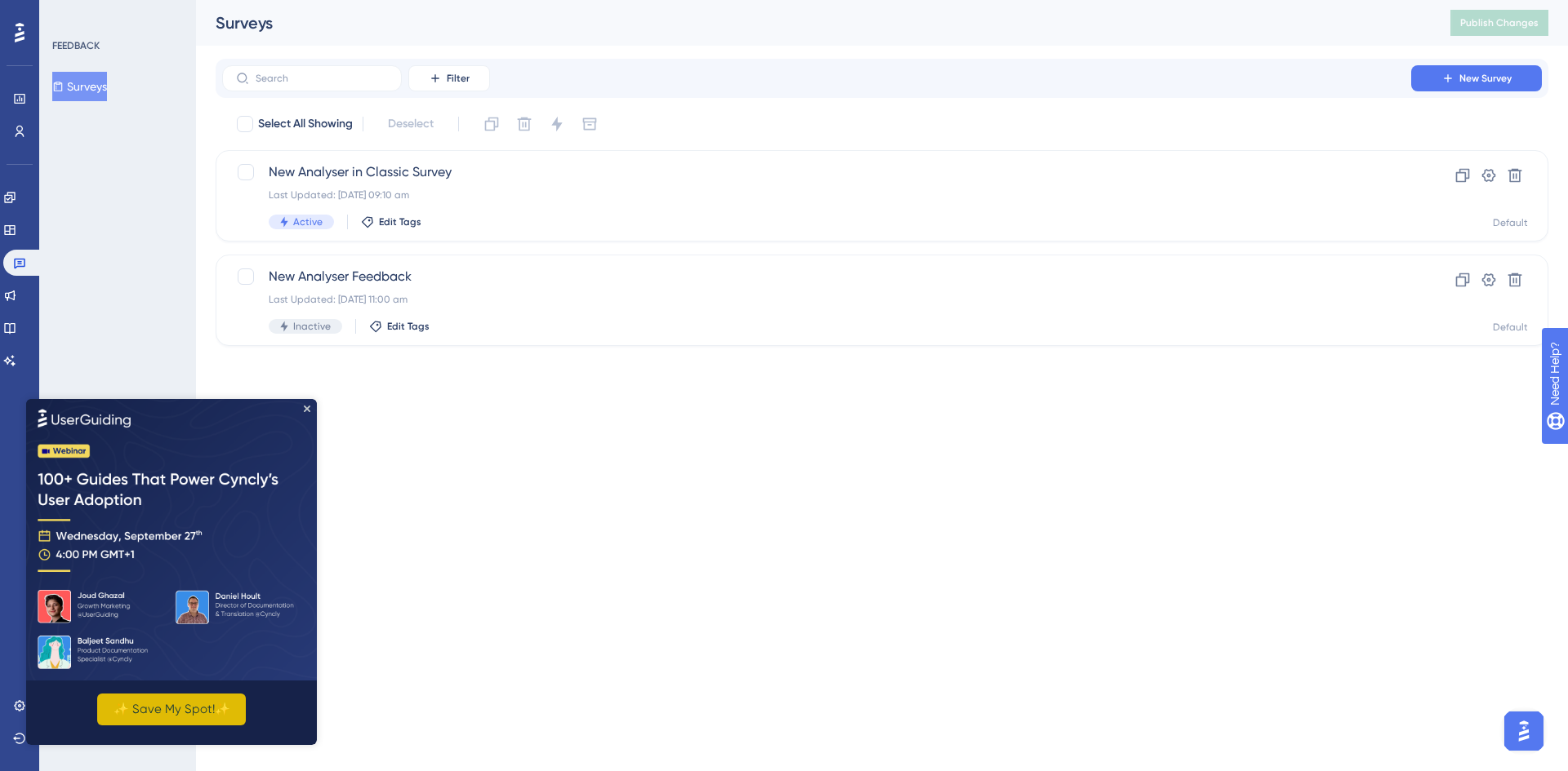
click at [189, 704] on button "✨ Save My Spot!✨" at bounding box center [171, 709] width 148 height 32
click at [306, 409] on icon "Close Preview" at bounding box center [306, 408] width 7 height 7
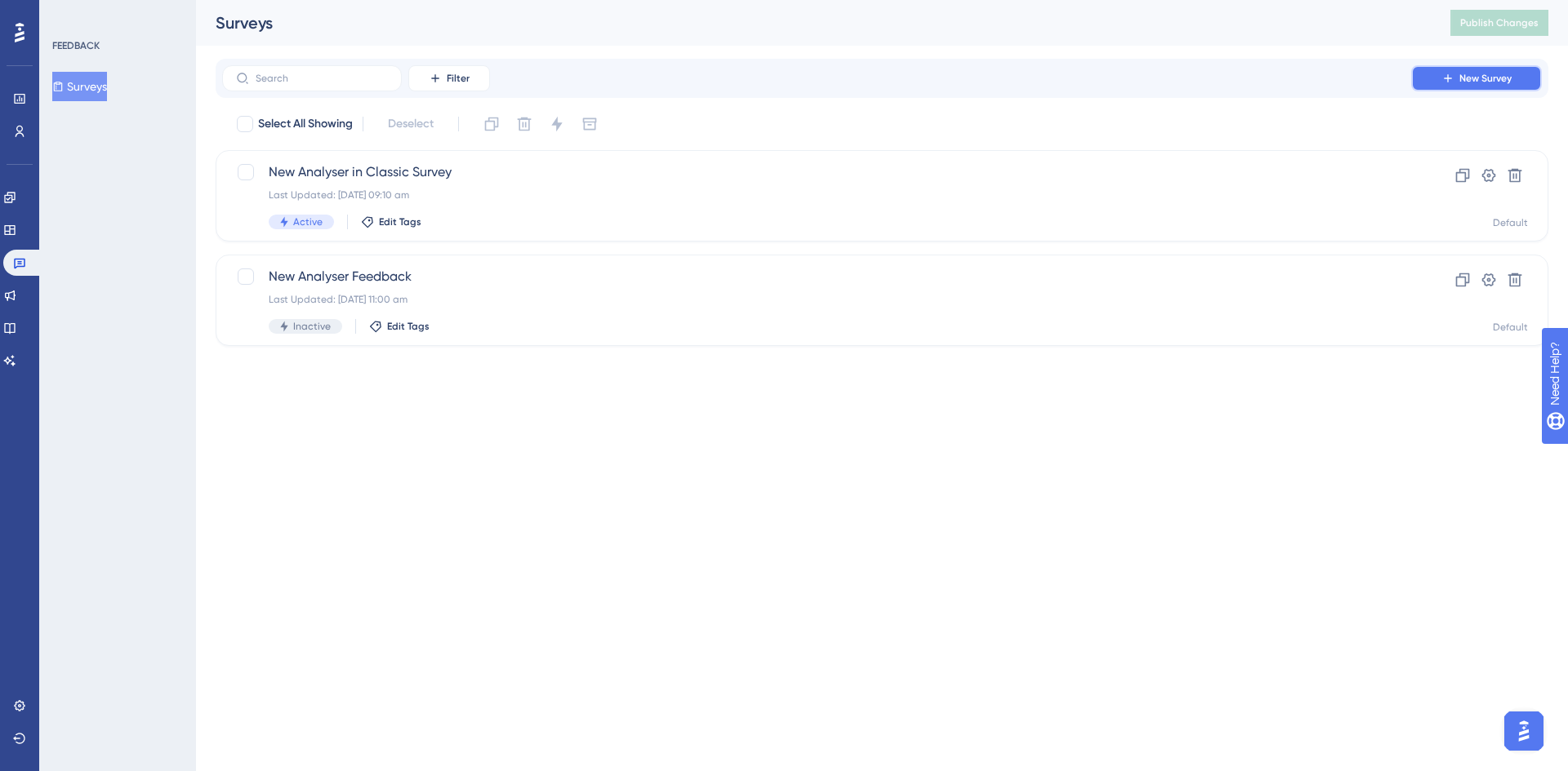
click at [1476, 84] on span "New Survey" at bounding box center [1485, 78] width 53 height 13
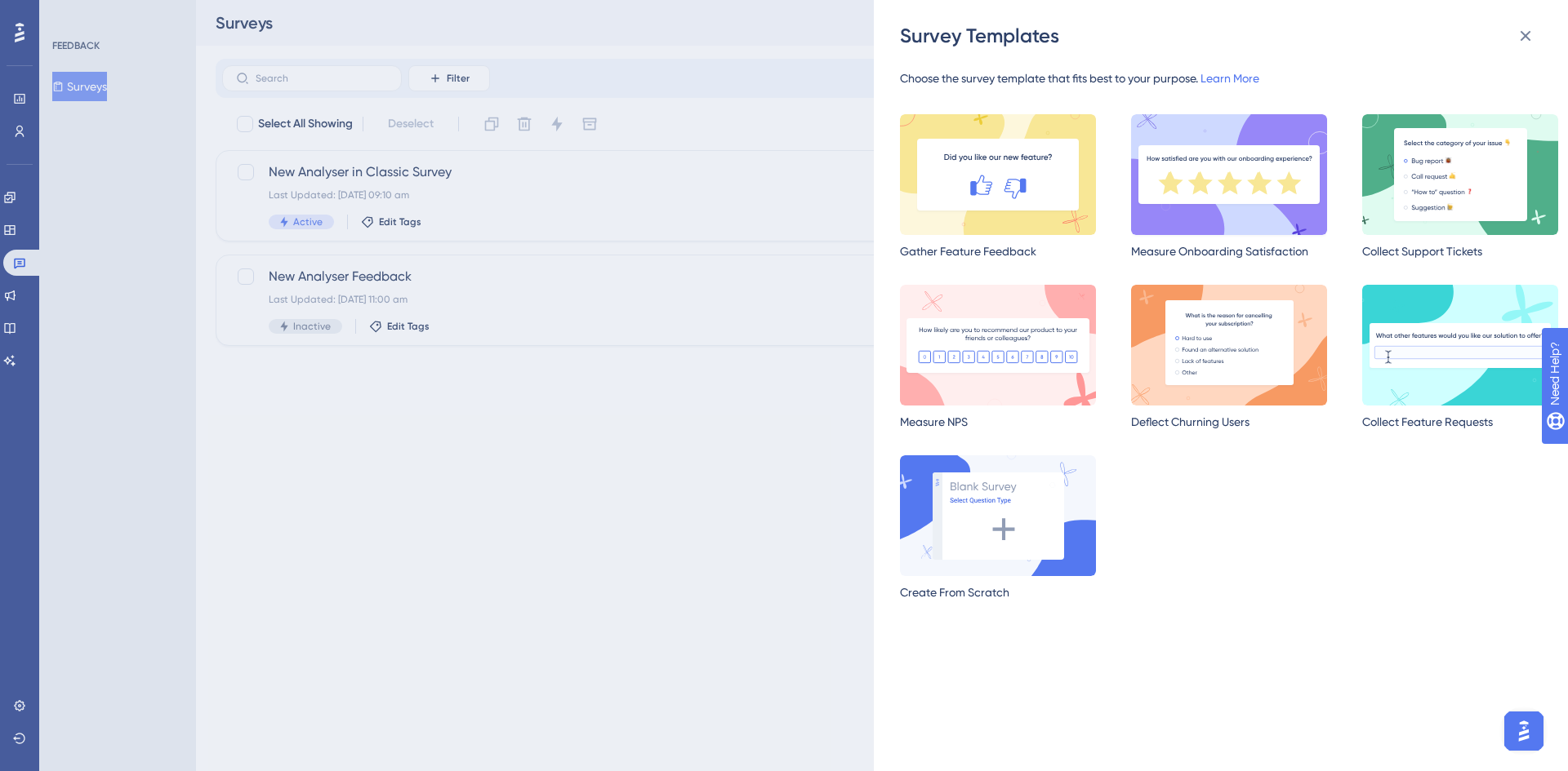
click at [1197, 208] on img at bounding box center [1229, 175] width 196 height 121
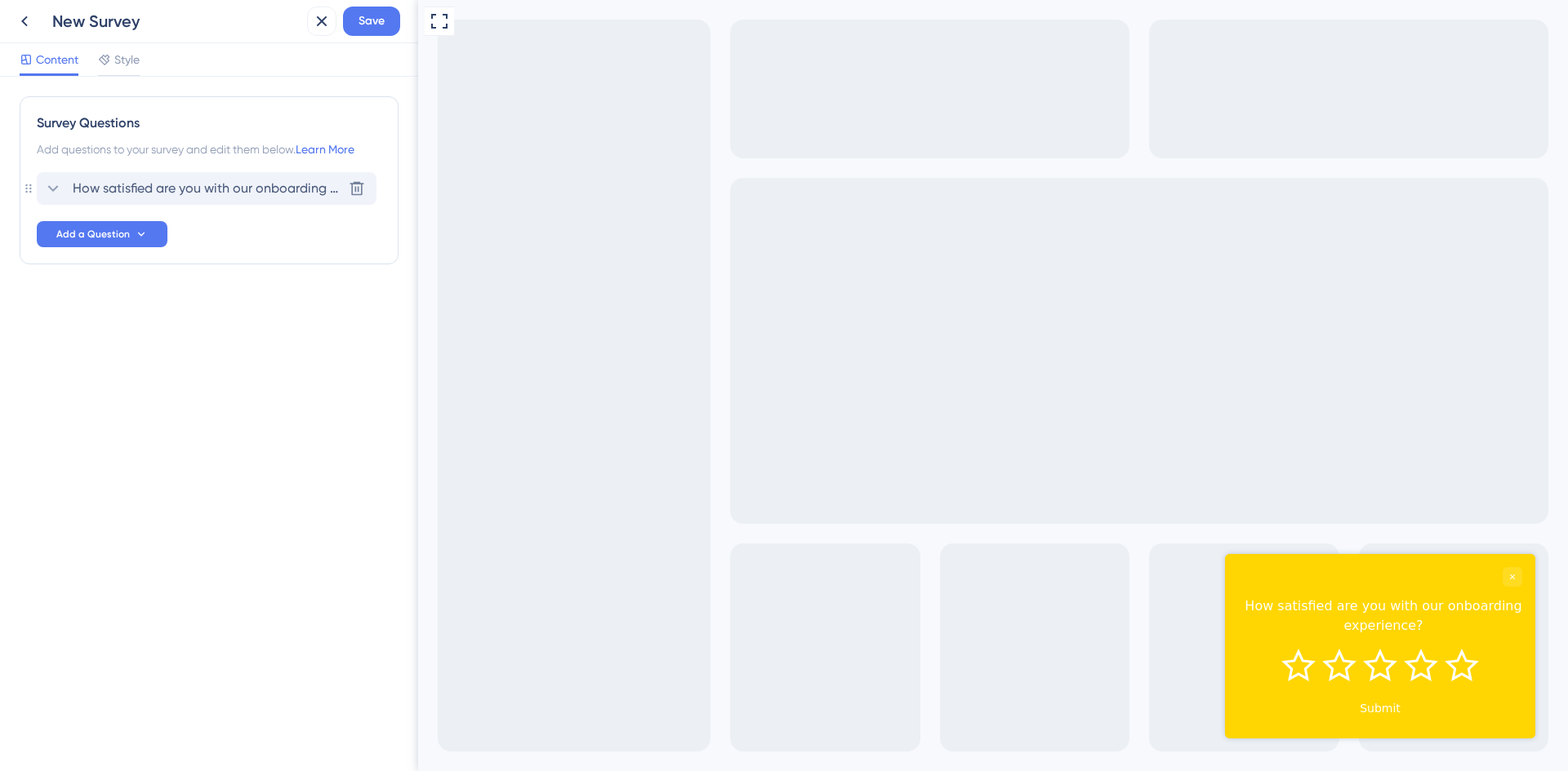
click at [224, 183] on span "How satisfied are you with our onboarding experience?" at bounding box center [207, 188] width 270 height 20
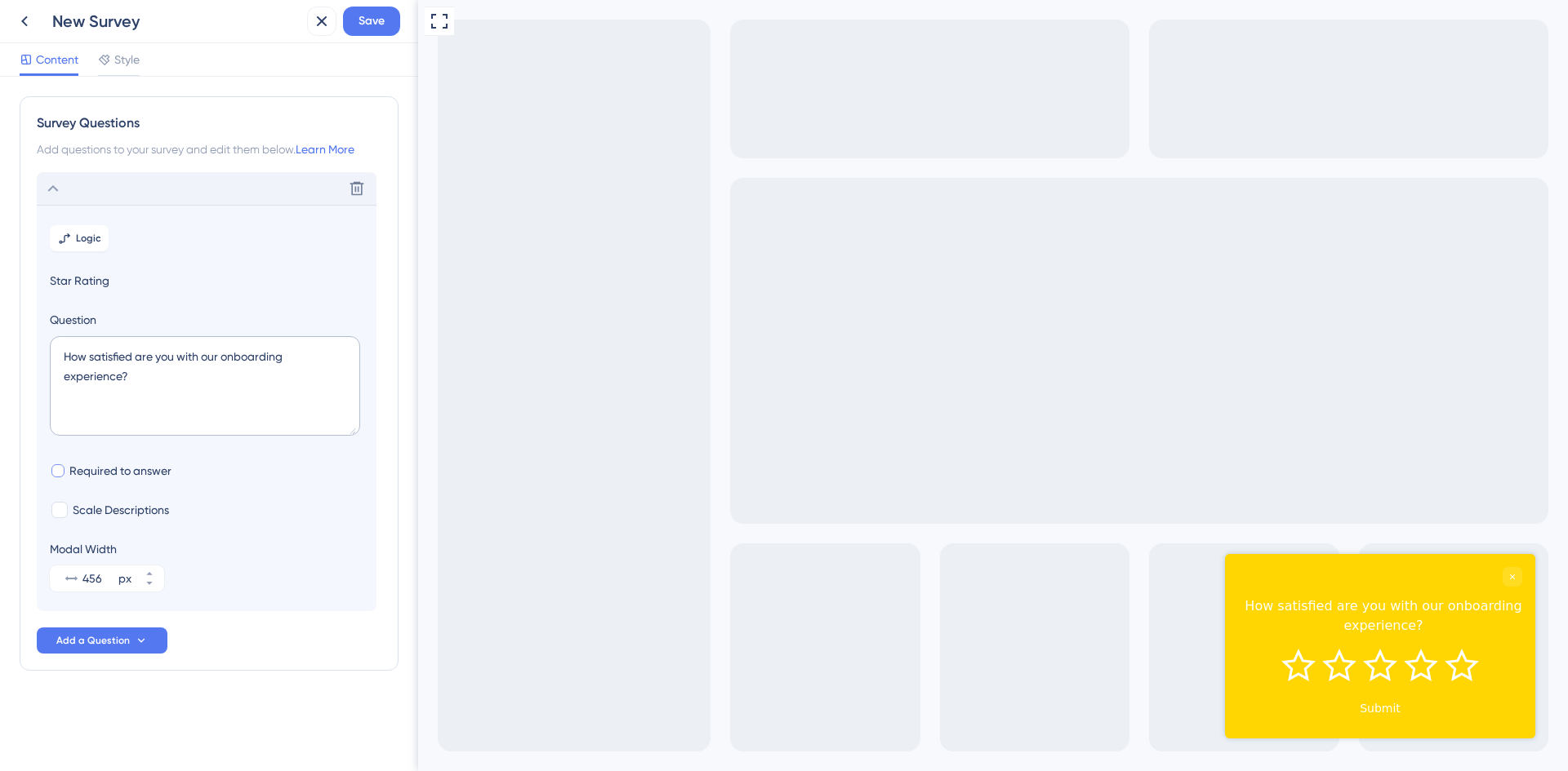
click at [122, 461] on span "Required to answer" at bounding box center [120, 470] width 102 height 20
checkbox input "true"
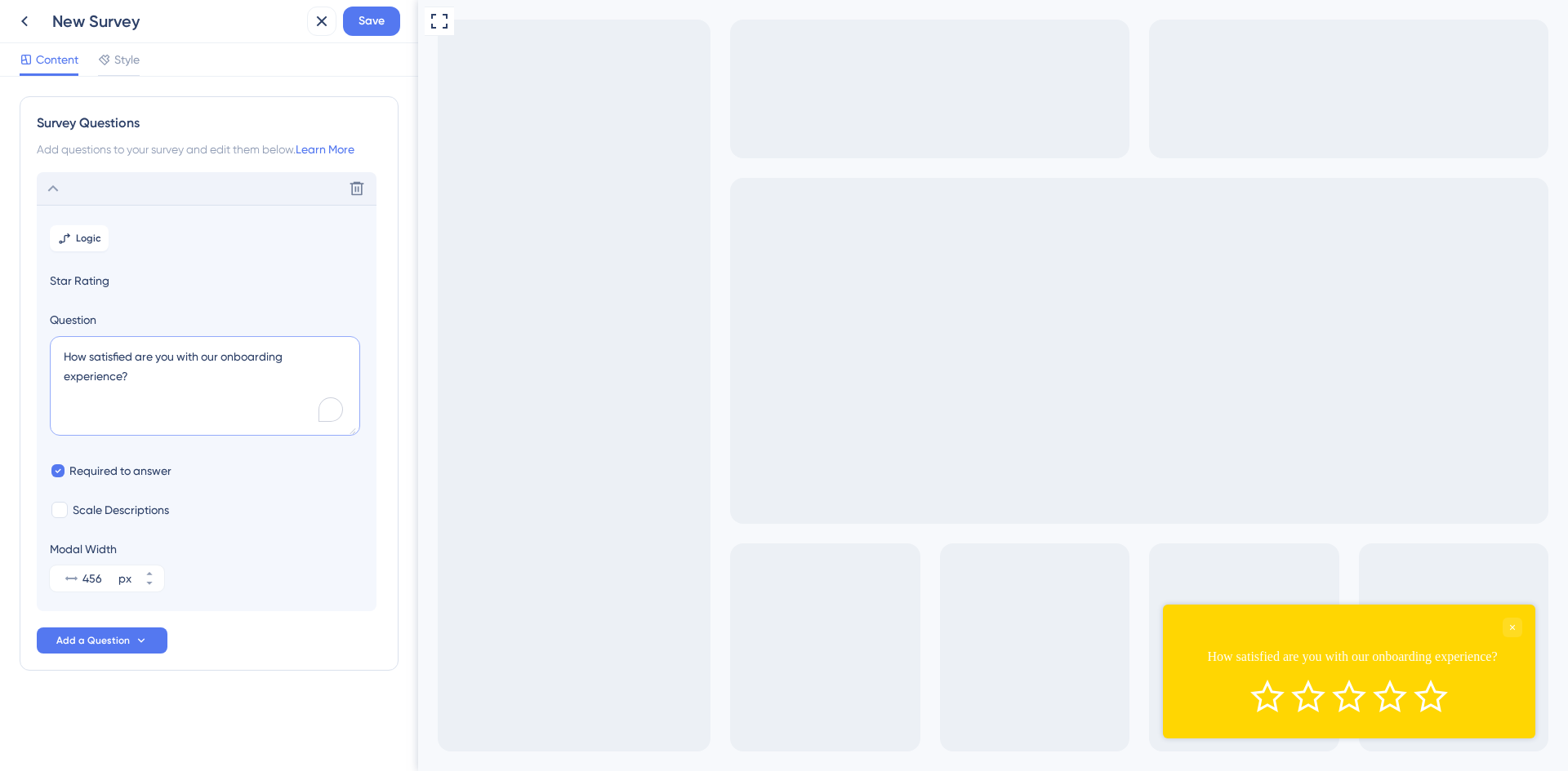
click at [268, 387] on textarea "How satisfied are you with our onboarding experience?" at bounding box center [205, 386] width 310 height 100
paste textarea "easy was it to get started"
type textarea "How easy was it to get started?"
click at [109, 509] on span "Scale Descriptions" at bounding box center [120, 510] width 97 height 20
checkbox input "true"
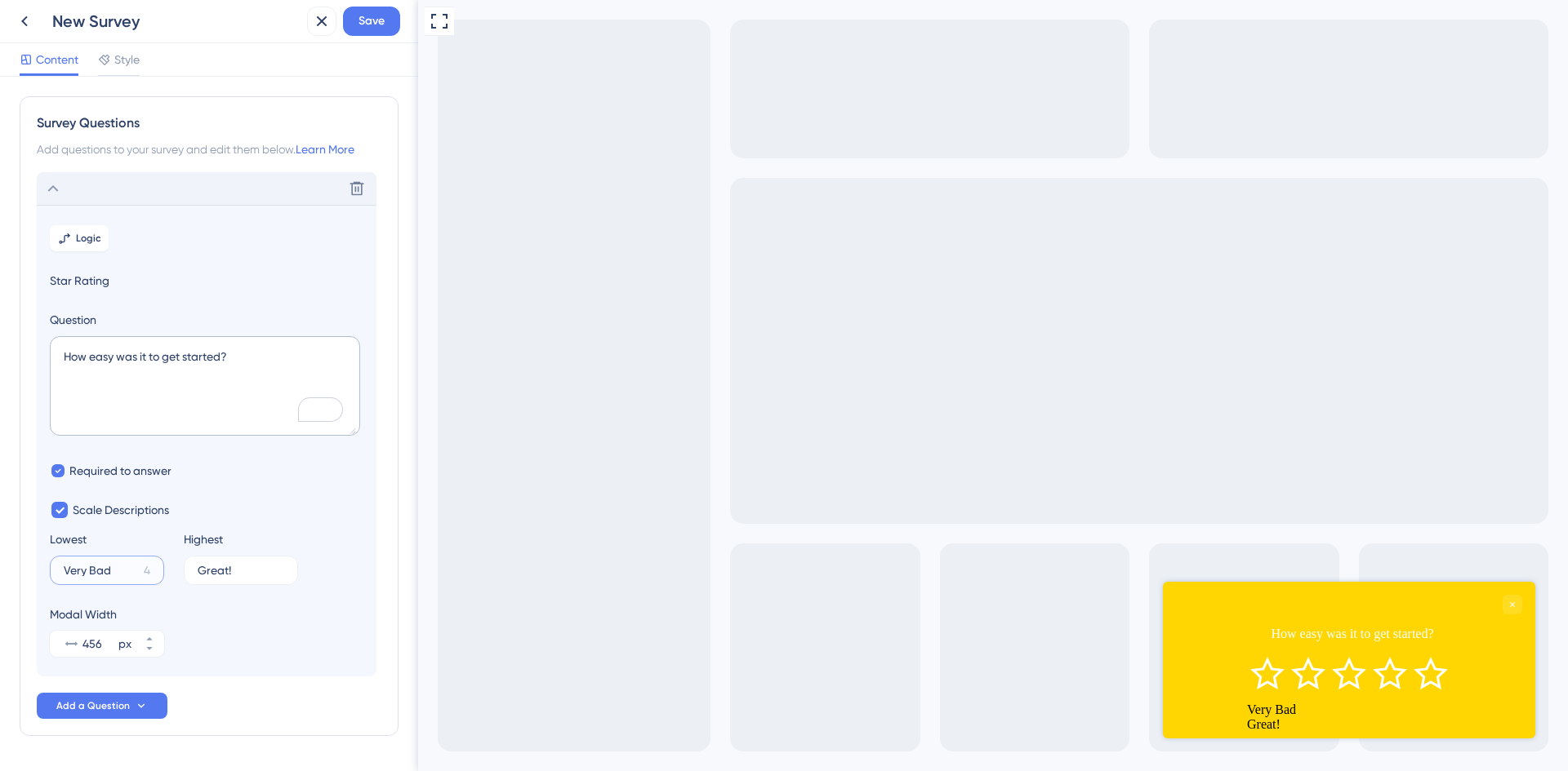
drag, startPoint x: 116, startPoint y: 575, endPoint x: 53, endPoint y: 573, distance: 63.0
click at [53, 573] on label "Very Bad 4" at bounding box center [107, 570] width 115 height 29
click at [64, 573] on input "Very Bad" at bounding box center [101, 570] width 73 height 11
type input "Difficult"
drag, startPoint x: 239, startPoint y: 570, endPoint x: 103, endPoint y: 566, distance: 136.1
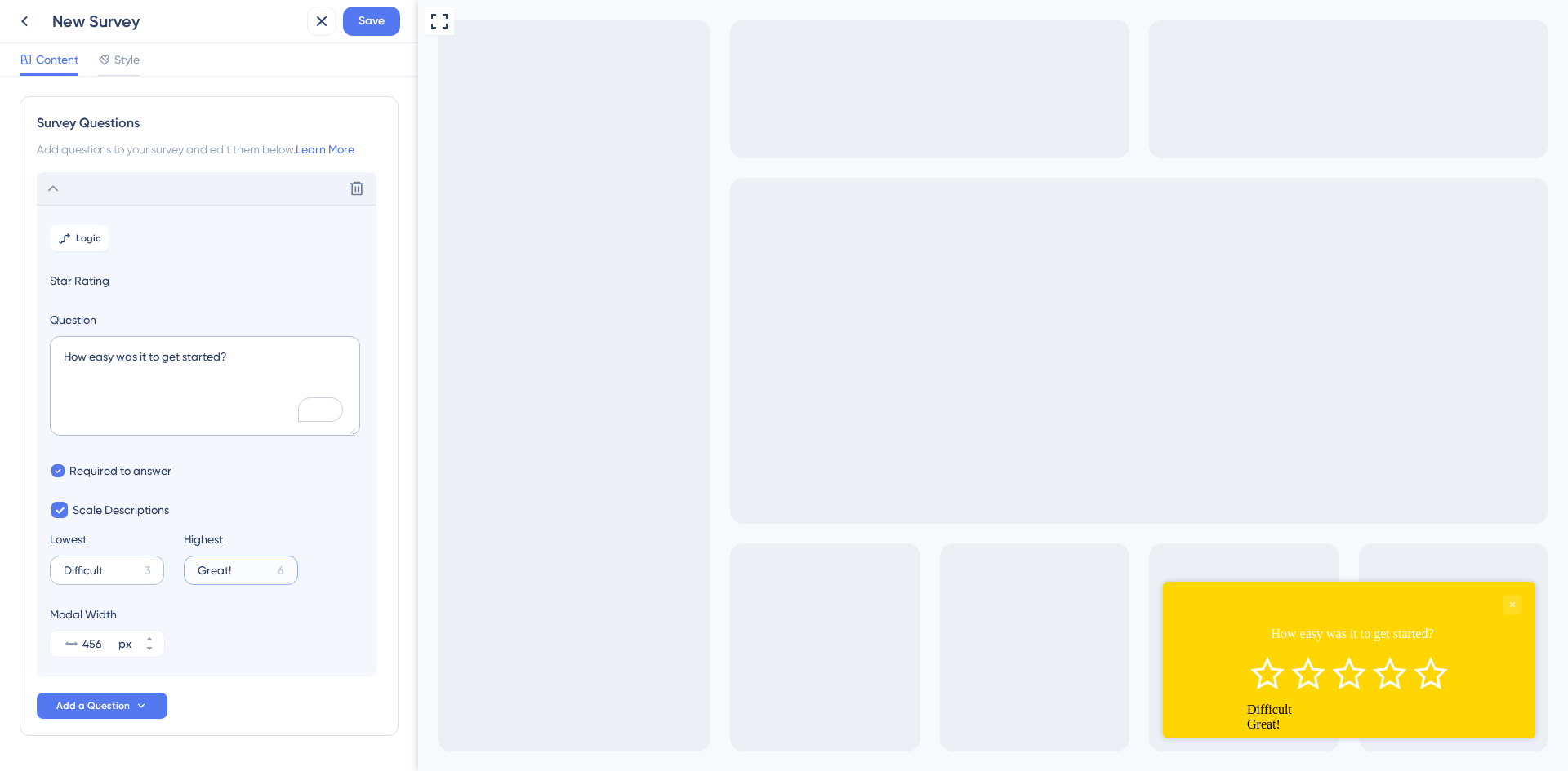
click at [103, 566] on div "Lowest Difficult 3 Highest Great! 6" at bounding box center [207, 557] width 314 height 55
type input "Very Easy"
click at [143, 702] on icon at bounding box center [141, 706] width 13 height 13
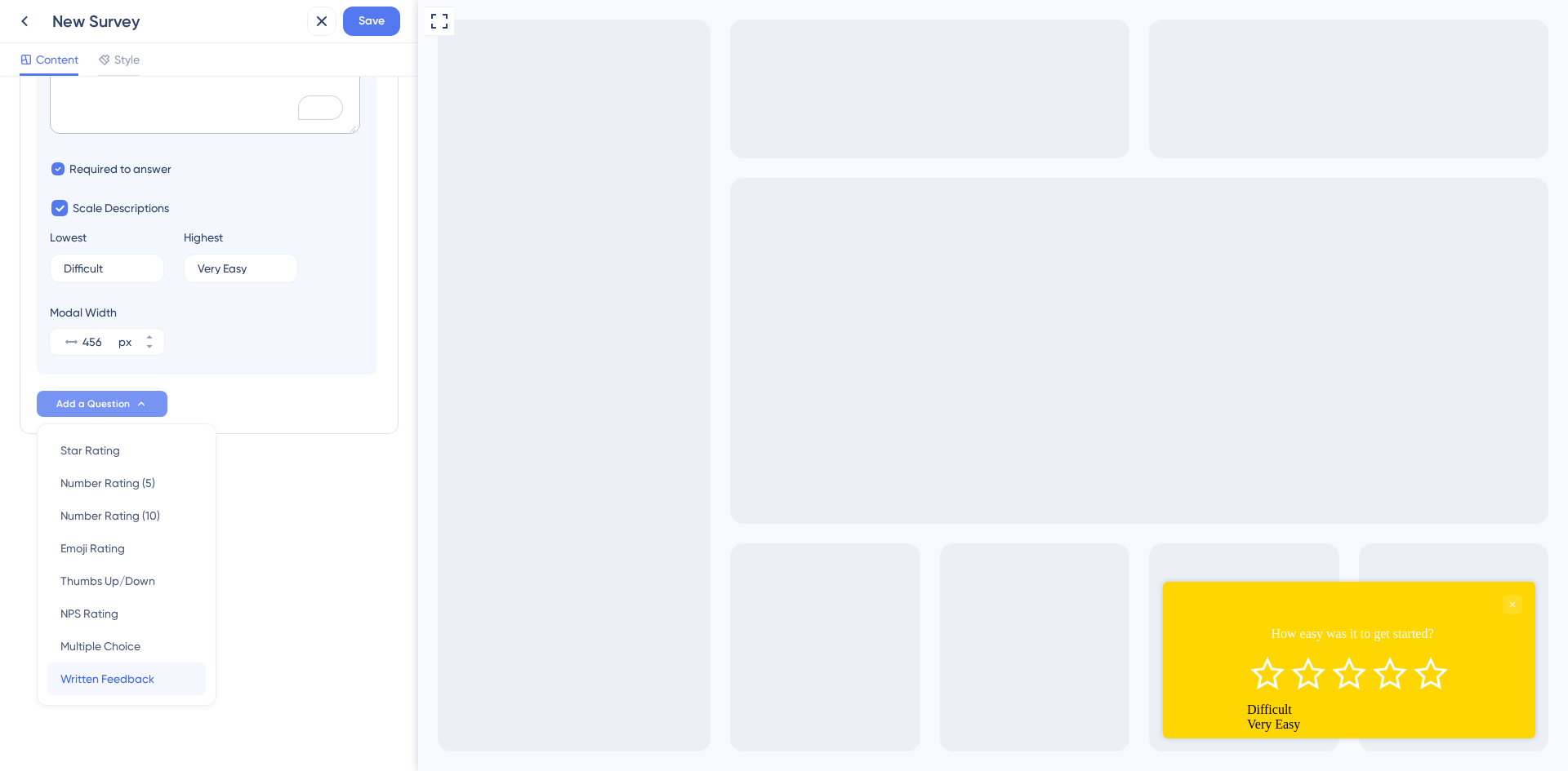
click at [137, 677] on span "Written Feedback" at bounding box center [107, 679] width 94 height 20
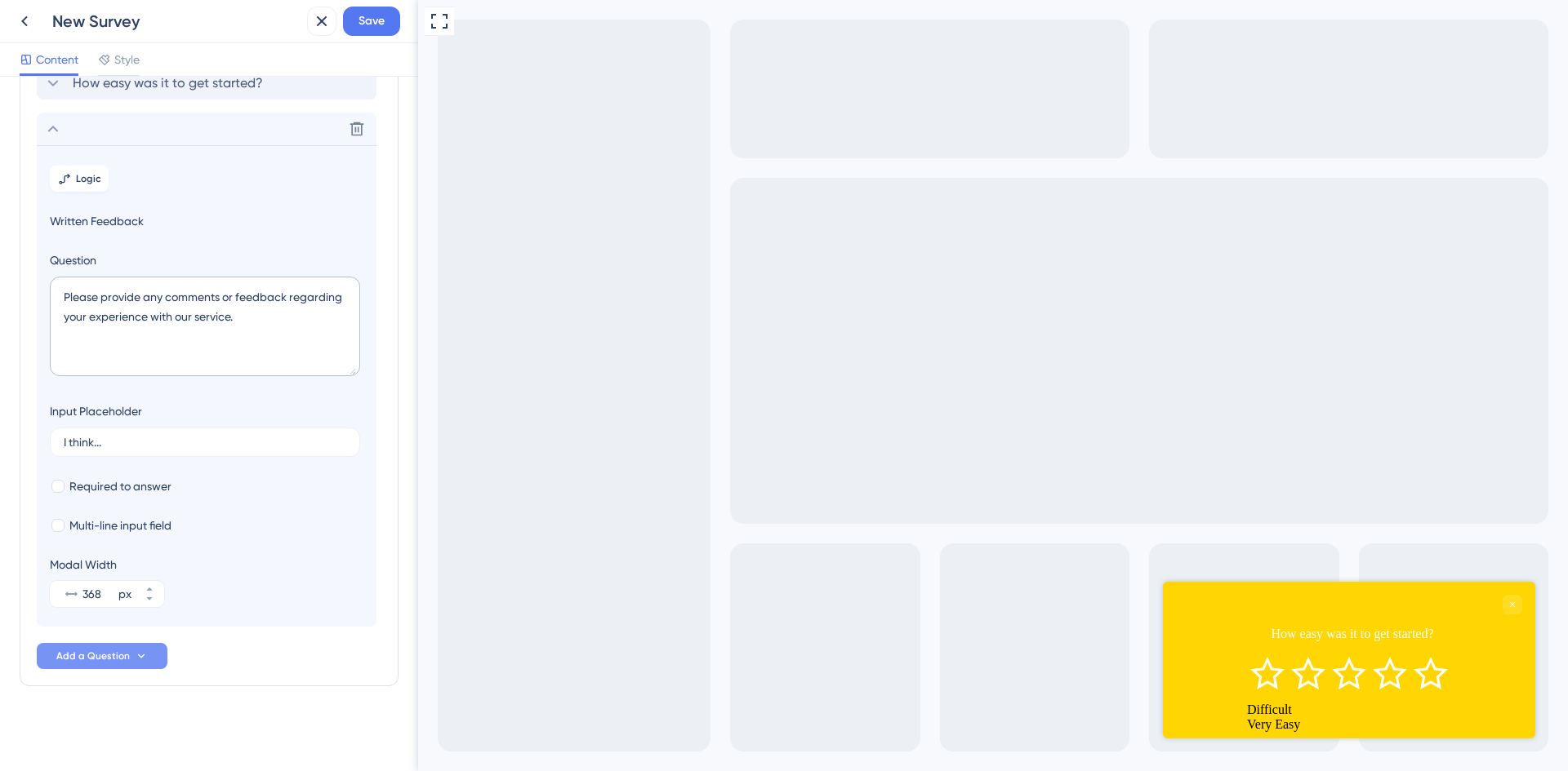
scroll to position [105, 0]
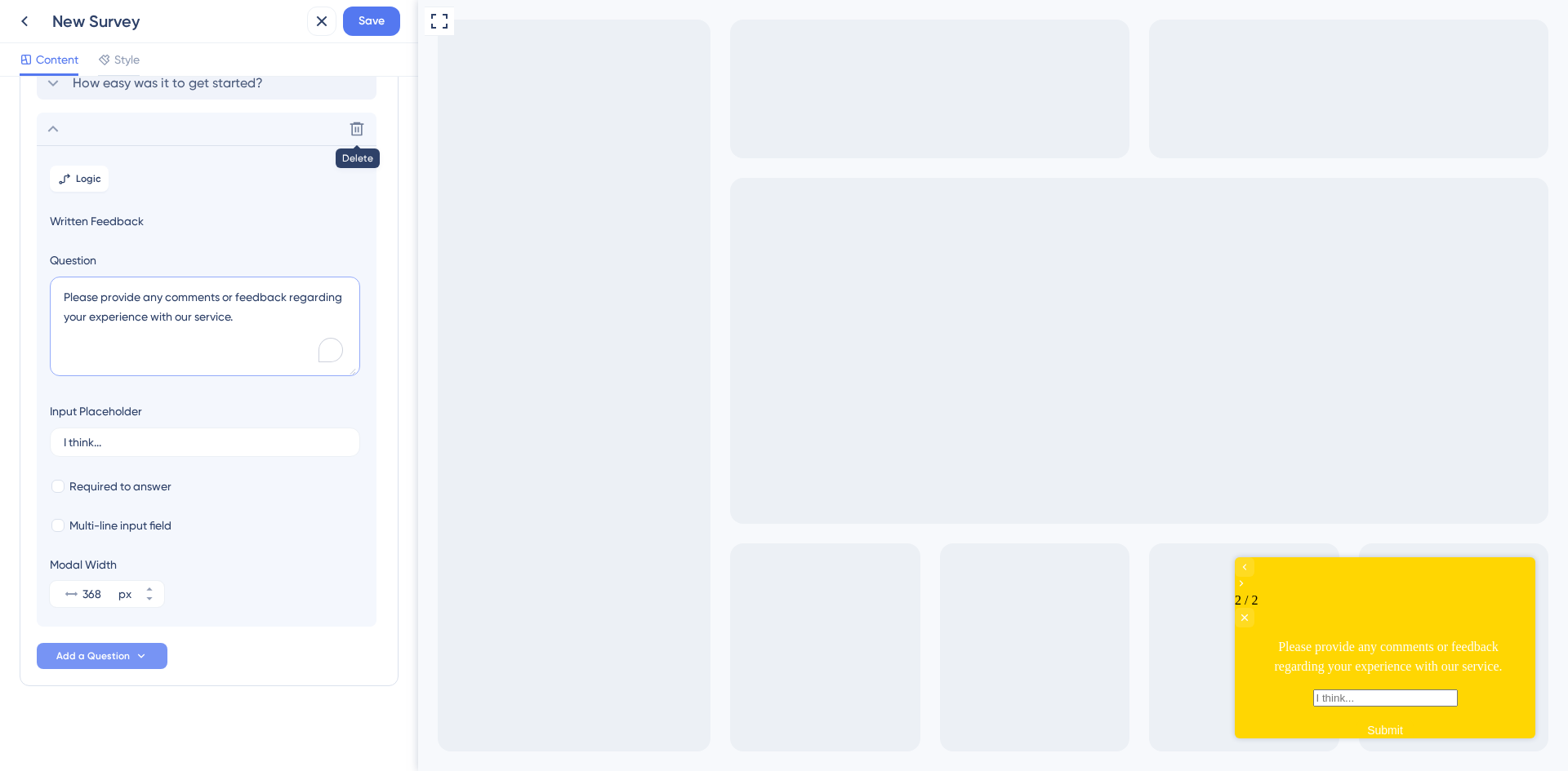
drag, startPoint x: 253, startPoint y: 321, endPoint x: 0, endPoint y: 295, distance: 254.3
click at [0, 295] on div "Survey Questions Add questions to your survey and edit them below. Learn More H…" at bounding box center [209, 424] width 418 height 695
paste textarea "Thanks for your feedback! What’s worked well for you?"
click at [199, 299] on textarea "Thanks for your feedback! What’s worked well for you?" at bounding box center [205, 327] width 310 height 100
type textarea "Thanks for your feedback! What’s worked well for you?"
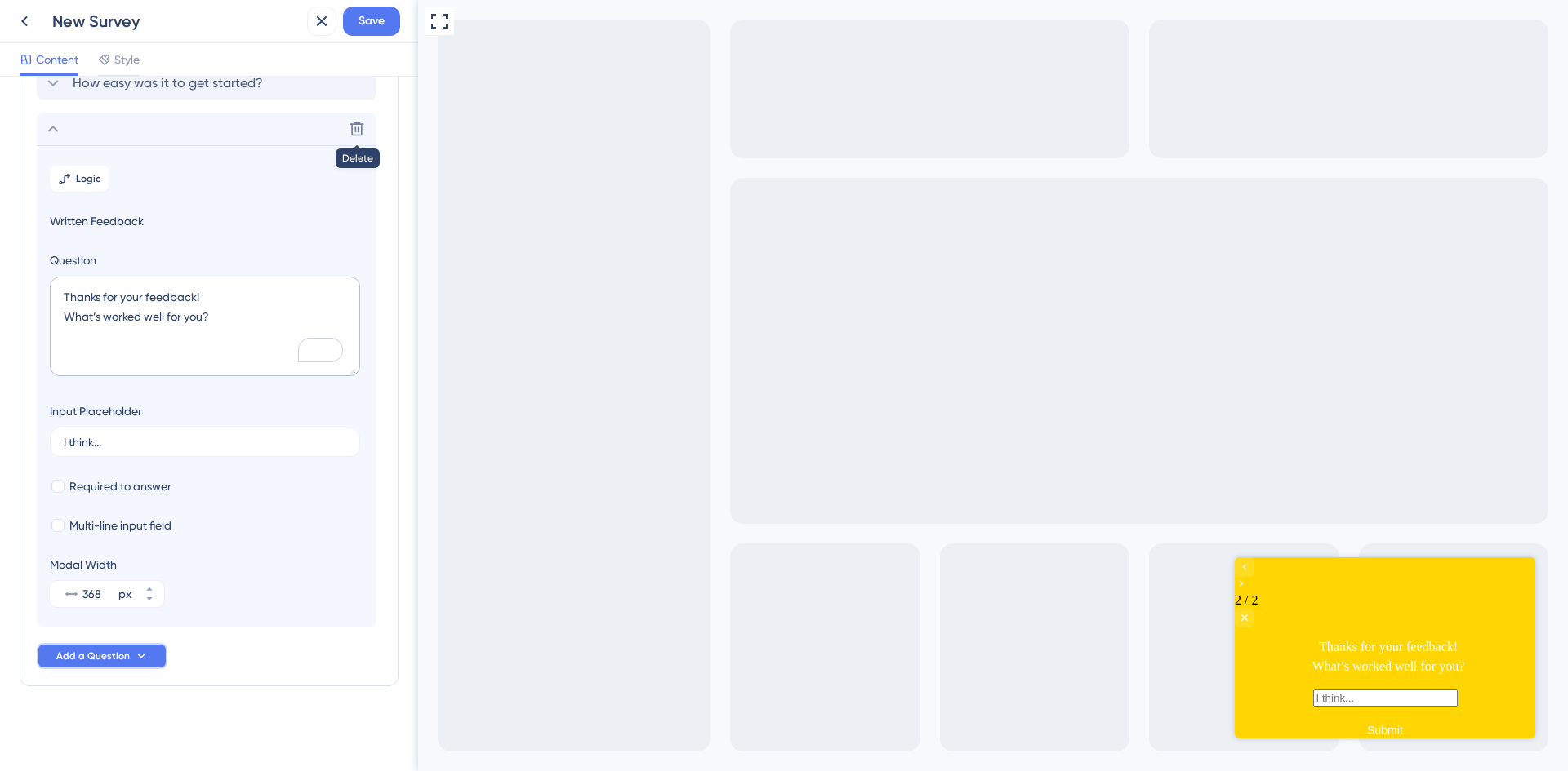
click at [147, 658] on button "Add a Question" at bounding box center [101, 656] width 131 height 26
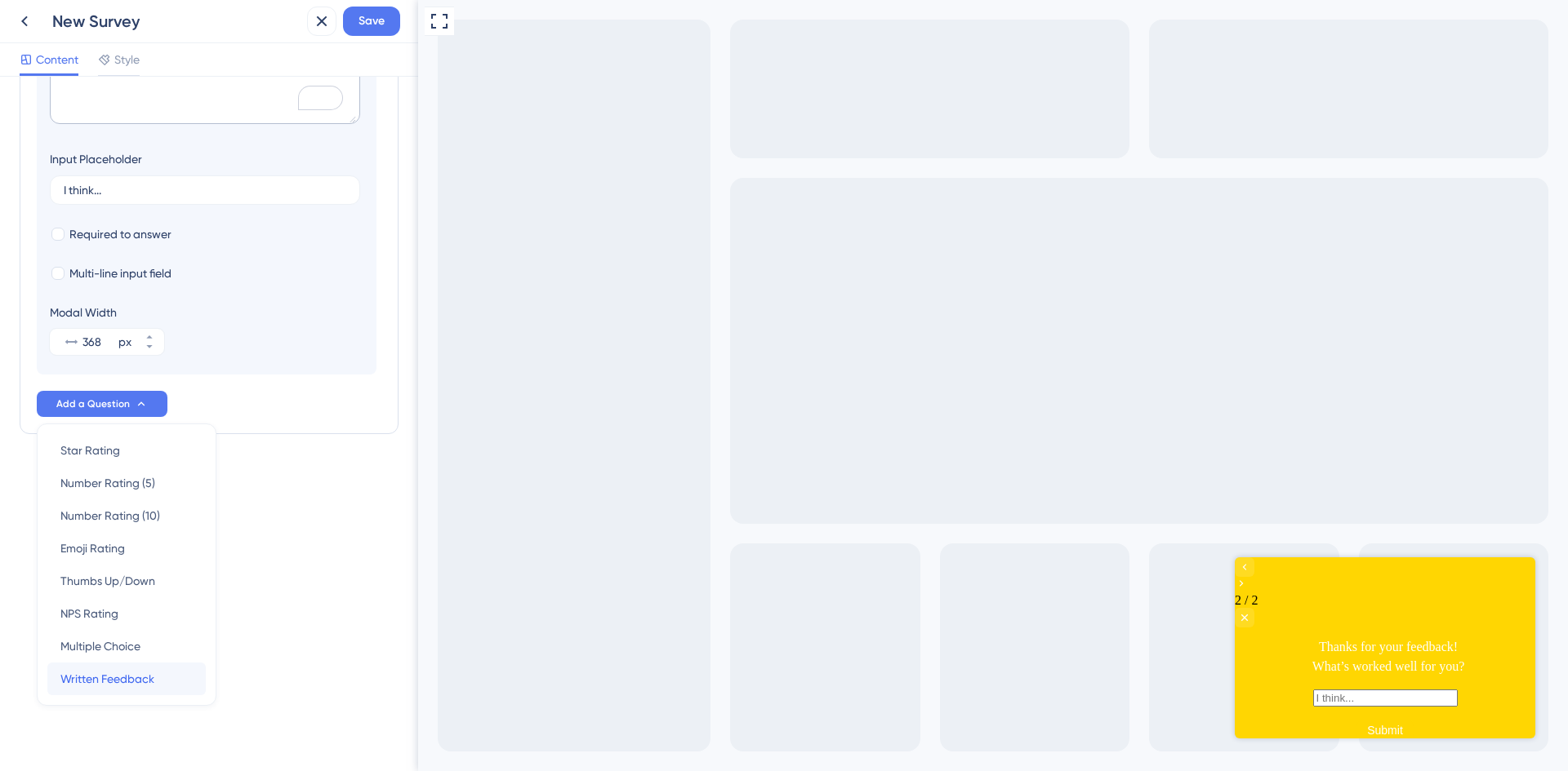
click at [135, 677] on span "Written Feedback" at bounding box center [107, 679] width 94 height 20
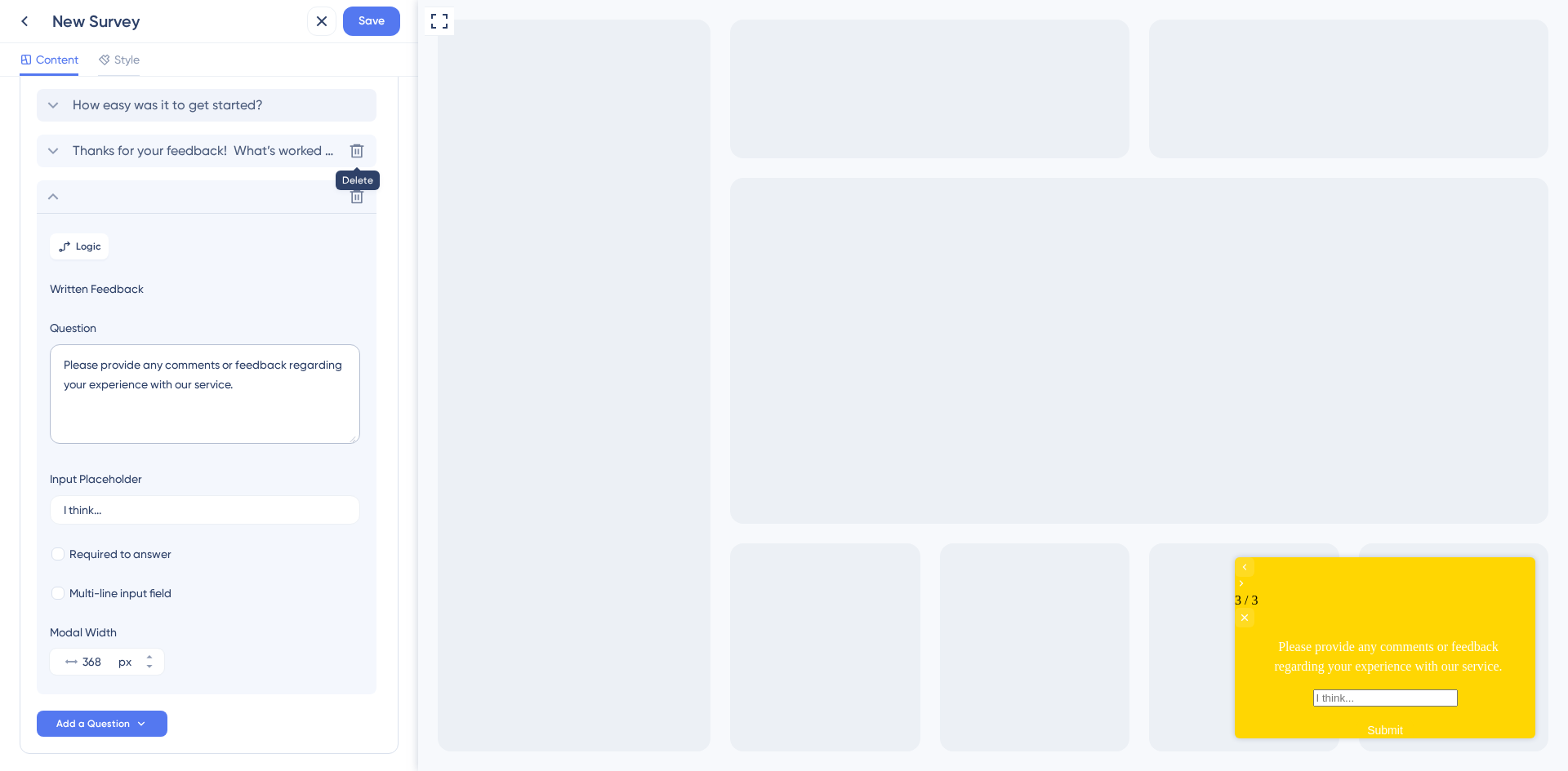
scroll to position [0, 0]
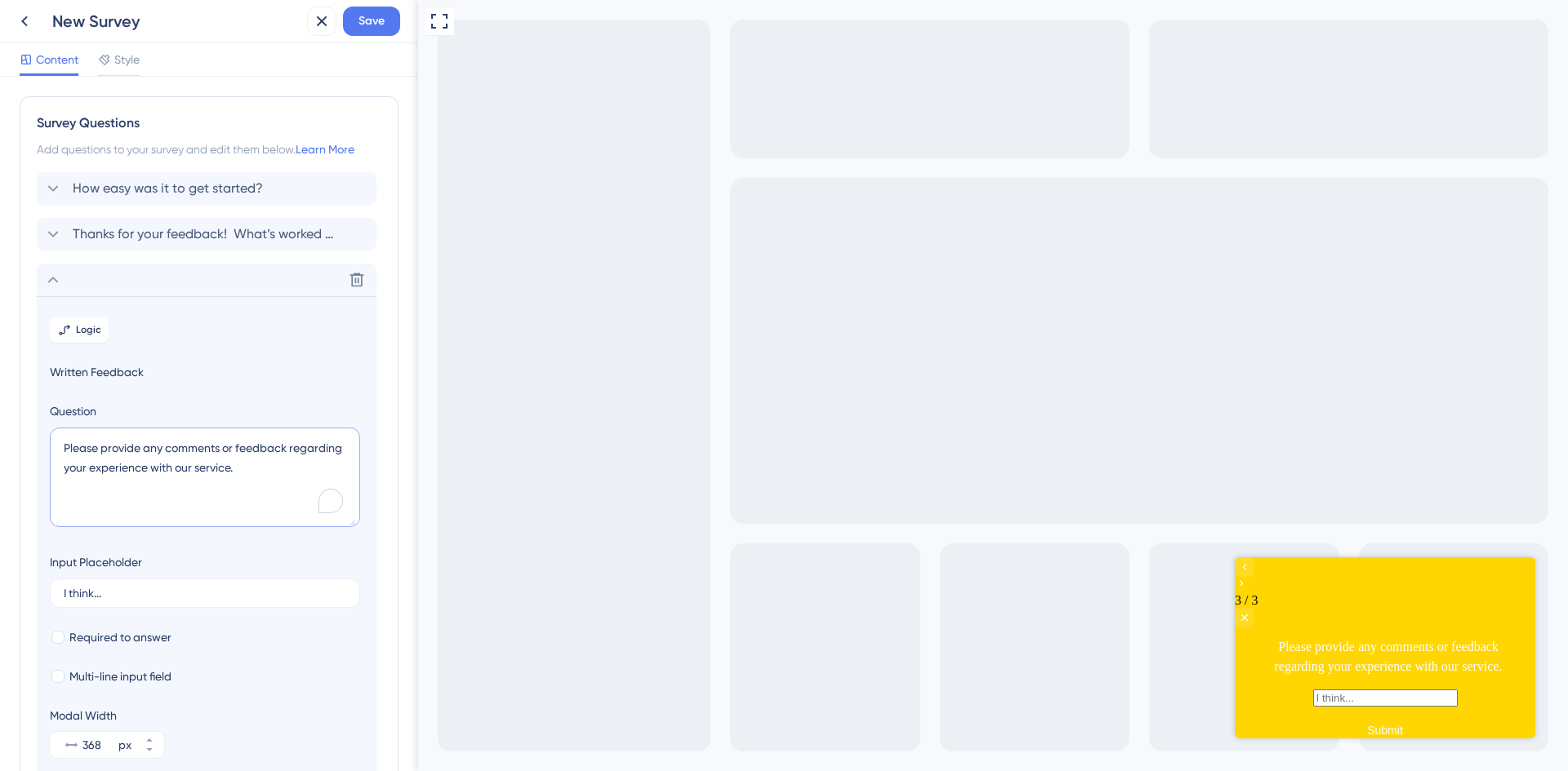
drag, startPoint x: 261, startPoint y: 475, endPoint x: 20, endPoint y: 444, distance: 243.0
click at [23, 443] on div "Survey Questions Add questions to your survey and edit them below. Learn More H…" at bounding box center [209, 467] width 379 height 741
paste textarea "Thanks for your feedback"
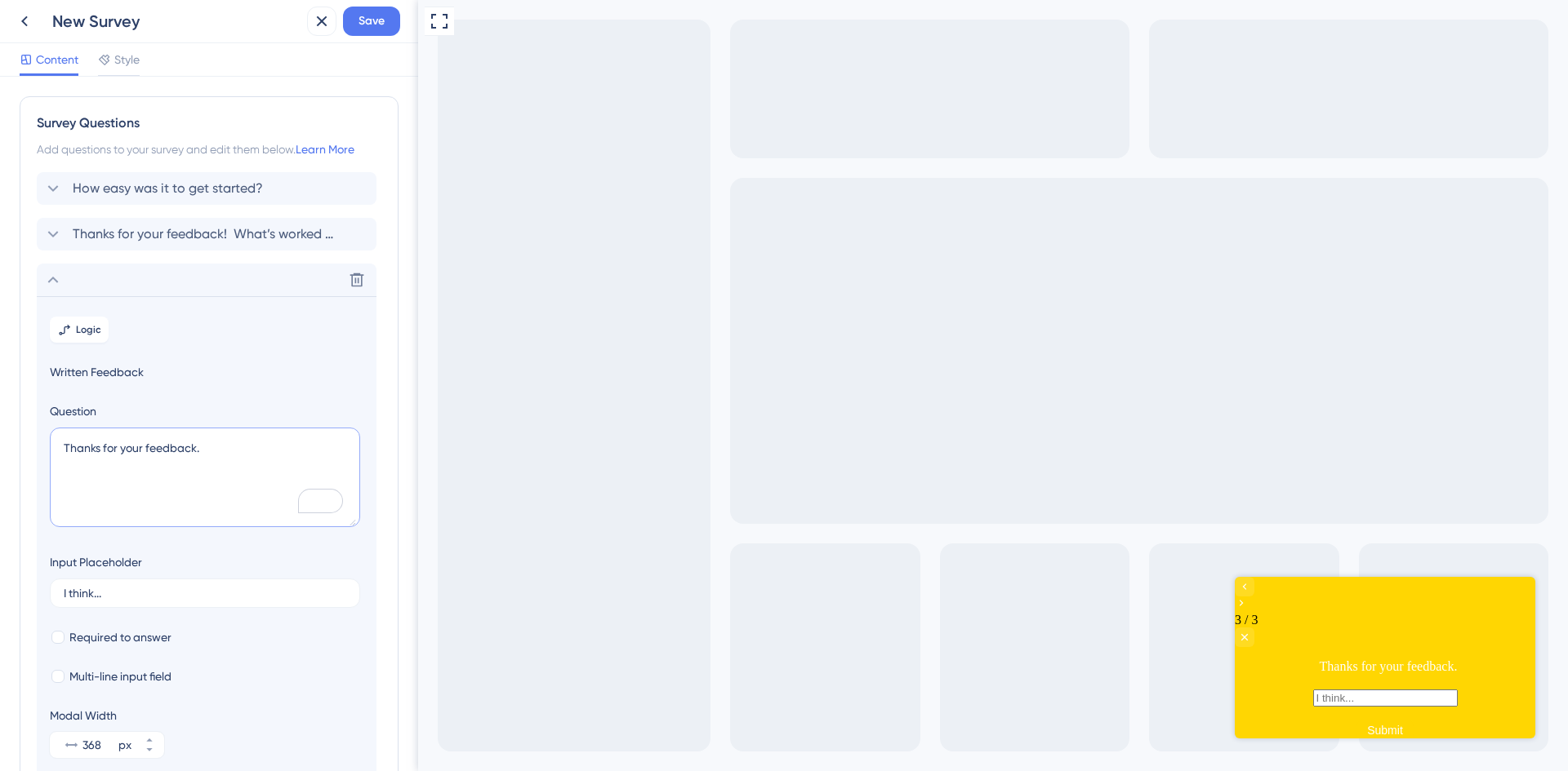
paste textarea "What could we improve?"
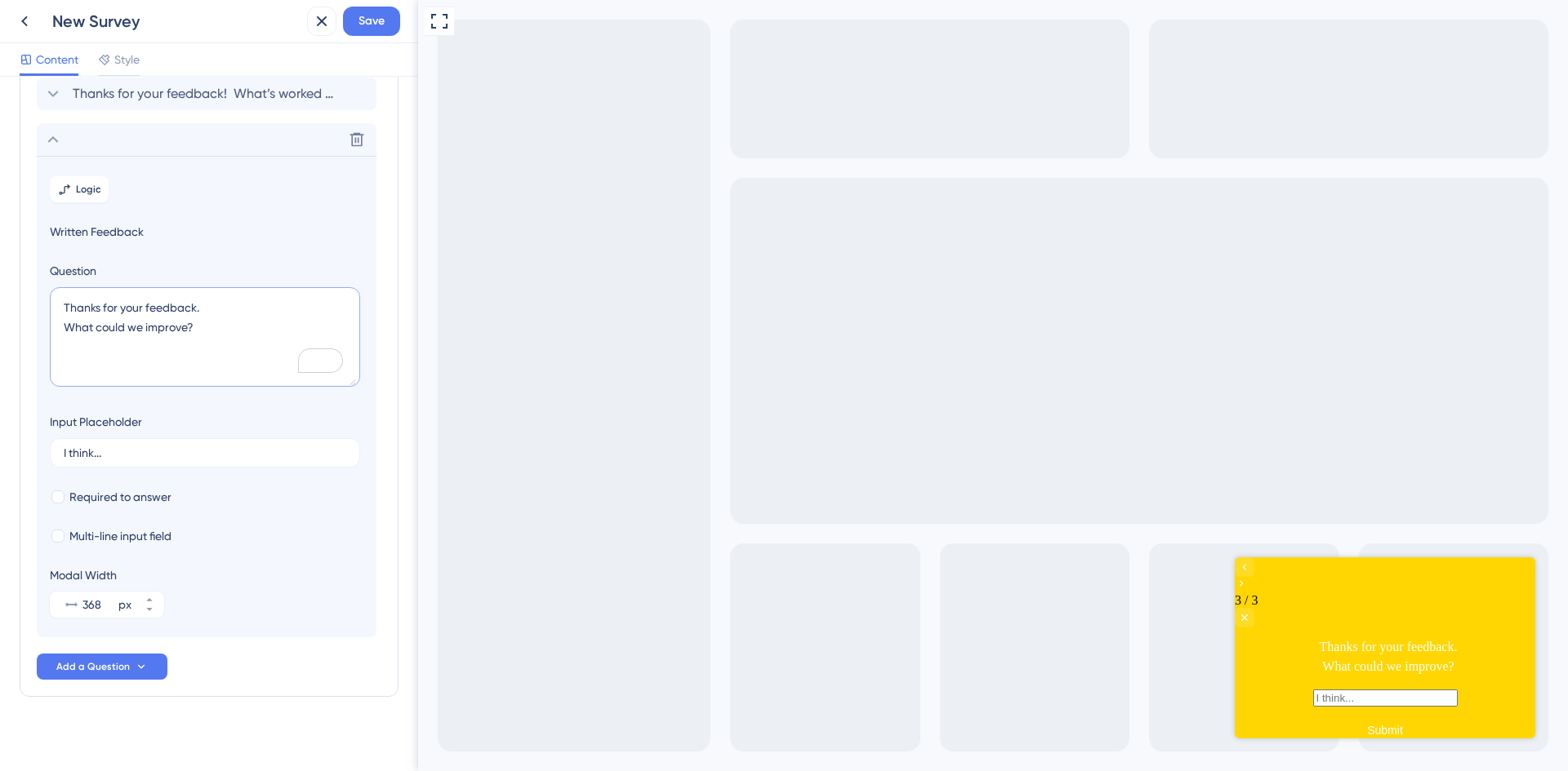
scroll to position [151, 0]
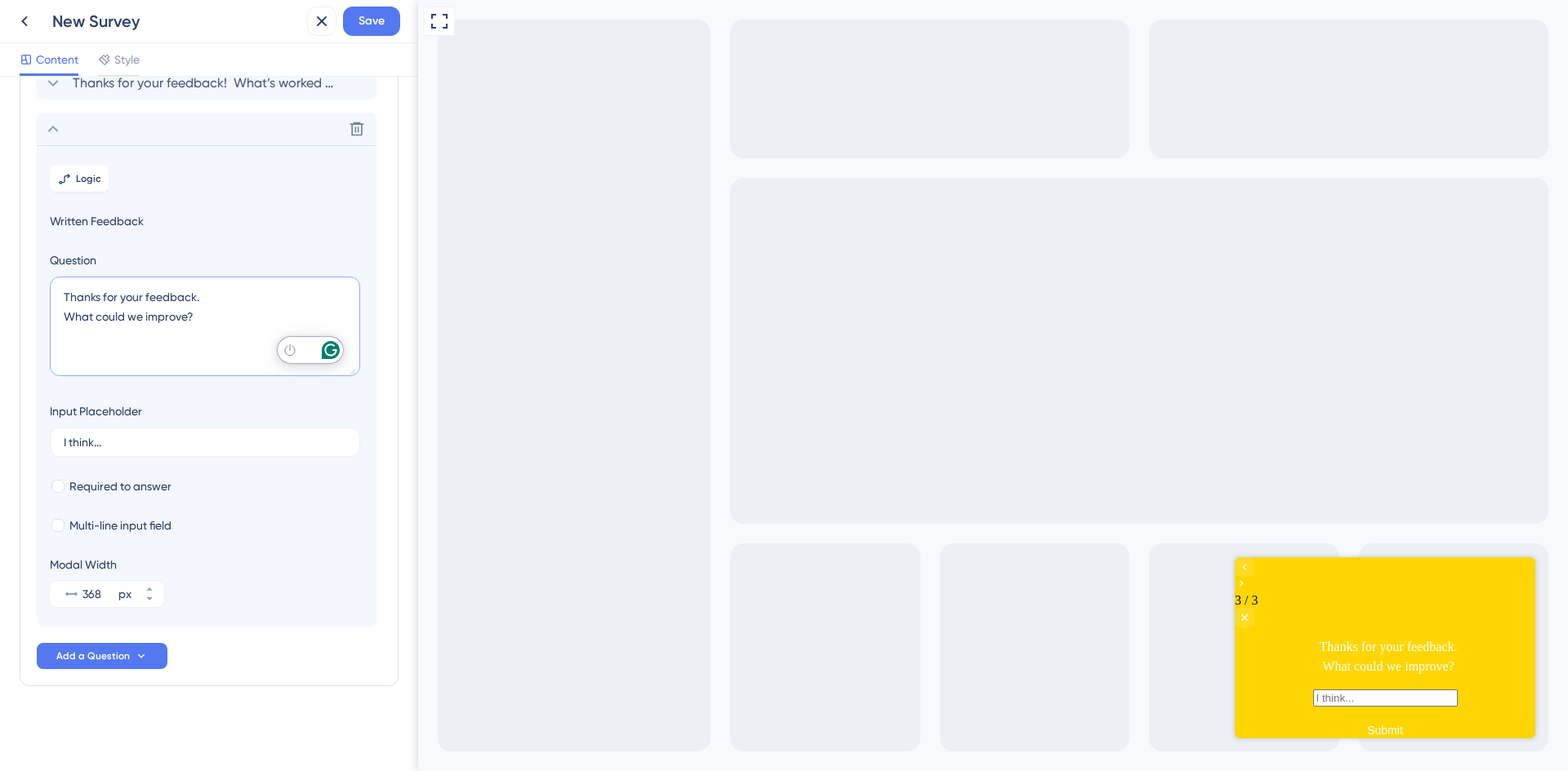
type textarea "Thanks for your feedback. What could we improve?"
click at [153, 662] on button "Add a Question" at bounding box center [101, 656] width 131 height 26
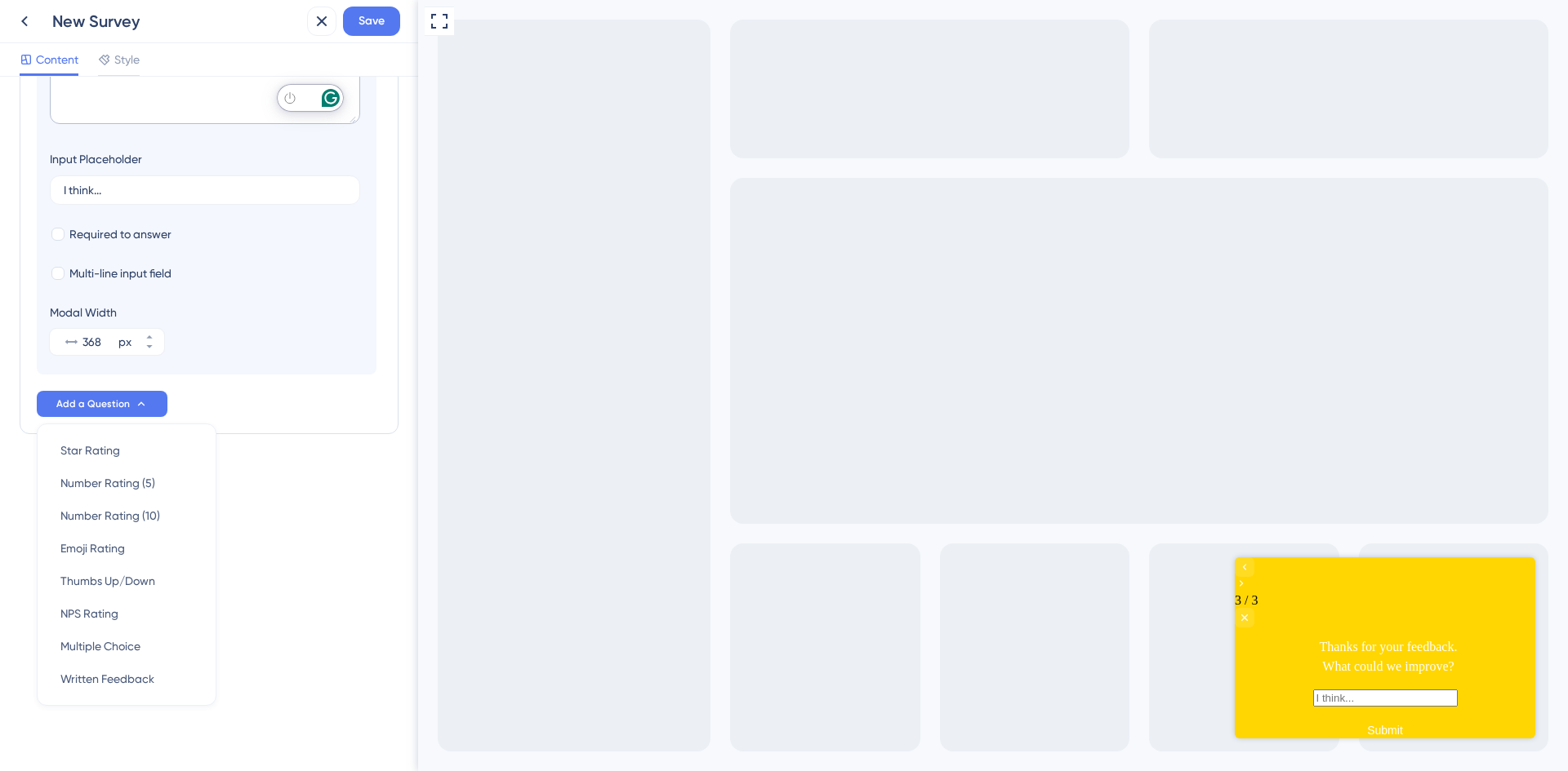
click at [338, 539] on div "Survey Questions Add questions to your survey and edit them below. Learn More H…" at bounding box center [209, 424] width 418 height 695
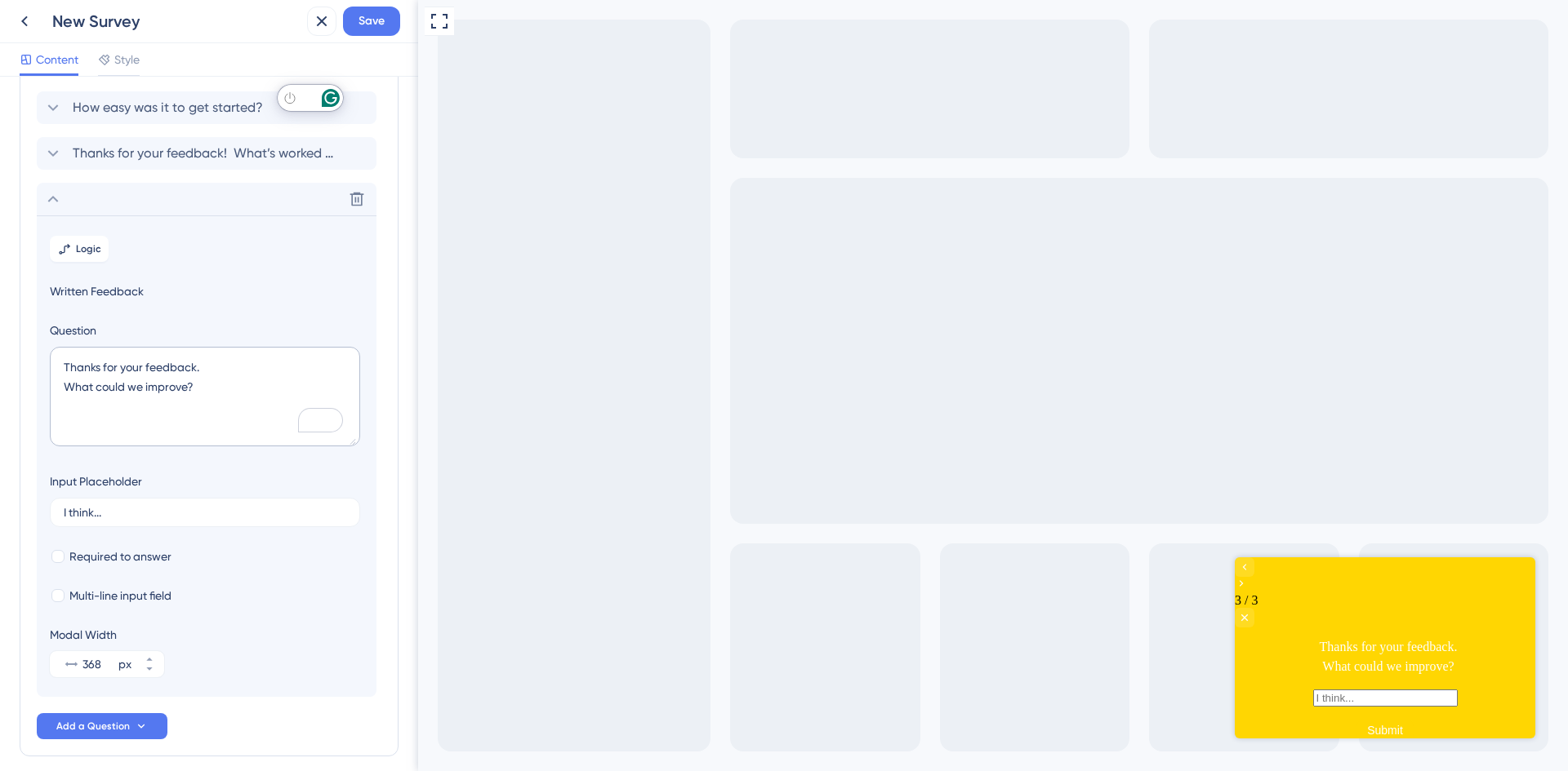
scroll to position [0, 0]
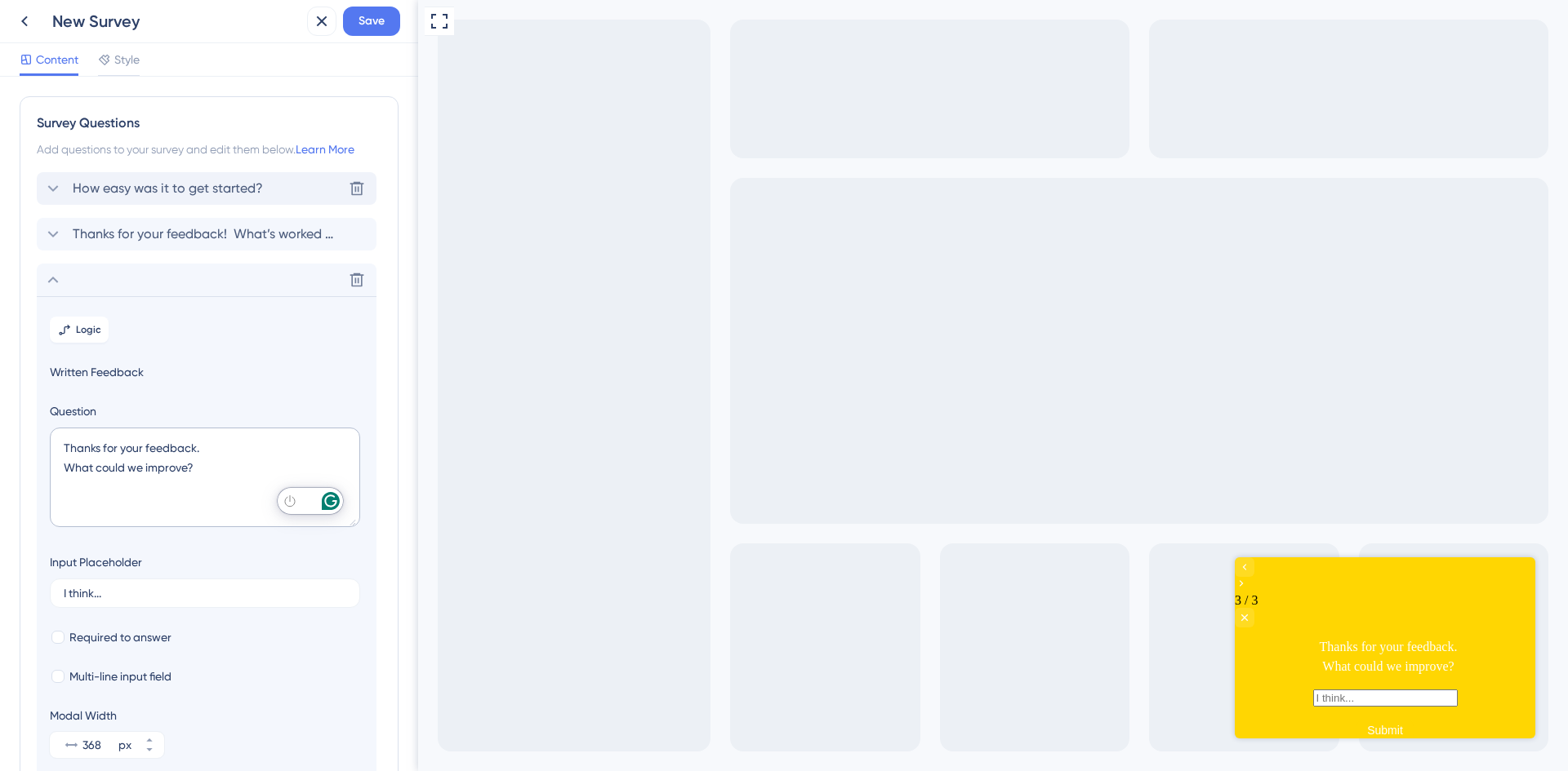
click at [204, 191] on span "How easy was it to get started?" at bounding box center [167, 188] width 191 height 20
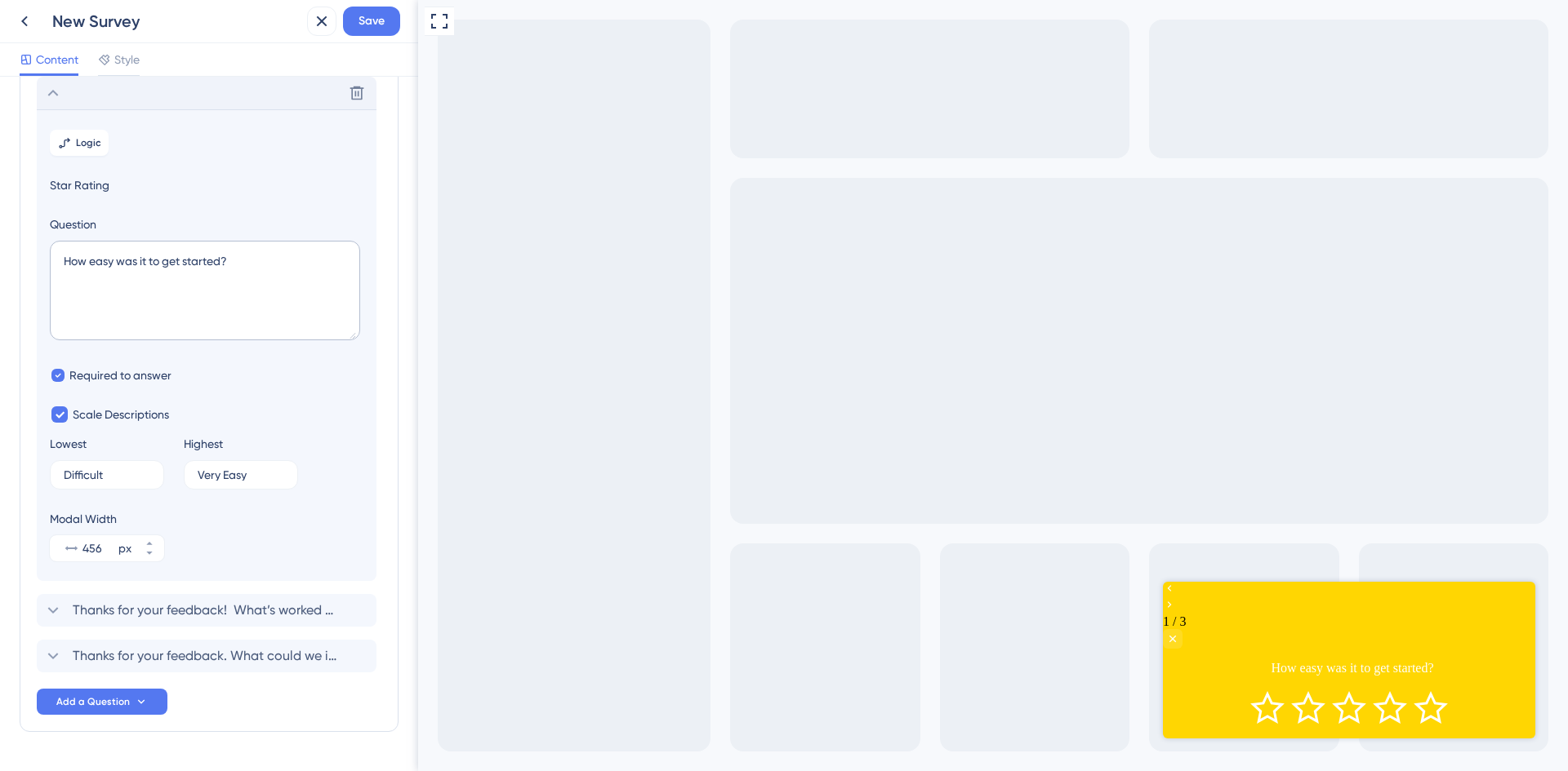
scroll to position [14, 0]
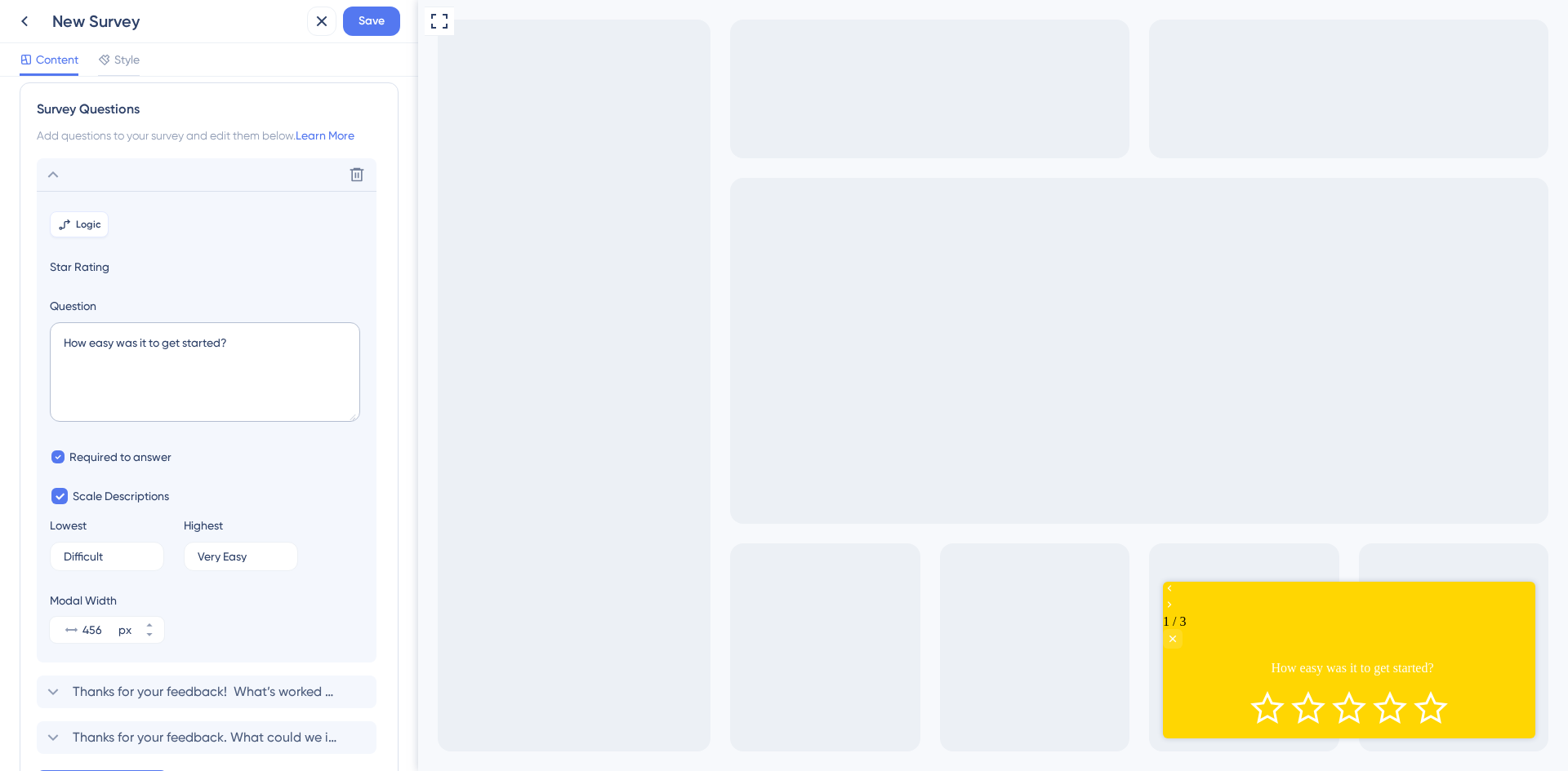
click at [77, 228] on span "Logic" at bounding box center [88, 224] width 25 height 13
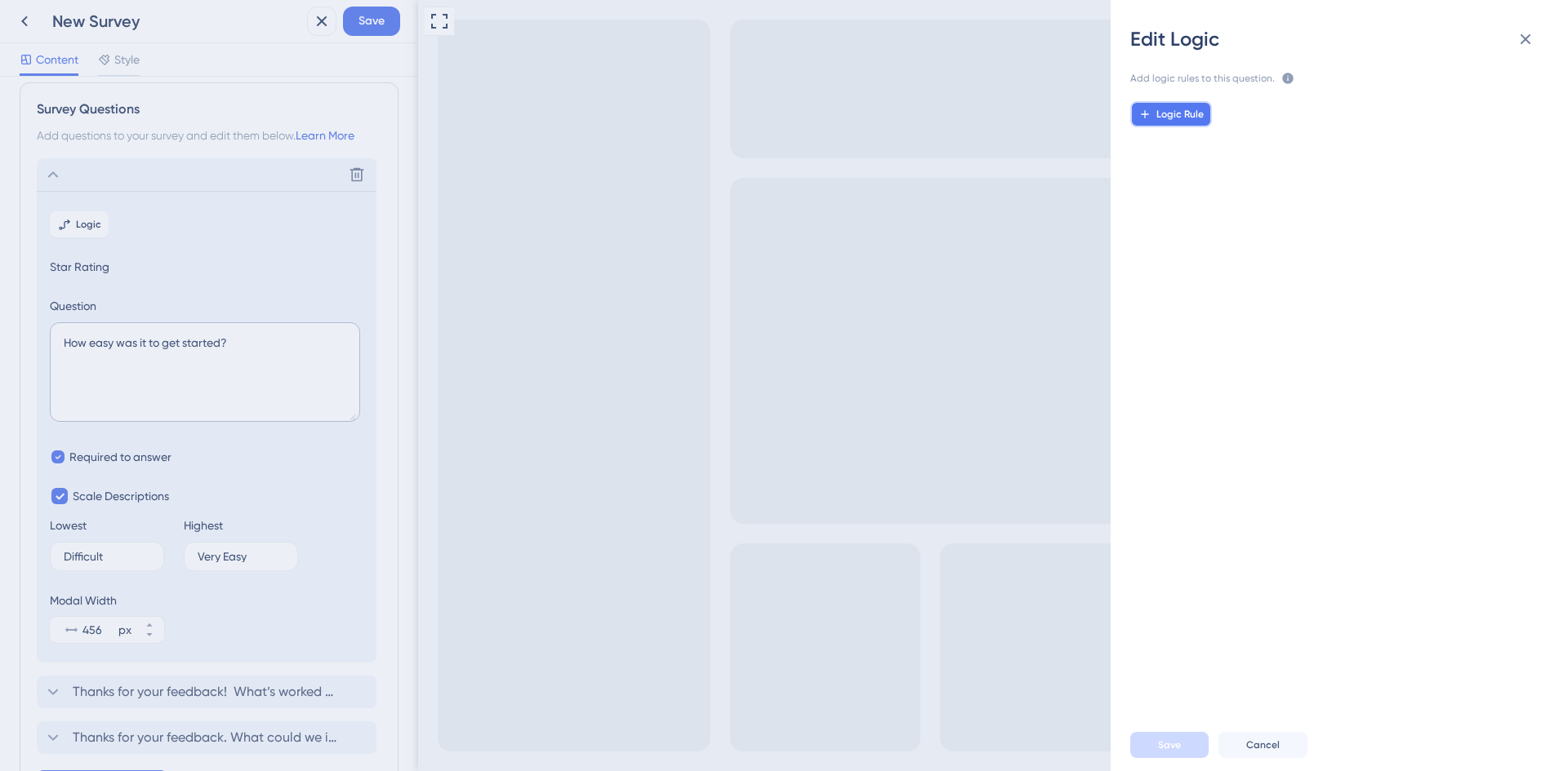
click at [1174, 106] on button "Logic Rule" at bounding box center [1171, 115] width 82 height 26
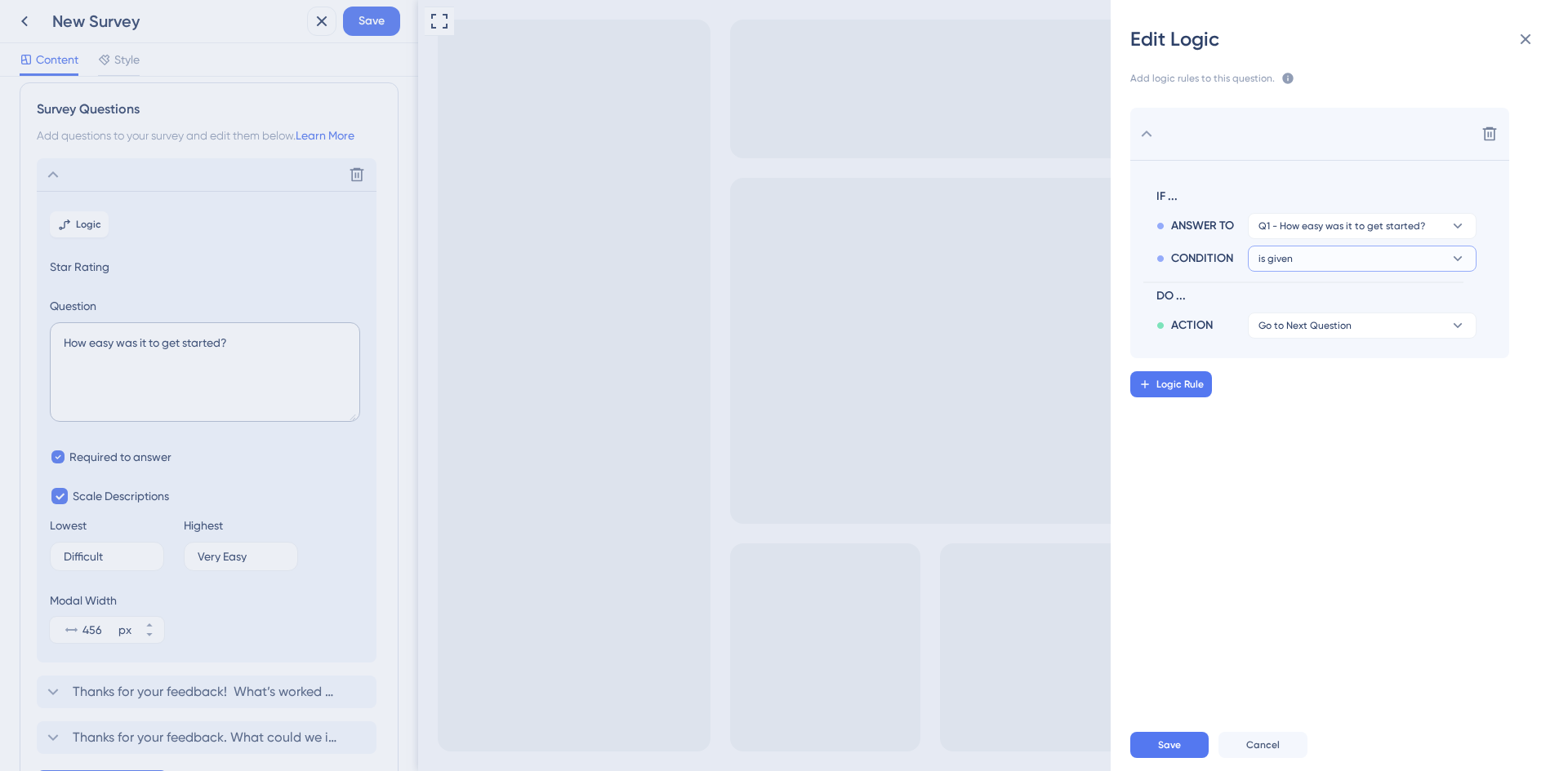
click at [1363, 263] on button "is given" at bounding box center [1361, 259] width 228 height 26
click at [1365, 374] on div "is less than is less than" at bounding box center [1361, 370] width 194 height 33
click at [1339, 290] on button "2" at bounding box center [1361, 291] width 228 height 26
click at [1325, 406] on div "4 4" at bounding box center [1361, 403] width 194 height 33
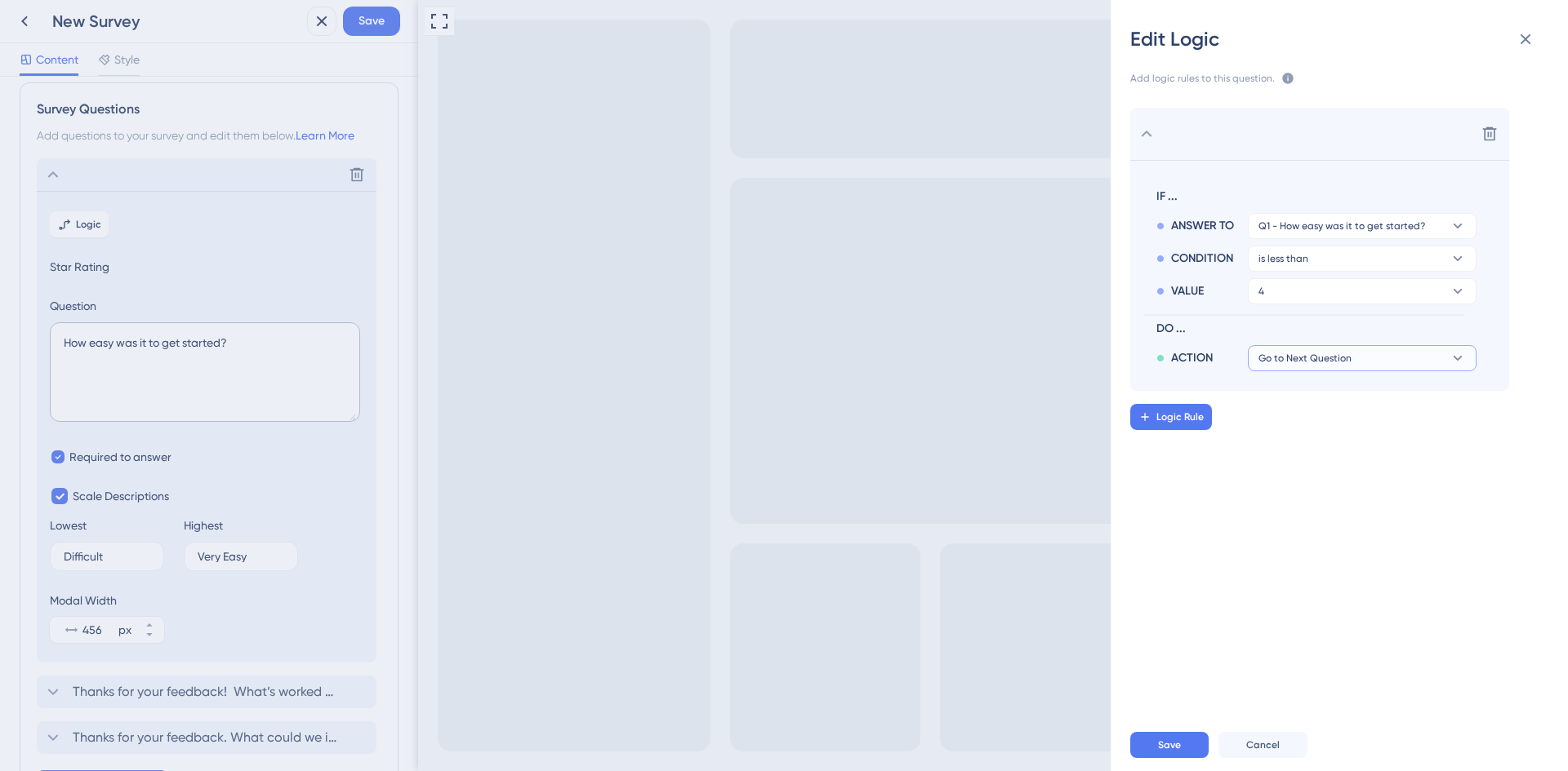
click at [1344, 362] on span "Go to Next Question" at bounding box center [1304, 359] width 93 height 13
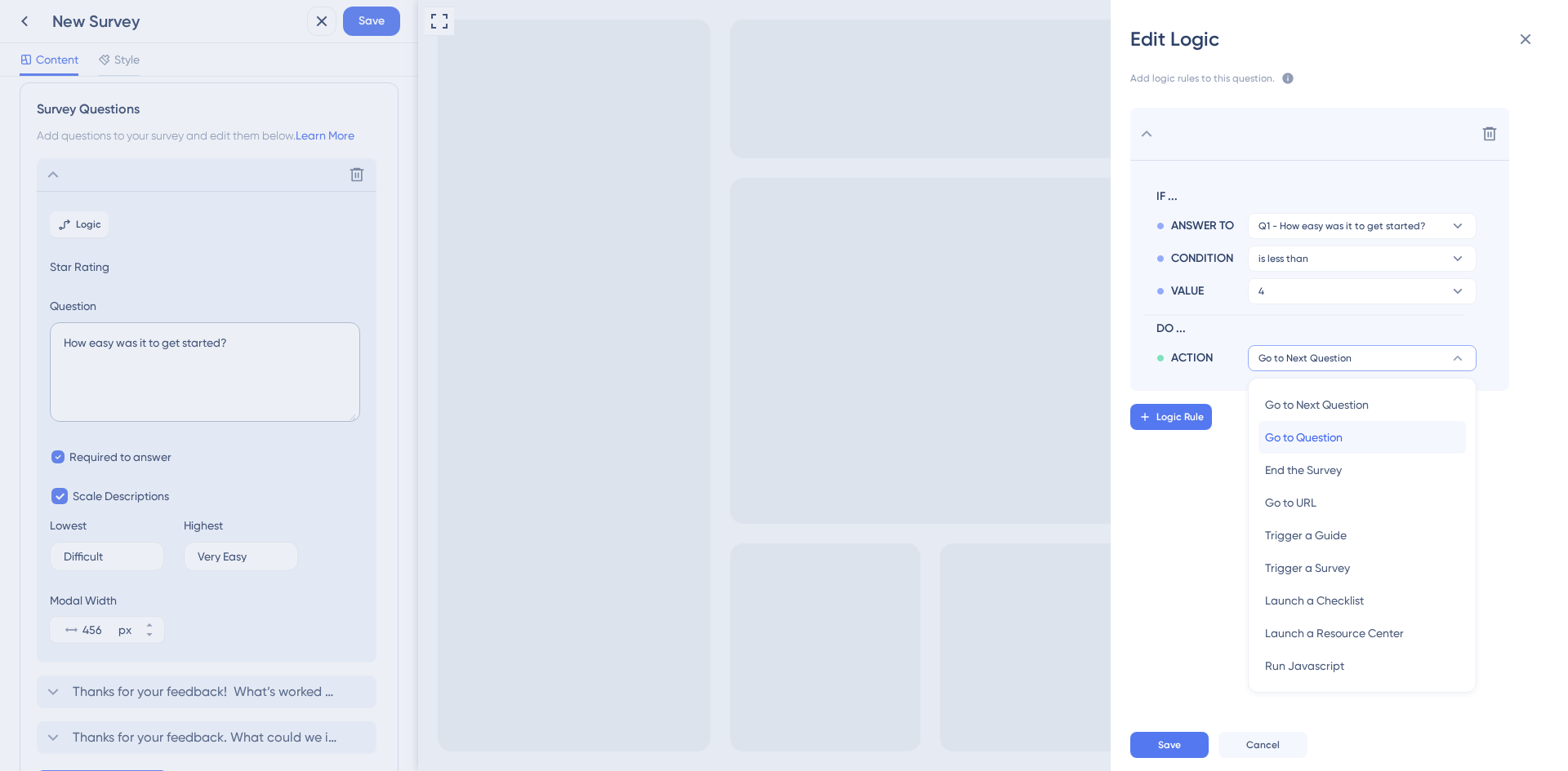
click at [1344, 437] on div "Go to Question Go to Question" at bounding box center [1361, 437] width 194 height 33
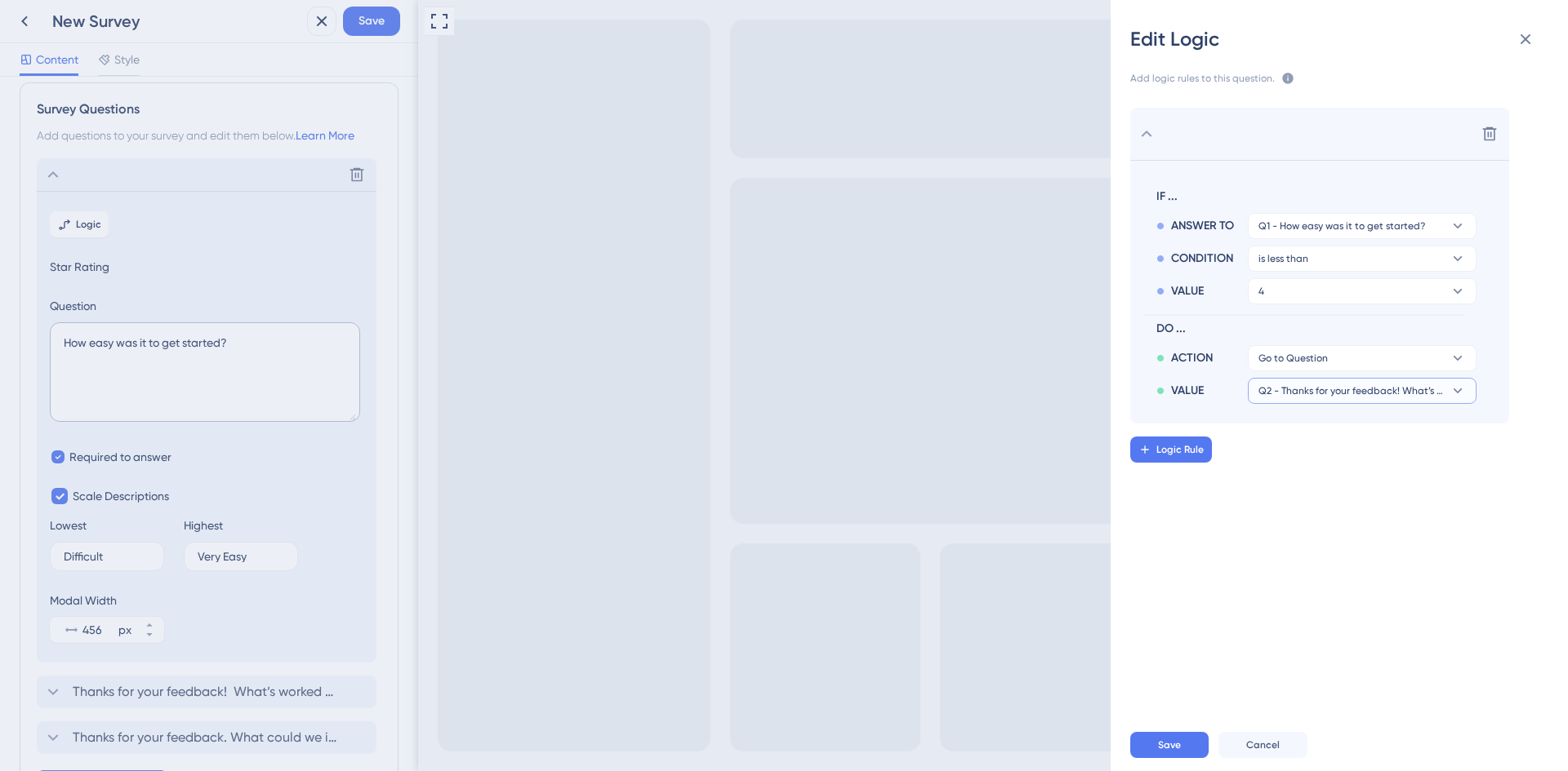
click at [1351, 394] on span "Q2 - Thanks for your feedback! What’s worked well for you?" at bounding box center [1350, 391] width 184 height 13
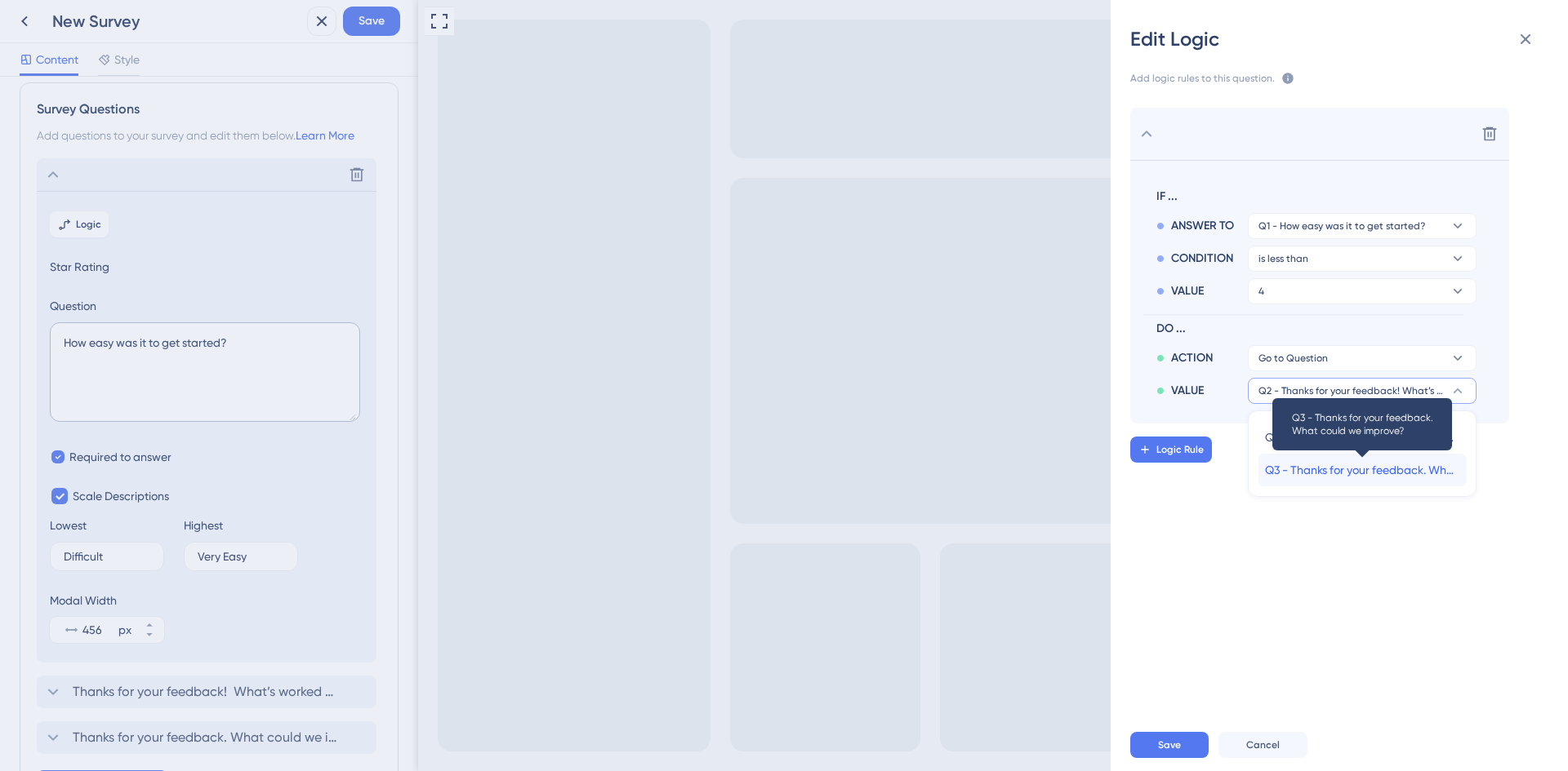
click at [1368, 478] on span "Q3 - Thanks for your feedback. What could we improve?" at bounding box center [1361, 470] width 194 height 20
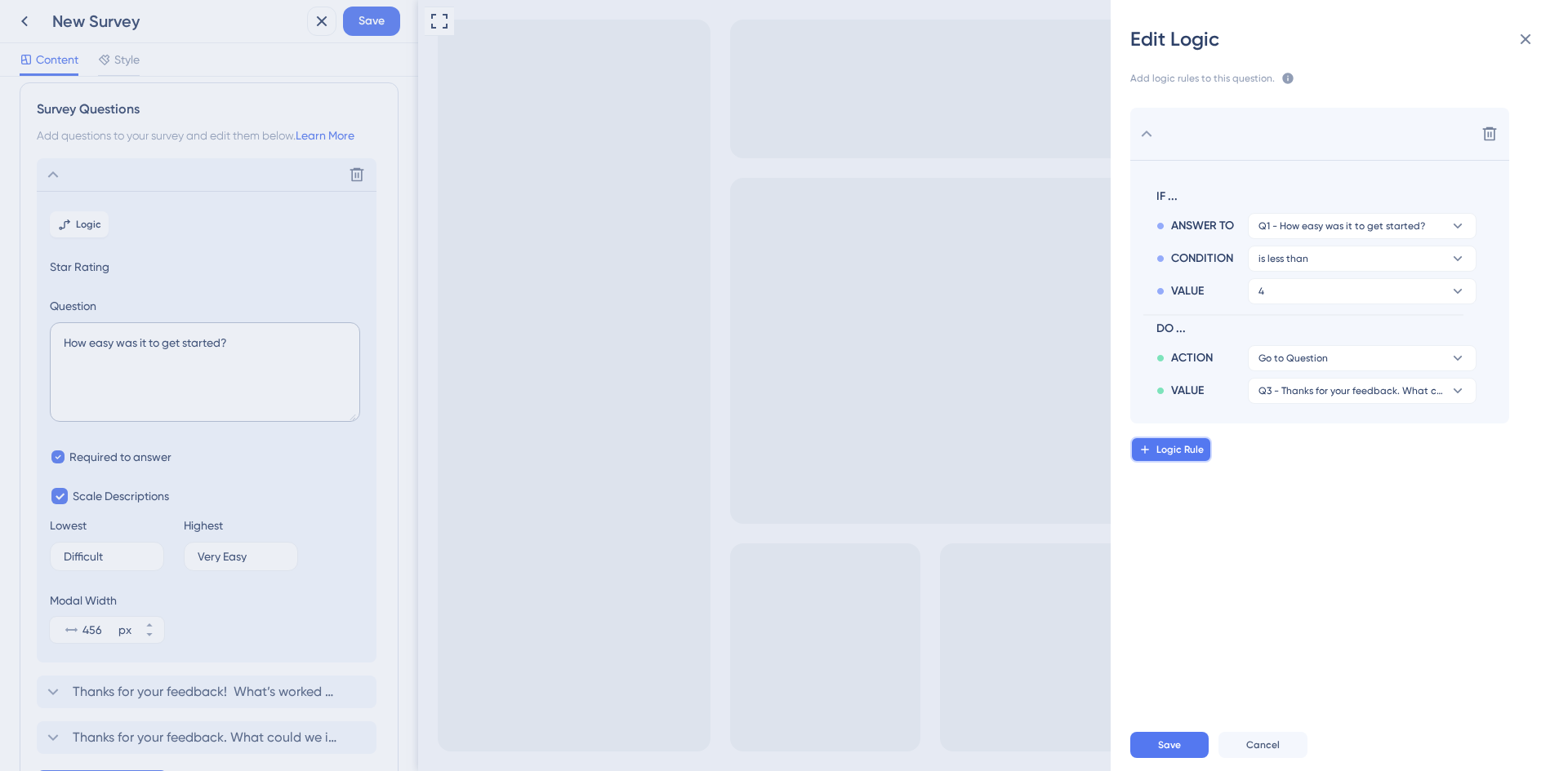
click at [1169, 448] on span "Logic Rule" at bounding box center [1180, 450] width 47 height 13
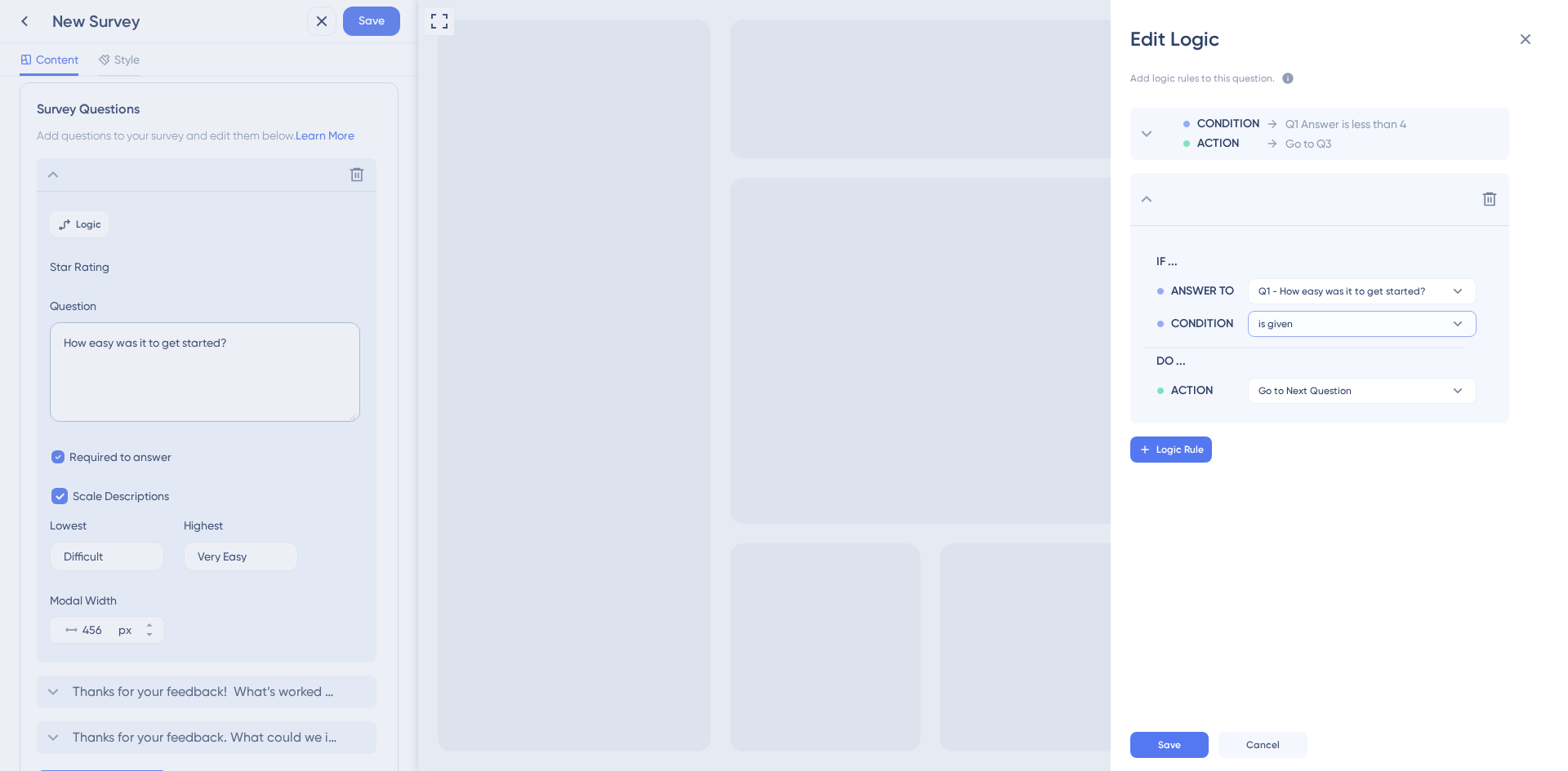
click at [1382, 327] on button "is given" at bounding box center [1361, 324] width 228 height 26
click at [1348, 465] on div "is greater than is greater than" at bounding box center [1361, 468] width 194 height 33
click at [1335, 359] on button "1" at bounding box center [1361, 357] width 228 height 26
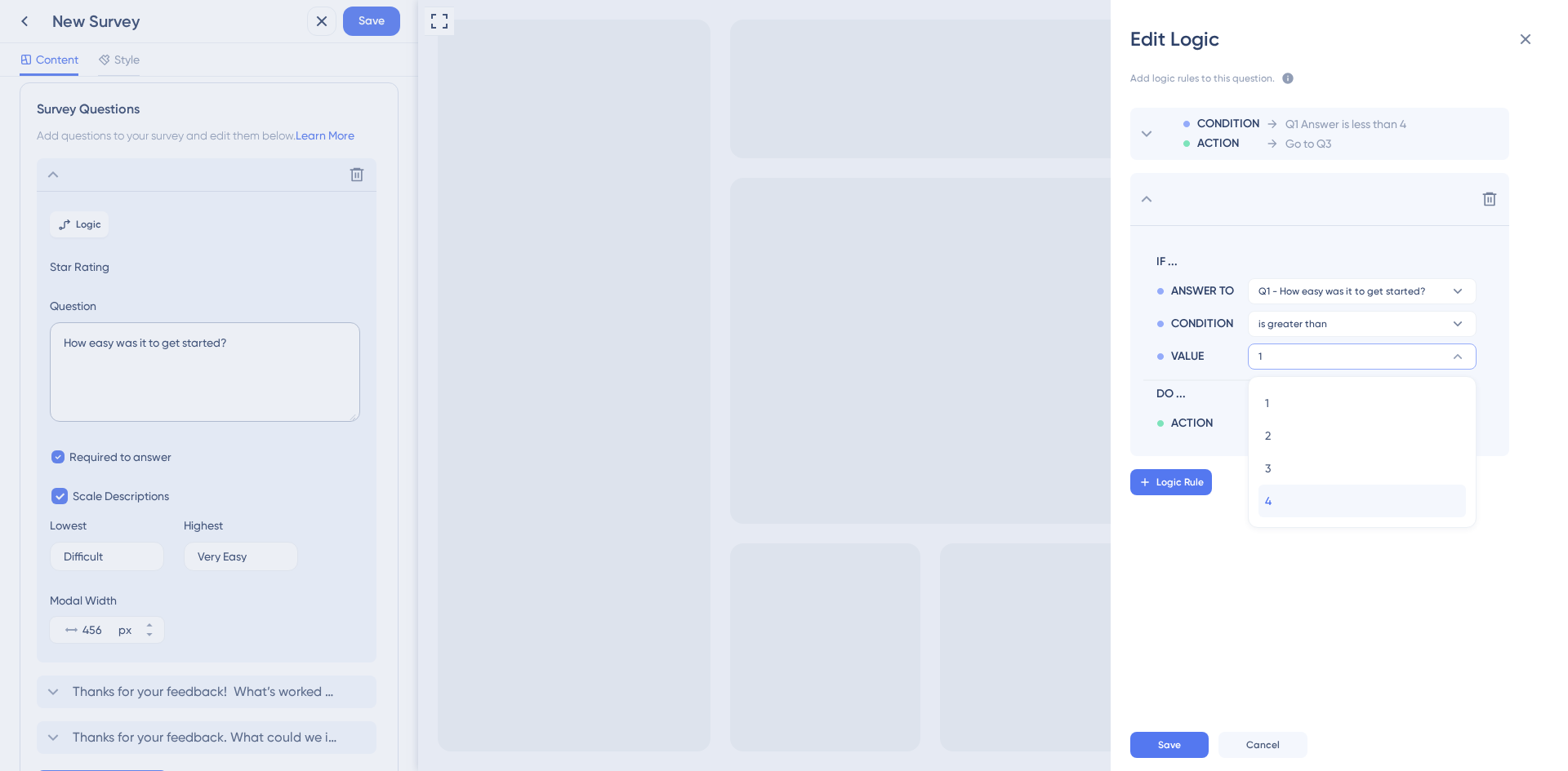
click at [1312, 494] on div "4 4" at bounding box center [1361, 501] width 194 height 33
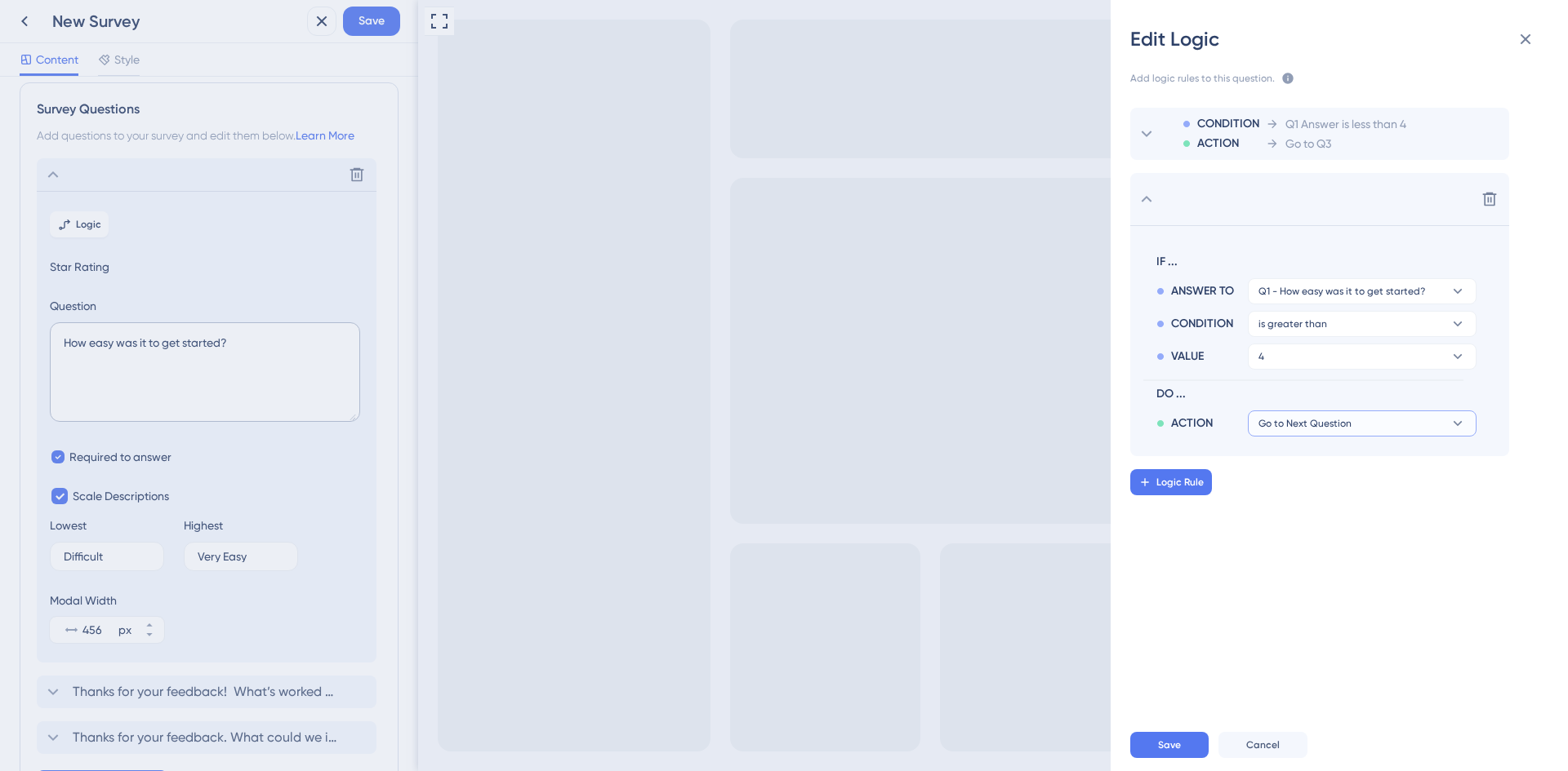
click at [1323, 427] on span "Go to Next Question" at bounding box center [1304, 424] width 93 height 13
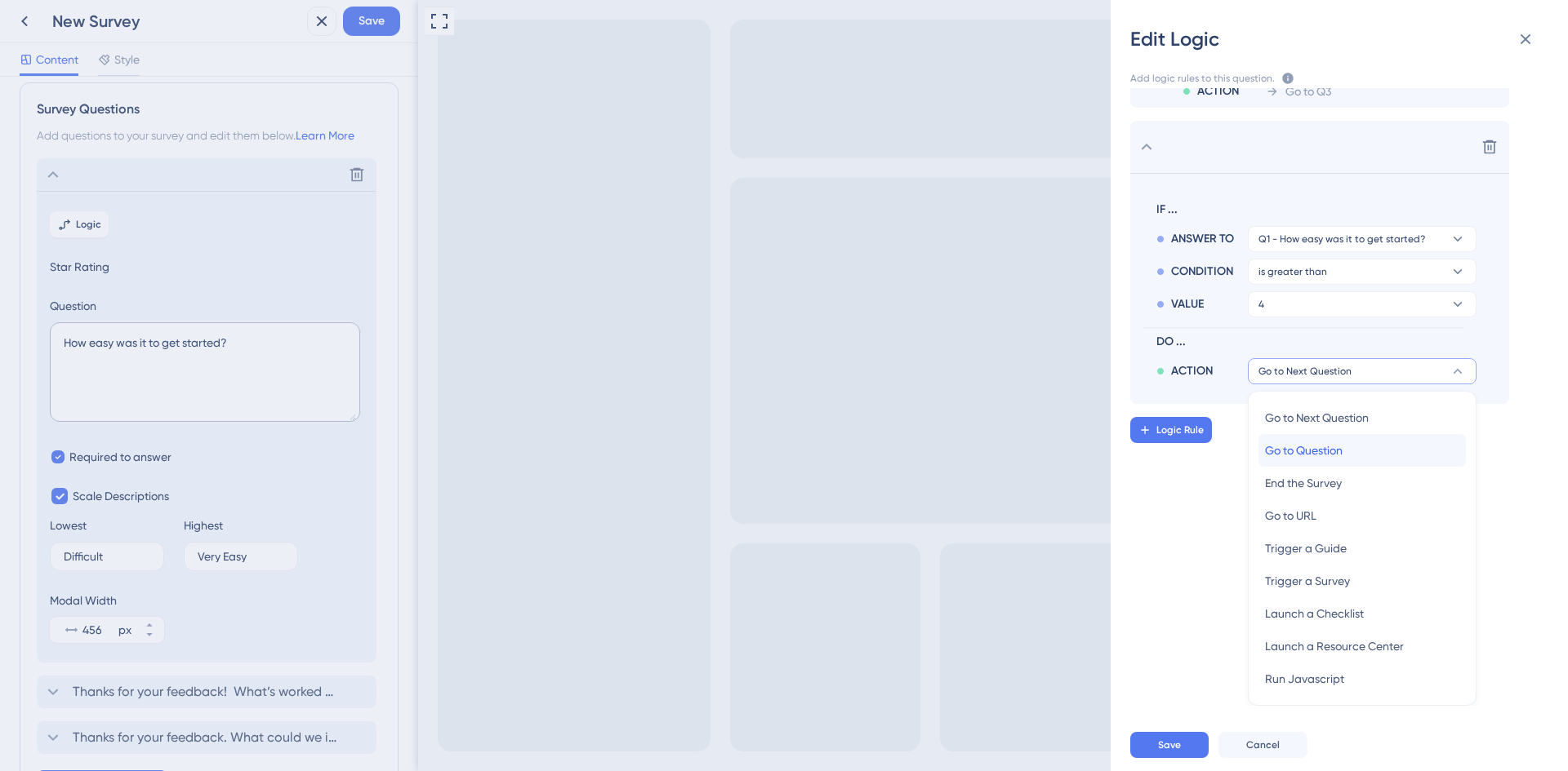
click at [1337, 450] on span "Go to Question" at bounding box center [1303, 450] width 78 height 20
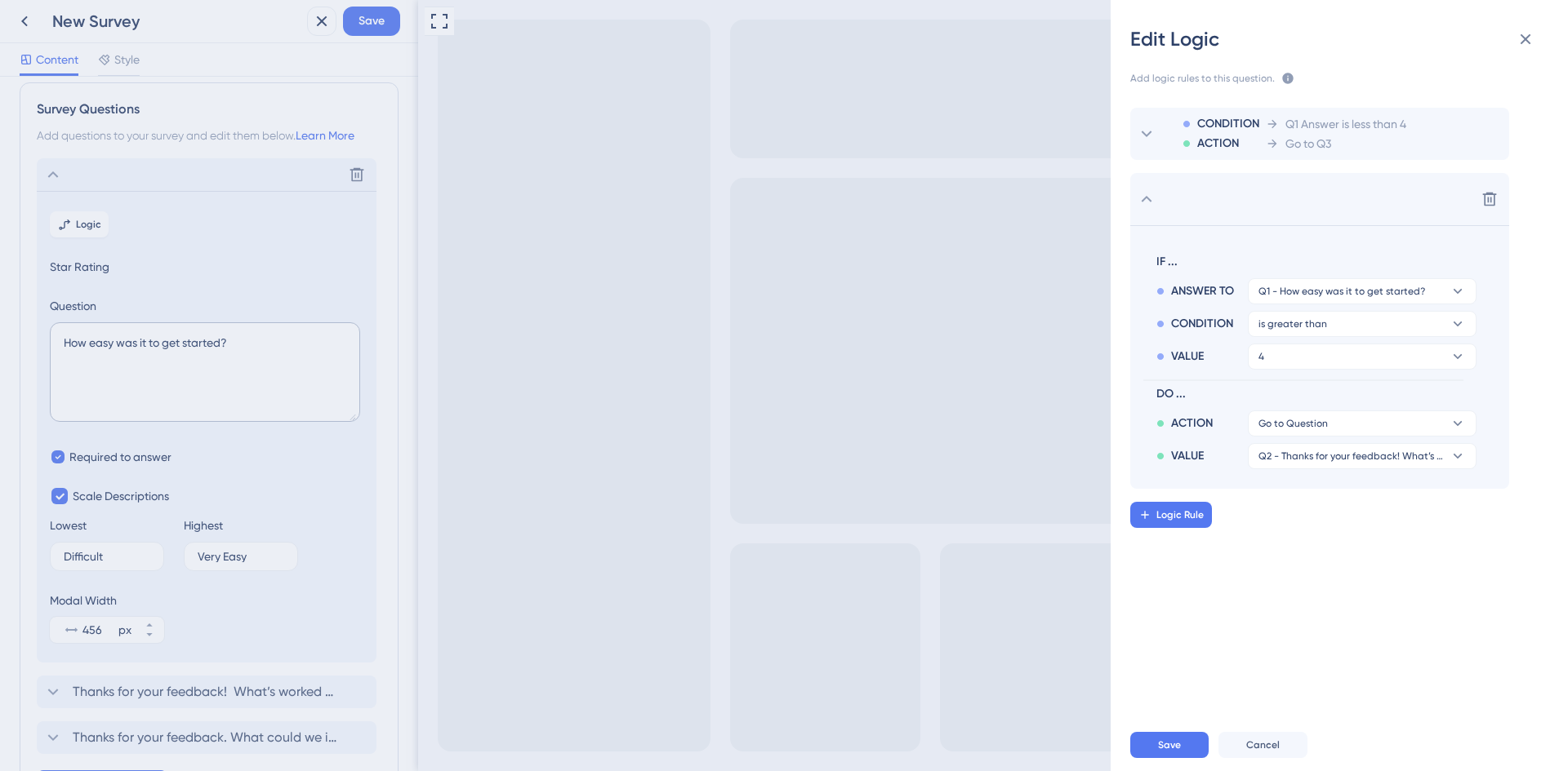
scroll to position [0, 0]
click at [1170, 746] on span "Save" at bounding box center [1169, 746] width 23 height 13
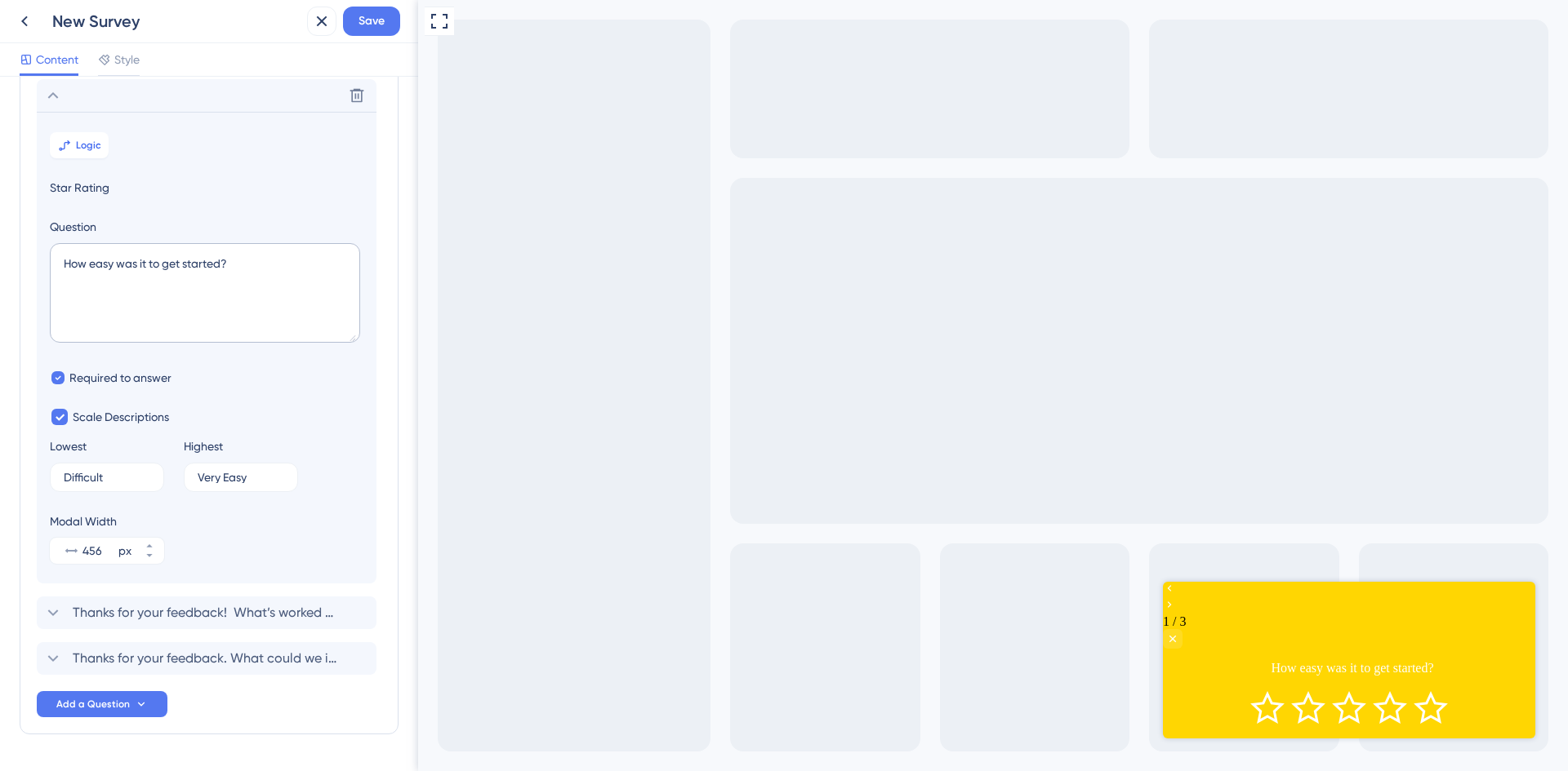
scroll to position [141, 0]
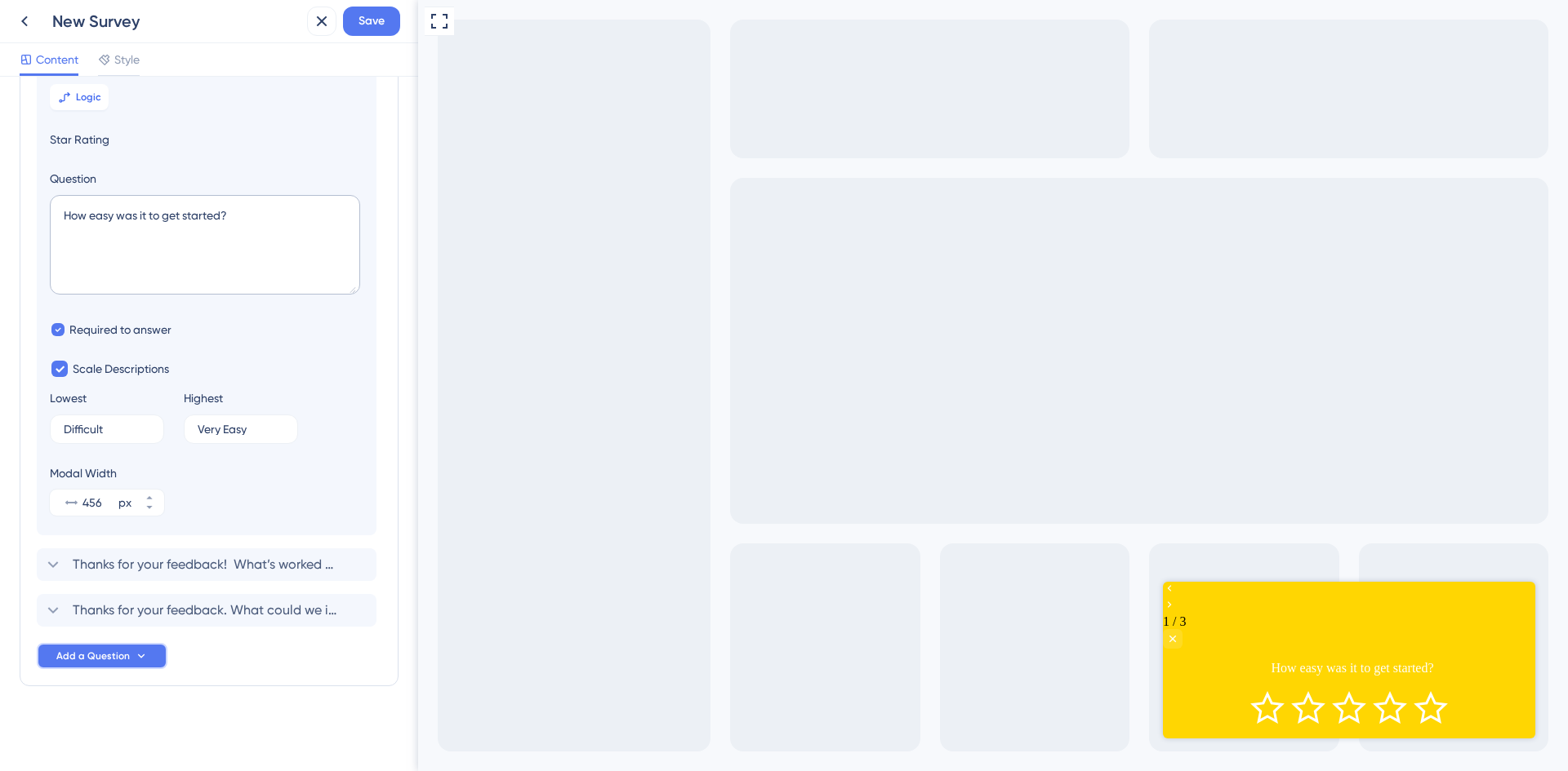
click at [153, 652] on button "Add a Question" at bounding box center [101, 656] width 131 height 26
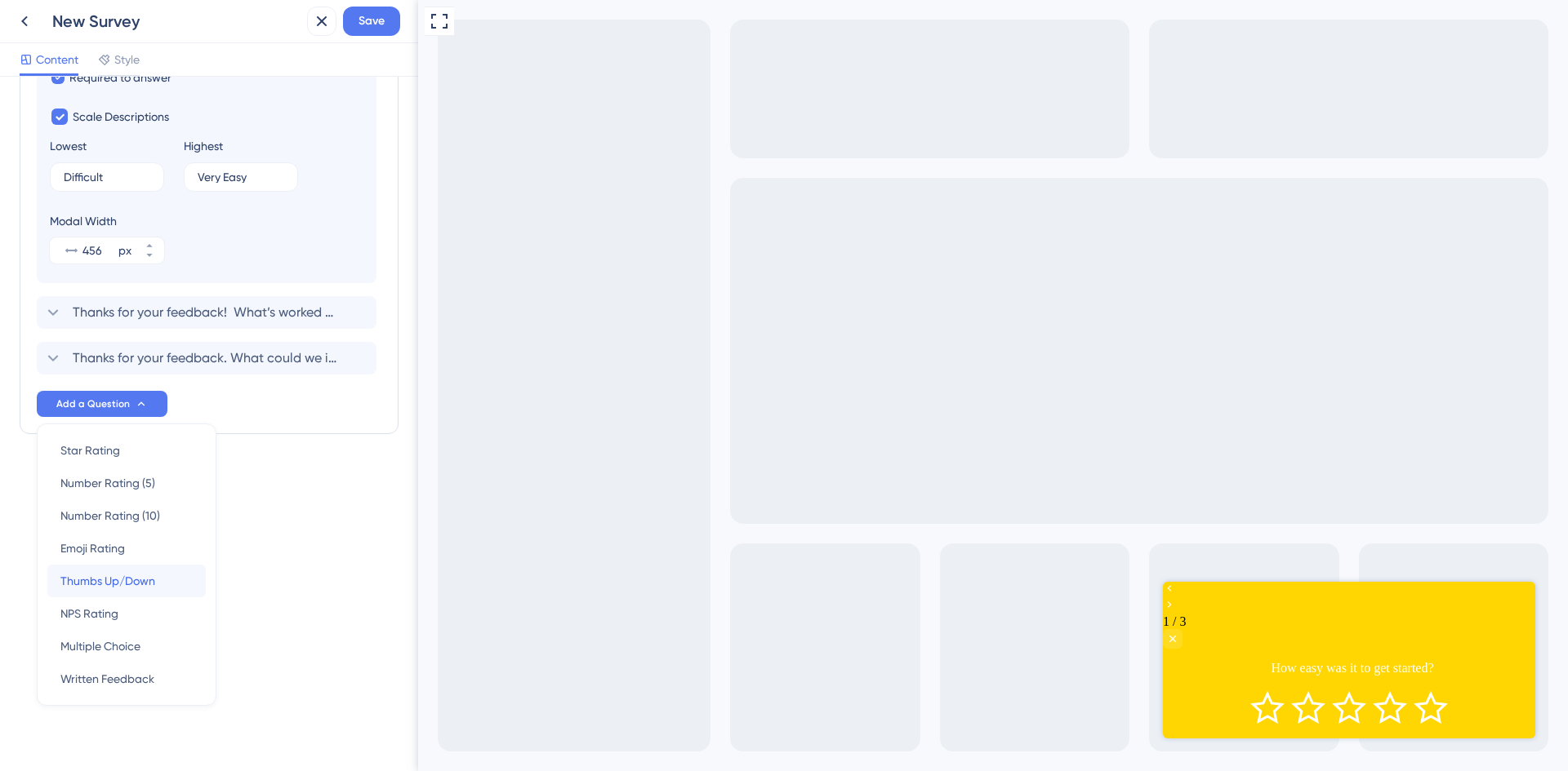
click at [151, 579] on span "Thumbs Up/Down" at bounding box center [107, 580] width 95 height 20
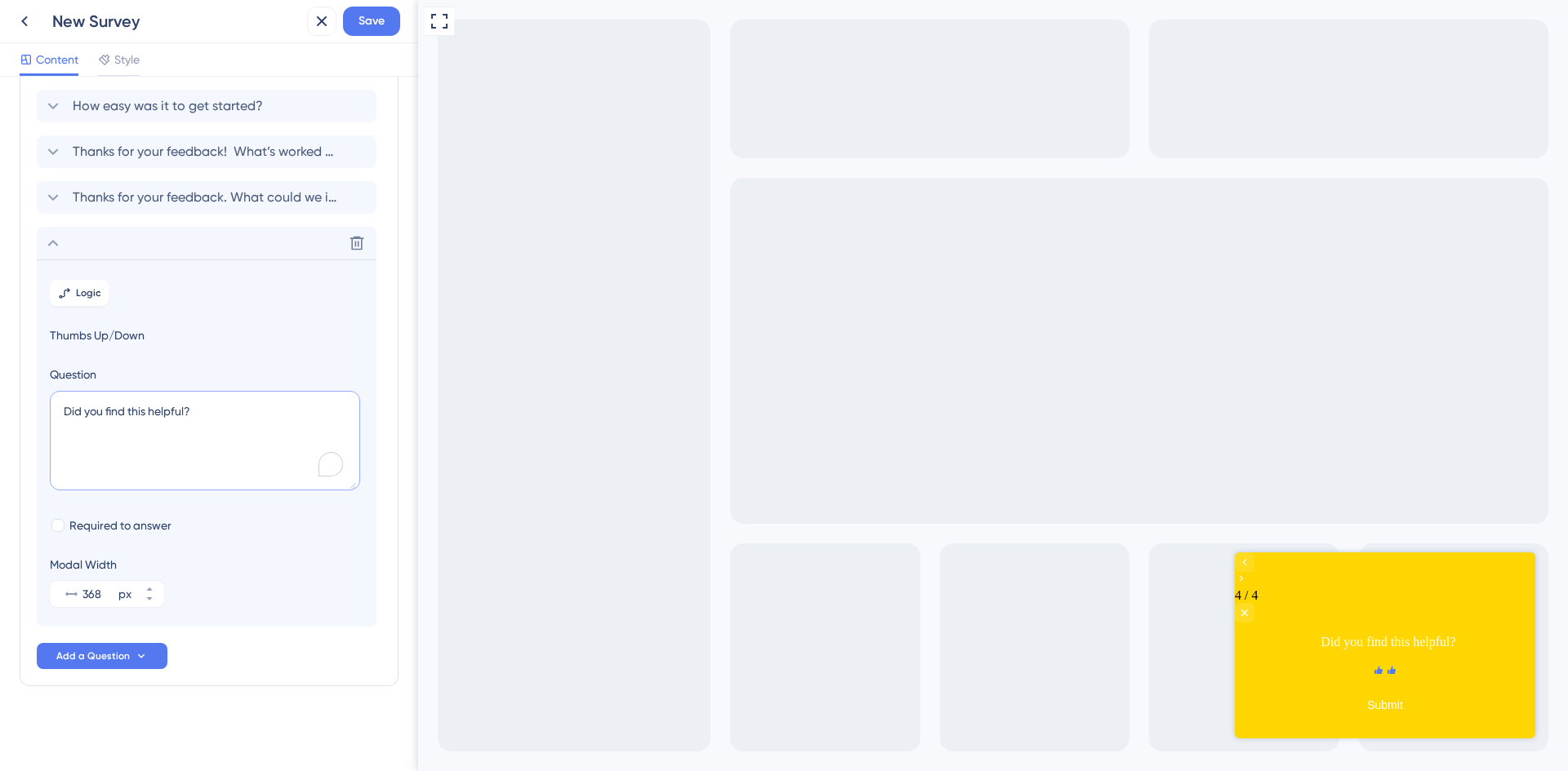
drag, startPoint x: 206, startPoint y: 410, endPoint x: 54, endPoint y: 393, distance: 152.9
click at [54, 393] on textarea "Did you find this helpful?" at bounding box center [205, 440] width 310 height 100
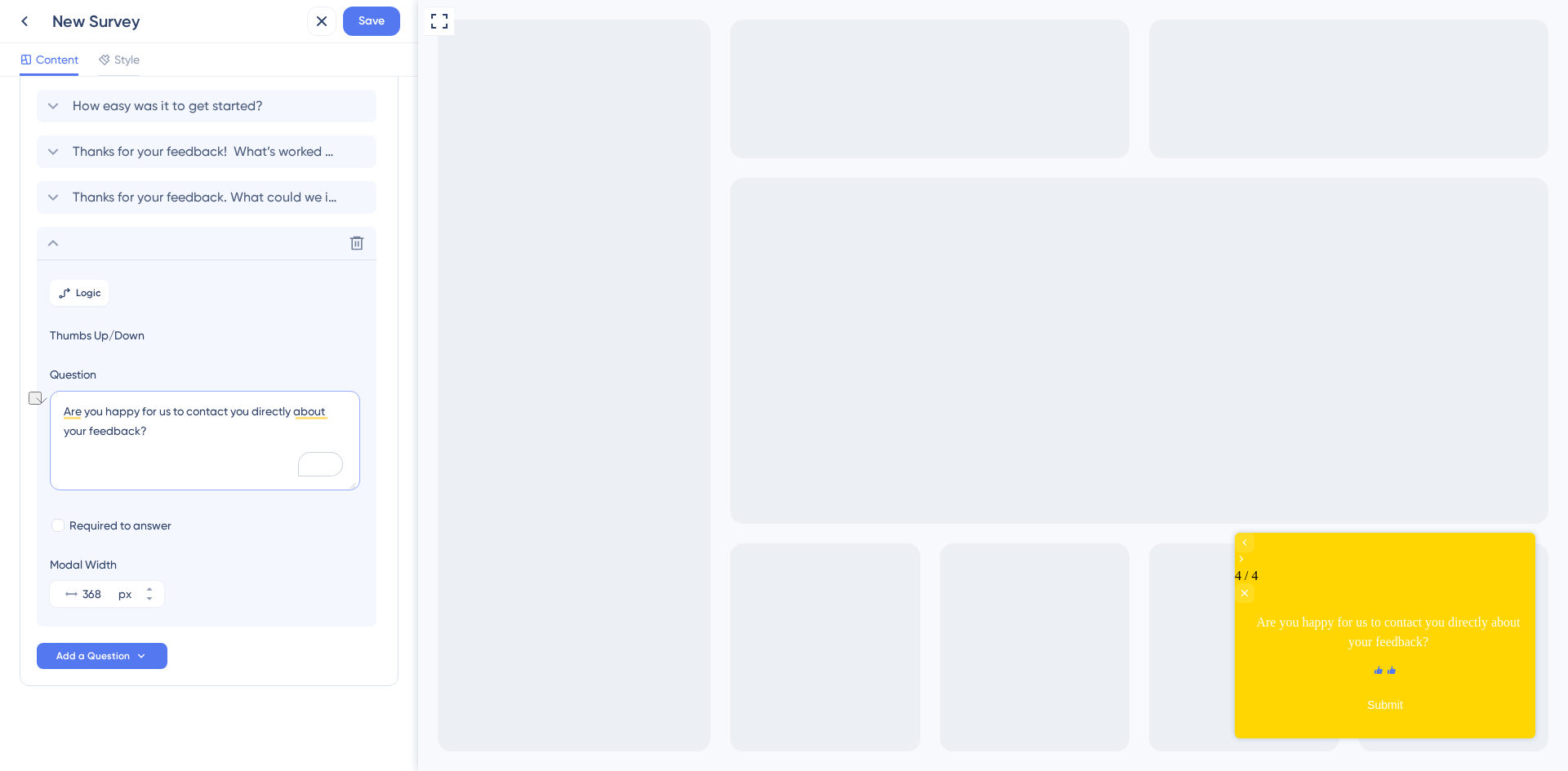
drag, startPoint x: 184, startPoint y: 411, endPoint x: 35, endPoint y: 407, distance: 149.1
click at [35, 407] on div "Survey Questions Add questions to your survey and edit them below. Learn More H…" at bounding box center [209, 350] width 379 height 672
type textarea "Can we contact you directly about your feedback?"
click at [123, 526] on span "Required to answer" at bounding box center [120, 525] width 102 height 20
checkbox input "true"
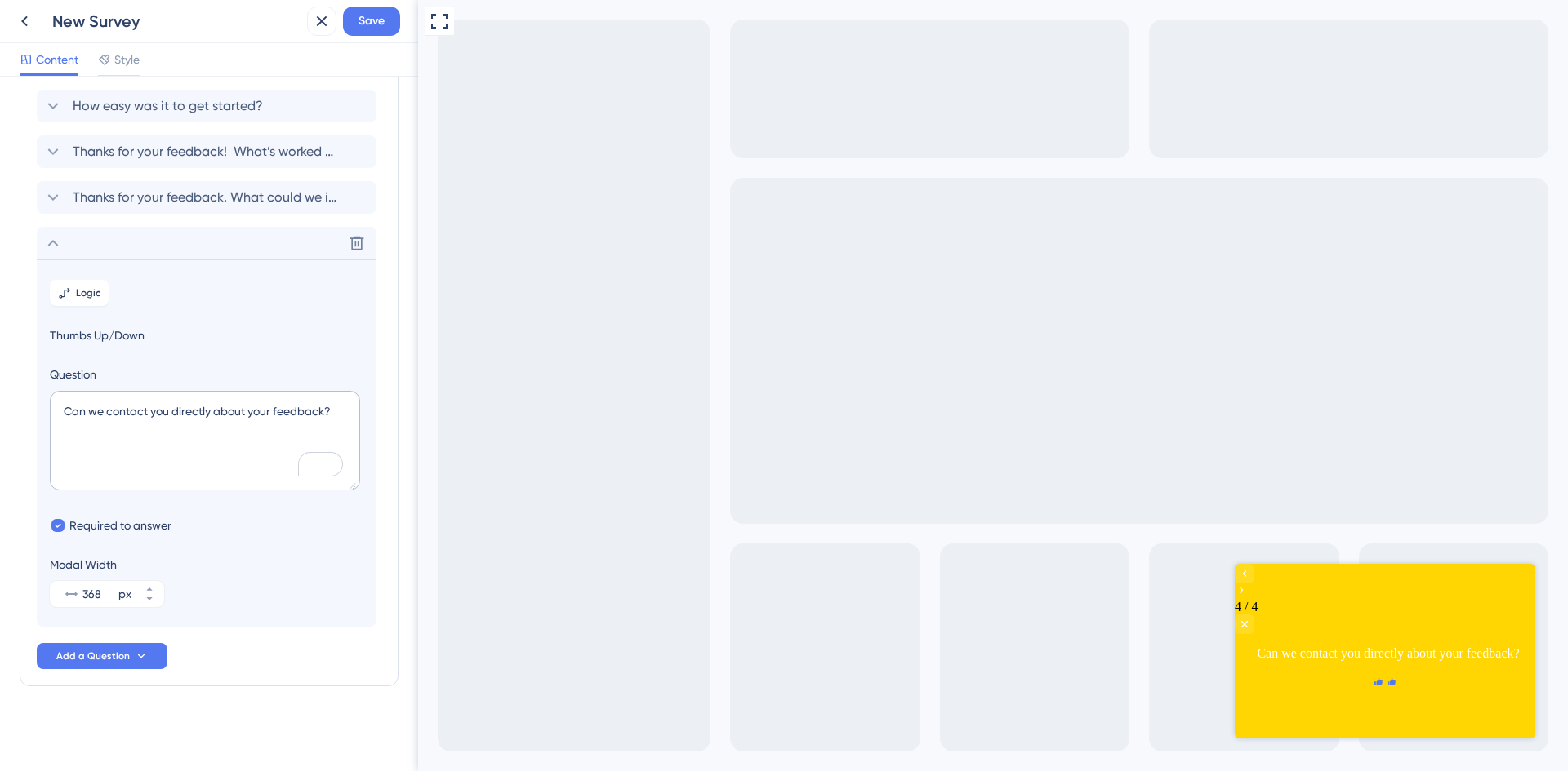
click at [281, 563] on div "Modal Width 368 px" at bounding box center [207, 581] width 314 height 53
click at [71, 294] on button "Logic" at bounding box center [79, 293] width 59 height 26
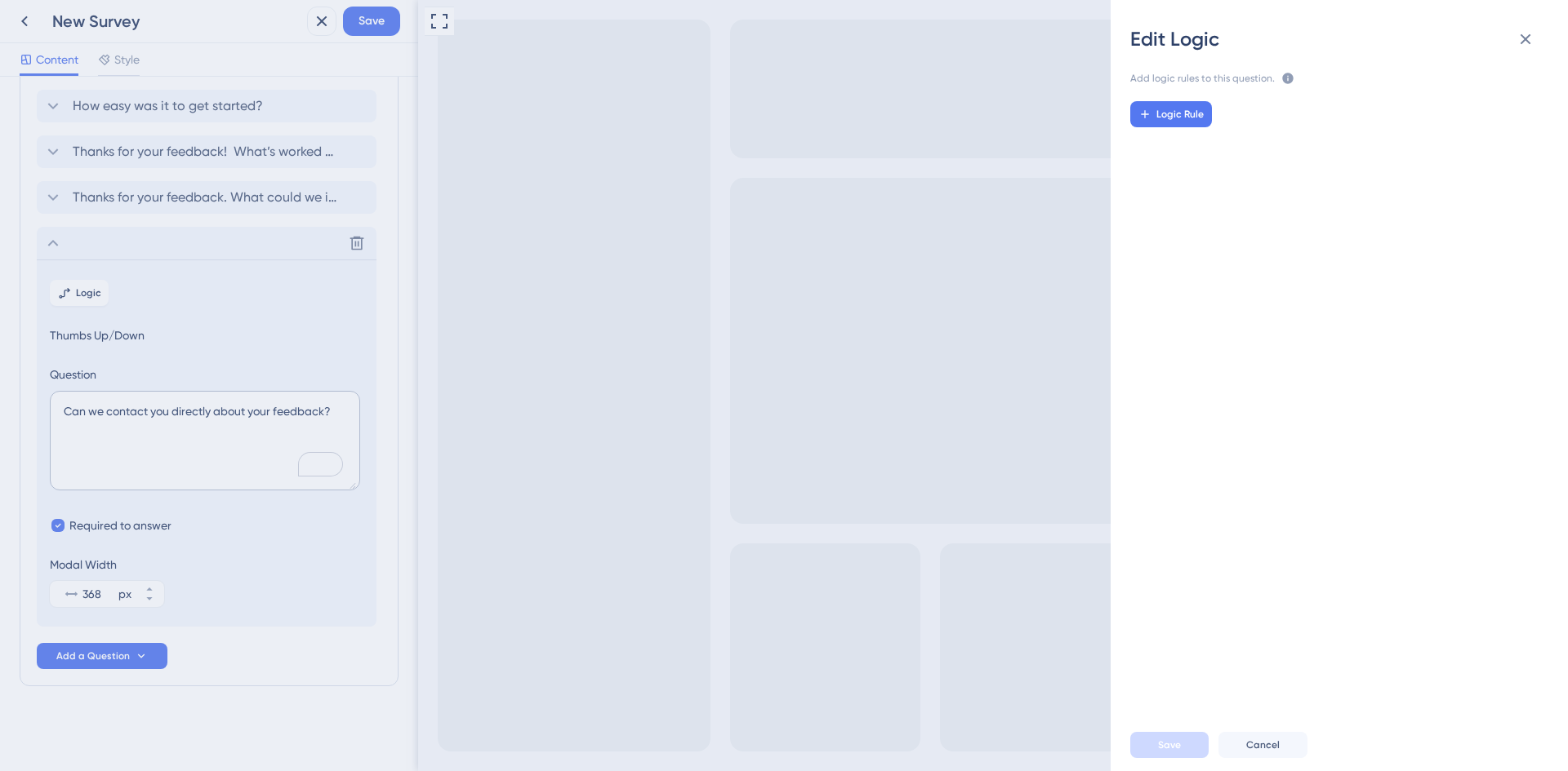
click at [178, 198] on div "Edit Logic Add logic rules to this question. The rules will apply after this qu…" at bounding box center [784, 385] width 1568 height 771
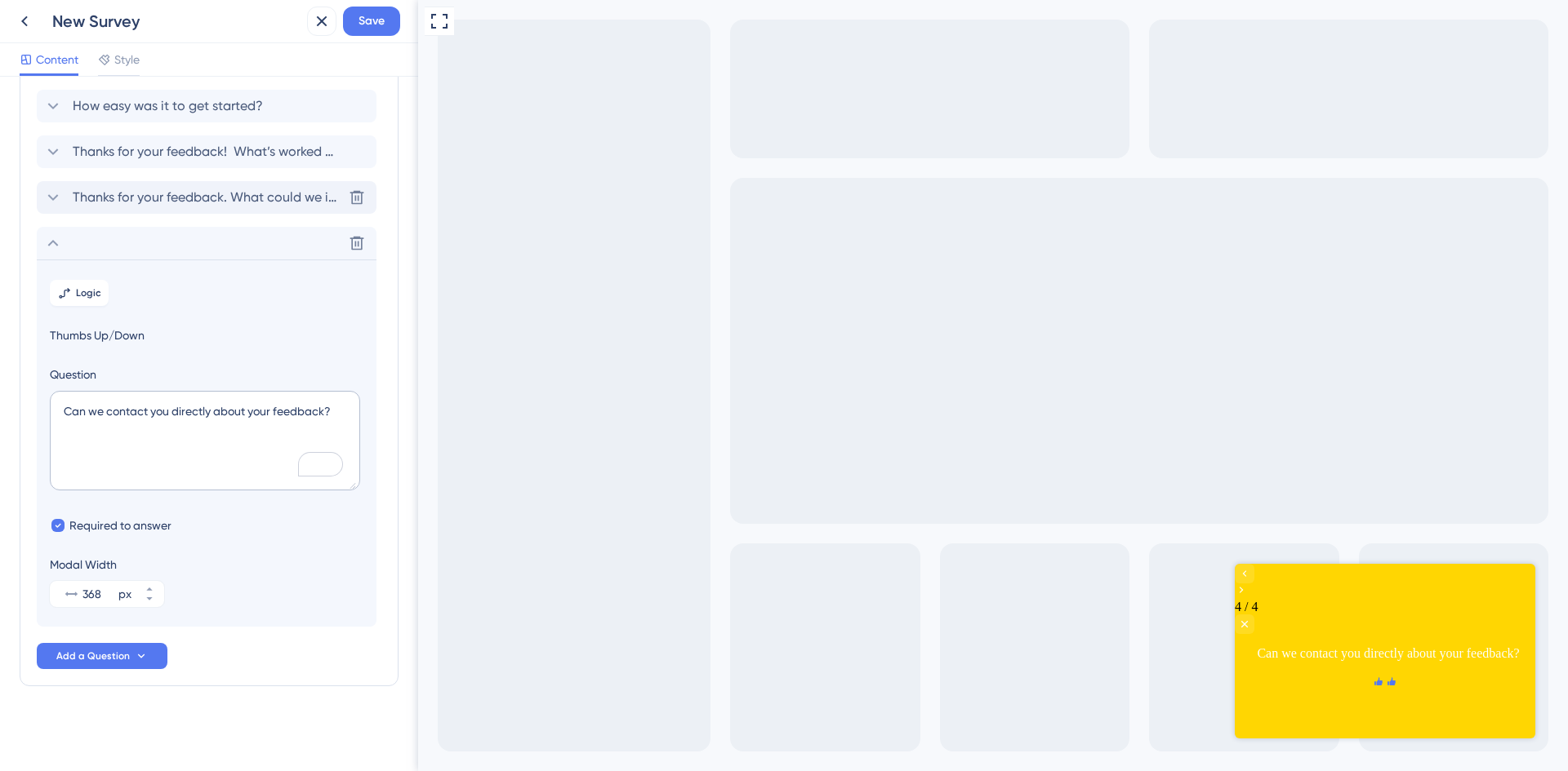
click at [182, 195] on span "Thanks for your feedback. What could we improve?" at bounding box center [207, 197] width 270 height 20
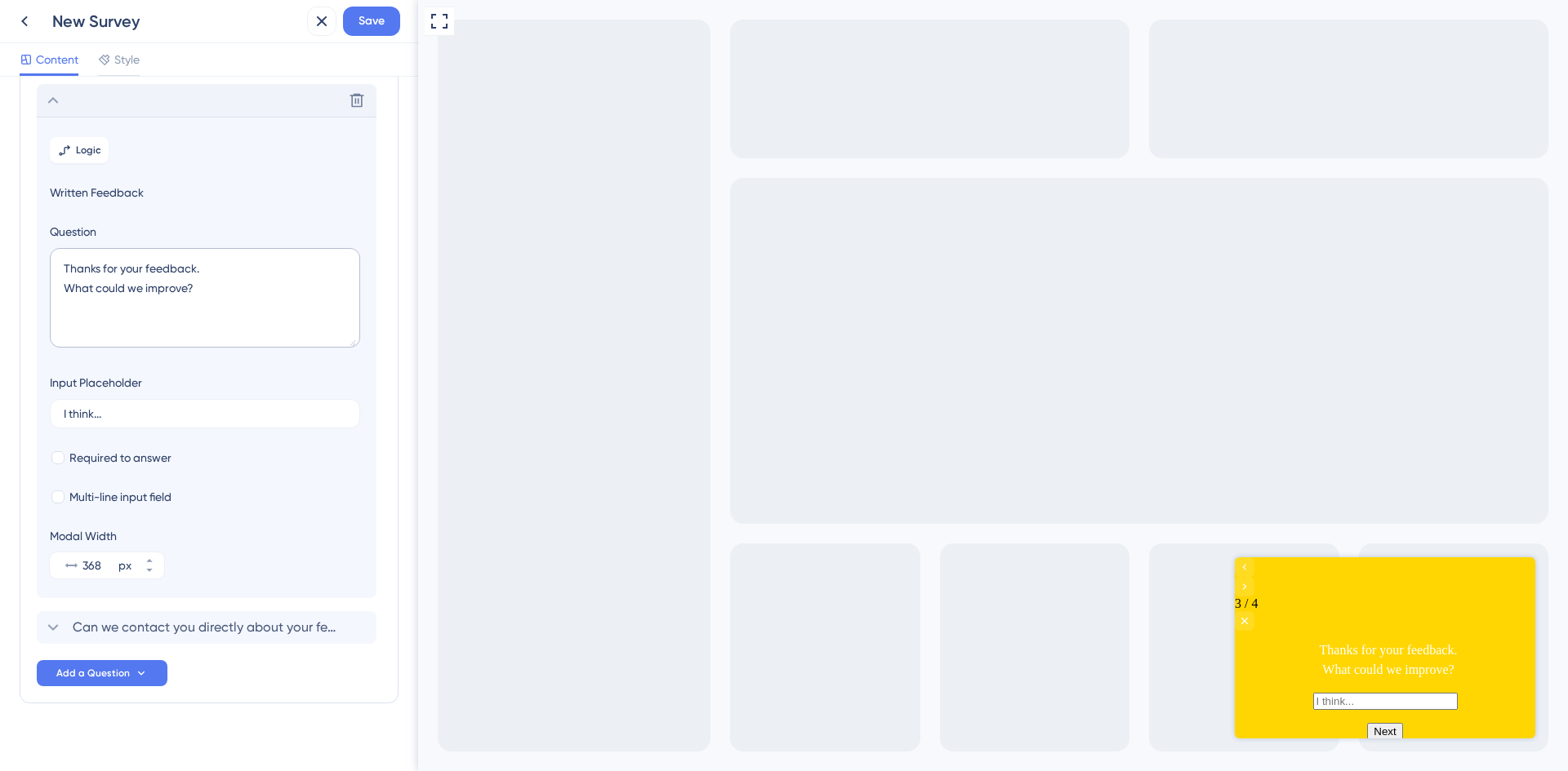
scroll to position [187, 0]
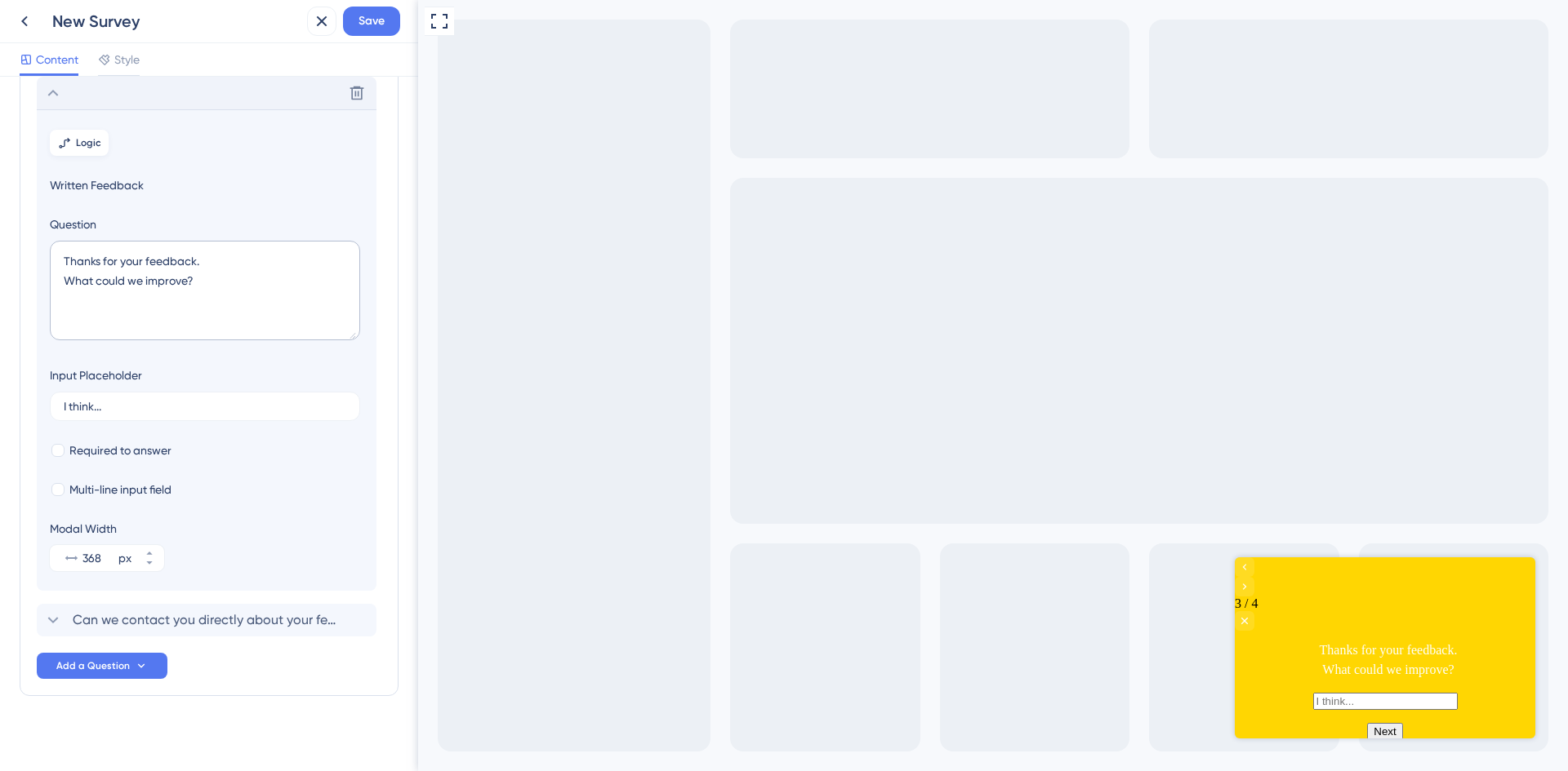
click at [85, 140] on span "Logic" at bounding box center [88, 143] width 25 height 13
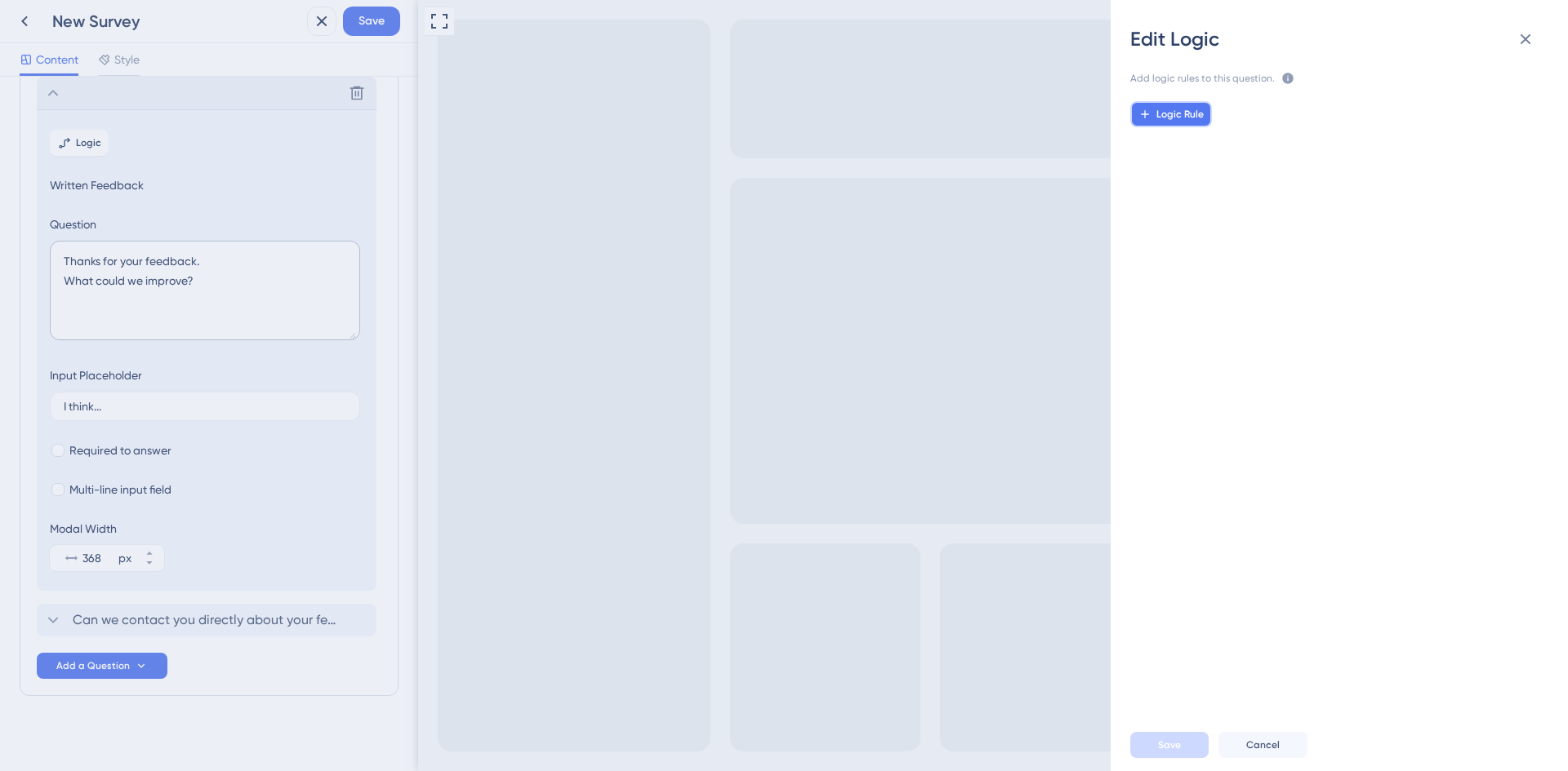
click at [1202, 113] on span "Logic Rule" at bounding box center [1180, 115] width 47 height 13
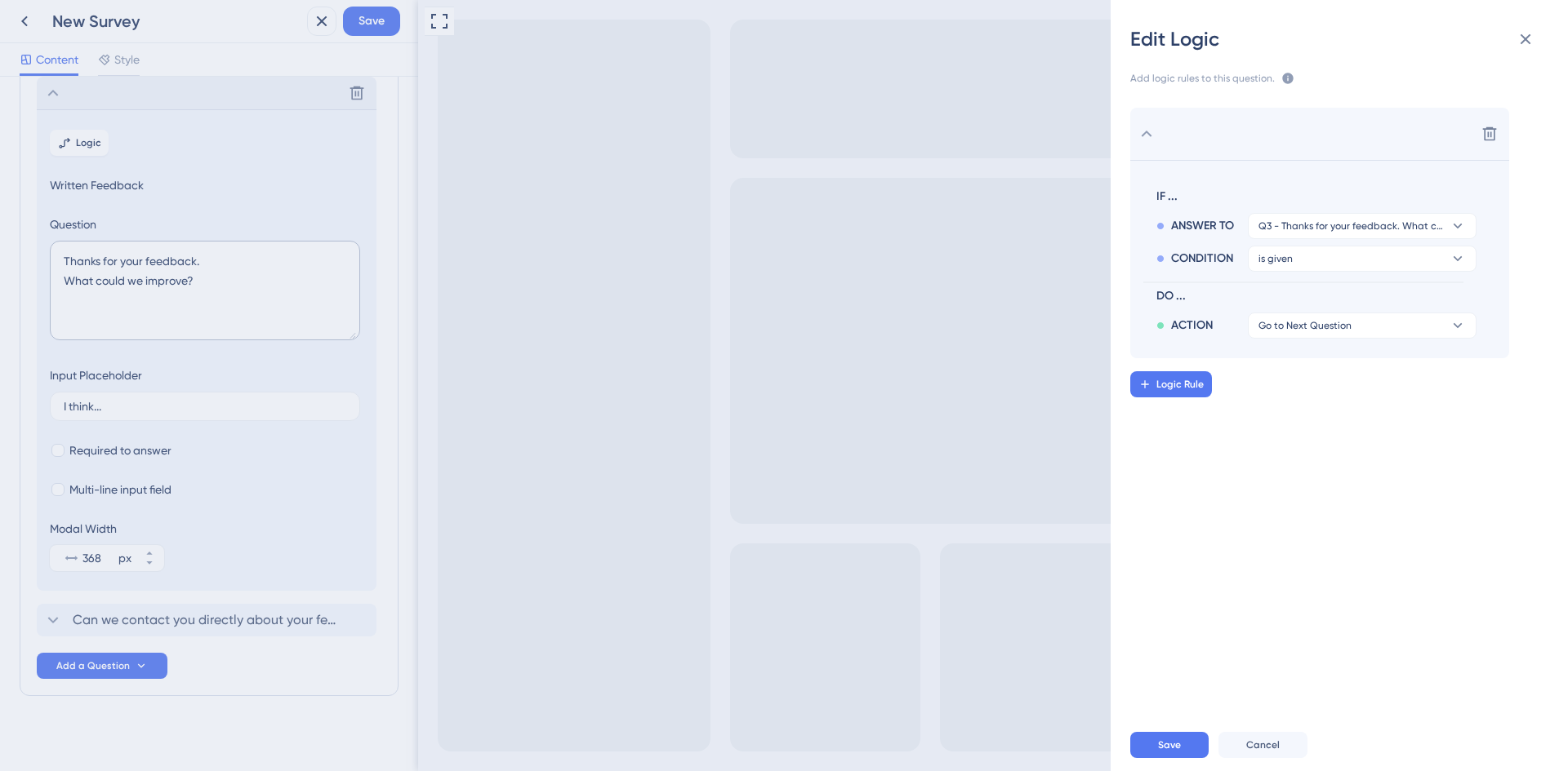
click at [267, 167] on div "Edit Logic Add logic rules to this question. The rules will apply after this qu…" at bounding box center [784, 385] width 1568 height 771
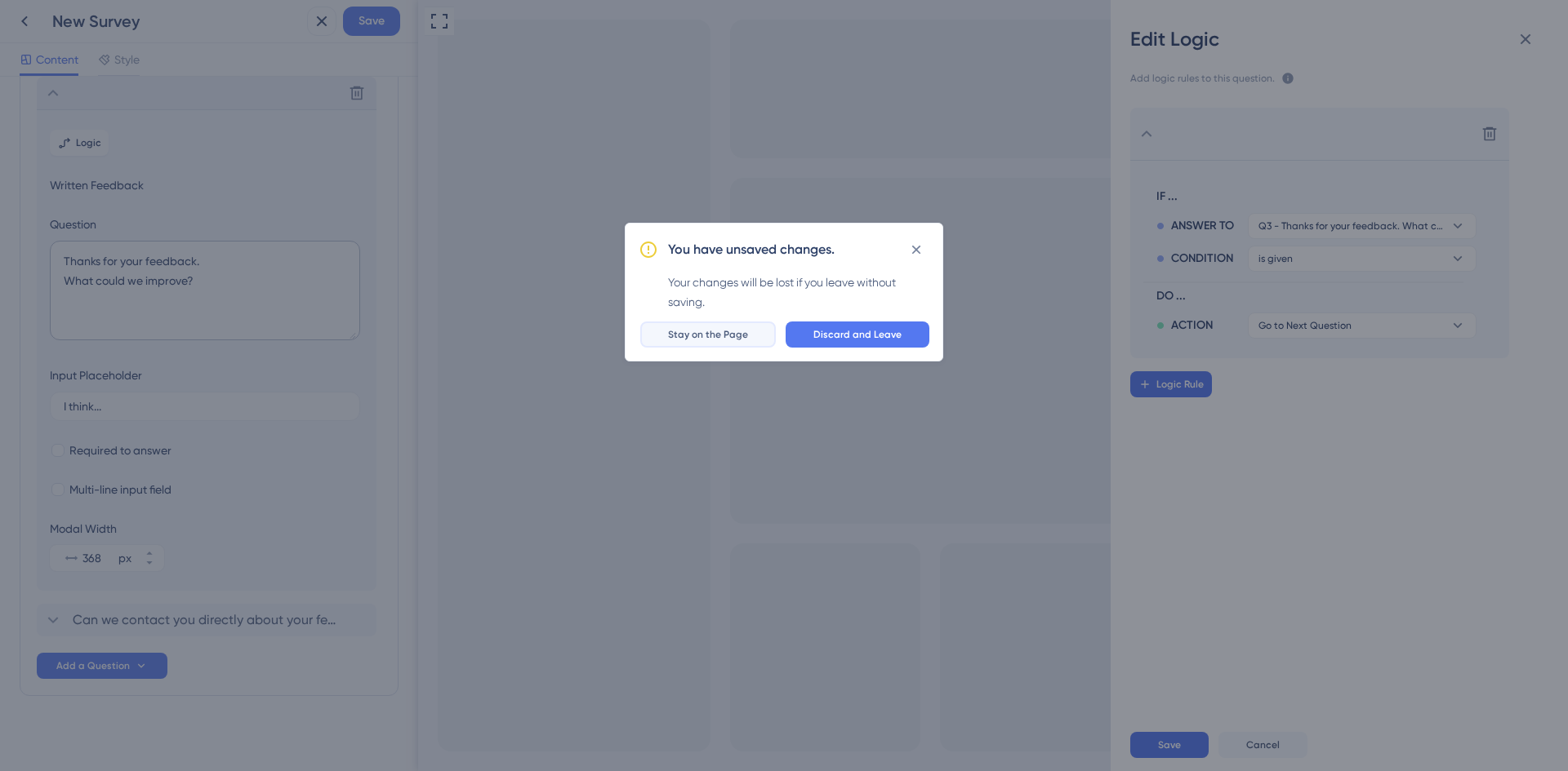
click at [721, 334] on span "Stay on the Page" at bounding box center [707, 334] width 80 height 13
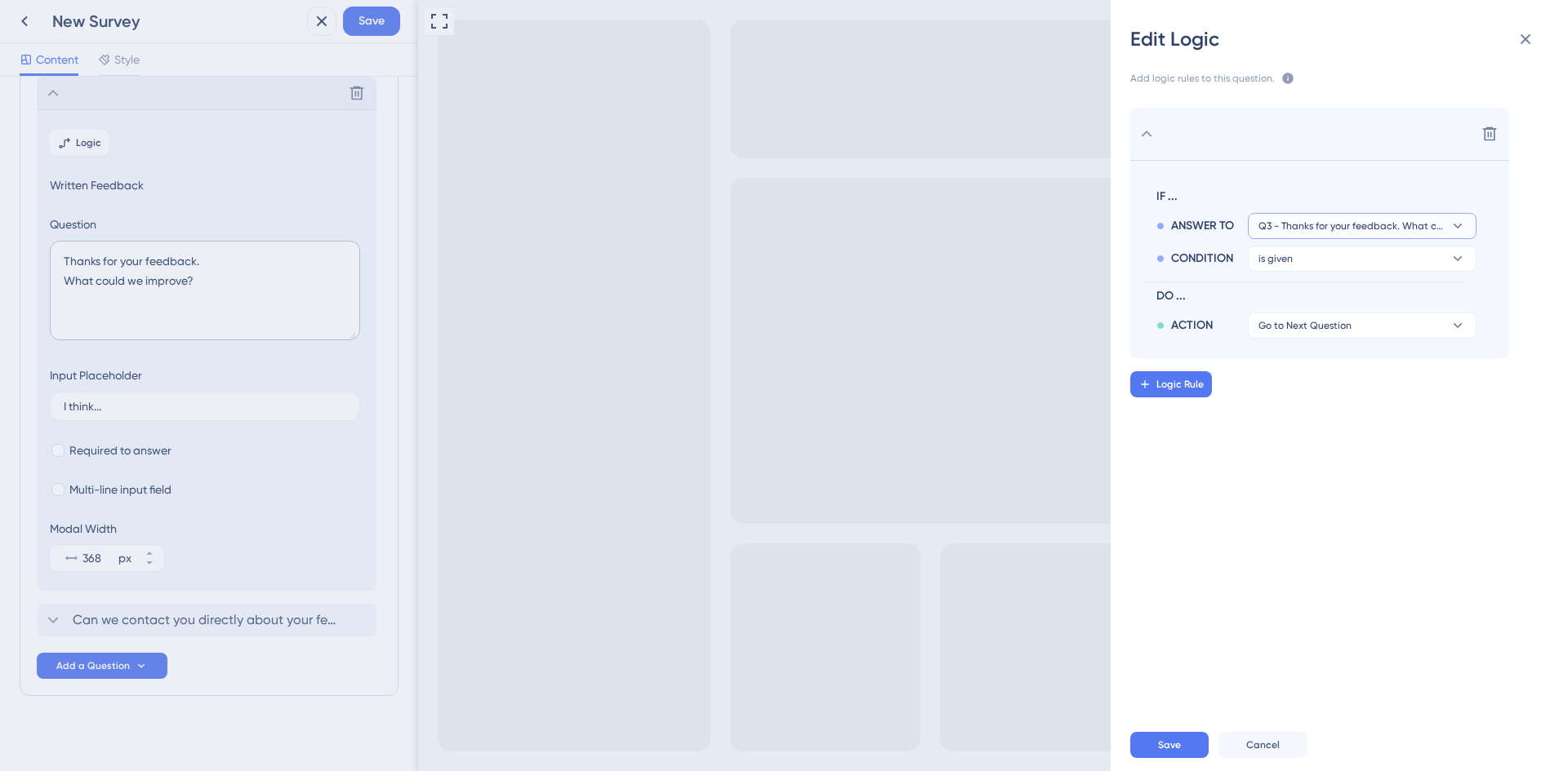
click at [1407, 230] on span "Q3 - Thanks for your feedback. What could we improve?" at bounding box center [1350, 226] width 184 height 13
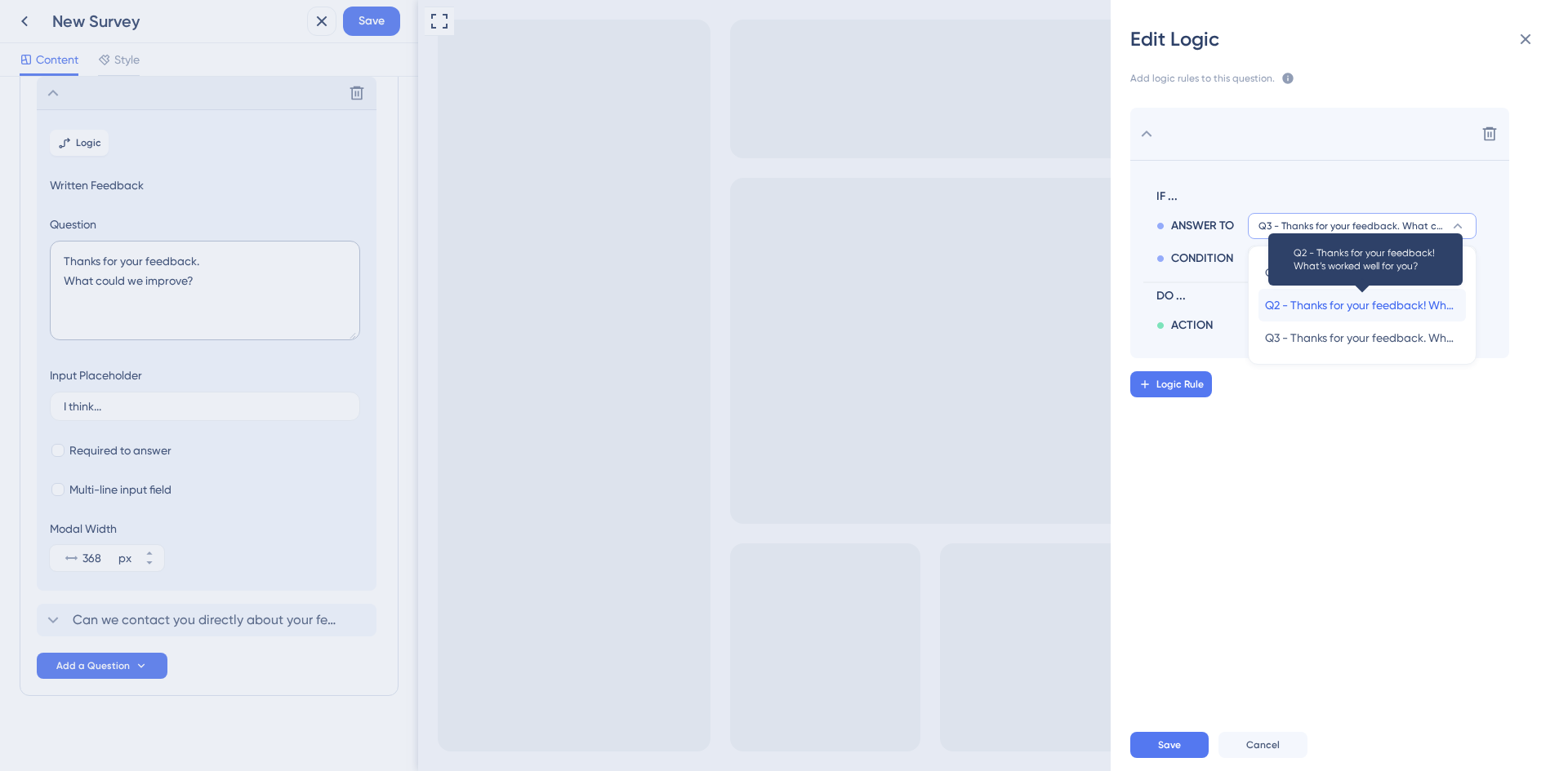
click at [1377, 301] on span "Q2 - Thanks for your feedback! What’s worked well for you?" at bounding box center [1361, 305] width 194 height 20
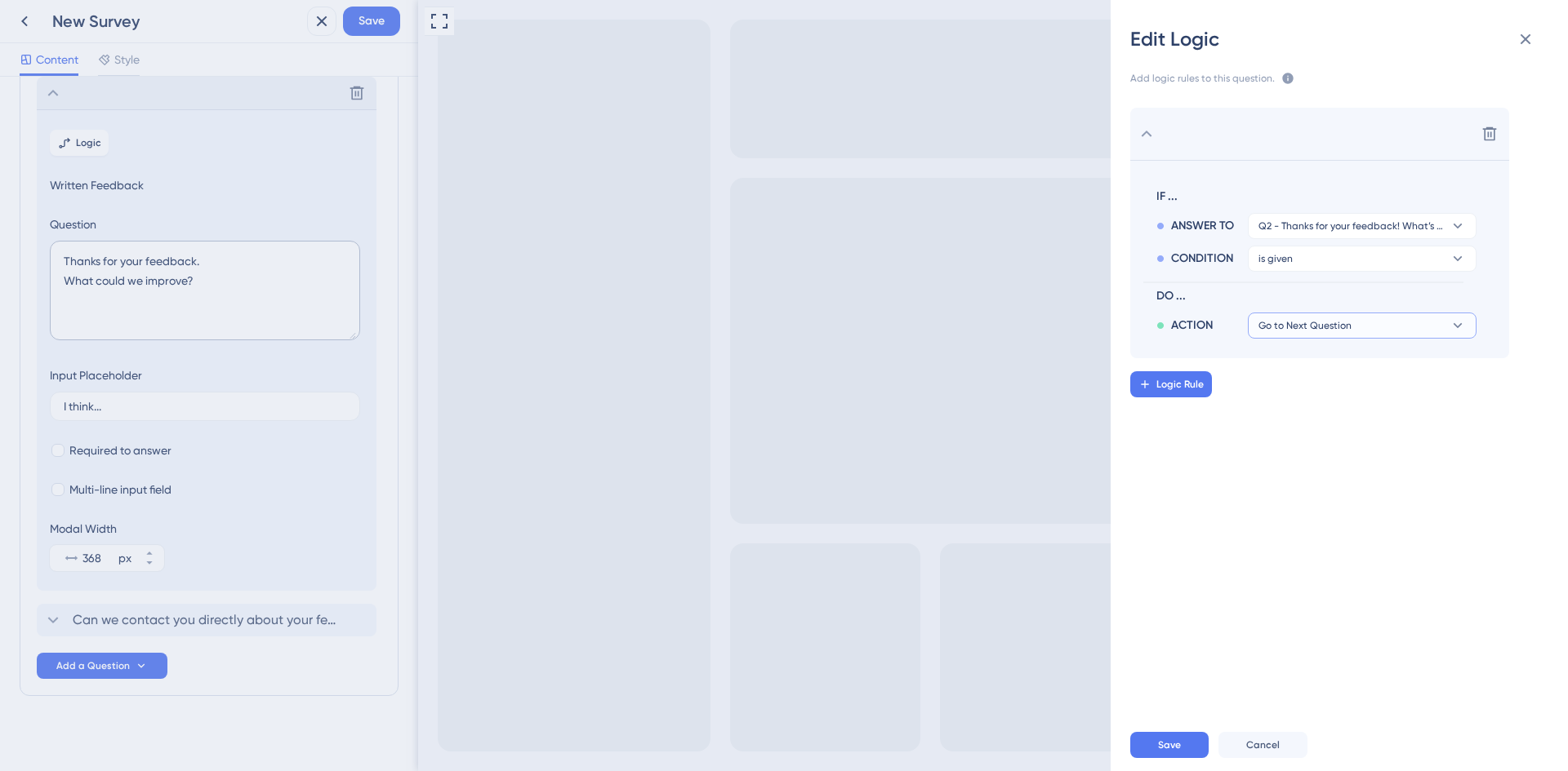
click at [1352, 328] on button "Go to Next Question" at bounding box center [1361, 326] width 228 height 26
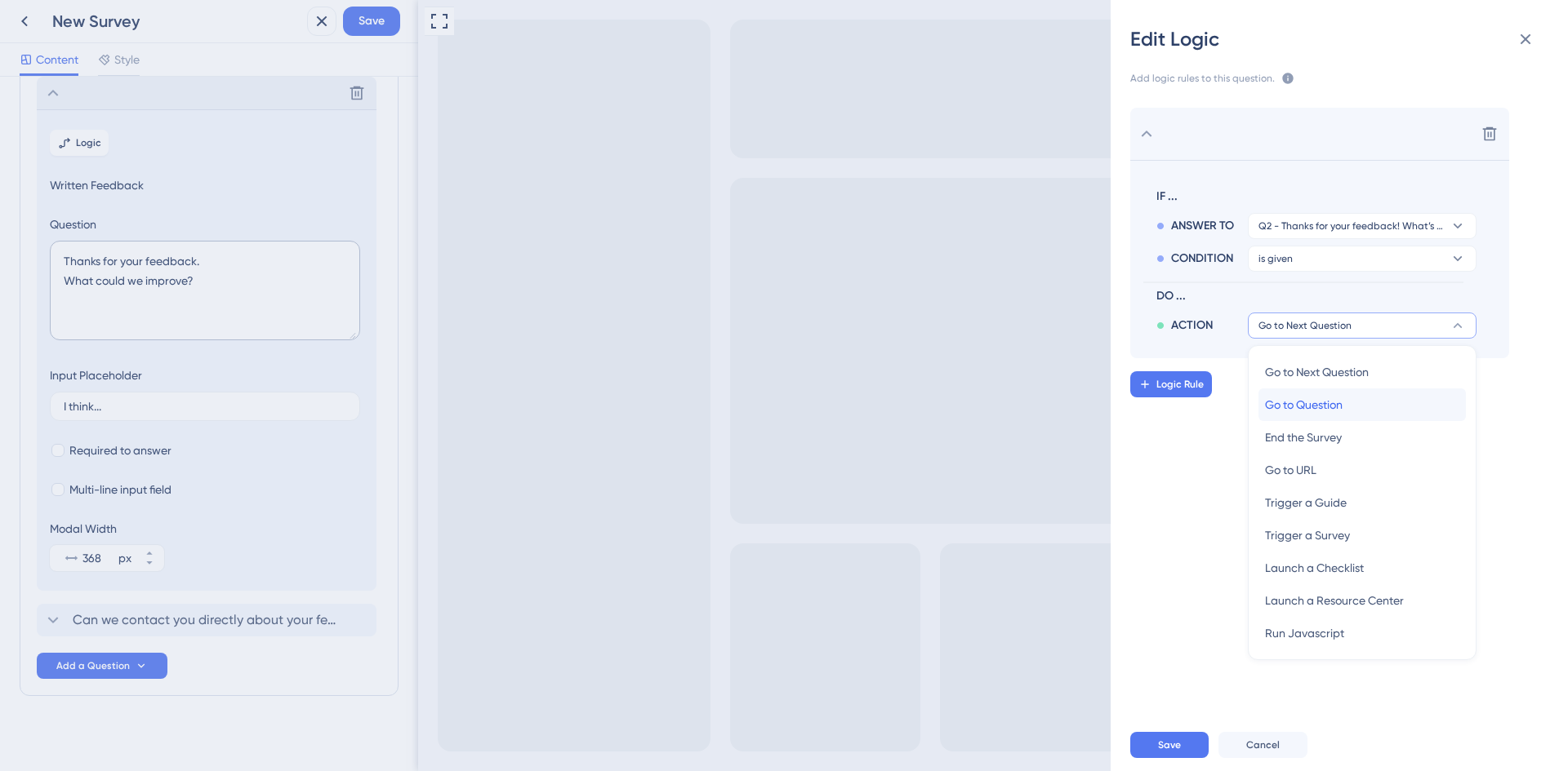
click at [1379, 409] on div "Go to Question Go to Question" at bounding box center [1361, 405] width 194 height 33
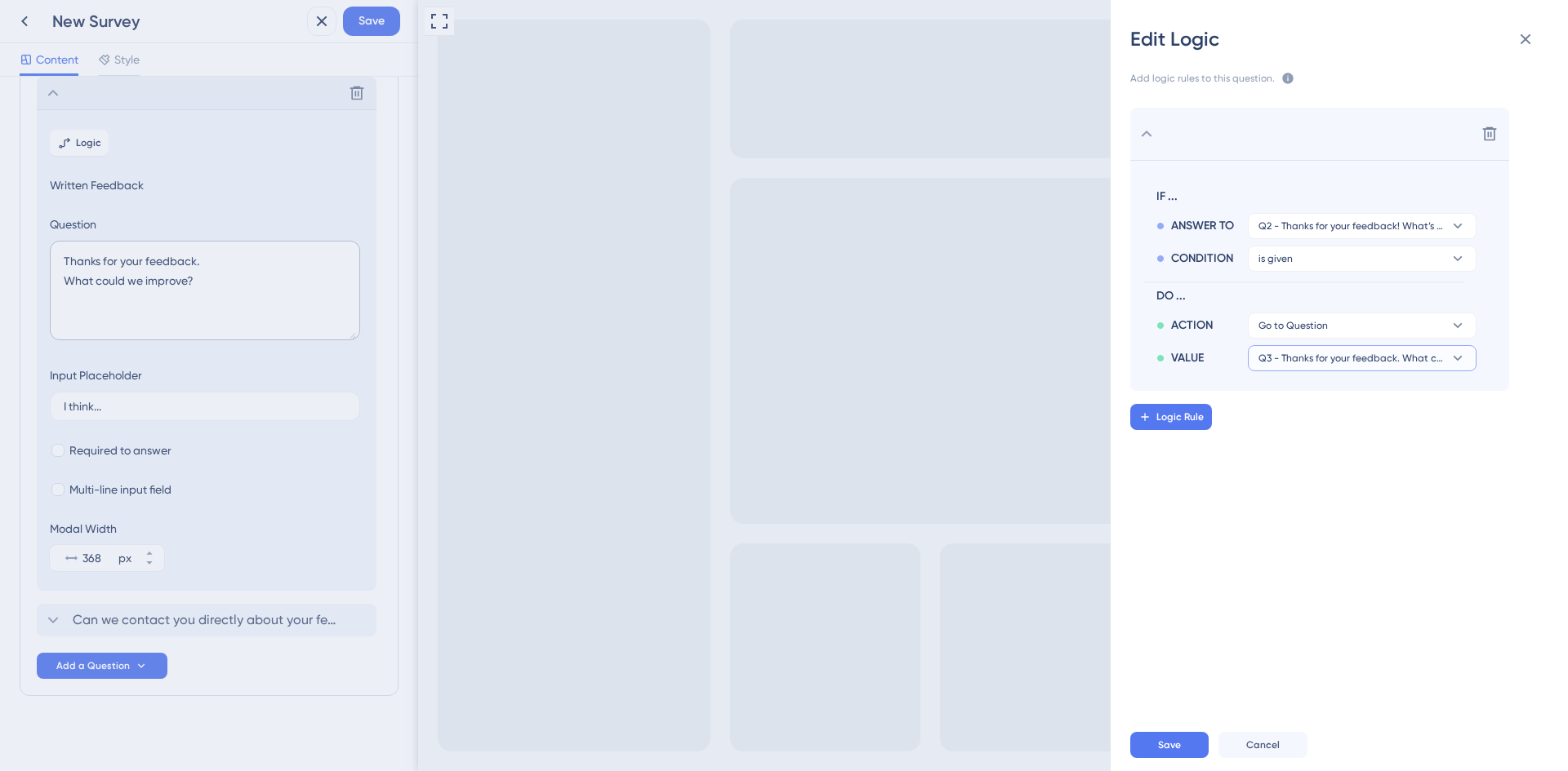
click at [1369, 366] on button "Q3 - Thanks for your feedback. What could we improve?" at bounding box center [1361, 359] width 228 height 26
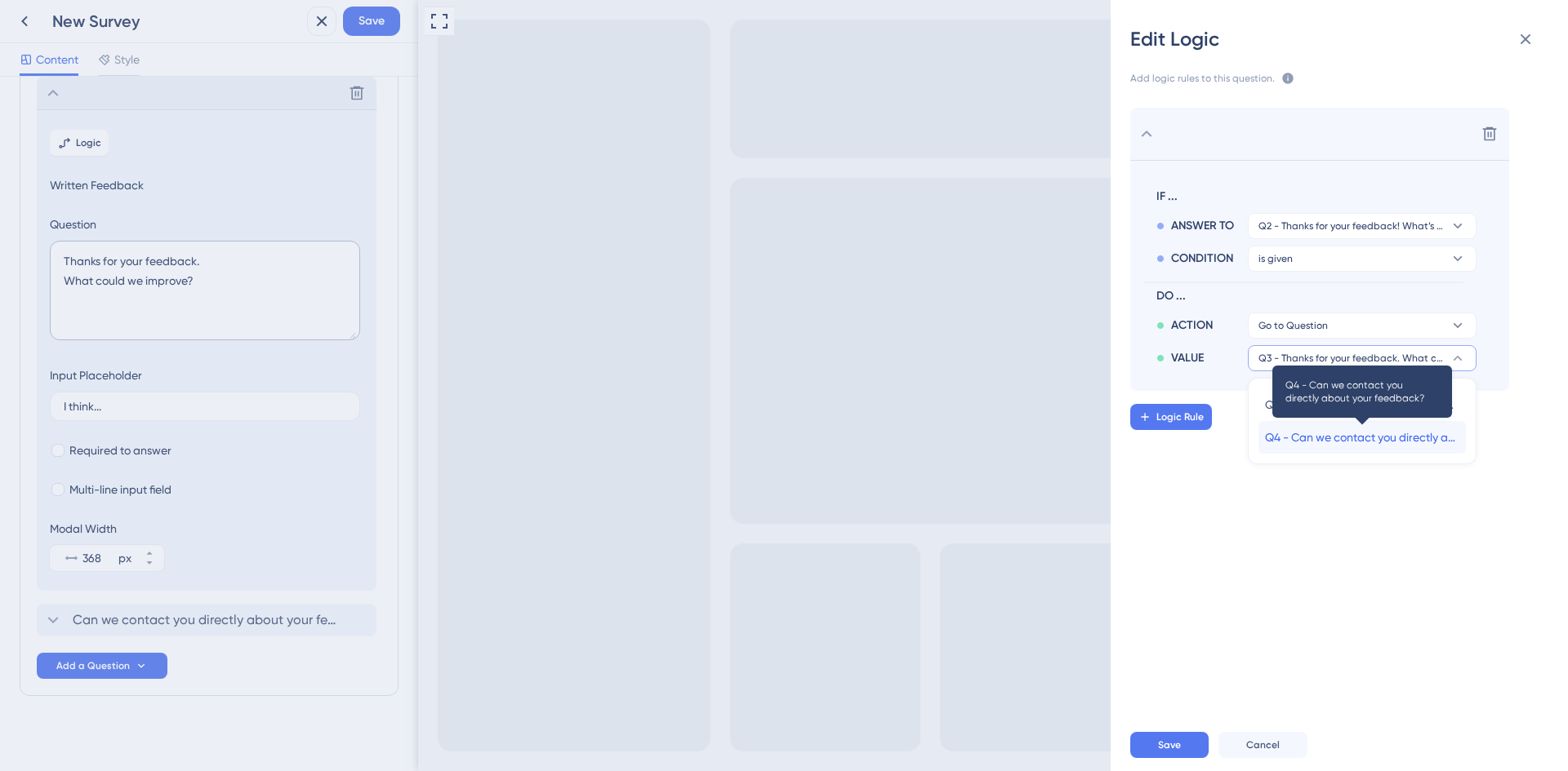
click at [1394, 439] on span "Q4 - Can we contact you directly about your feedback?" at bounding box center [1361, 437] width 194 height 20
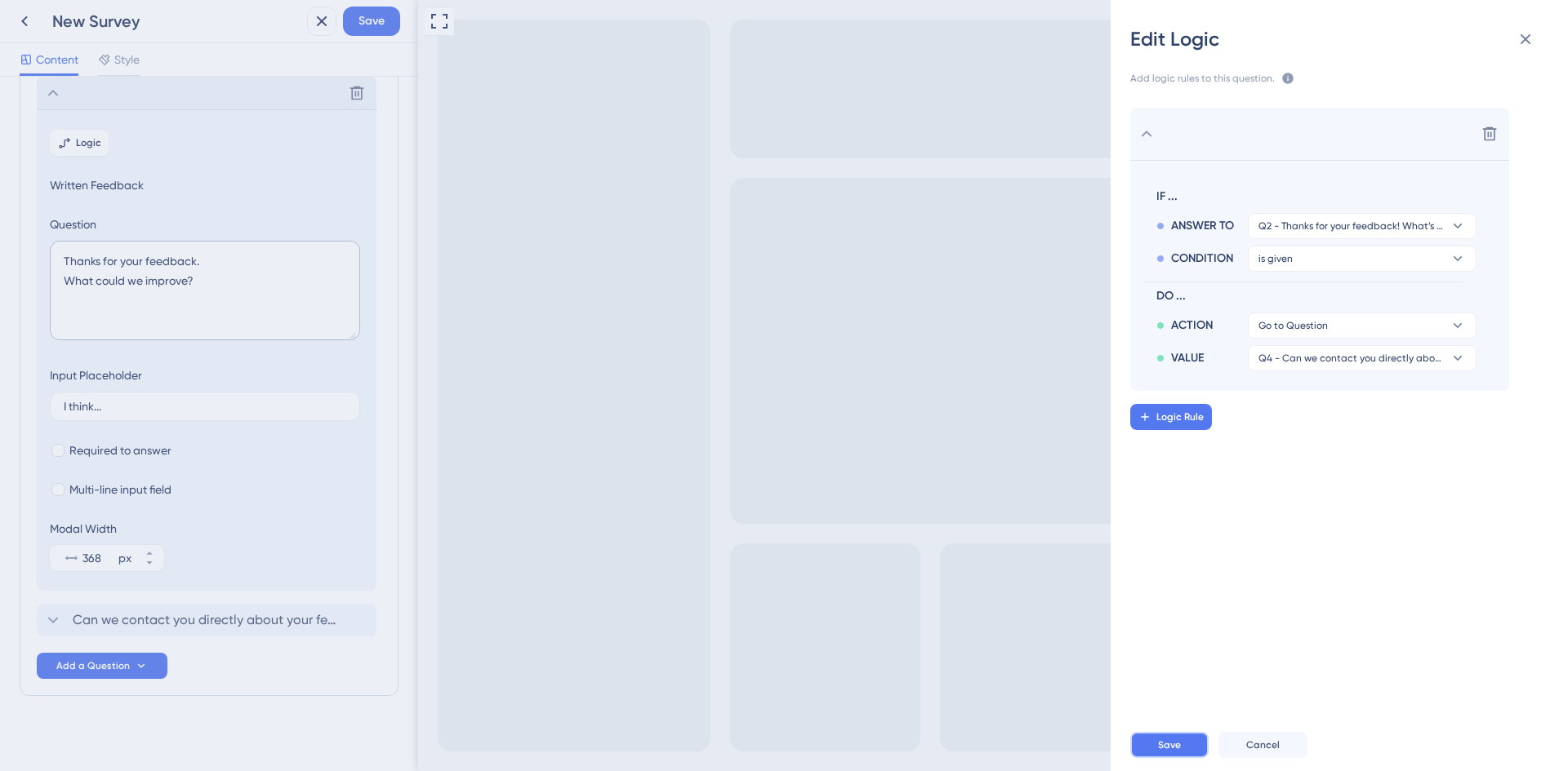
click at [1176, 744] on span "Save" at bounding box center [1169, 746] width 23 height 13
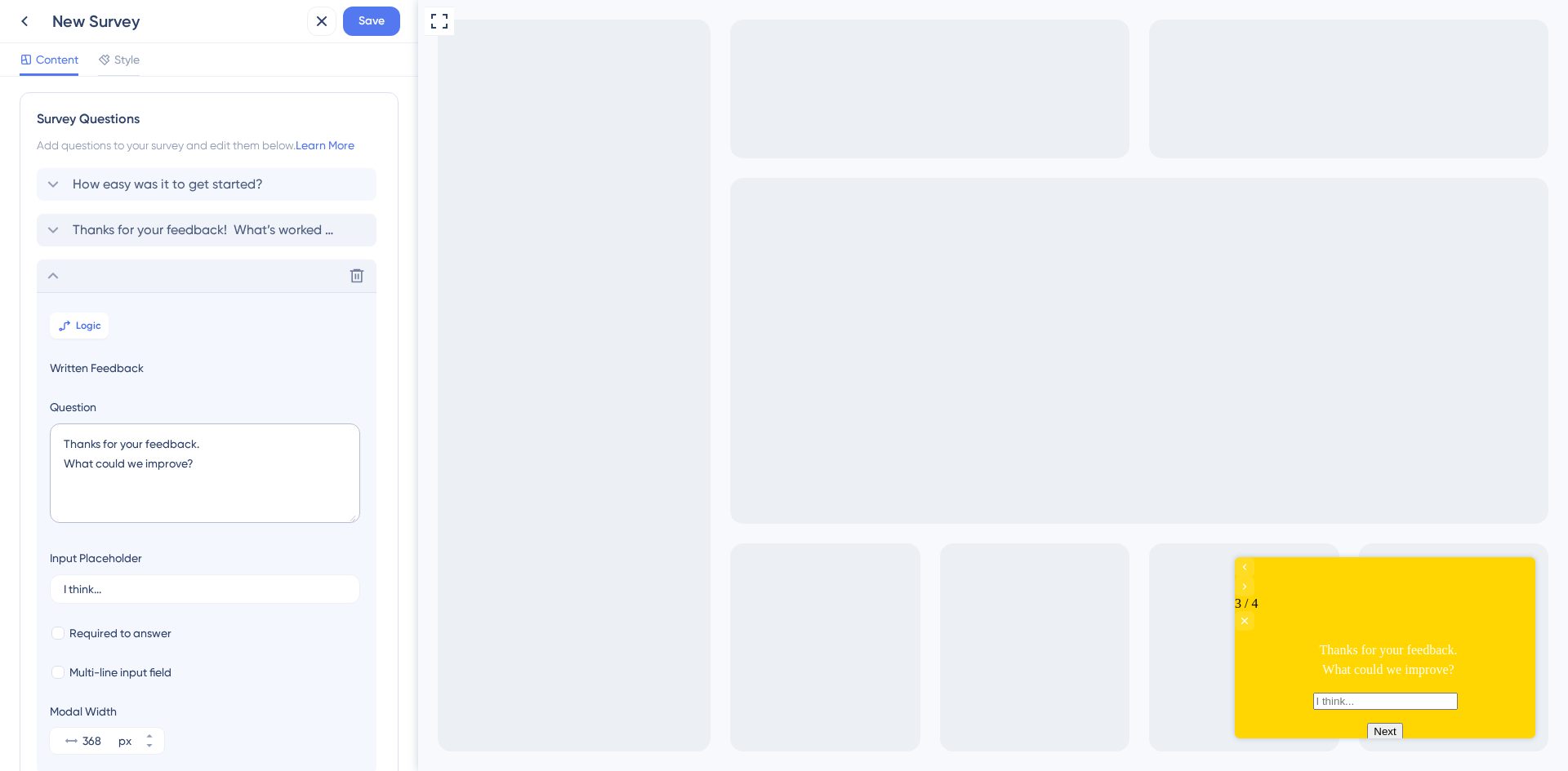
scroll to position [0, 0]
click at [199, 232] on span "Thanks for your feedback! What’s worked well for you?" at bounding box center [207, 234] width 270 height 20
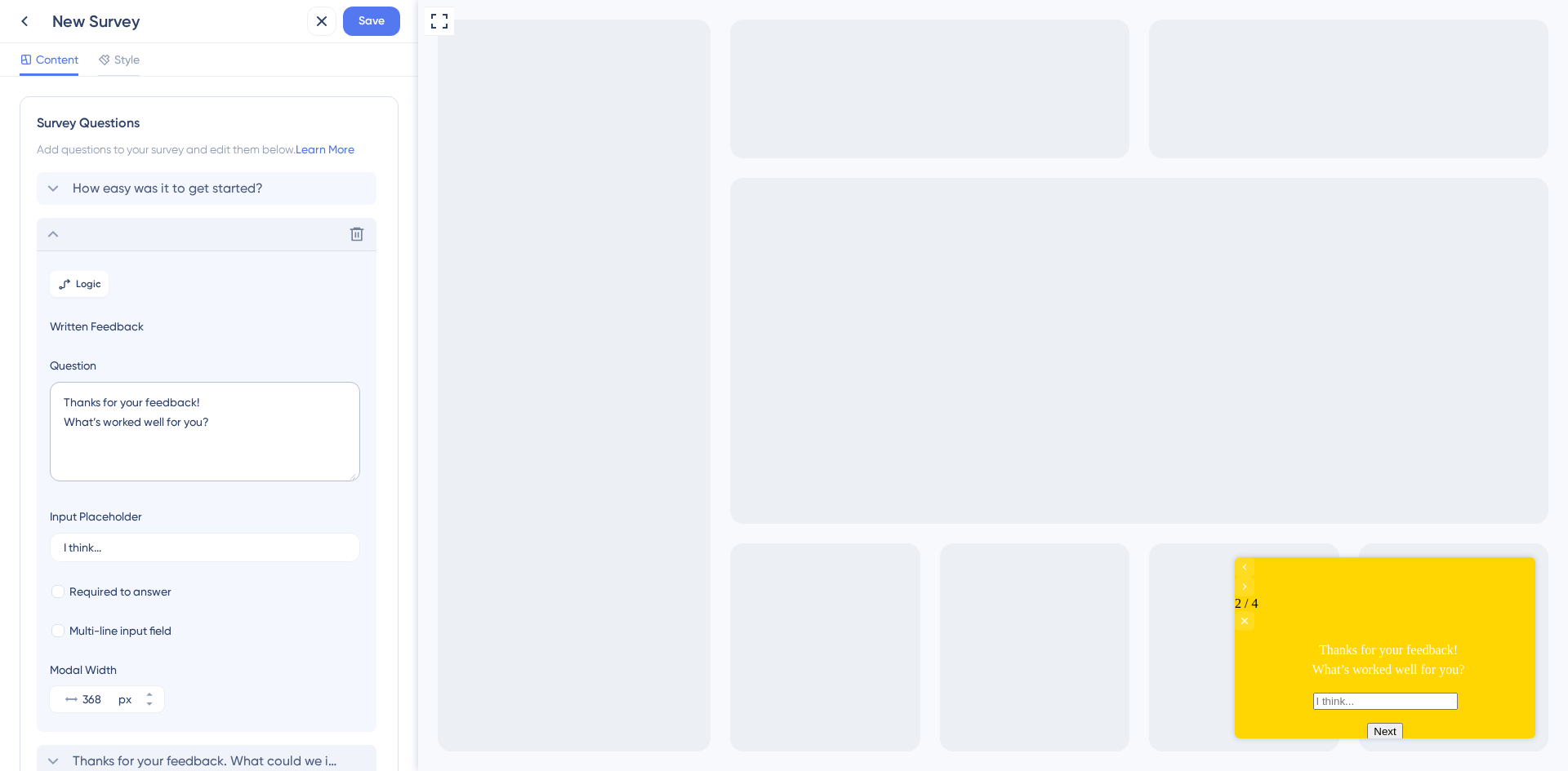
scroll to position [141, 0]
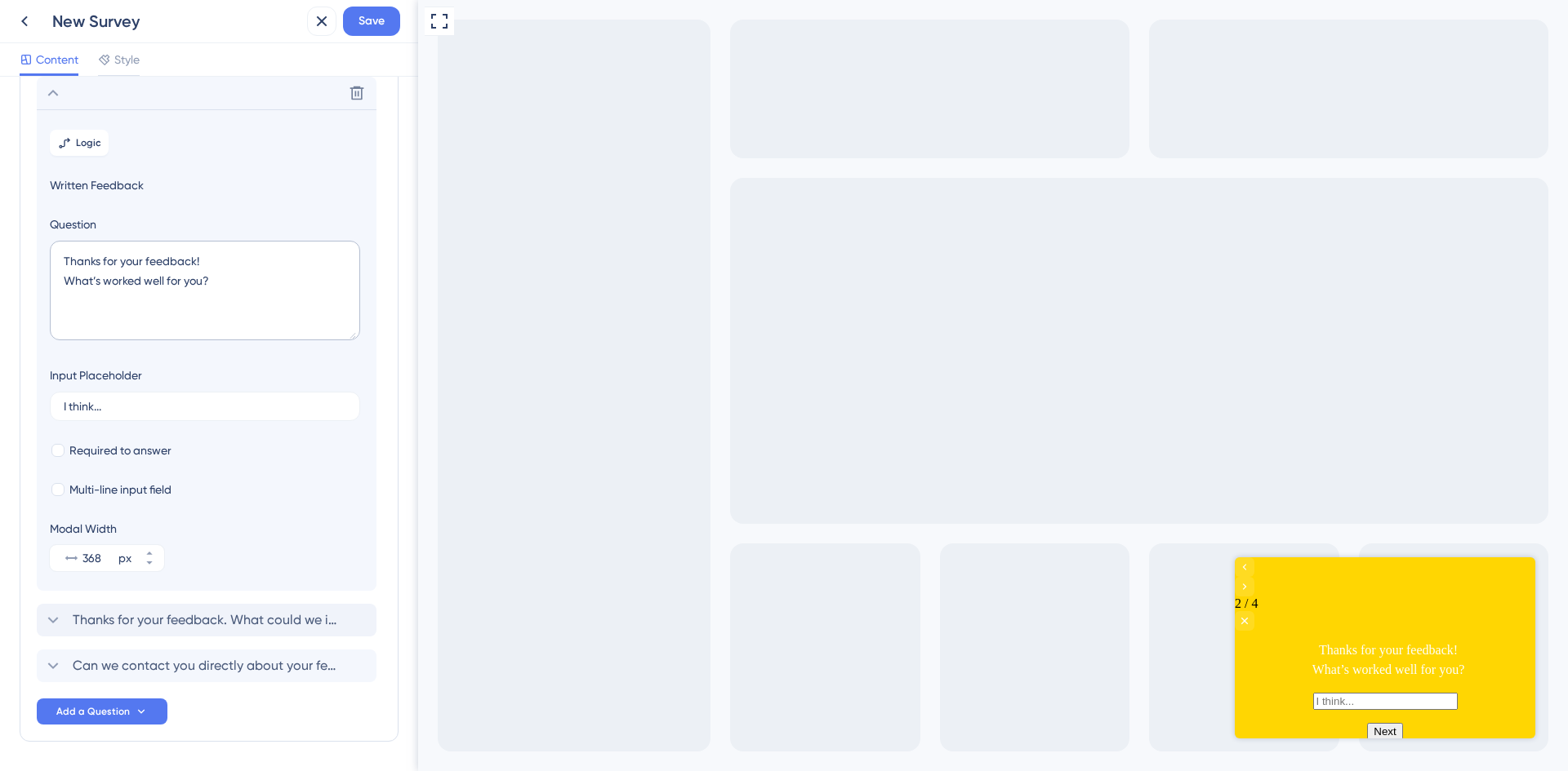
click at [1382, 723] on button "Next" at bounding box center [1384, 732] width 35 height 17
click at [1388, 723] on button "Next" at bounding box center [1384, 732] width 35 height 17
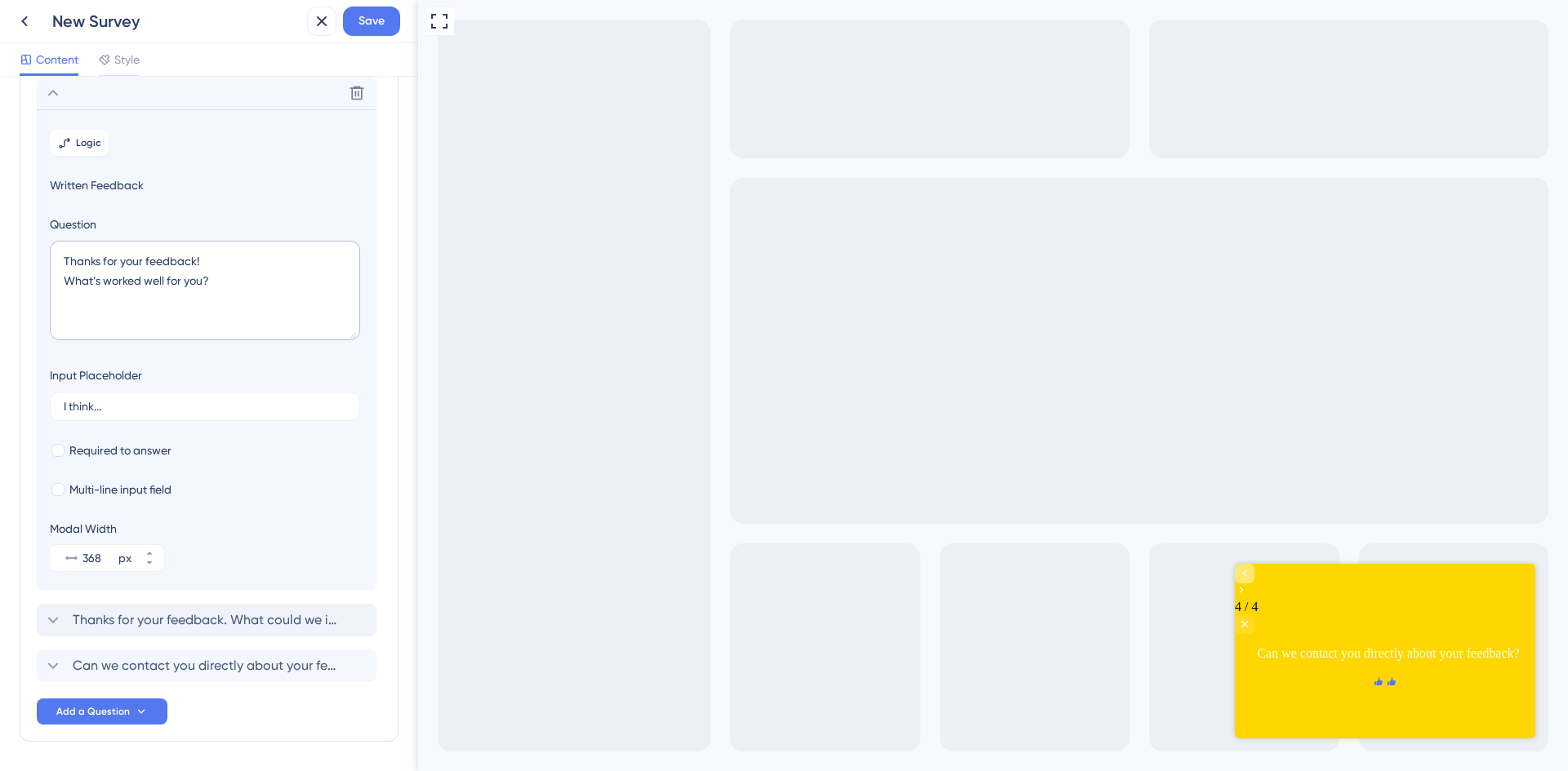
click at [1251, 583] on div "Go to Question 3" at bounding box center [1244, 574] width 20 height 20
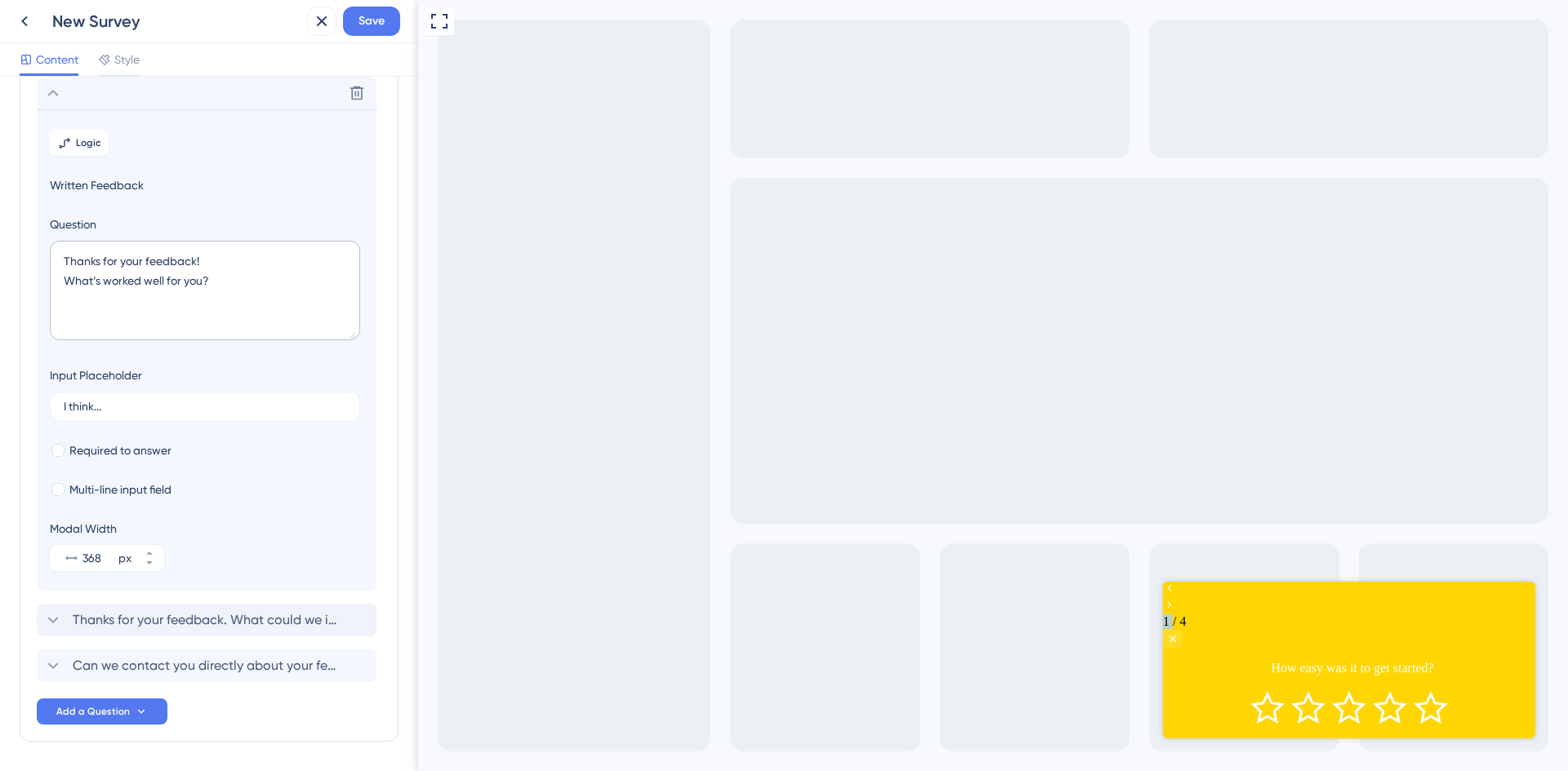
click at [1251, 592] on div "1 / 4 How easy was it to get started?" at bounding box center [1349, 637] width 372 height 109
click at [1372, 610] on div "1 / 4" at bounding box center [1349, 615] width 372 height 67
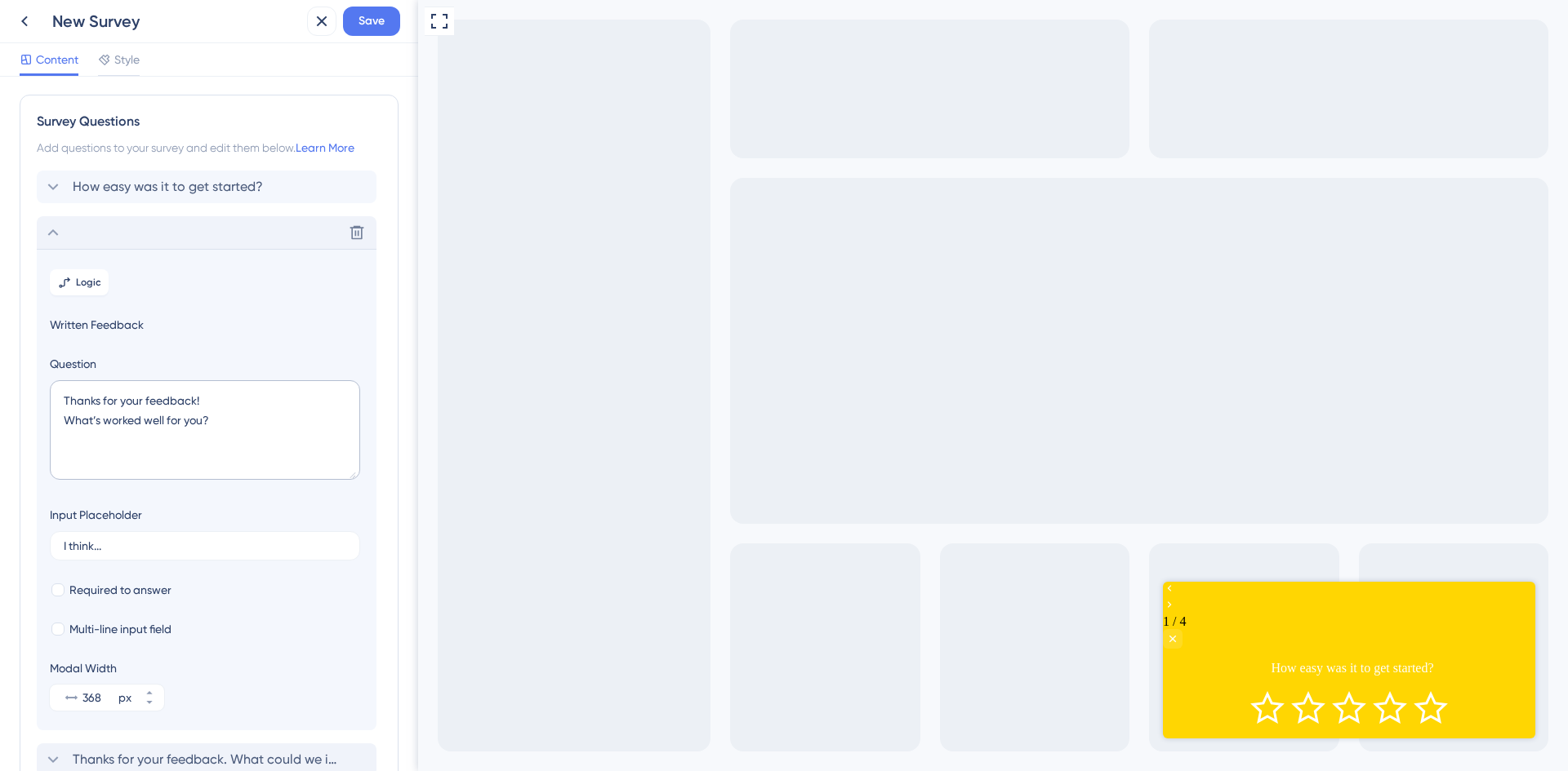
scroll to position [0, 0]
click at [99, 237] on div "Delete" at bounding box center [207, 234] width 340 height 33
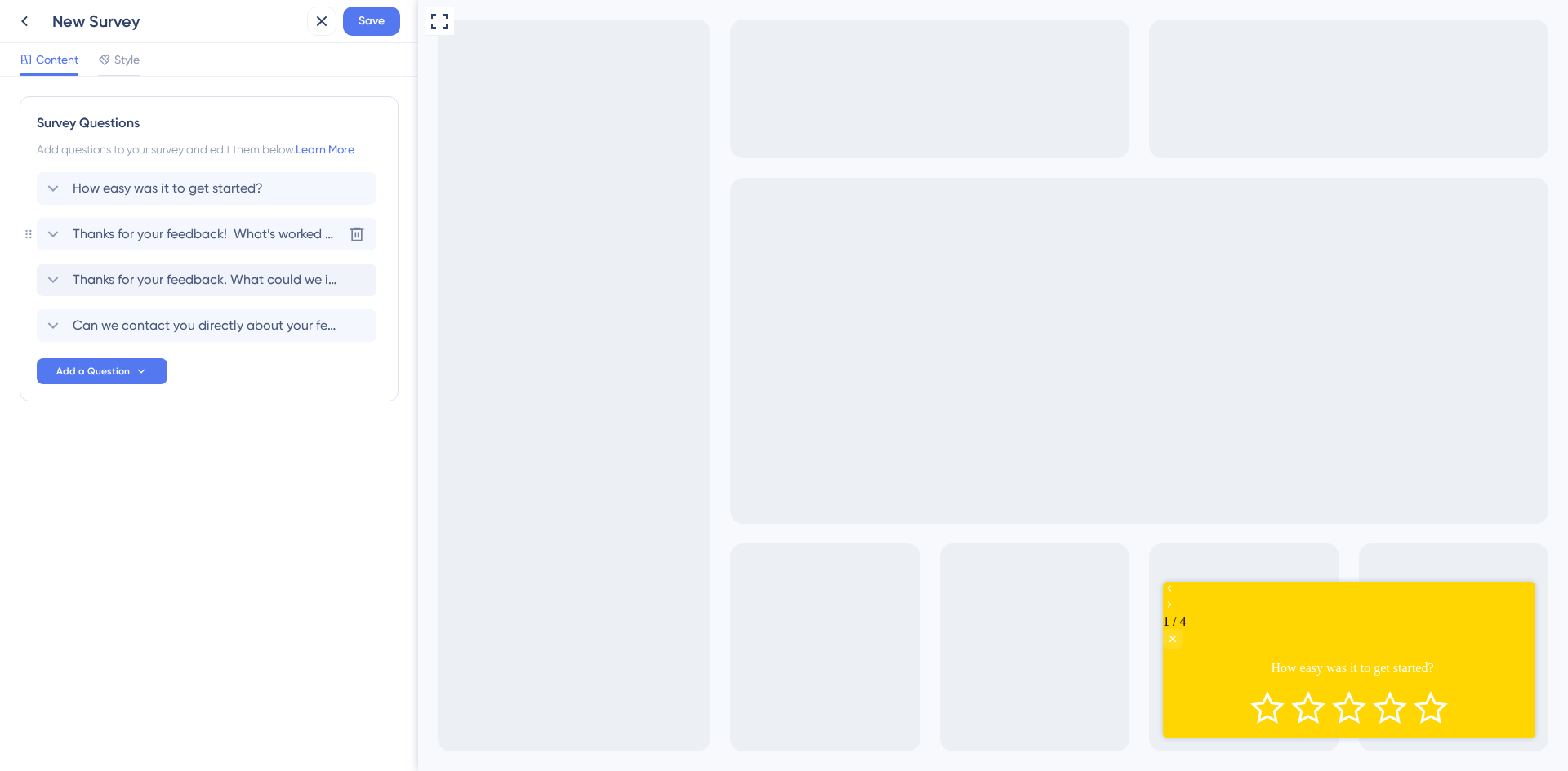
click at [116, 234] on span "Thanks for your feedback! What’s worked well for you?" at bounding box center [207, 234] width 270 height 20
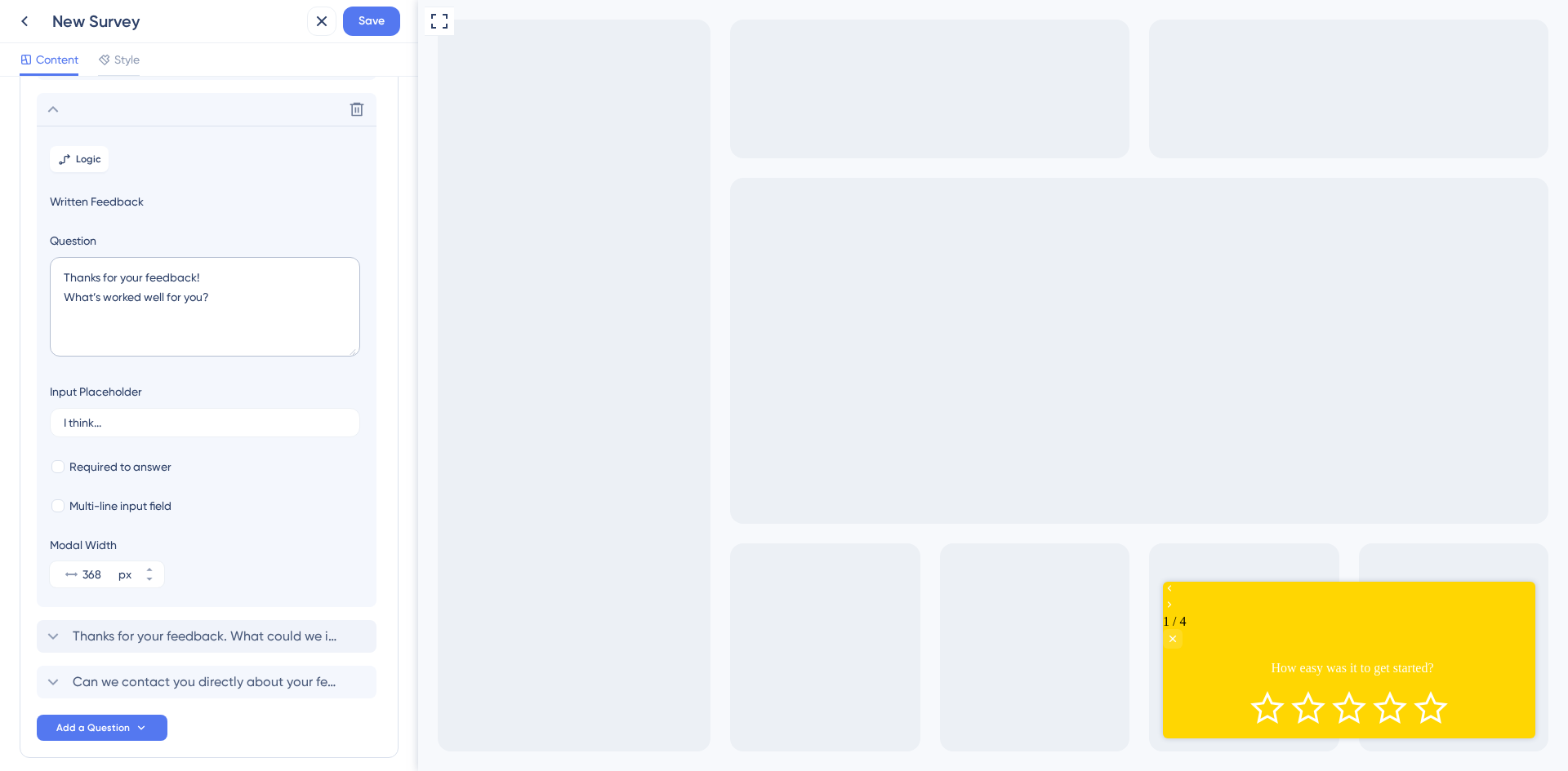
scroll to position [141, 0]
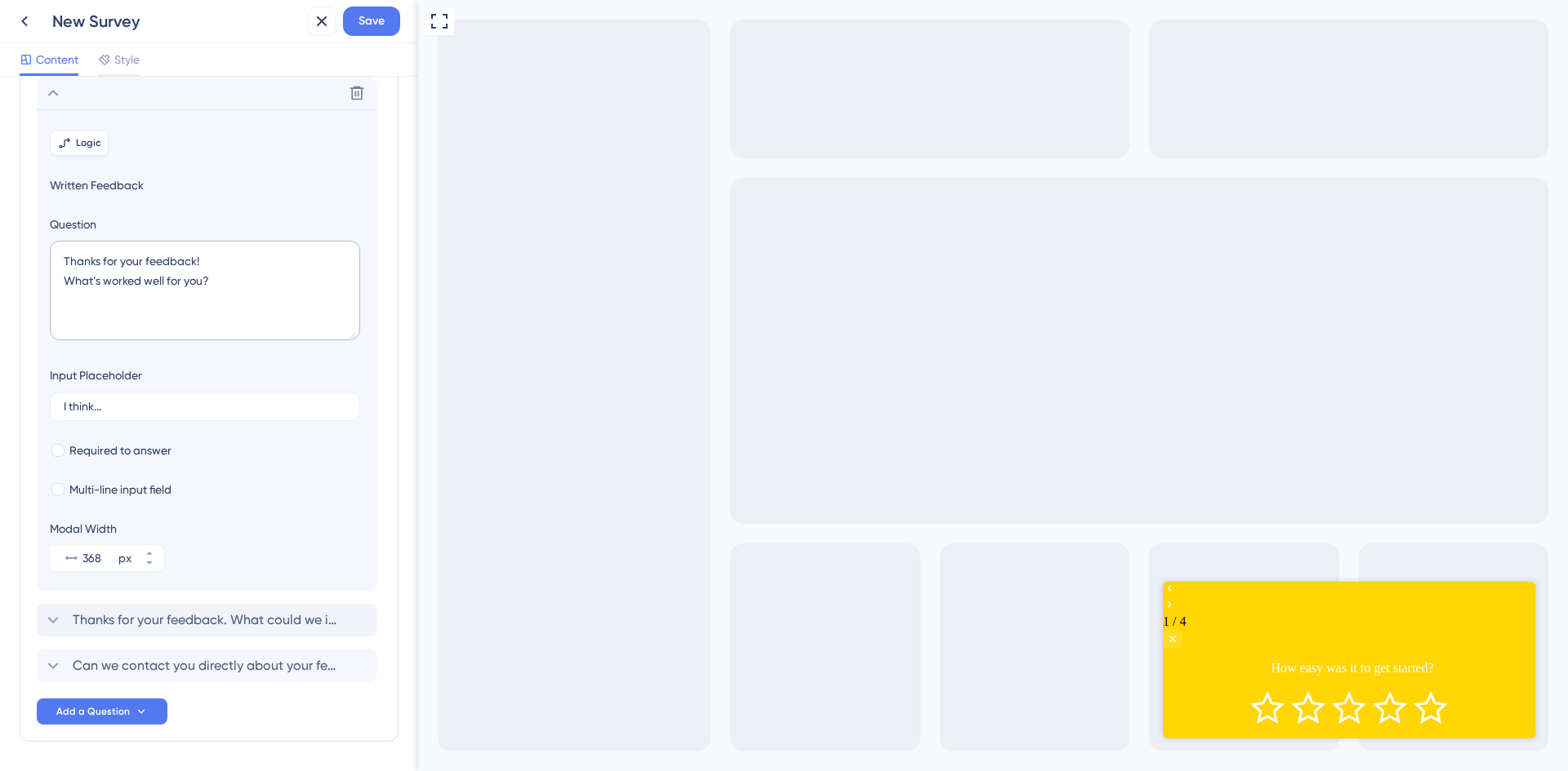
click at [89, 140] on span "Logic" at bounding box center [88, 143] width 25 height 13
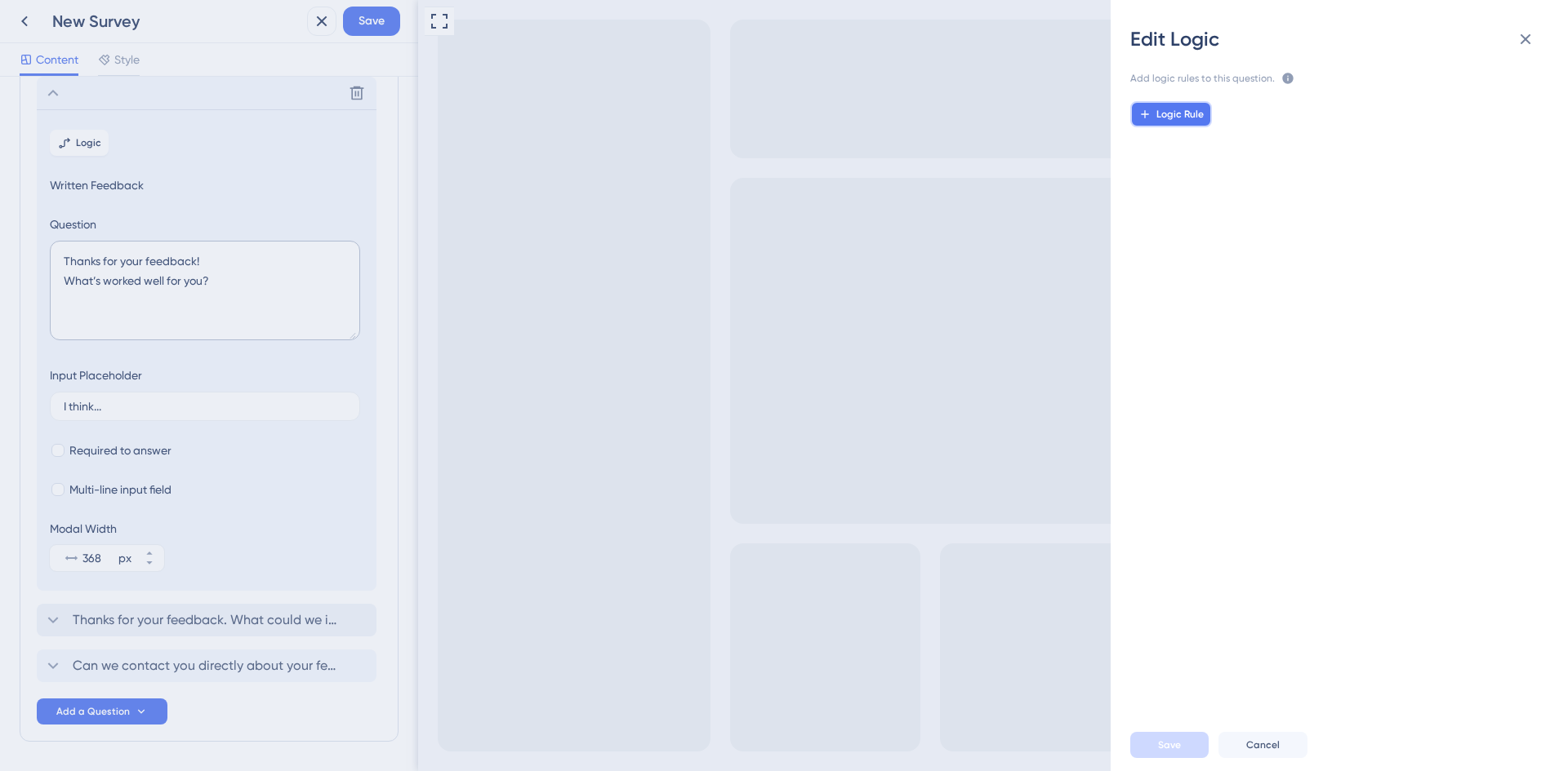
click at [1164, 114] on span "Logic Rule" at bounding box center [1180, 115] width 47 height 13
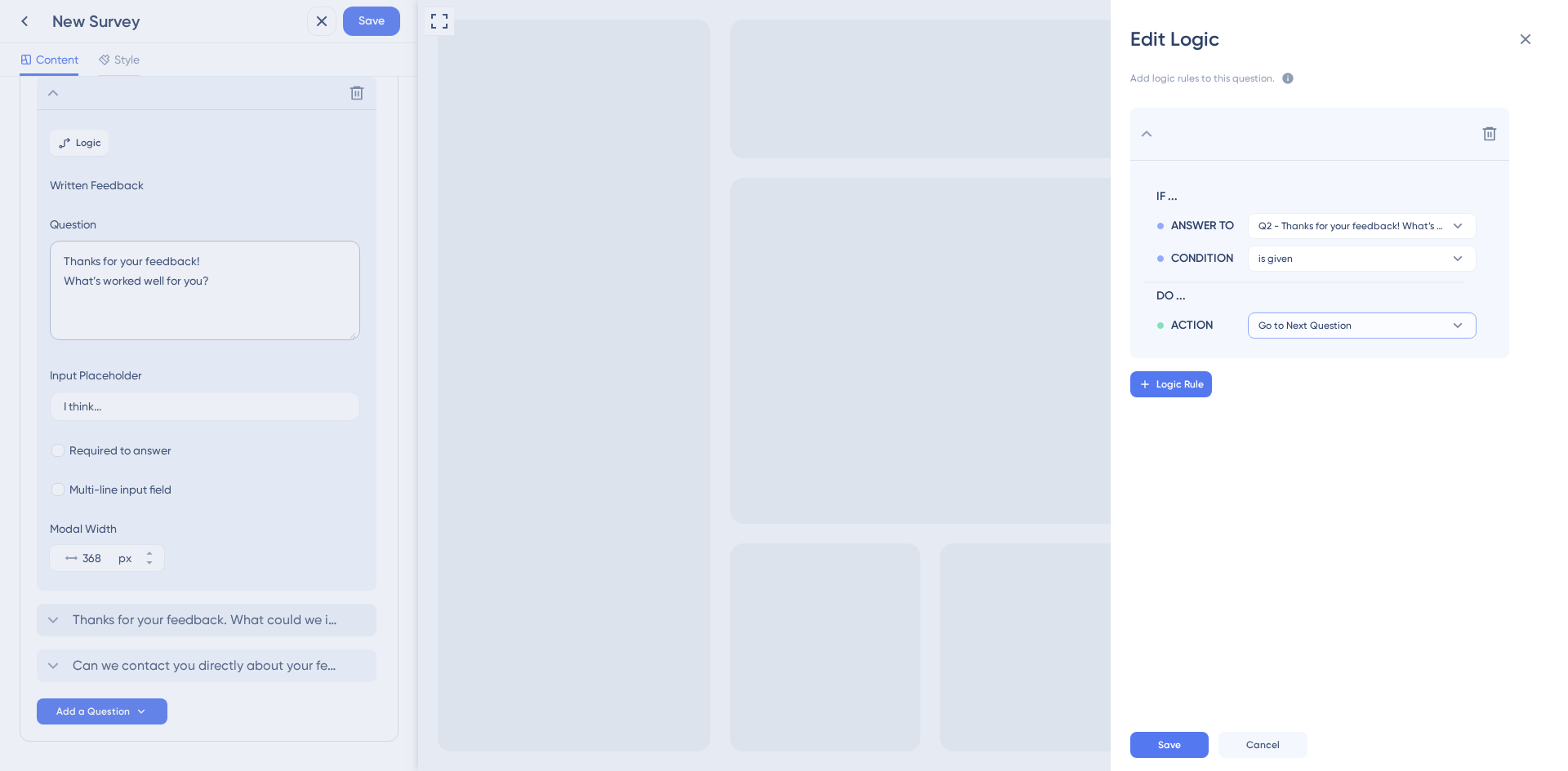
click at [1401, 325] on button "Go to Next Question" at bounding box center [1361, 326] width 228 height 26
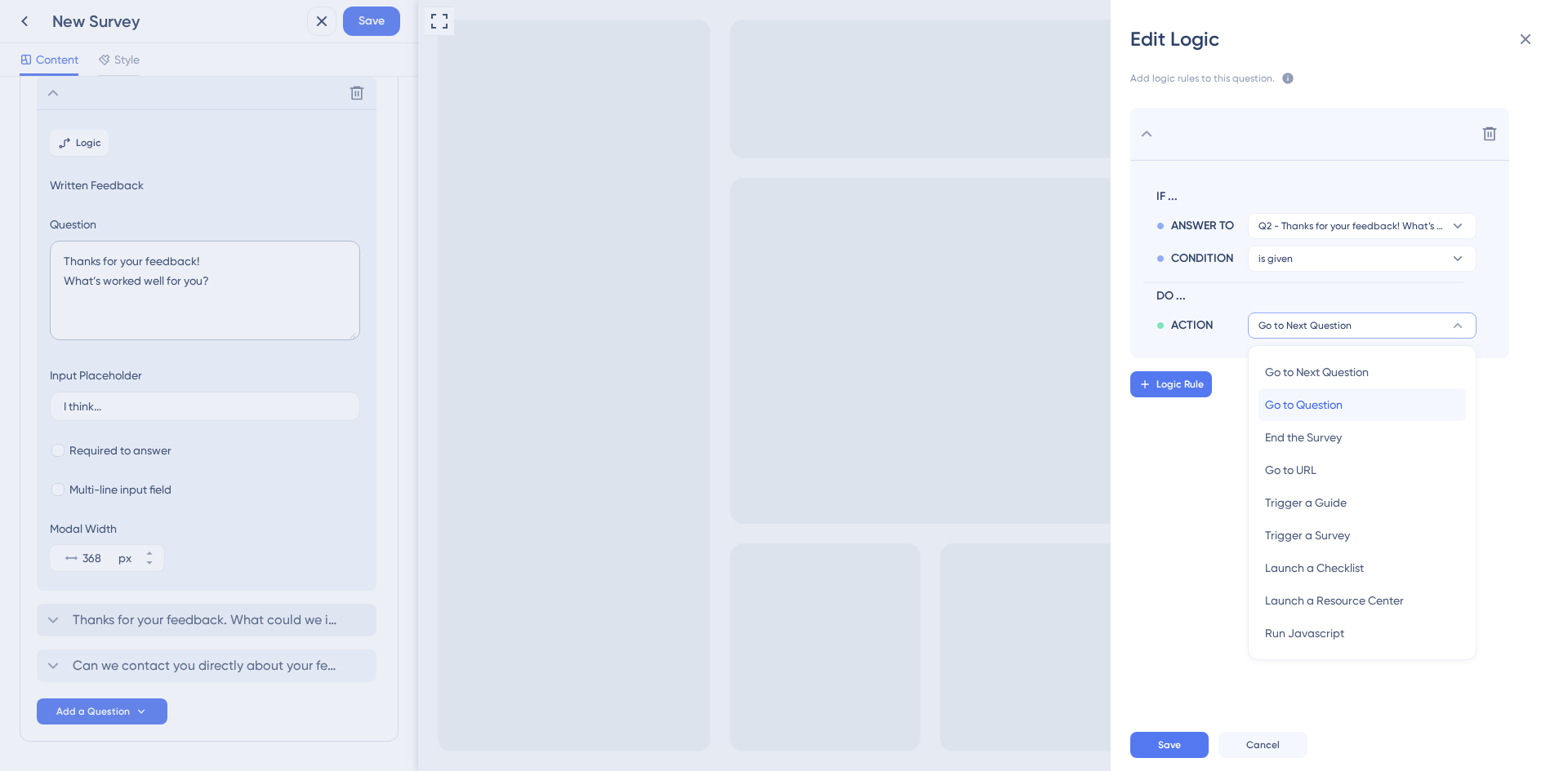
click at [1313, 413] on span "Go to Question" at bounding box center [1303, 405] width 78 height 20
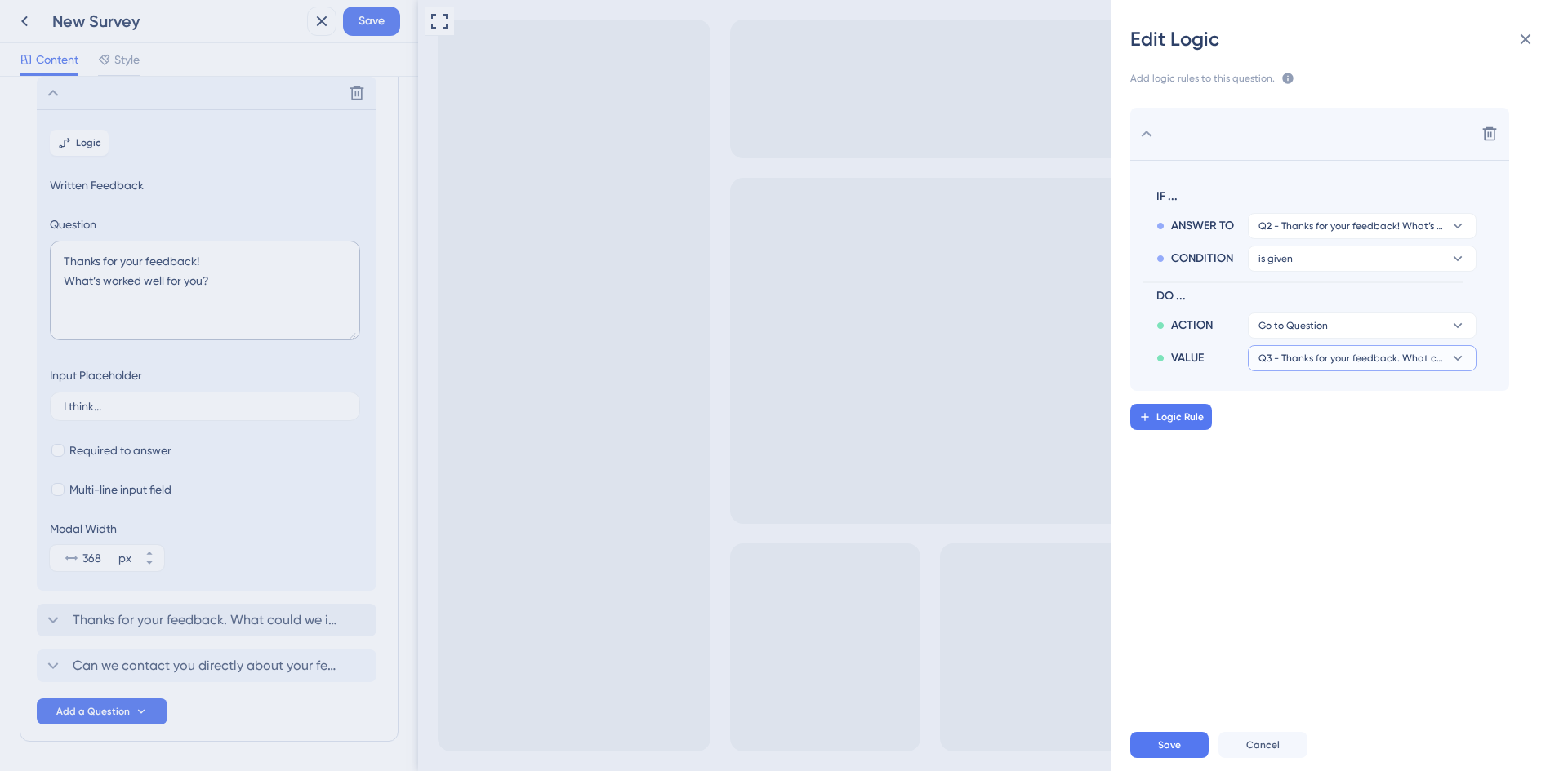
click at [1346, 360] on span "Q3 - Thanks for your feedback. What could we improve?" at bounding box center [1350, 359] width 184 height 13
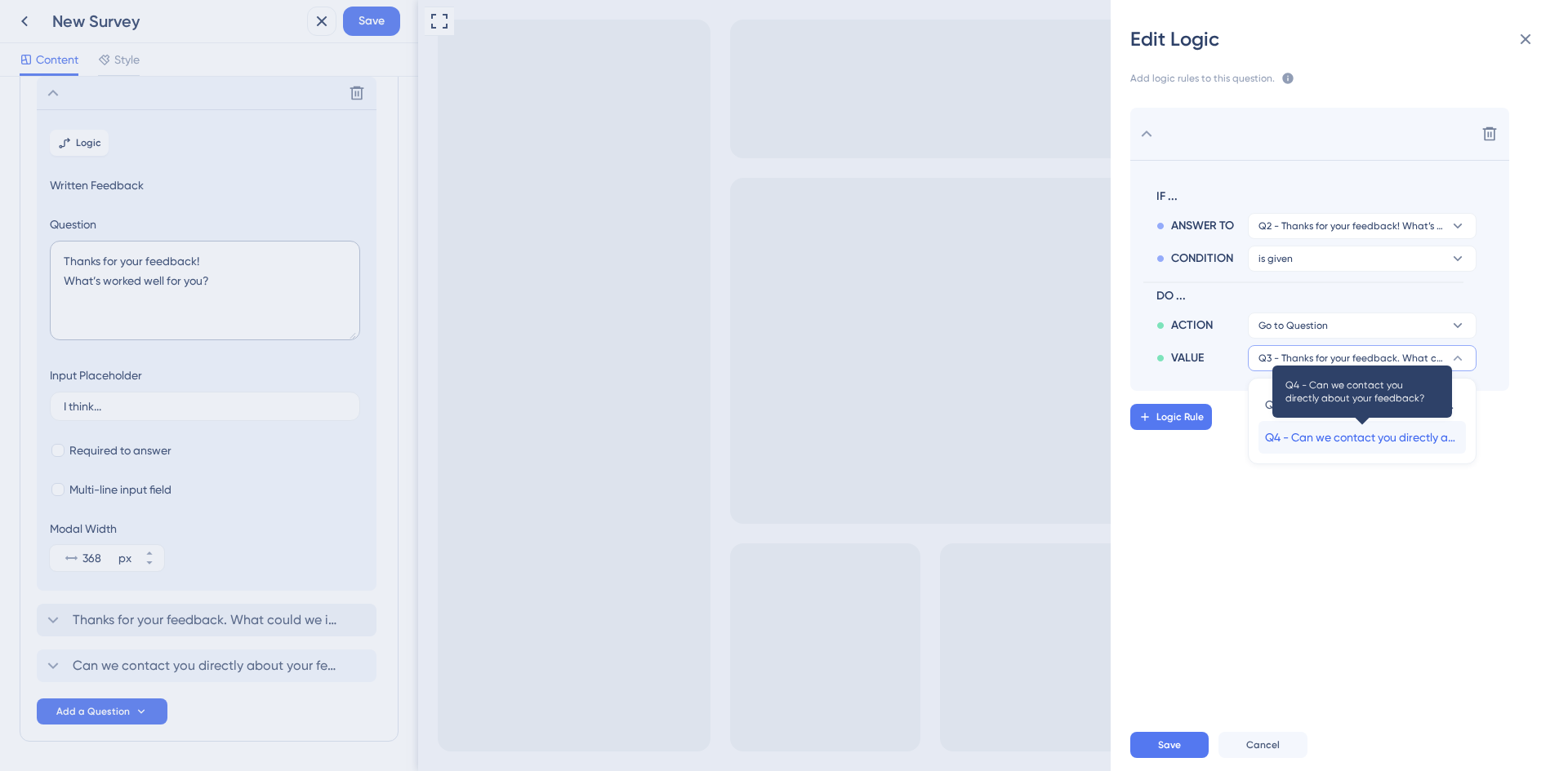
click at [1348, 437] on span "Q4 - Can we contact you directly about your feedback?" at bounding box center [1361, 437] width 194 height 20
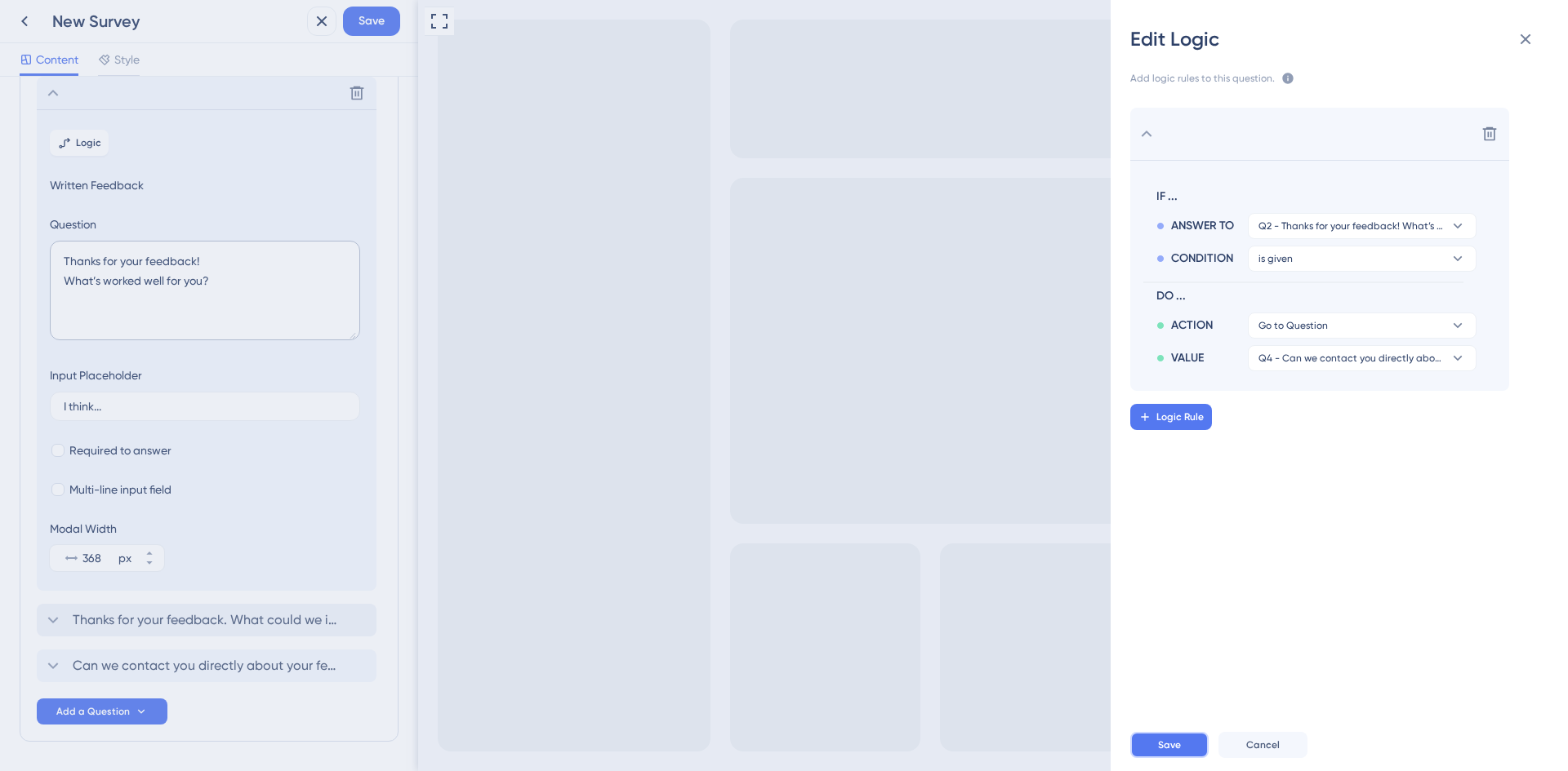
click at [1159, 745] on span "Save" at bounding box center [1169, 746] width 23 height 13
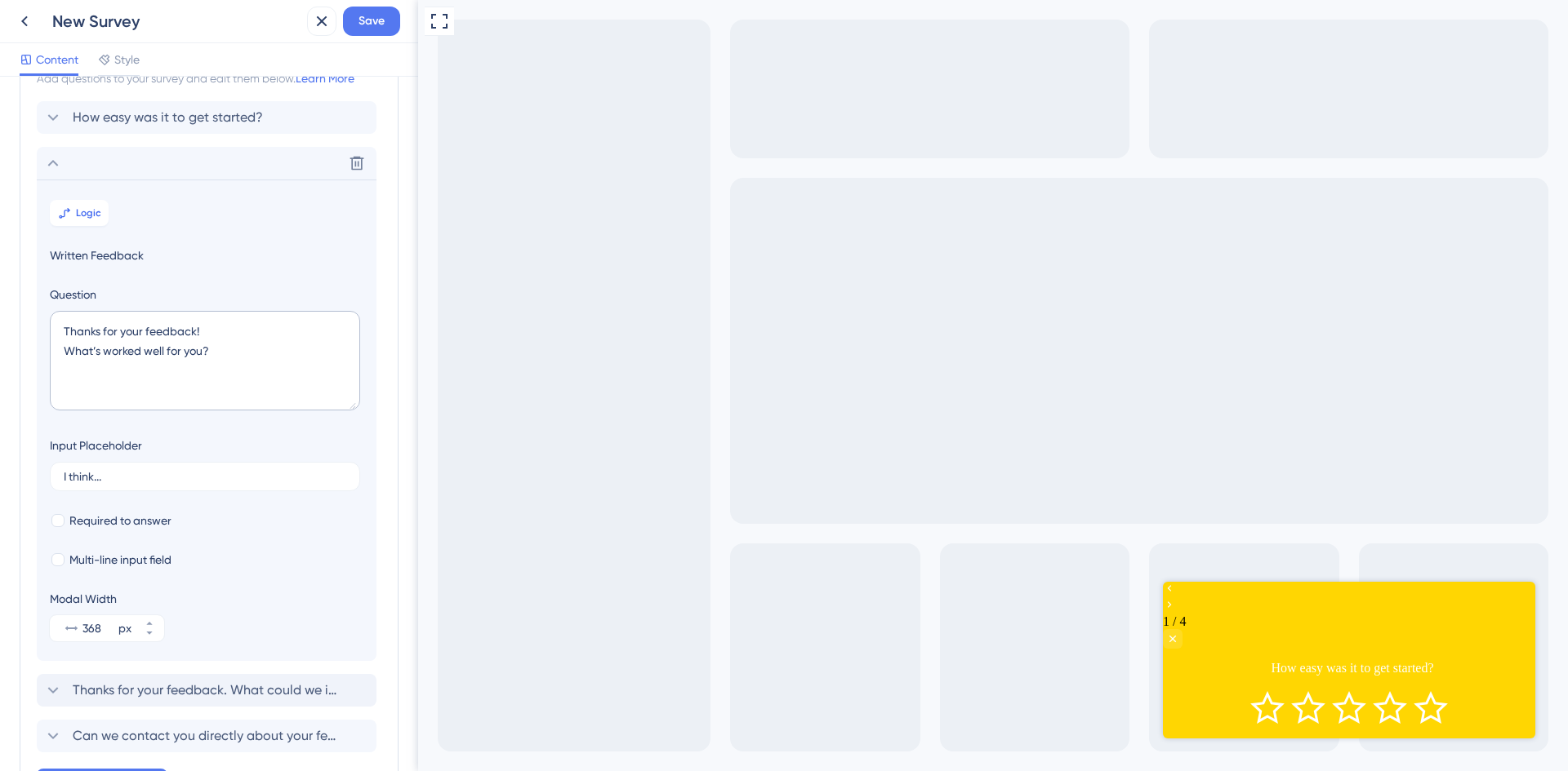
scroll to position [0, 0]
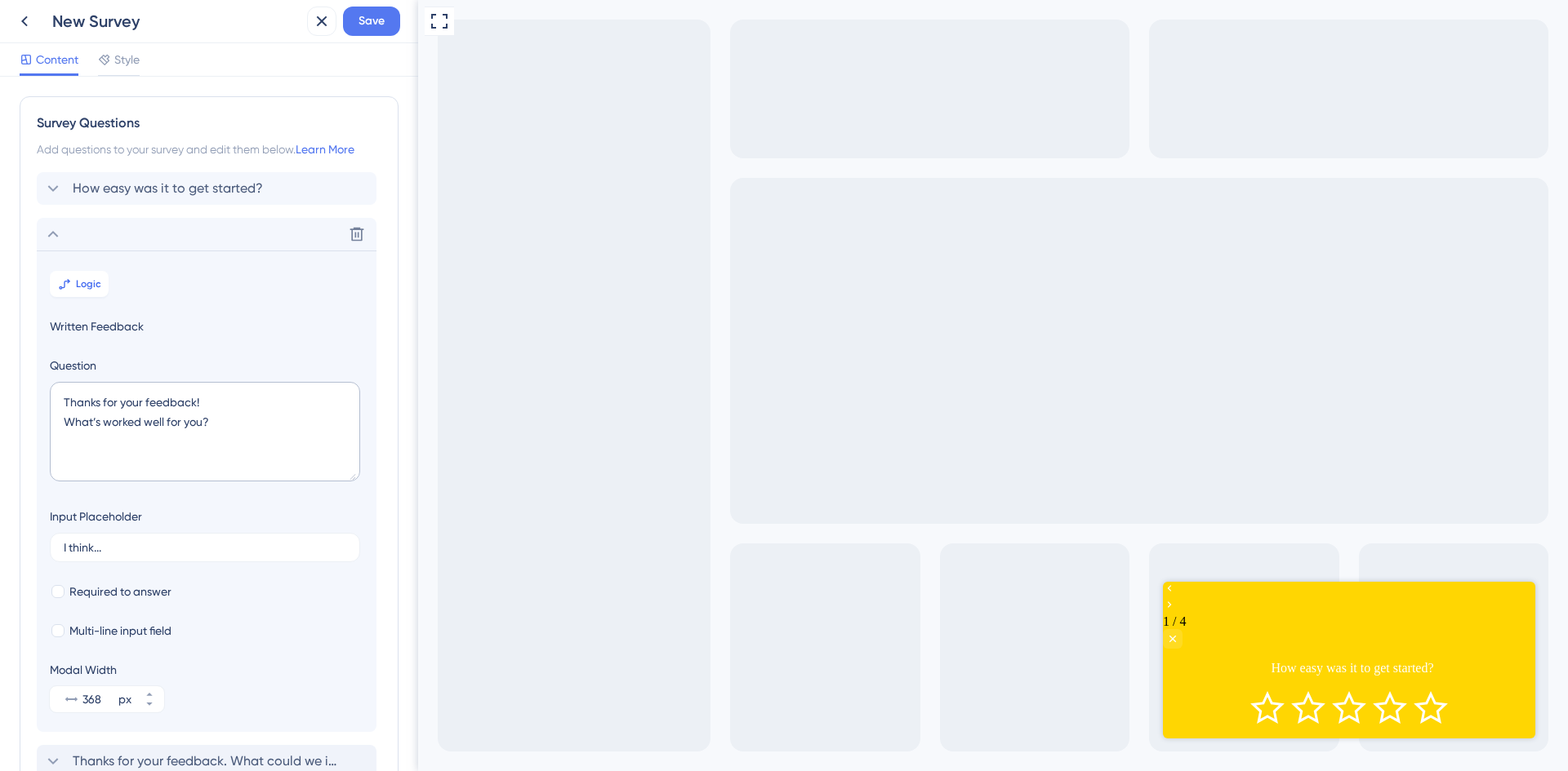
click at [55, 233] on icon at bounding box center [53, 234] width 20 height 20
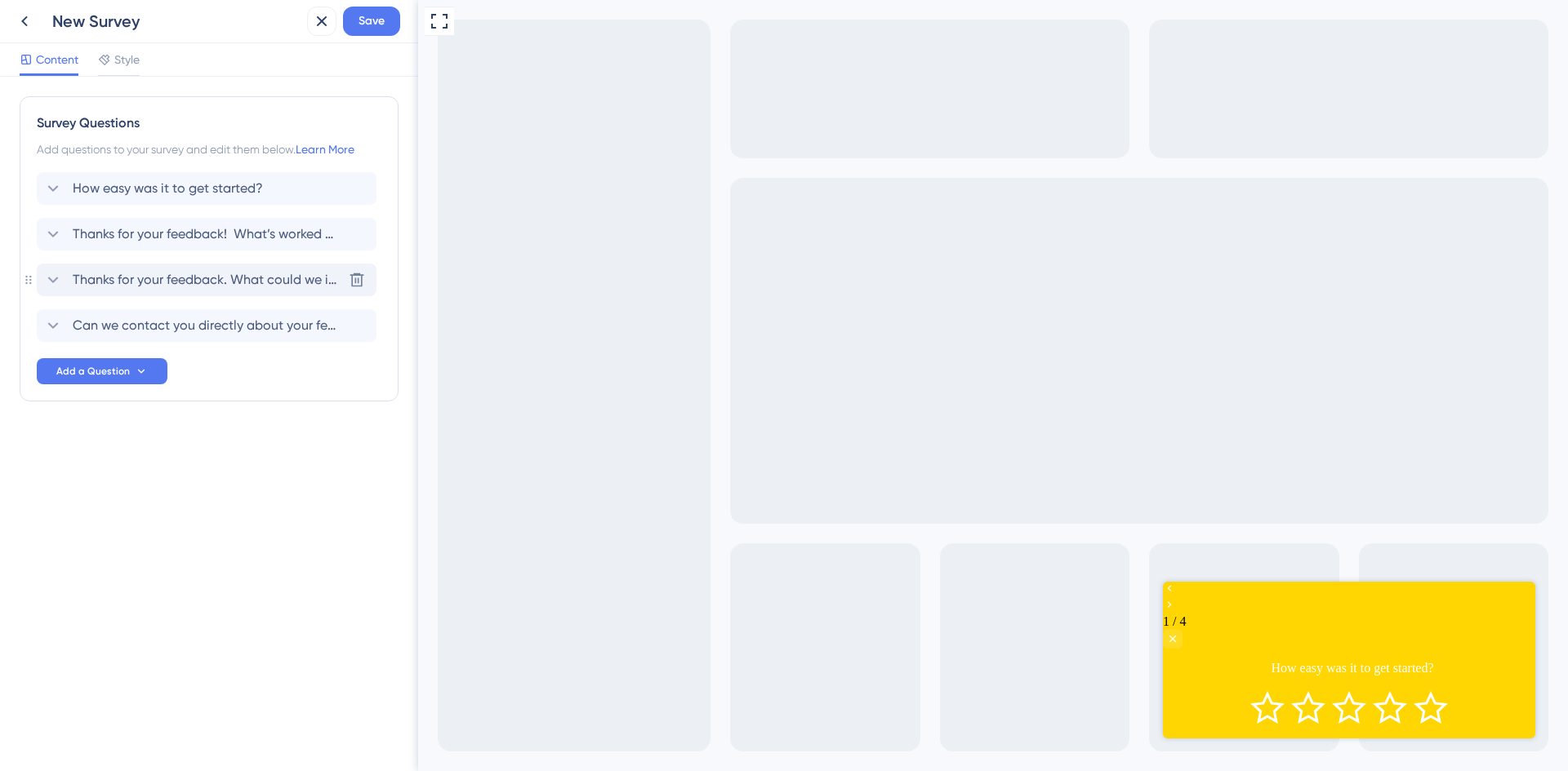
click at [168, 284] on span "Thanks for your feedback. What could we improve?" at bounding box center [207, 280] width 270 height 20
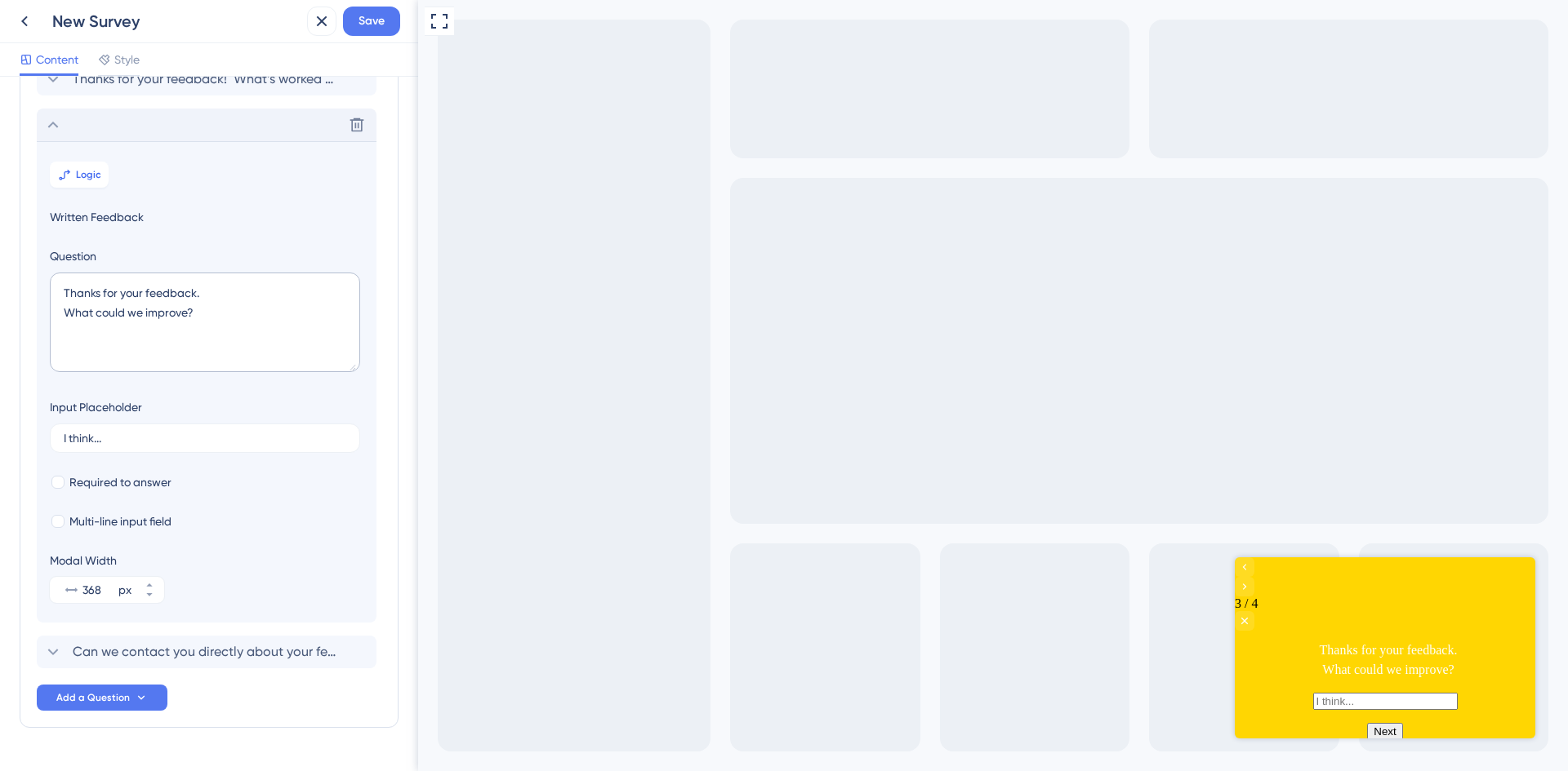
scroll to position [187, 0]
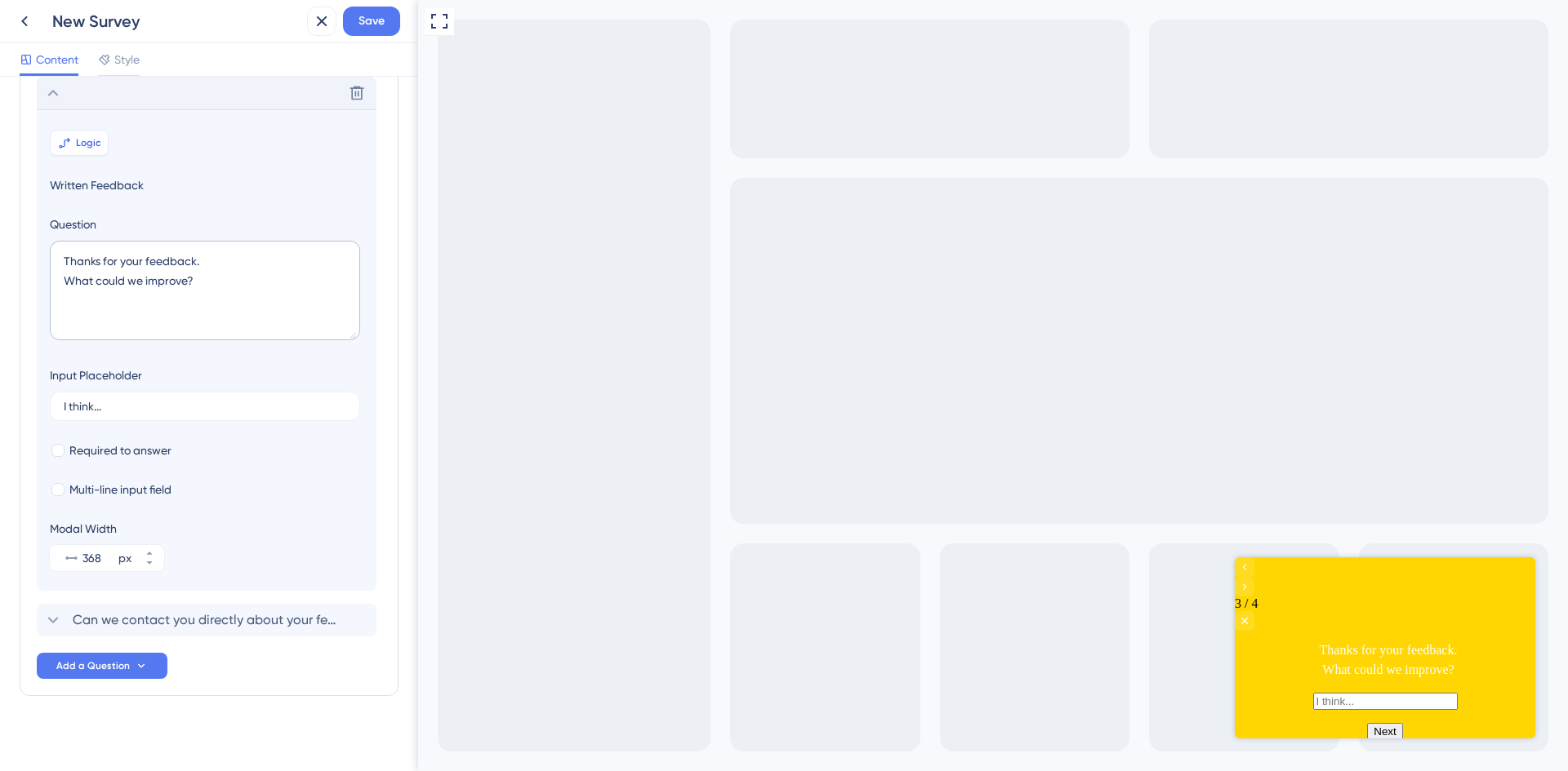
click at [83, 145] on span "Logic" at bounding box center [88, 143] width 25 height 13
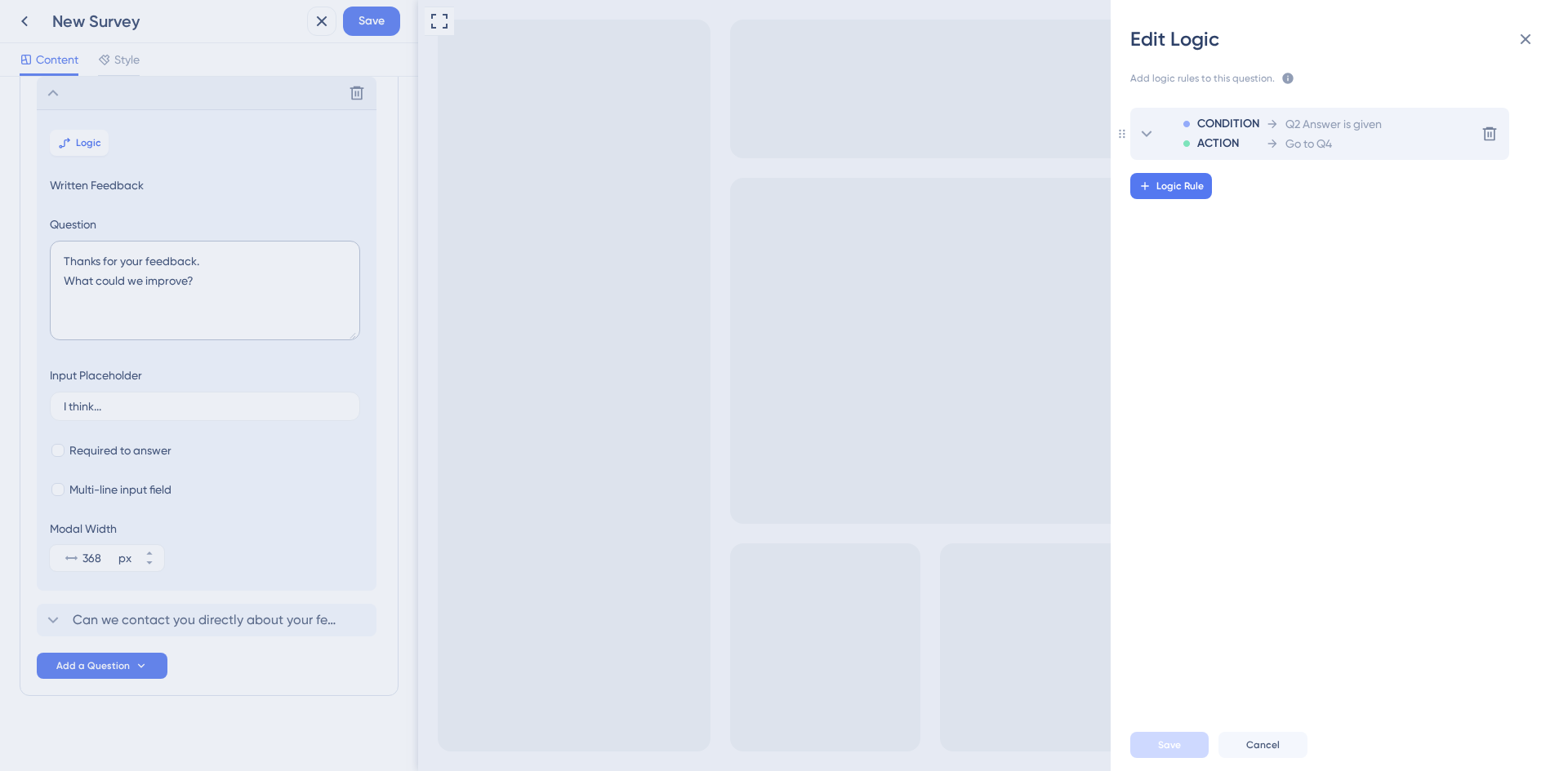
click at [1373, 146] on div "Go to Q4" at bounding box center [1323, 144] width 116 height 20
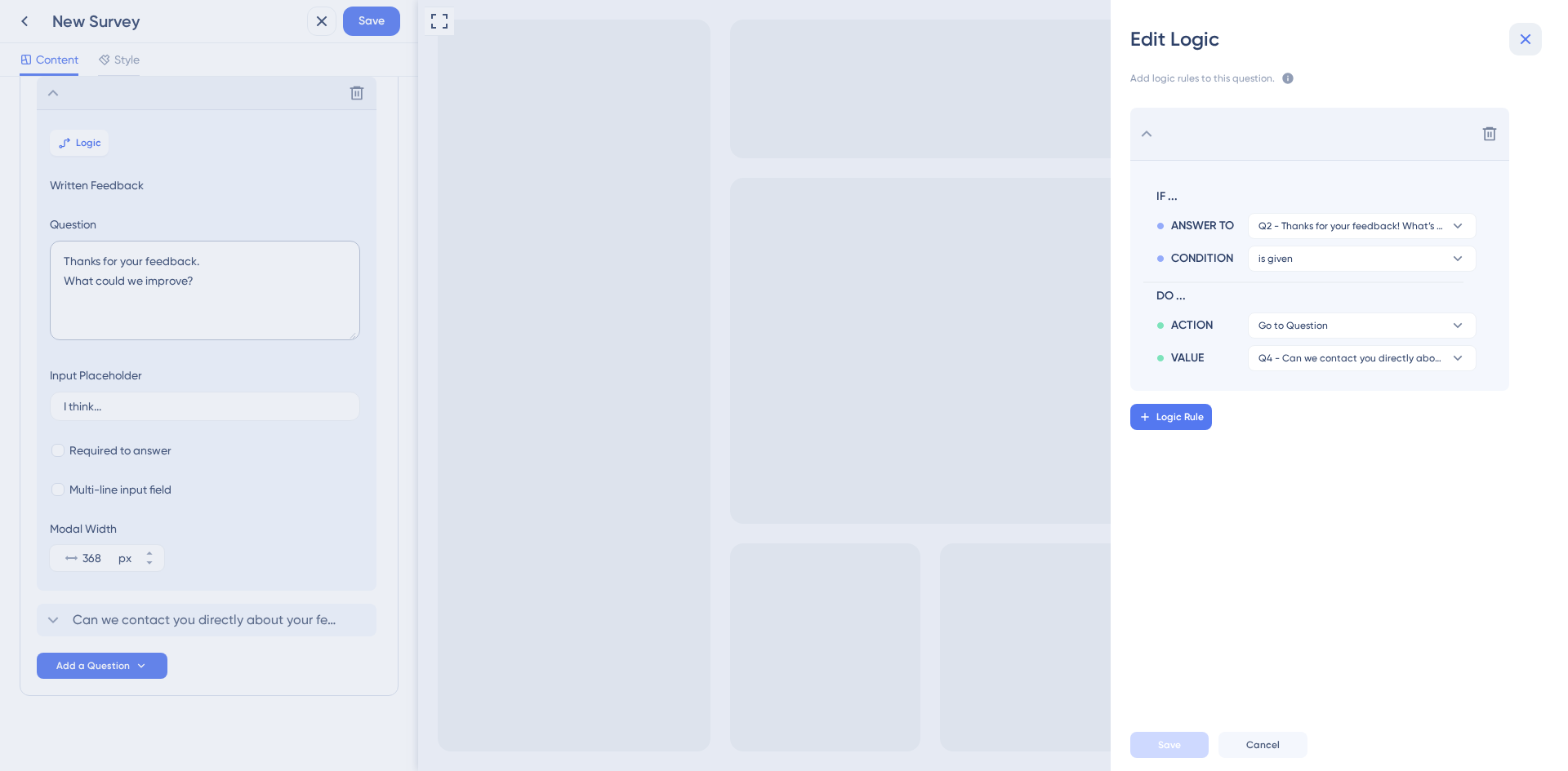
click at [1527, 44] on icon at bounding box center [1525, 39] width 20 height 20
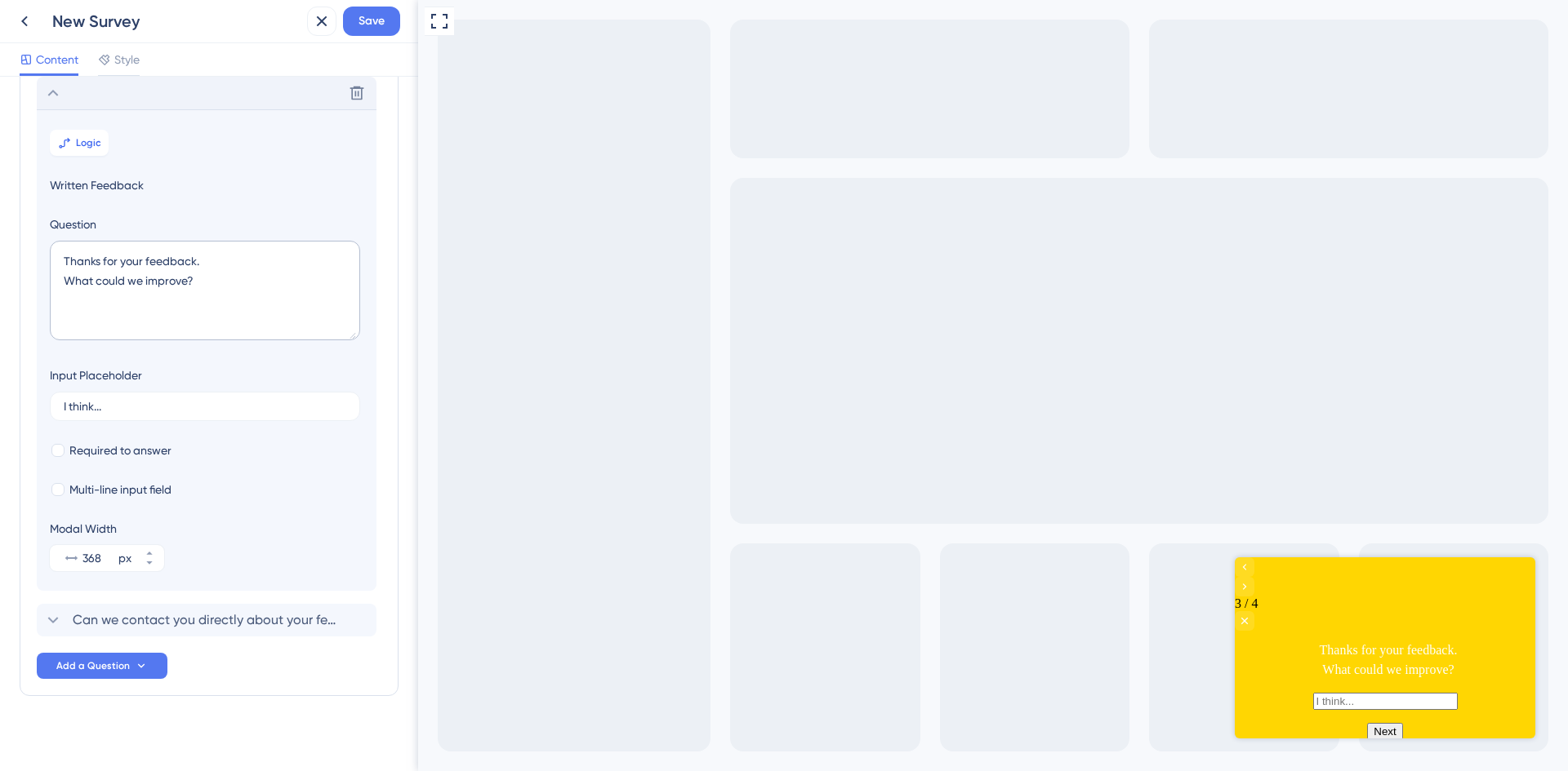
click at [320, 671] on div "How easy was it to get started? Thanks for your feedback! What’s worked well fo…" at bounding box center [209, 332] width 345 height 694
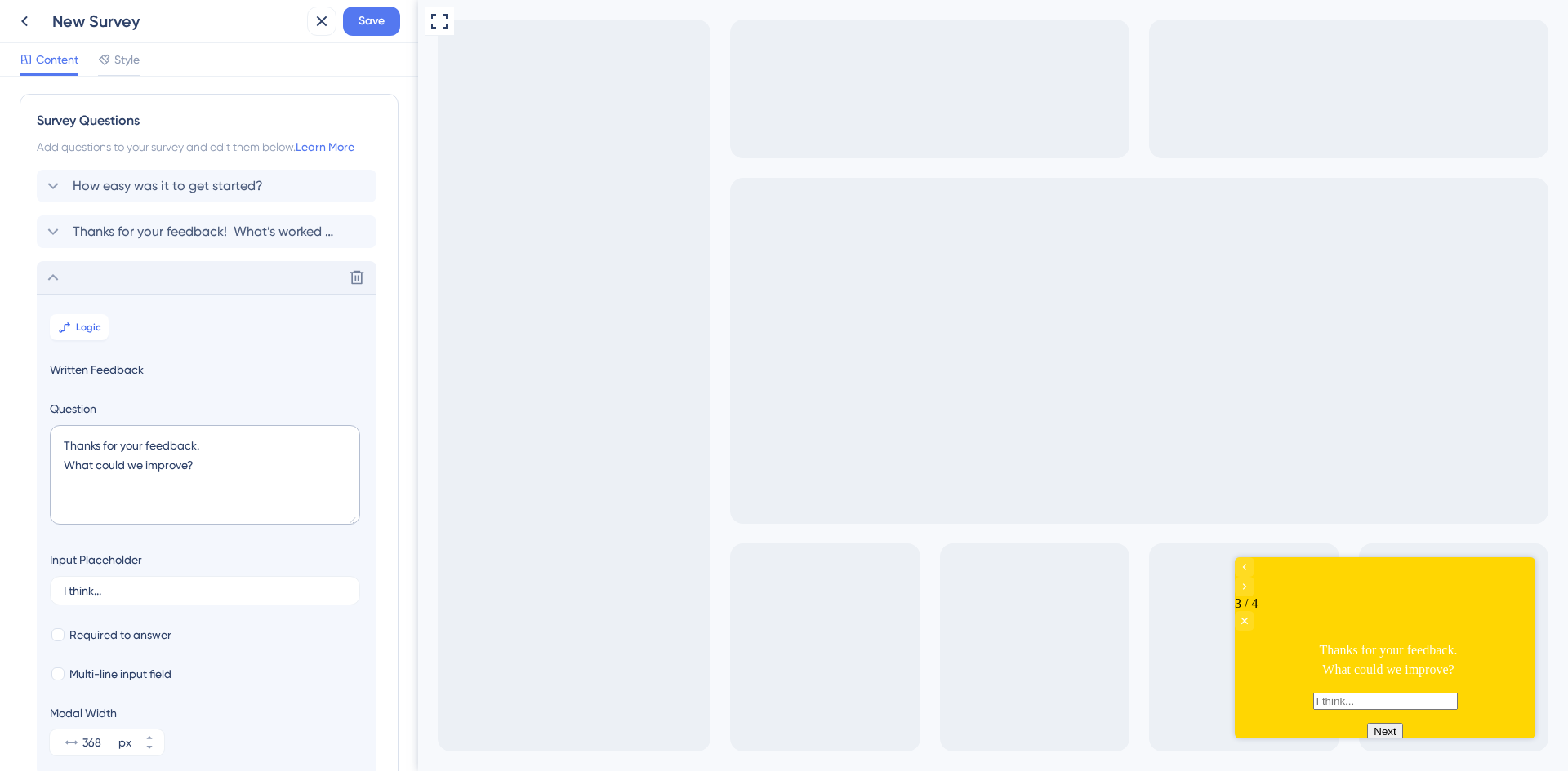
scroll to position [0, 0]
click at [370, 22] on span "Save" at bounding box center [372, 21] width 26 height 20
click at [30, 15] on icon at bounding box center [24, 21] width 20 height 20
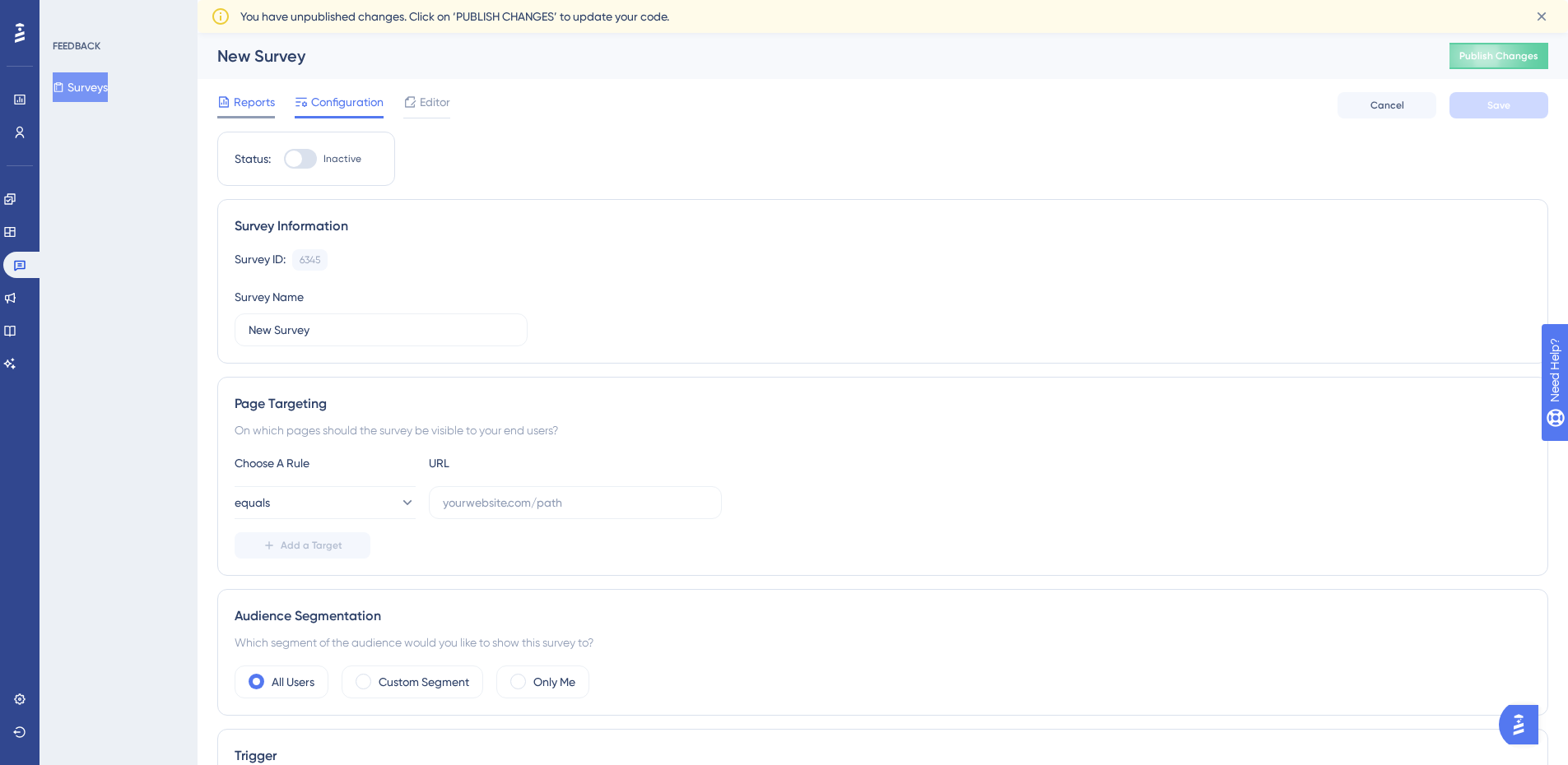
click at [252, 108] on span "Reports" at bounding box center [254, 101] width 41 height 20
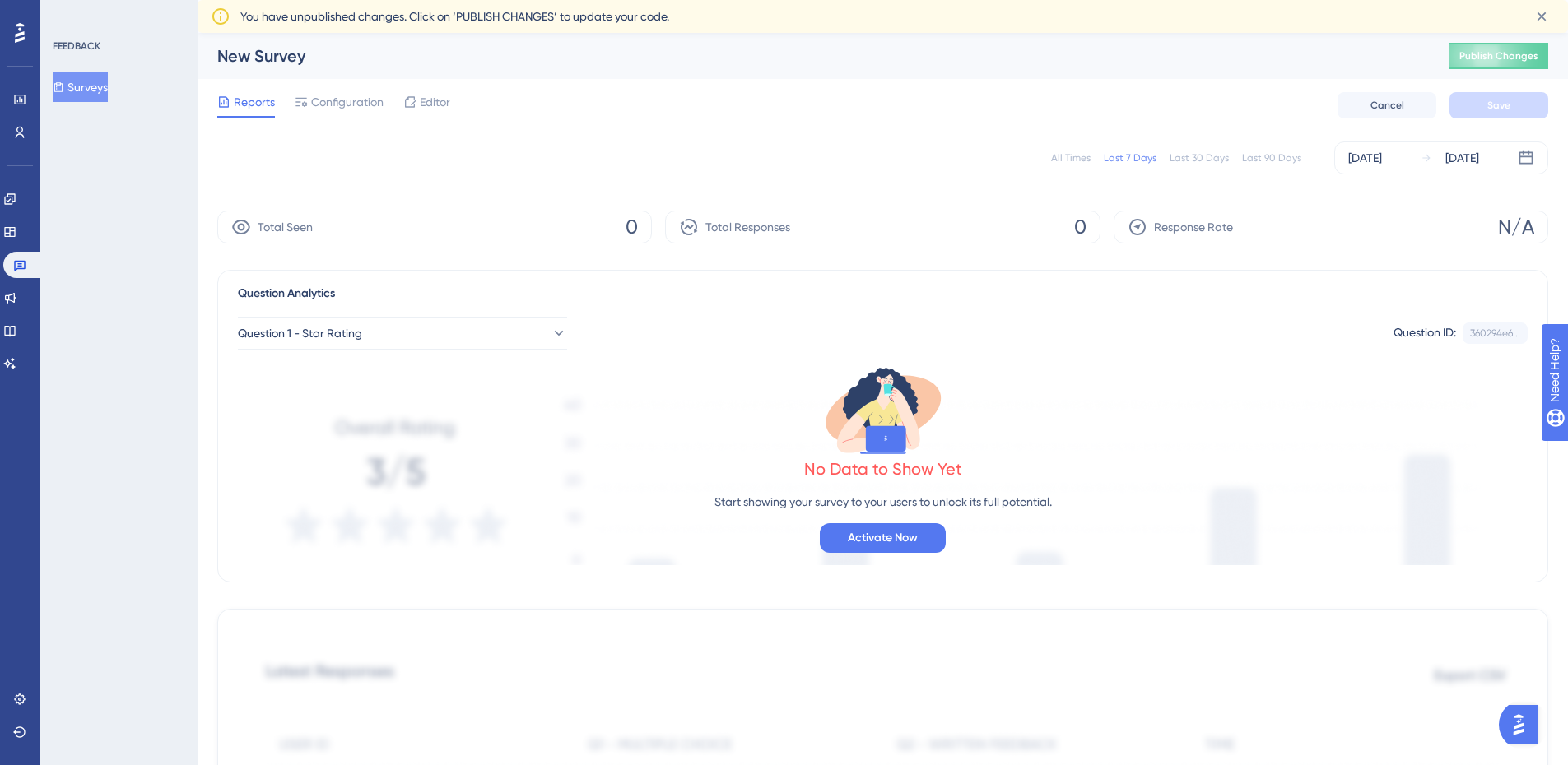
click at [303, 55] on div "New Survey" at bounding box center [812, 56] width 1191 height 23
click at [266, 57] on div "New Survey" at bounding box center [812, 56] width 1191 height 23
click at [422, 104] on span "Editor" at bounding box center [435, 101] width 30 height 20
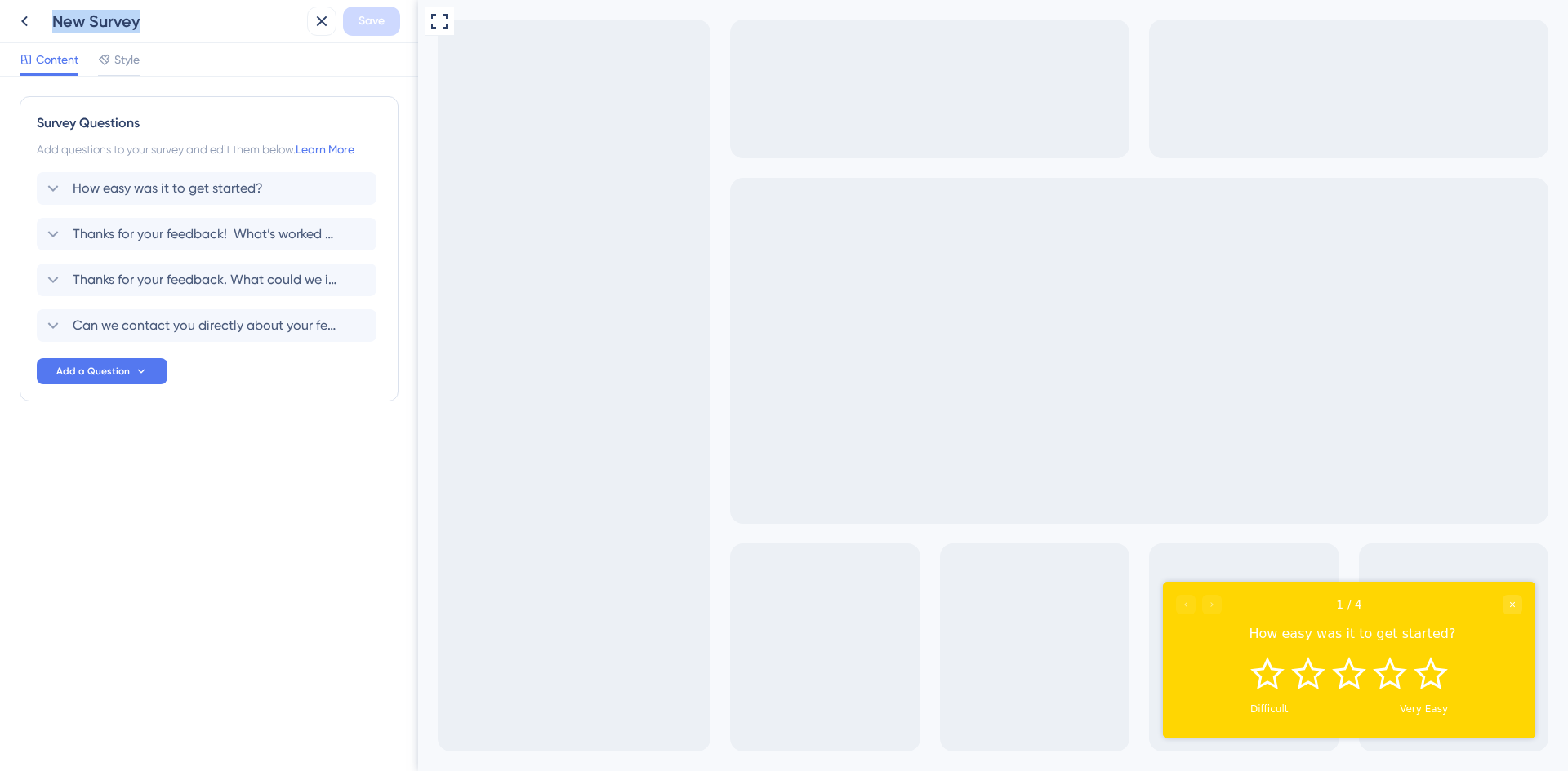
drag, startPoint x: 137, startPoint y: 23, endPoint x: 47, endPoint y: 20, distance: 90.0
click at [47, 20] on div "New Survey" at bounding box center [154, 21] width 290 height 29
click at [315, 23] on icon at bounding box center [321, 21] width 20 height 20
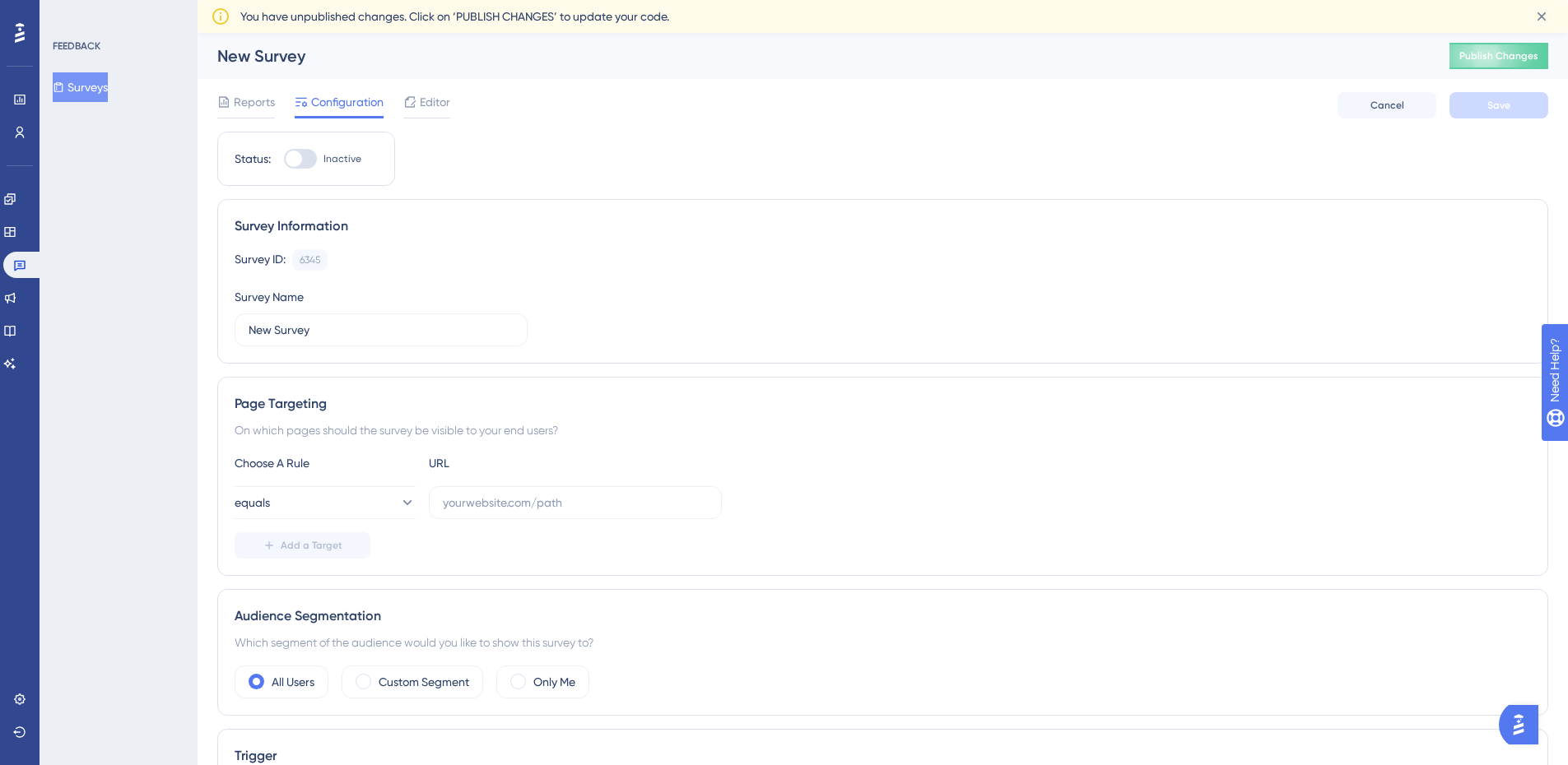
click at [298, 60] on div "New Survey" at bounding box center [812, 56] width 1191 height 23
drag, startPoint x: 359, startPoint y: 330, endPoint x: 189, endPoint y: 330, distance: 170.0
type input "A"
type input "Analyser Launch Onboarding Feedback Survey"
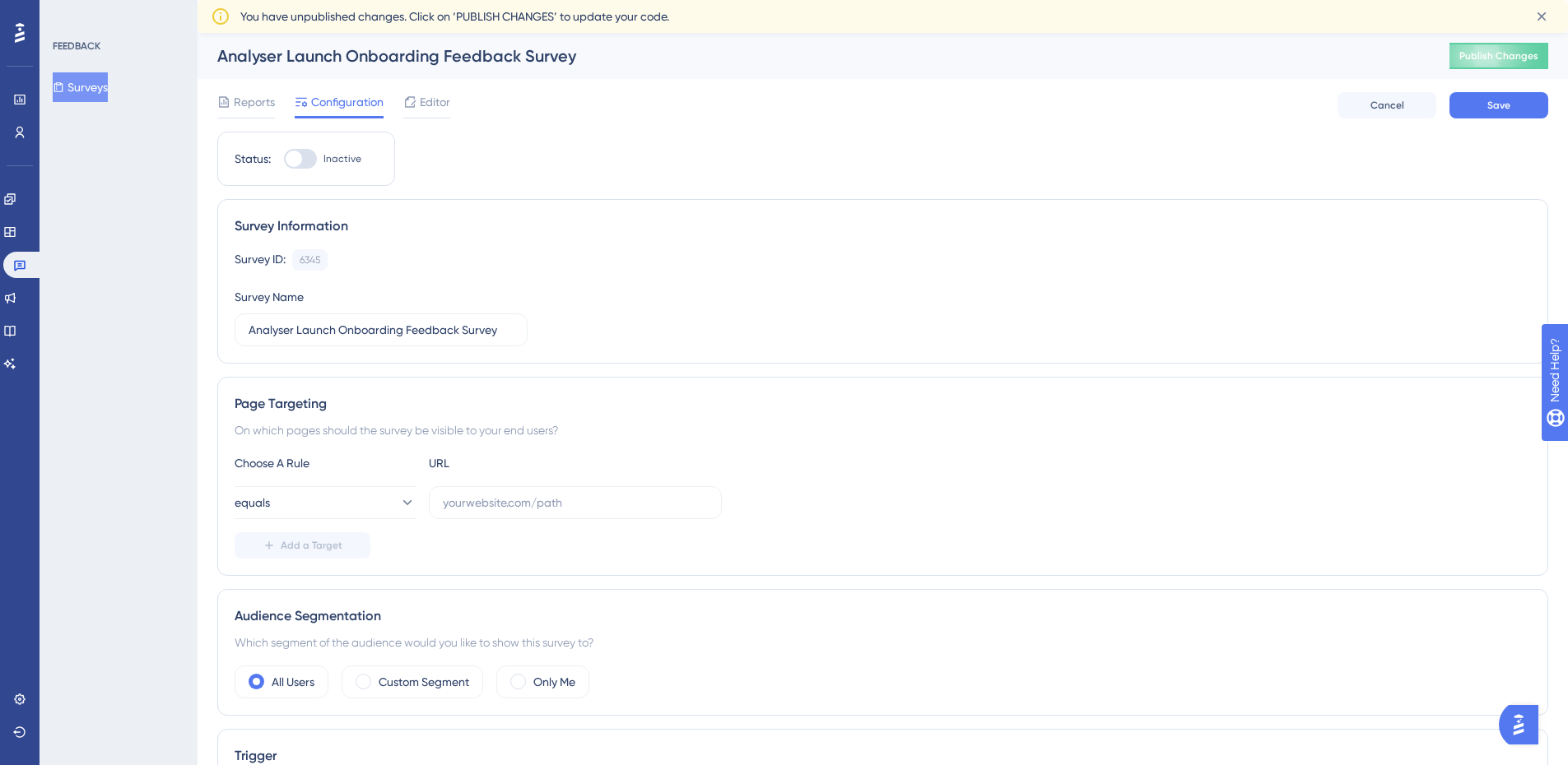
click at [714, 308] on div "Survey ID: 6345 Copy Survey Name Analyser Launch Onboarding Feedback Survey" at bounding box center [882, 297] width 1296 height 98
click at [92, 88] on button "Surveys" at bounding box center [80, 86] width 55 height 29
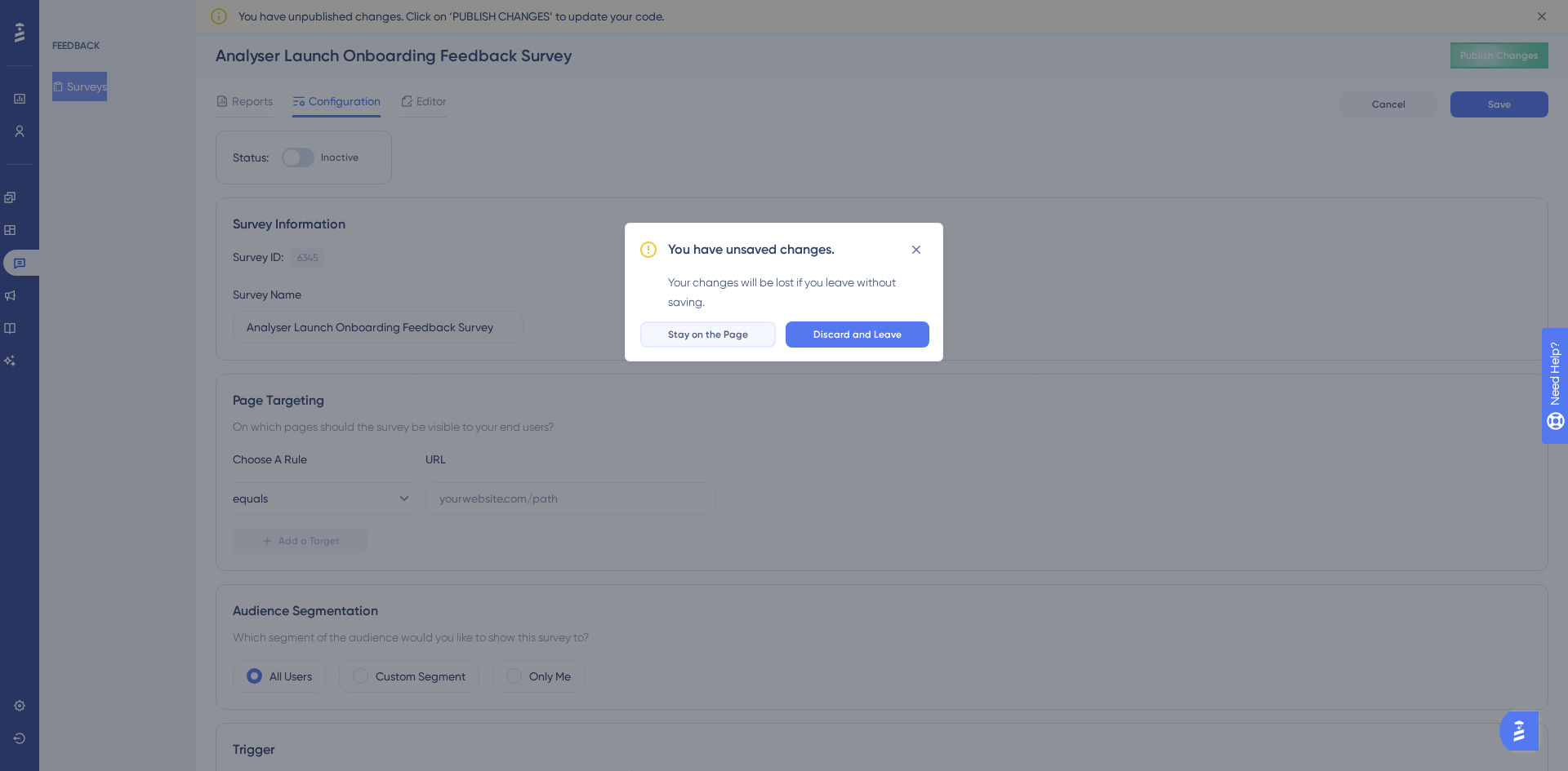
click at [691, 343] on button "Stay on the Page" at bounding box center [707, 334] width 135 height 26
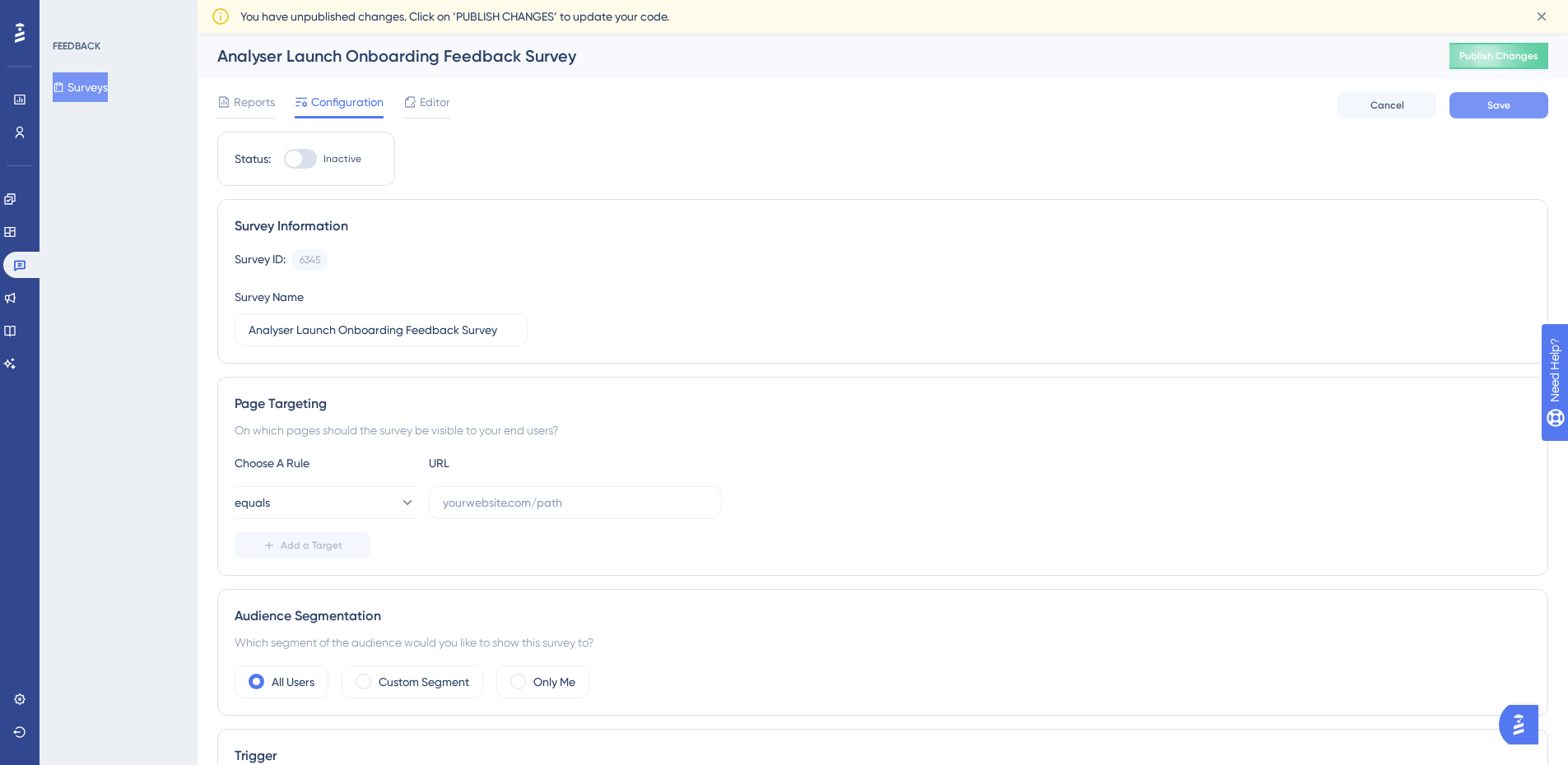
click at [1518, 115] on button "Save" at bounding box center [1499, 105] width 98 height 27
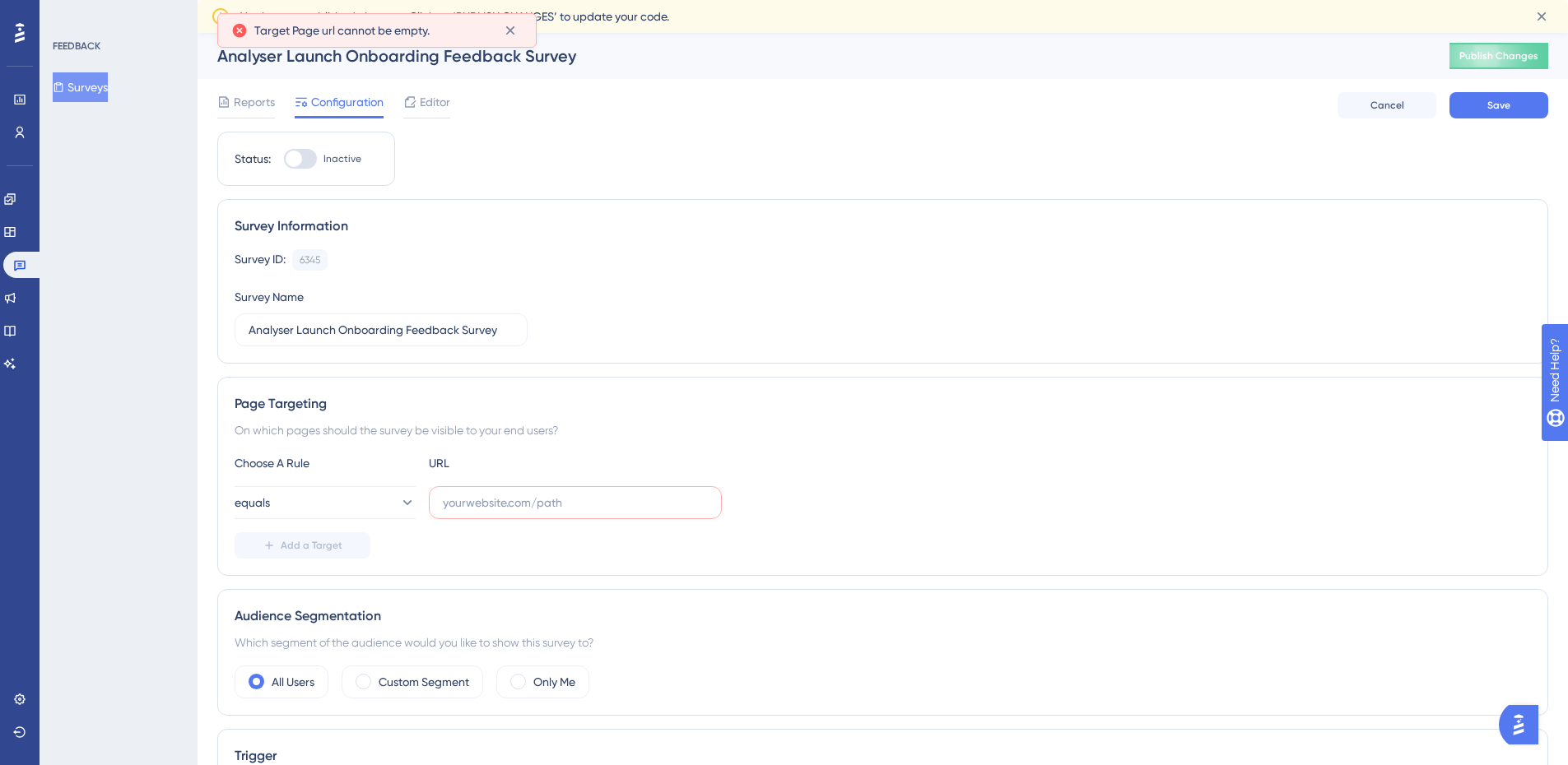
click at [543, 309] on div "Survey ID: 6345 Copy Survey Name Analyser Launch Onboarding Feedback Survey" at bounding box center [882, 297] width 1296 height 98
click at [635, 331] on div "Survey ID: 6345 Copy Survey Name Analyser Launch Onboarding Feedback Survey" at bounding box center [882, 297] width 1296 height 98
click at [399, 502] on icon at bounding box center [406, 502] width 16 height 16
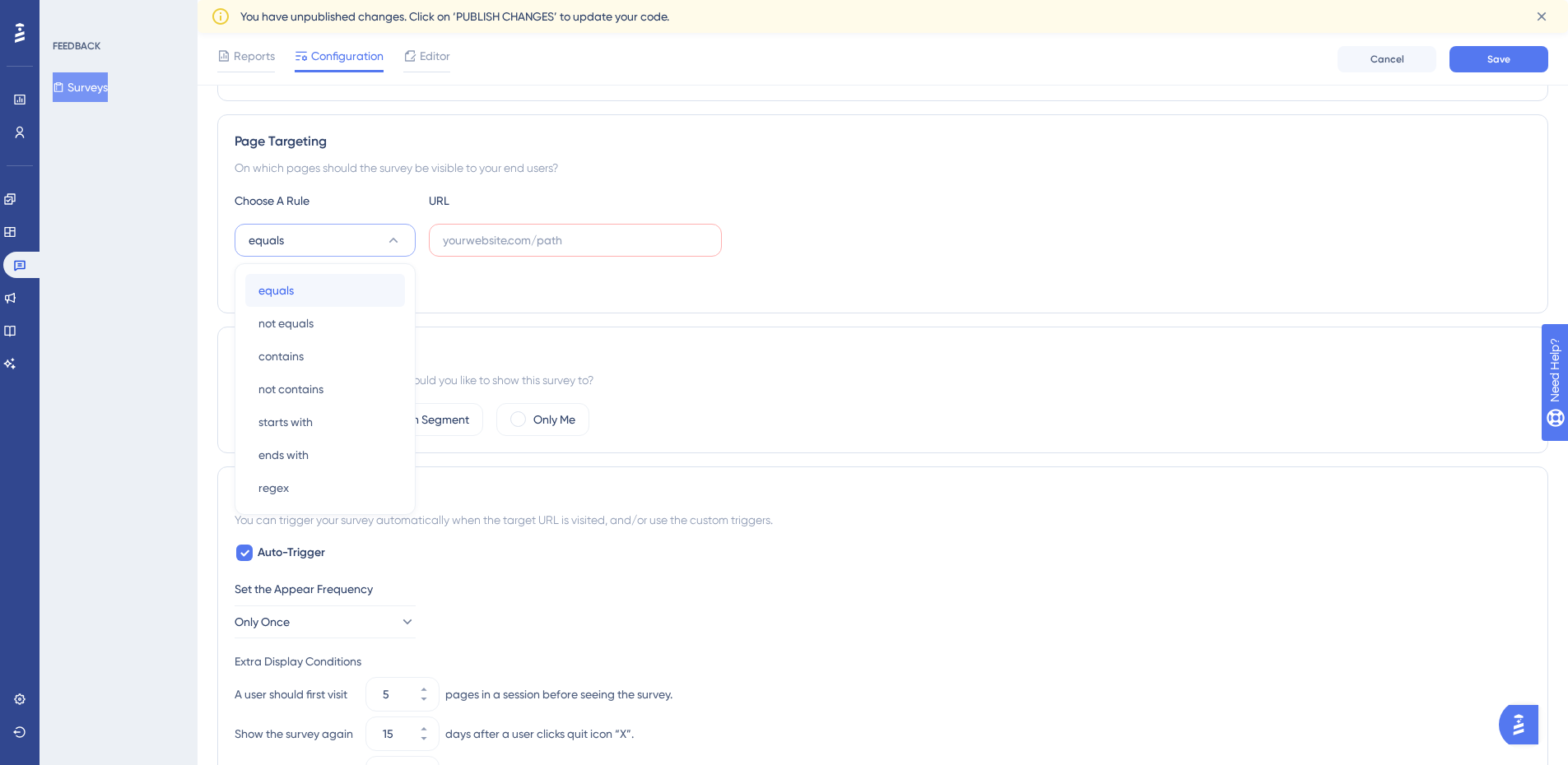
click at [366, 289] on div "equals equals" at bounding box center [325, 290] width 134 height 33
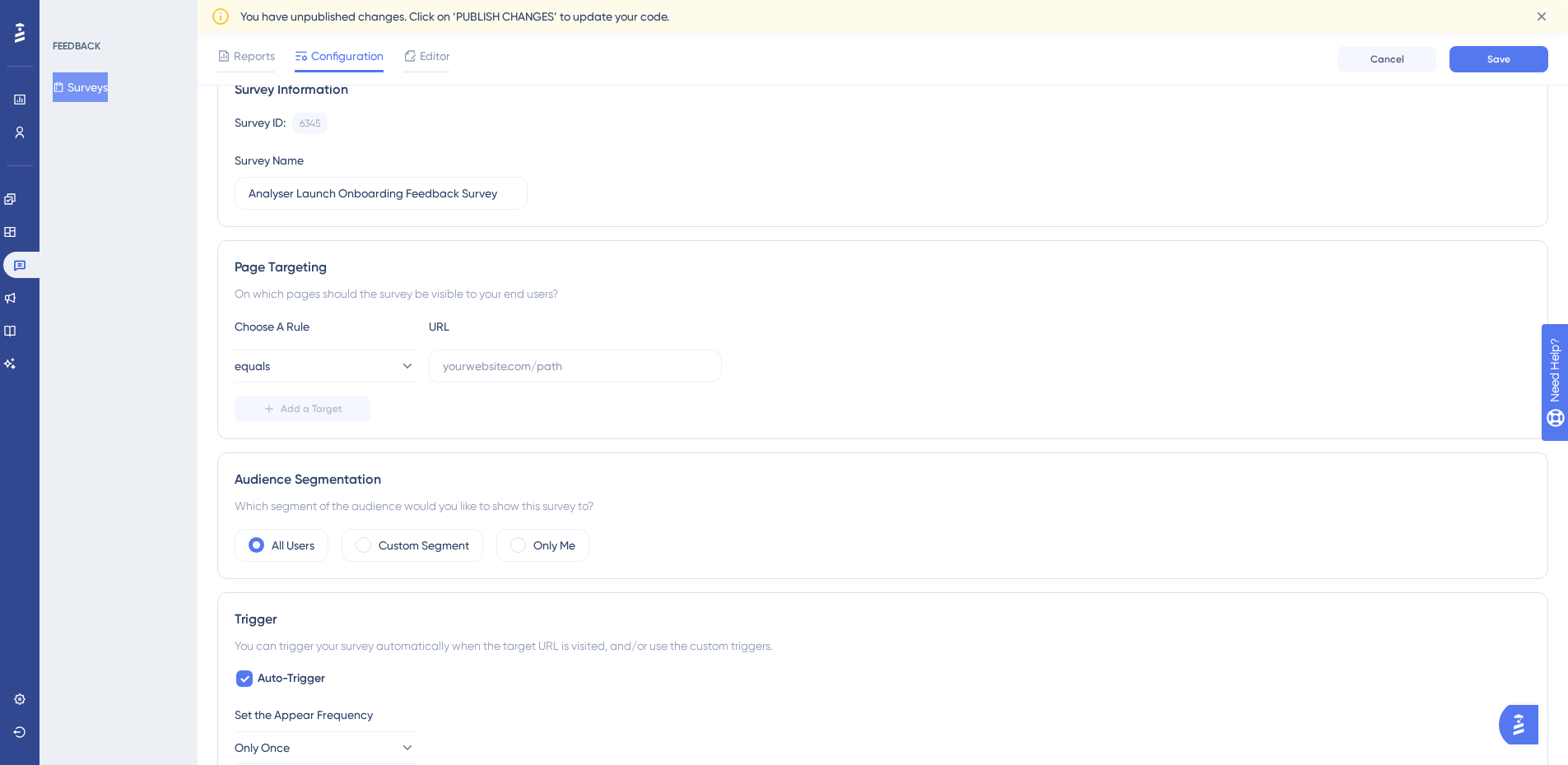
scroll to position [127, 0]
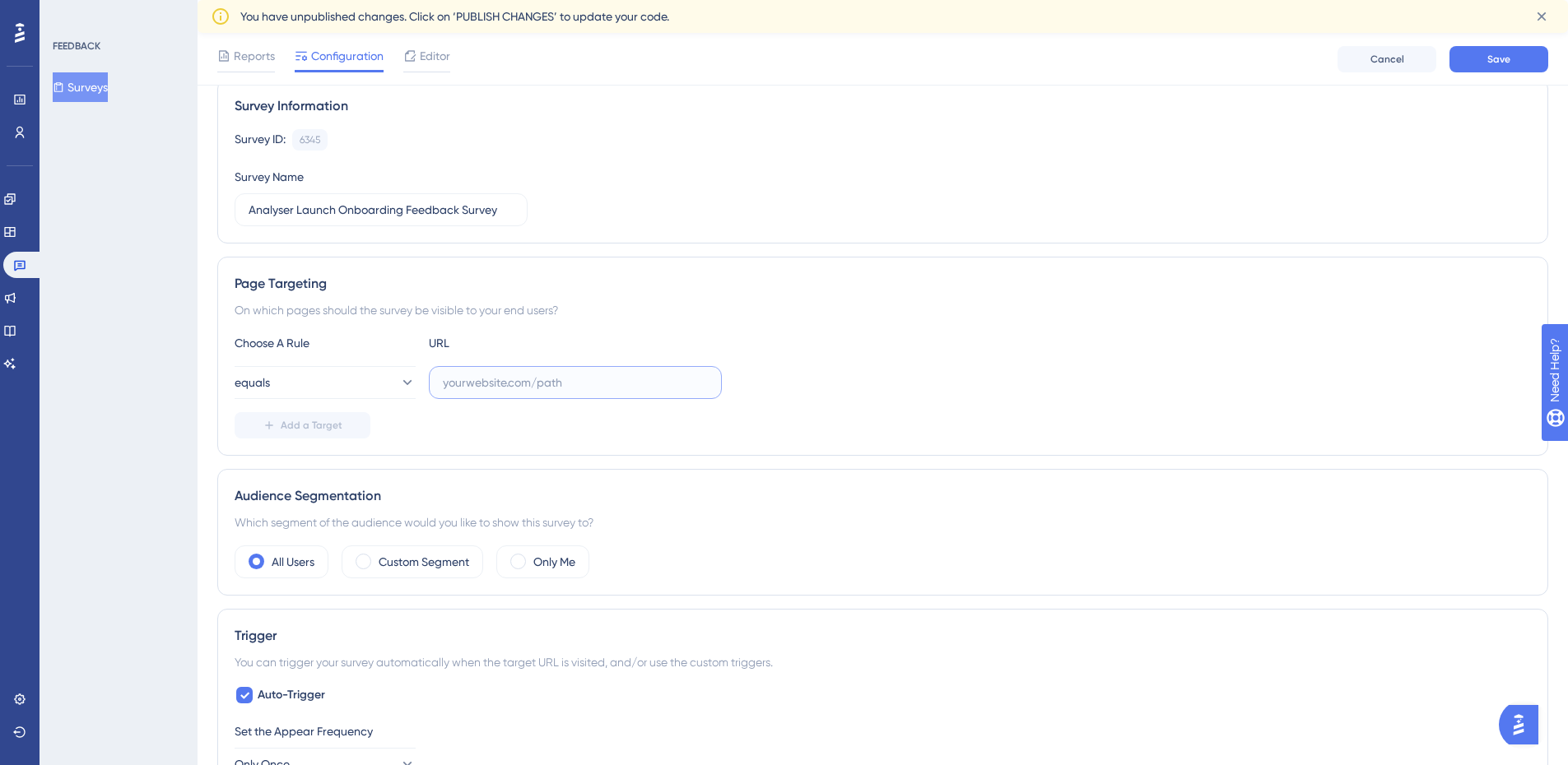
click at [686, 381] on input "text" at bounding box center [576, 382] width 265 height 18
click at [1122, 397] on div "equals" at bounding box center [882, 382] width 1296 height 33
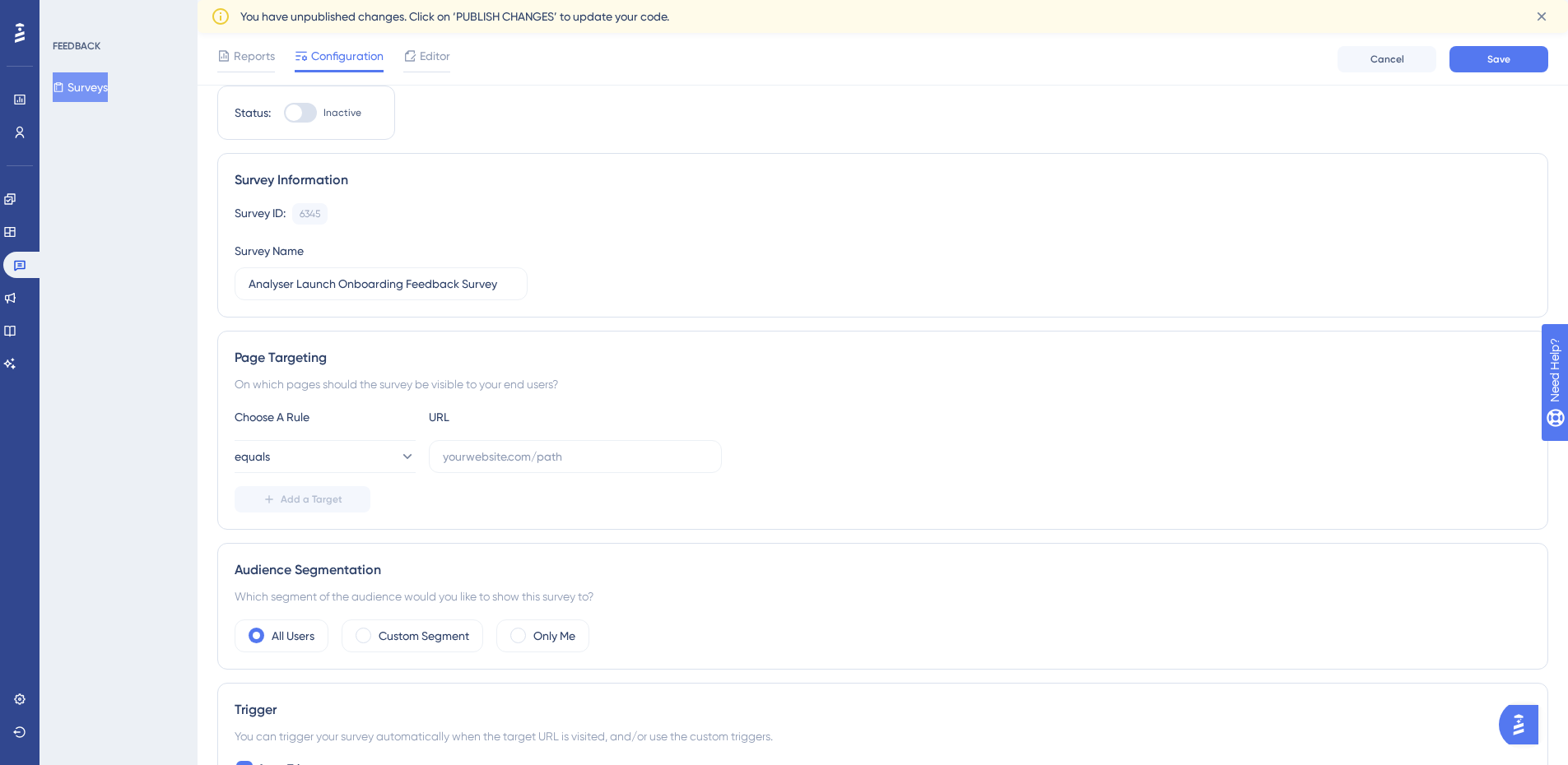
scroll to position [0, 0]
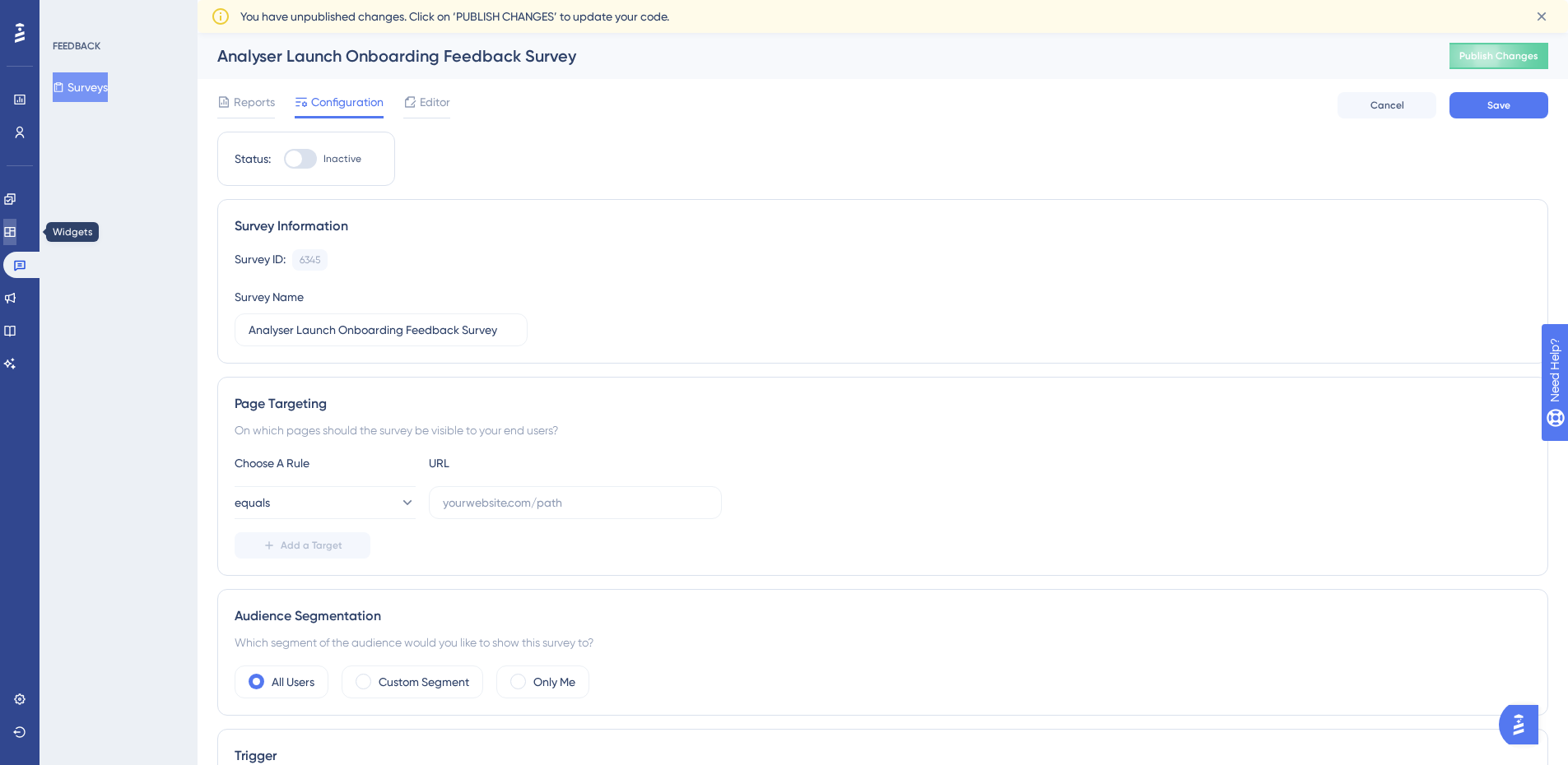
click at [16, 229] on link at bounding box center [9, 232] width 13 height 27
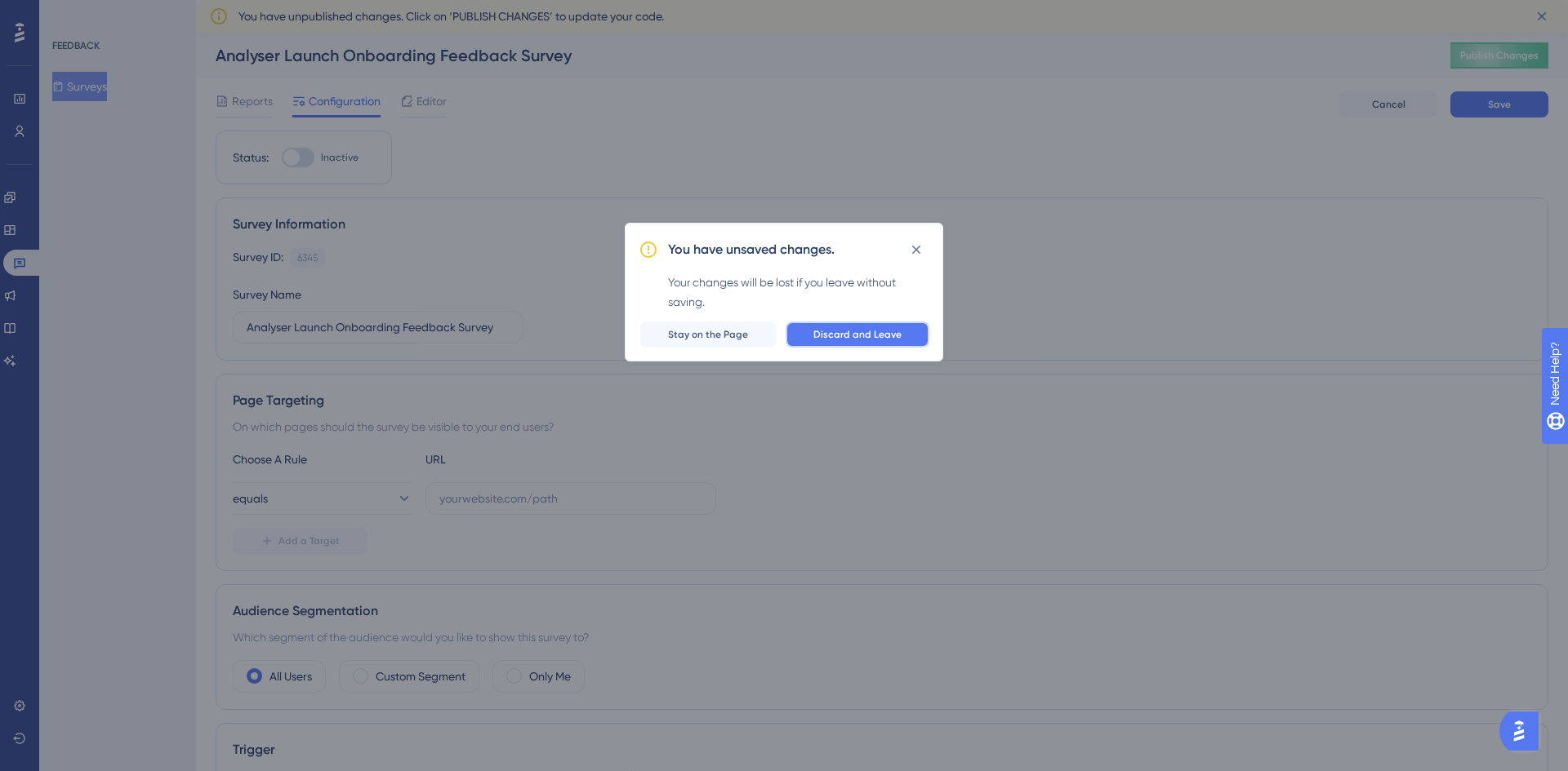
click at [852, 333] on span "Discard and Leave" at bounding box center [858, 334] width 88 height 13
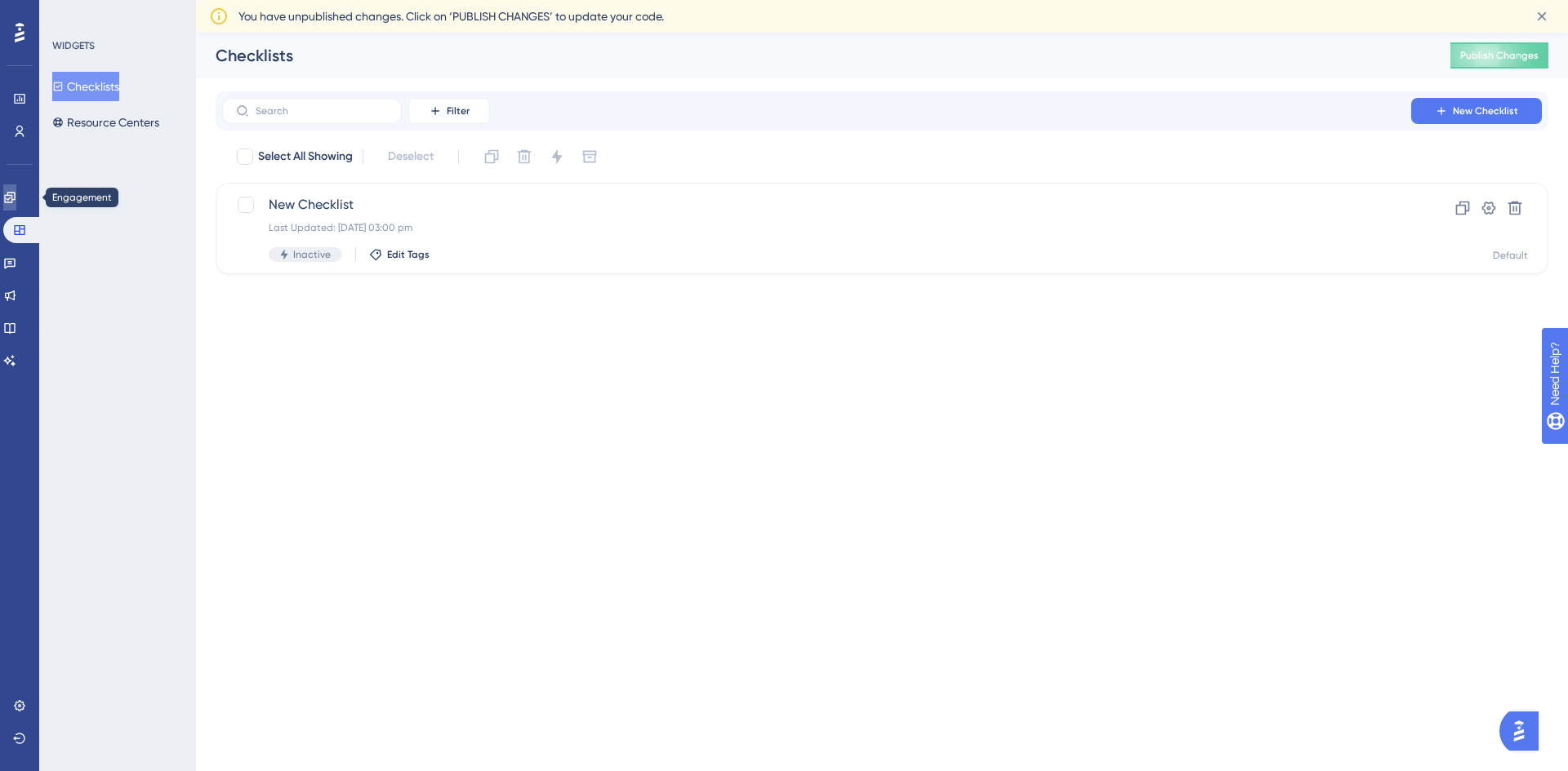
click at [15, 196] on icon at bounding box center [8, 196] width 10 height 10
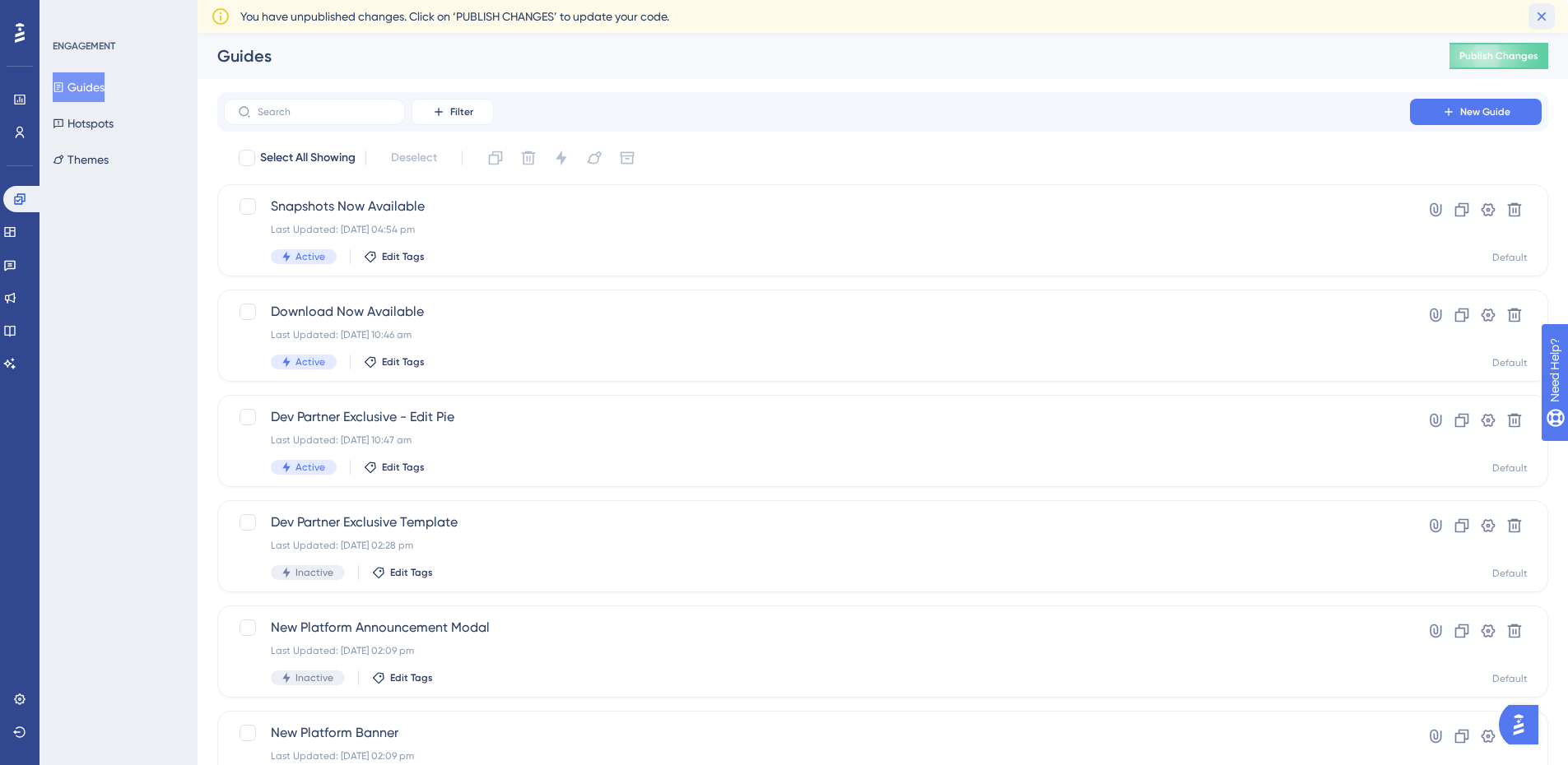
click at [1540, 12] on icon at bounding box center [1541, 16] width 16 height 16
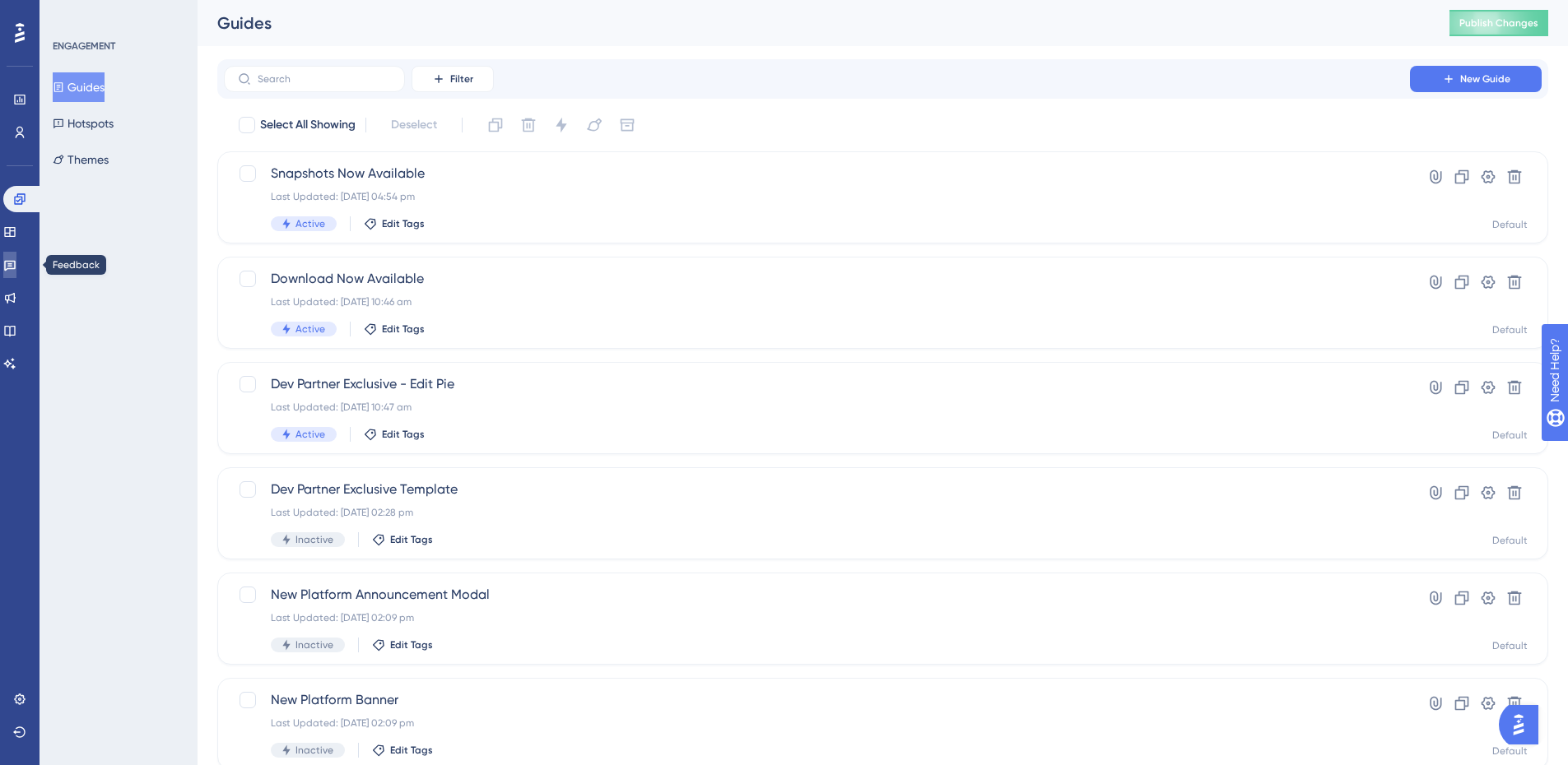
click at [16, 276] on link at bounding box center [9, 265] width 13 height 27
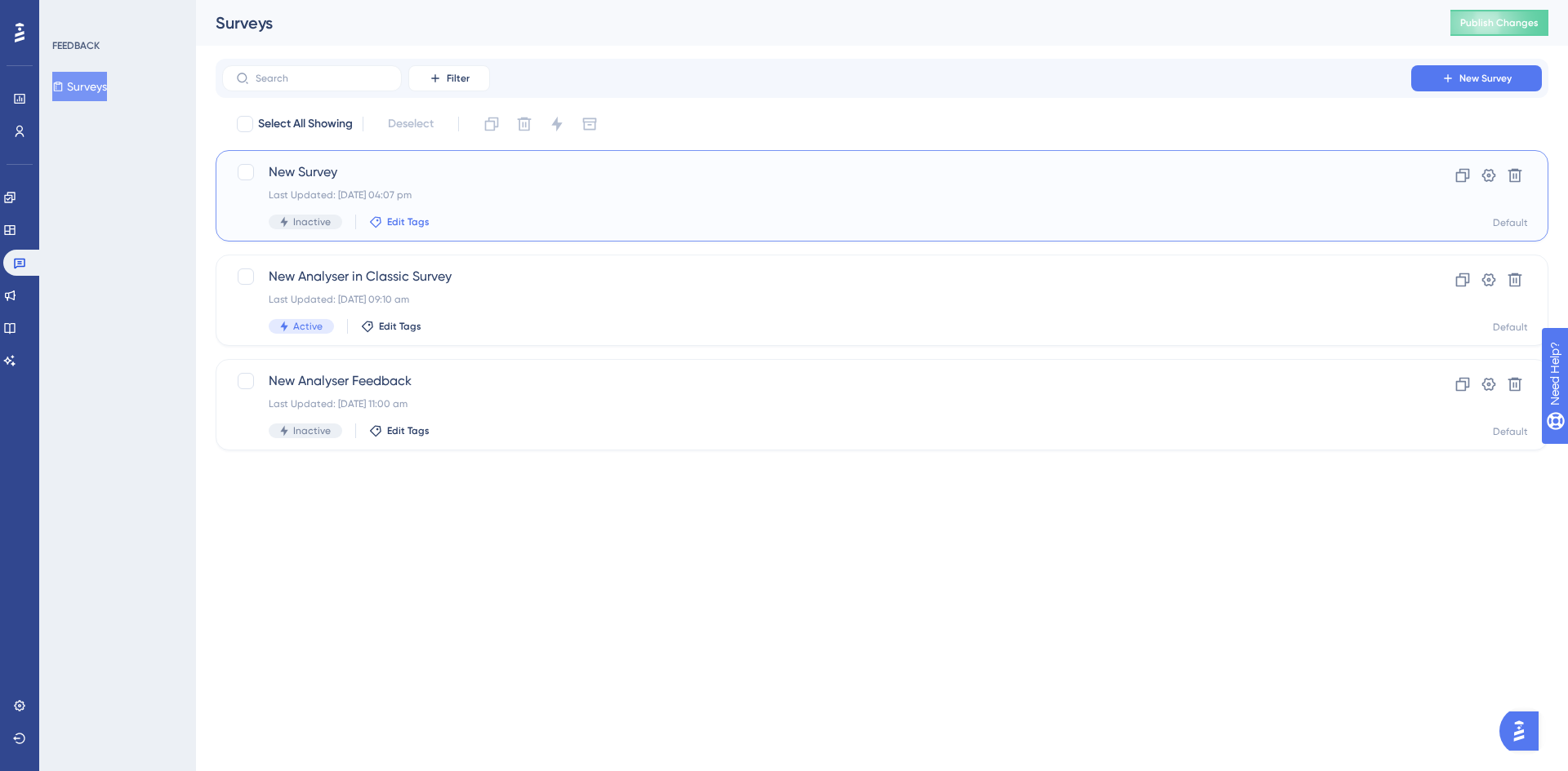
click at [408, 222] on span "Edit Tags" at bounding box center [408, 222] width 42 height 13
click at [389, 375] on div at bounding box center [388, 378] width 13 height 13
checkbox input "true"
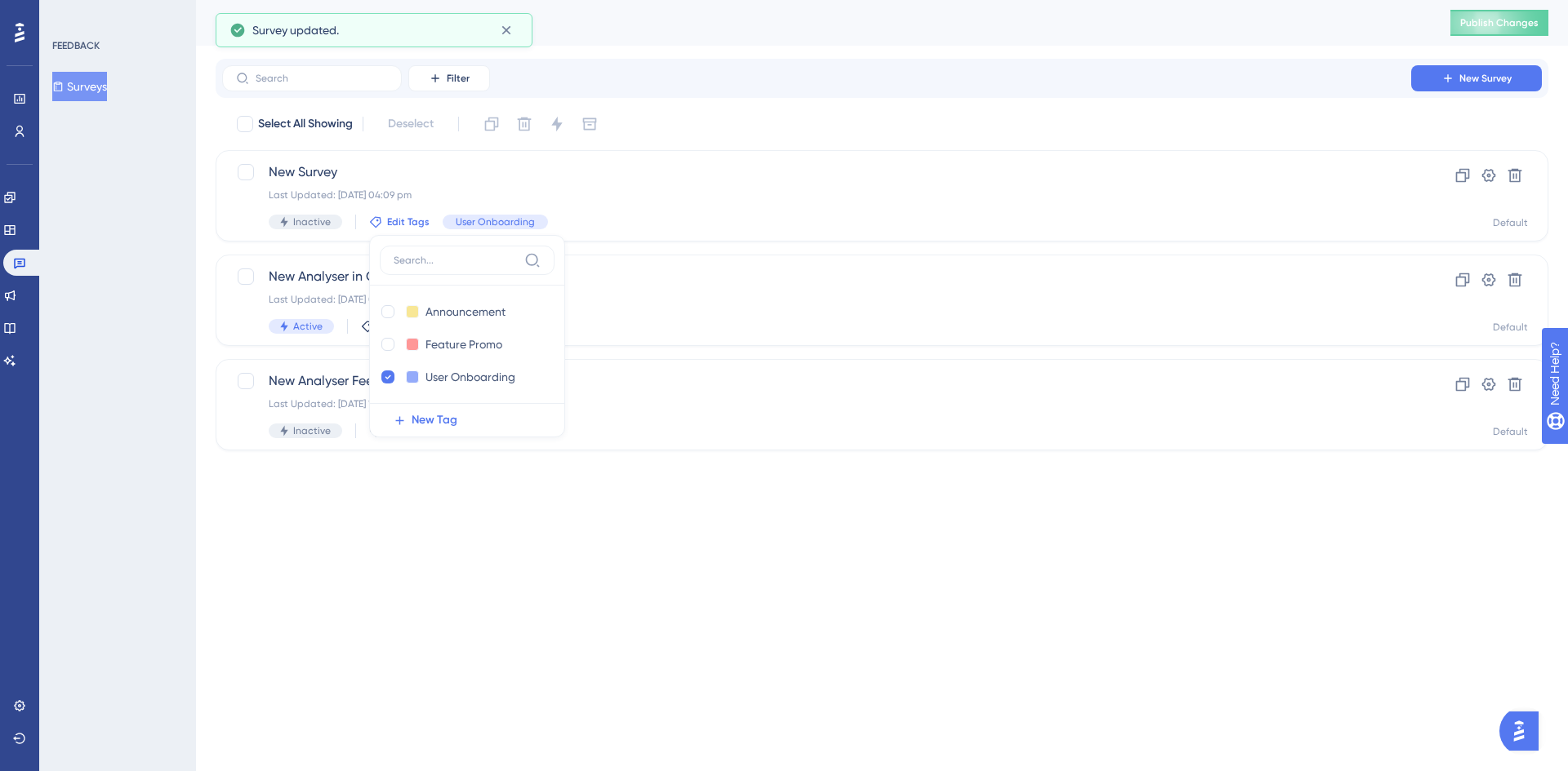
click at [158, 186] on div "FEEDBACK Surveys" at bounding box center [117, 385] width 157 height 771
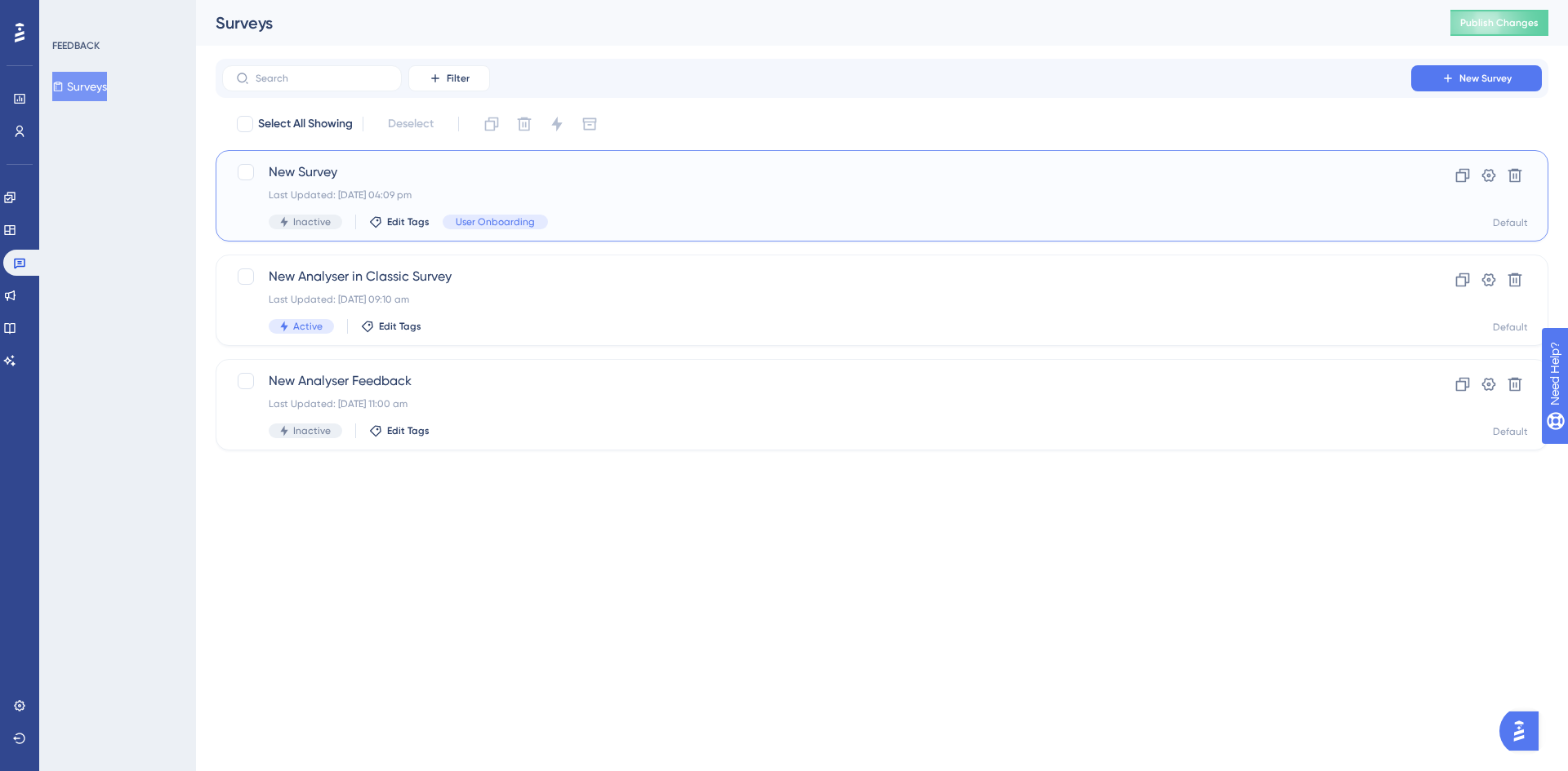
click at [317, 167] on span "New Survey" at bounding box center [816, 172] width 1095 height 20
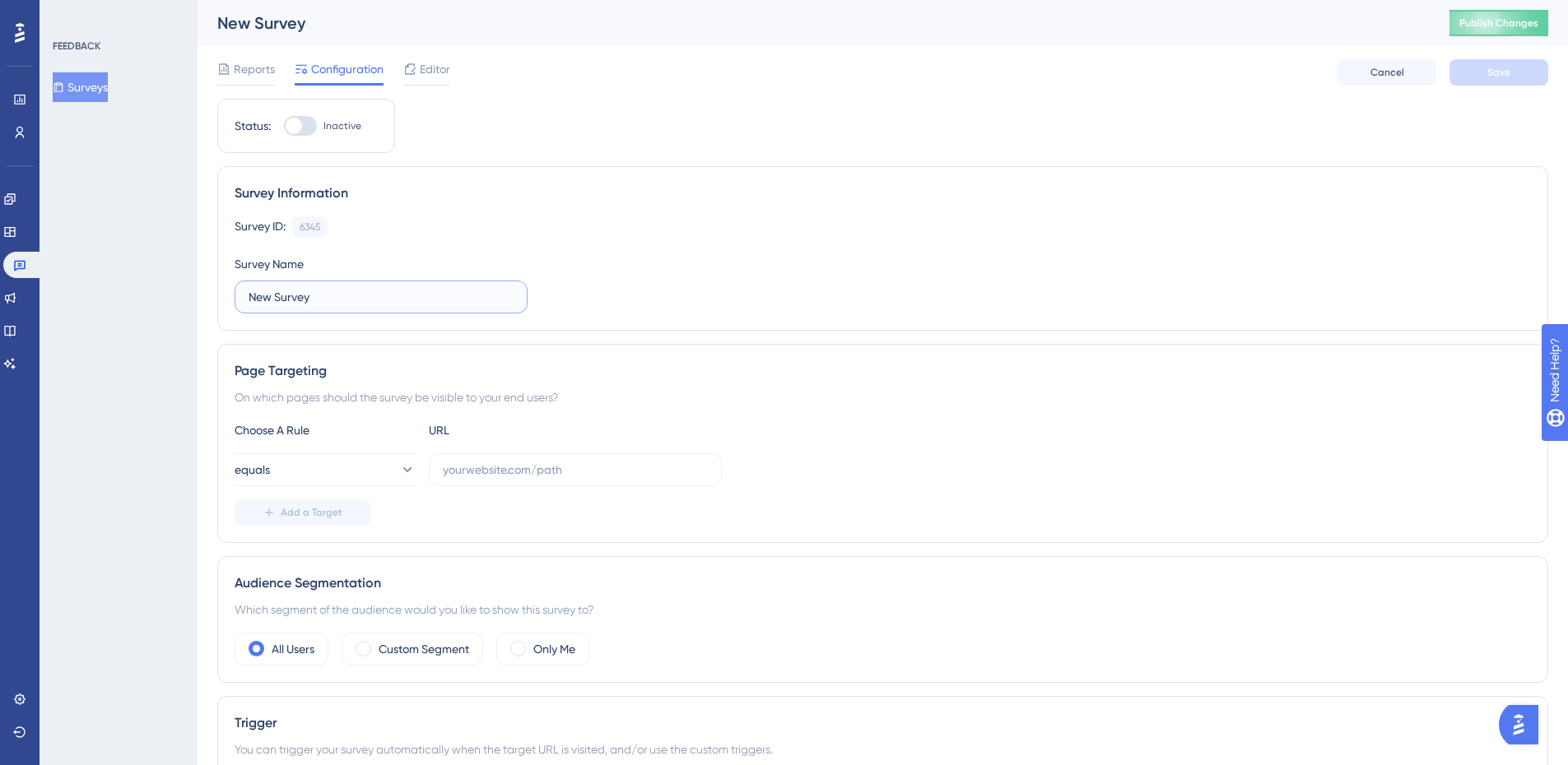
click at [387, 303] on input "New Survey" at bounding box center [381, 296] width 265 height 18
click at [426, 292] on input "New Survey" at bounding box center [381, 296] width 265 height 18
paste input "https://analytics-new.oag.com/"
type input "https://analytics-new.oag.com/"
drag, startPoint x: 458, startPoint y: 296, endPoint x: 184, endPoint y: 292, distance: 274.0
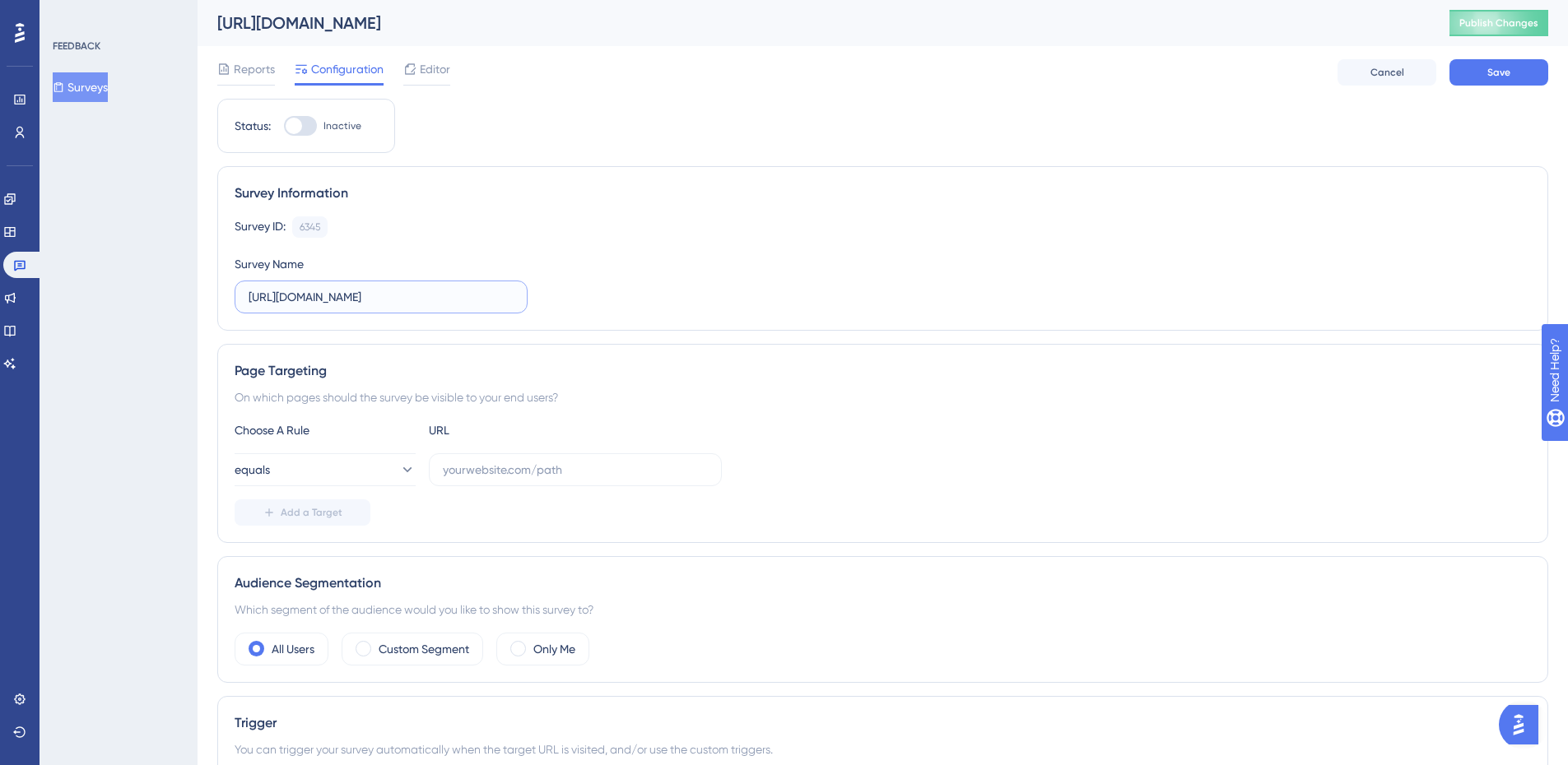
click at [198, 292] on div "Performance Users Engagement Widgets Feedback Product Updates Knowledge Base AI…" at bounding box center [882, 758] width 1370 height 1518
click at [505, 469] on input "text" at bounding box center [576, 470] width 265 height 18
paste input "https://analytics-new.oag.com/"
type input "https://analytics-new.oag.com/"
click at [469, 286] on label at bounding box center [381, 296] width 293 height 33
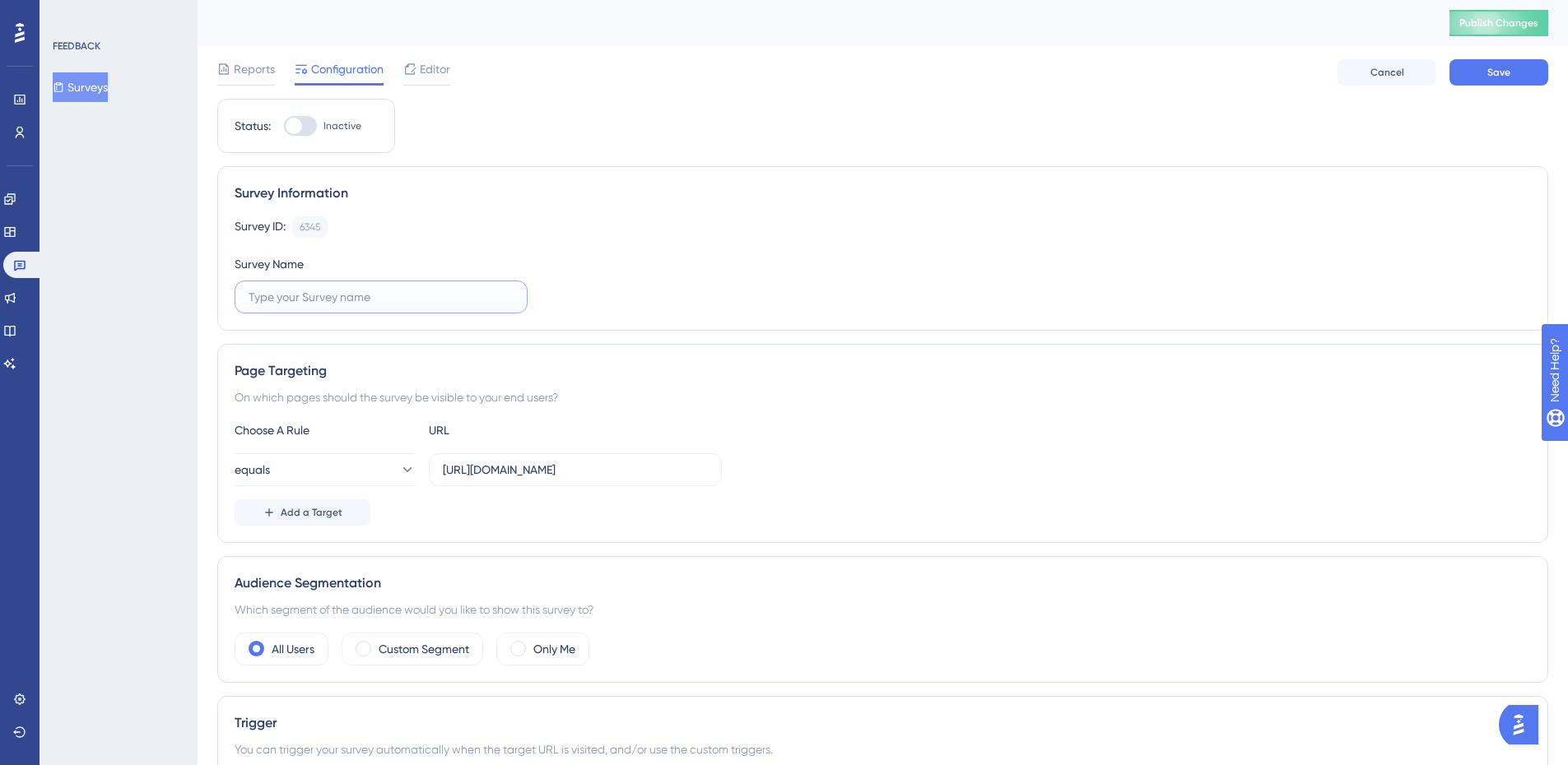
click at [469, 288] on input "text" at bounding box center [381, 296] width 265 height 18
type input "Post-Launch: Onboarding Feedback"
click at [1501, 79] on button "Save" at bounding box center [1499, 73] width 98 height 27
click at [315, 123] on div at bounding box center [300, 126] width 33 height 20
click at [284, 126] on input "Inactive" at bounding box center [283, 126] width 1 height 1
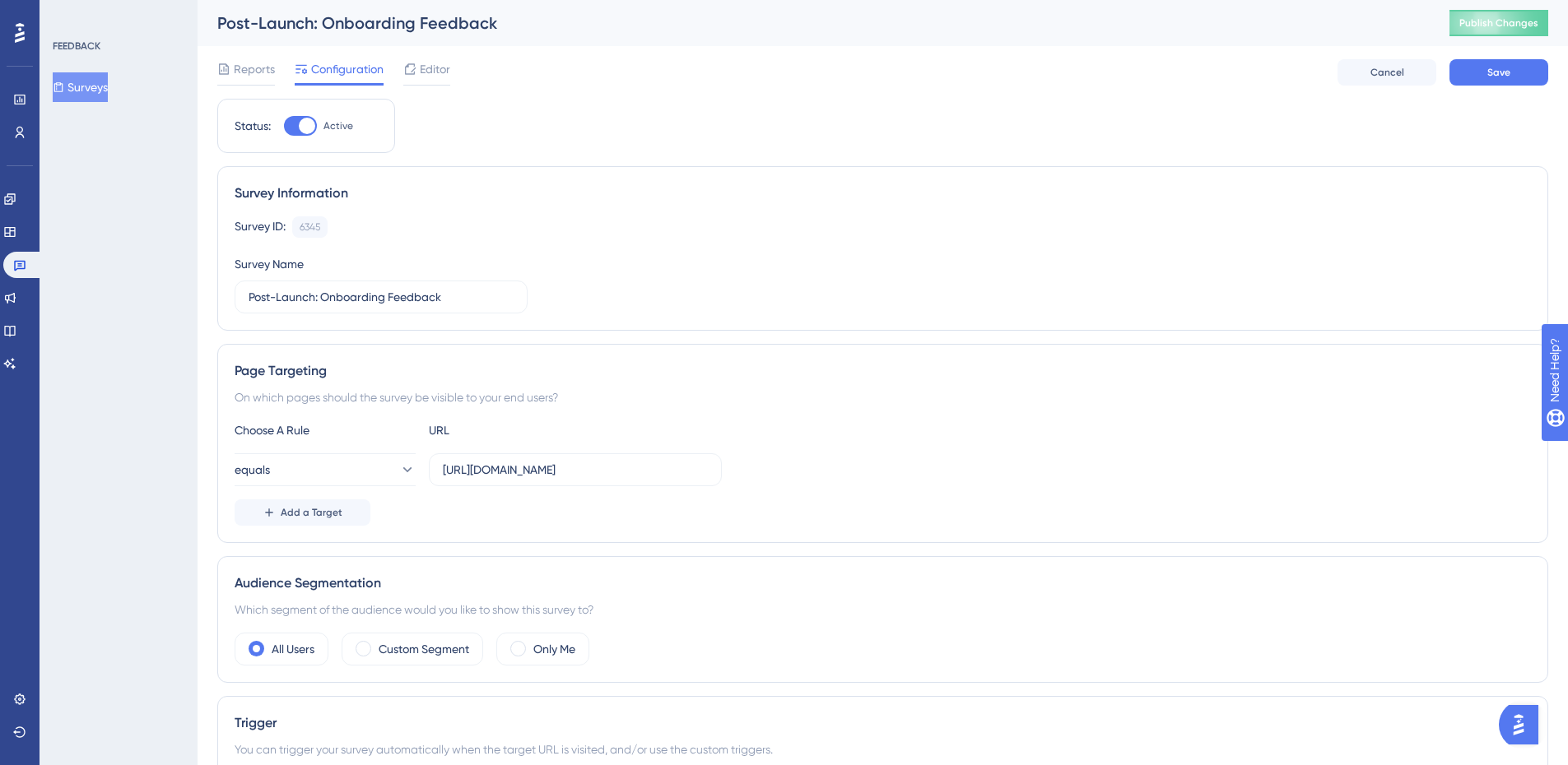
click at [295, 129] on div at bounding box center [300, 126] width 33 height 20
click at [284, 127] on input "Active" at bounding box center [283, 126] width 1 height 1
checkbox input "false"
click at [84, 89] on button "Surveys" at bounding box center [80, 86] width 55 height 29
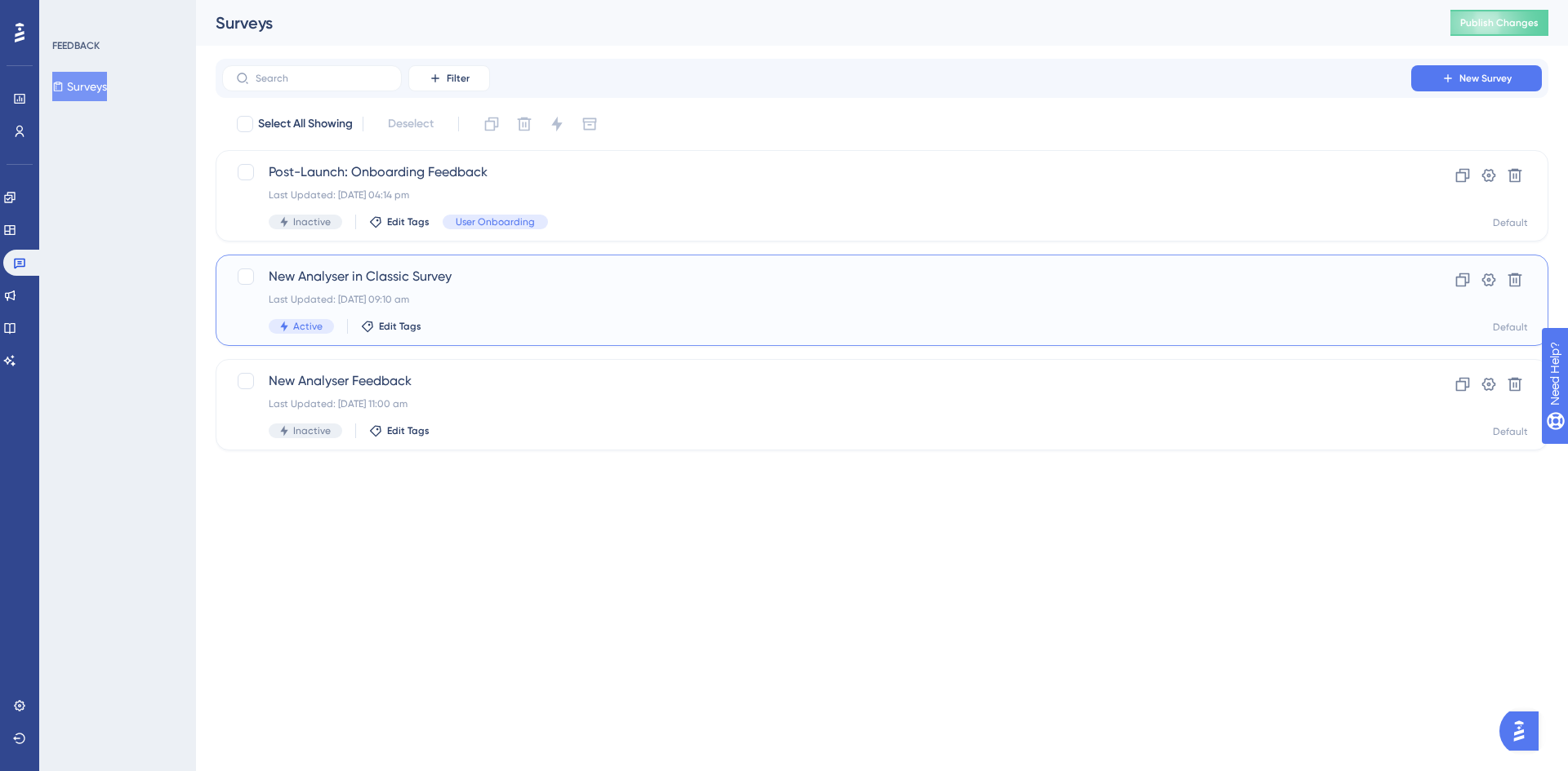
click at [574, 302] on div "Last Updated: [DATE] 09:10 am" at bounding box center [816, 300] width 1095 height 13
